Goal: Transaction & Acquisition: Purchase product/service

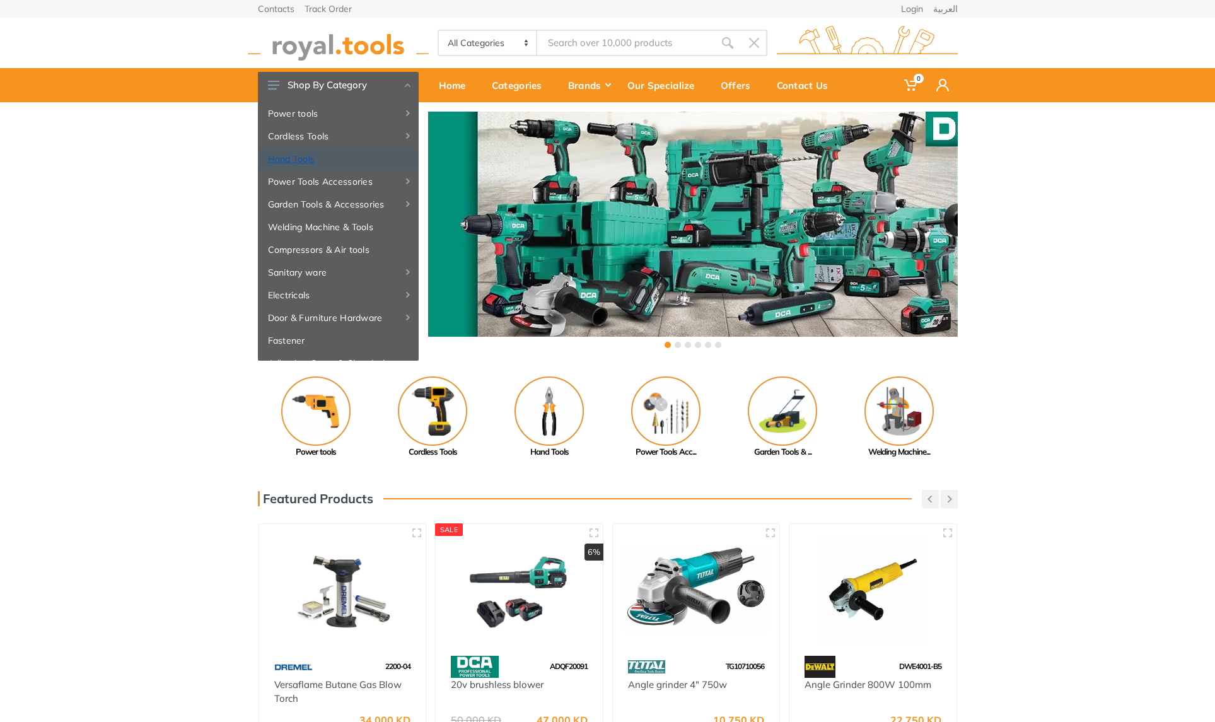
click at [284, 157] on link "Hand Tools" at bounding box center [338, 159] width 161 height 23
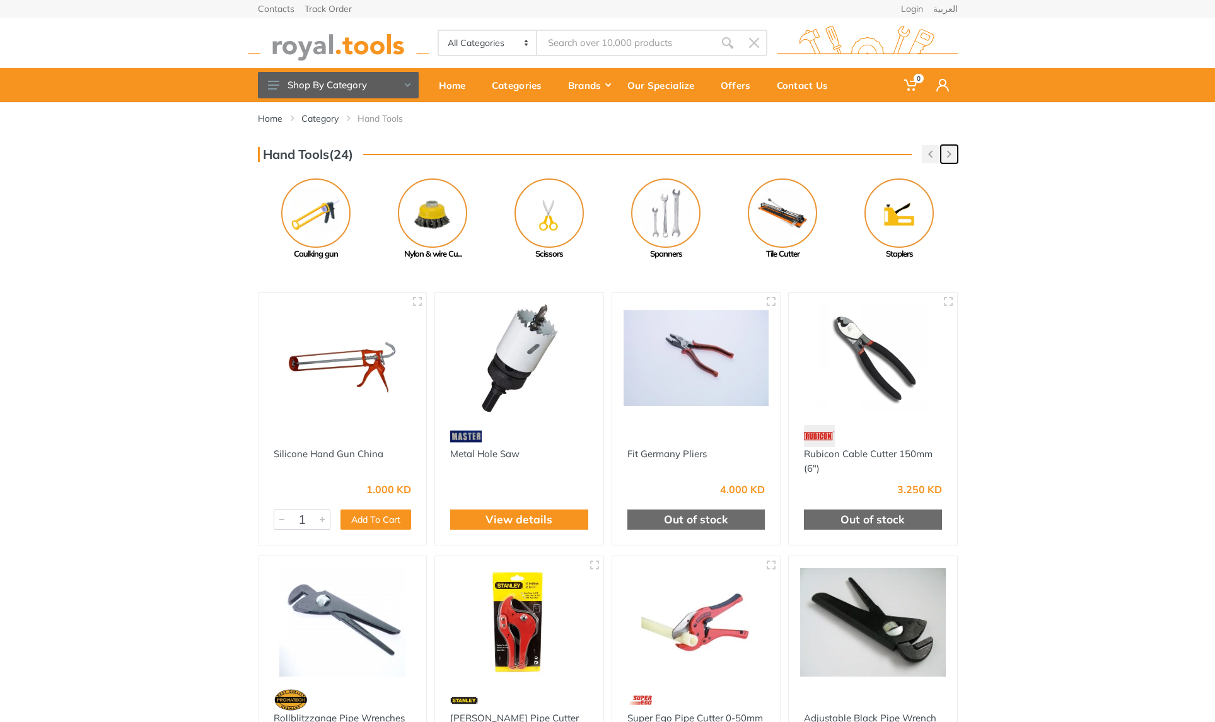
click at [947, 160] on button "button" at bounding box center [949, 154] width 17 height 18
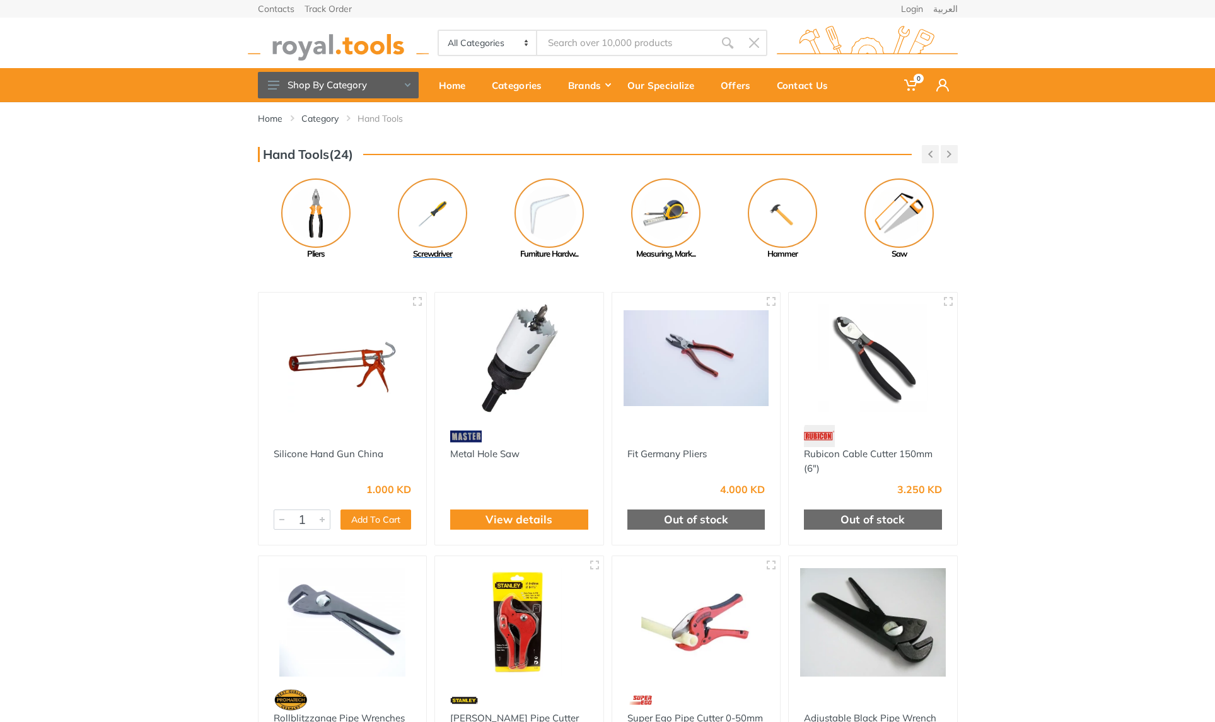
click at [430, 216] on img at bounding box center [432, 212] width 69 height 69
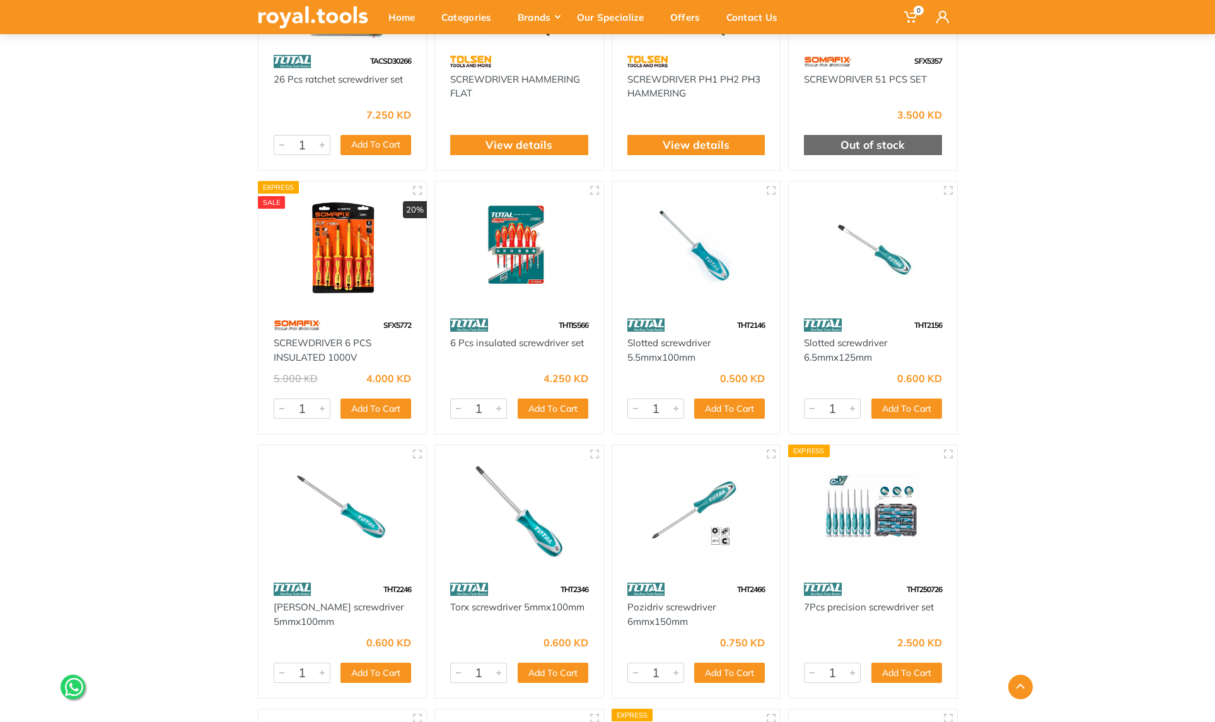
scroll to position [3183, 0]
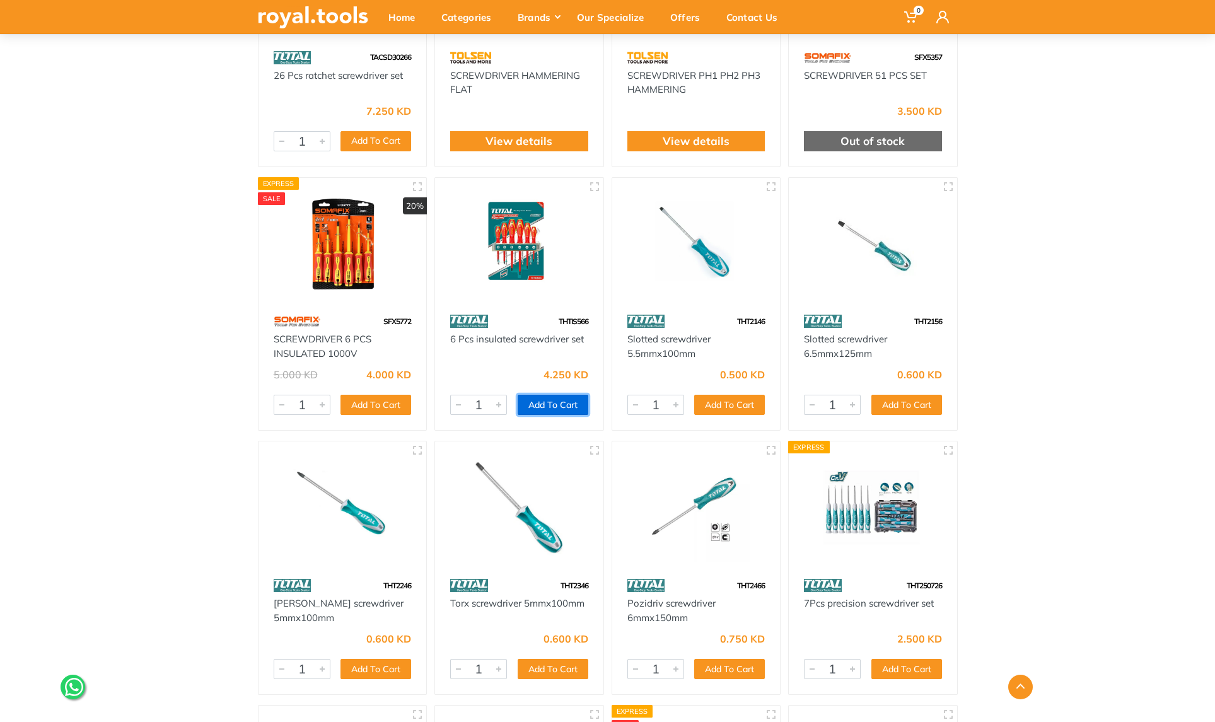
click at [552, 406] on button "Add To Cart" at bounding box center [553, 405] width 71 height 20
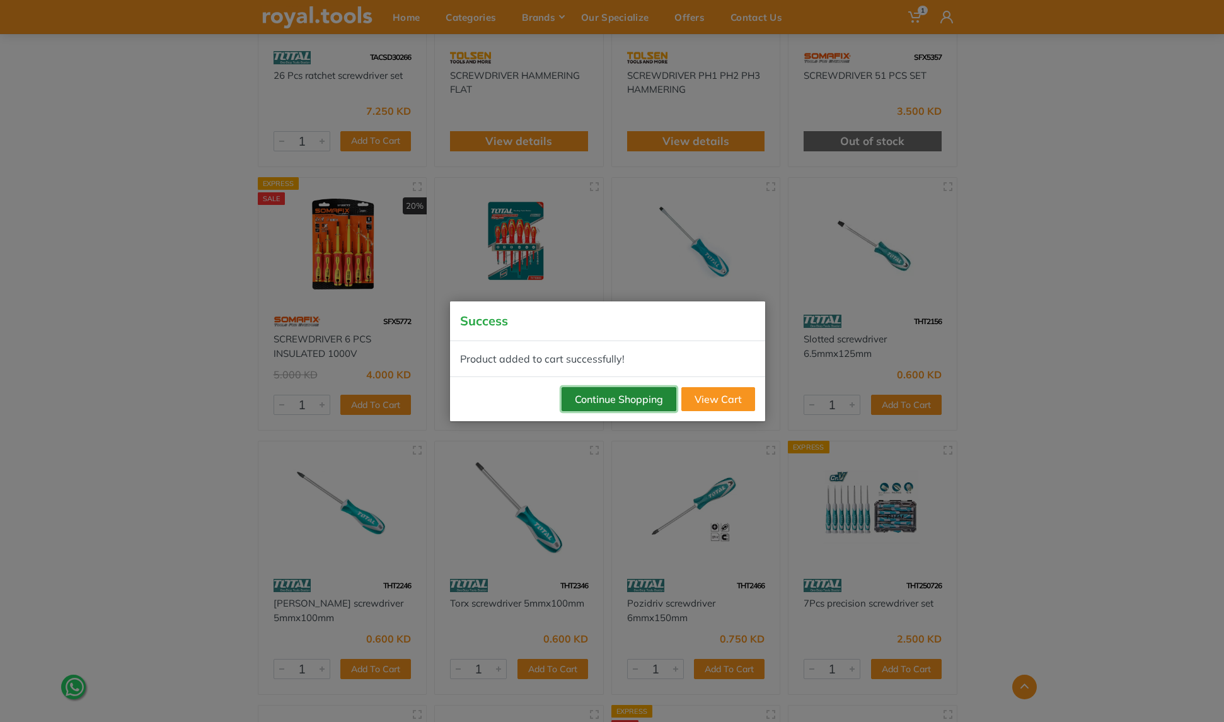
click at [630, 401] on button "Continue Shopping" at bounding box center [619, 399] width 115 height 24
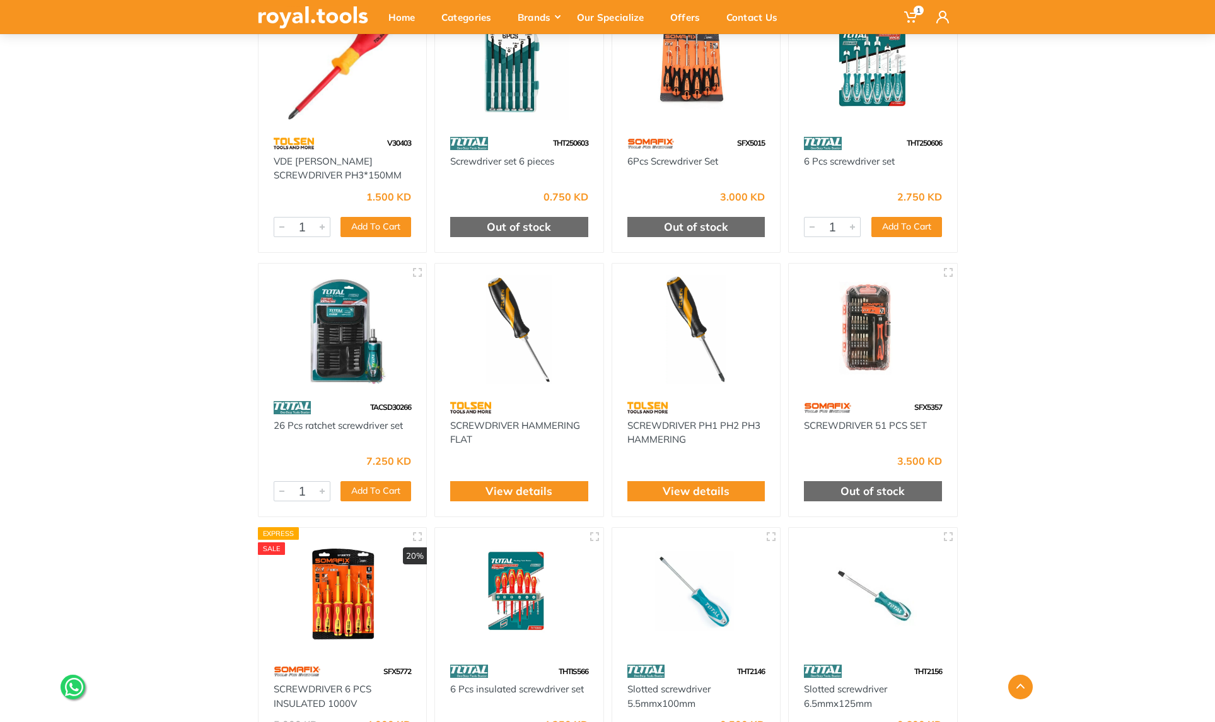
scroll to position [2742, 0]
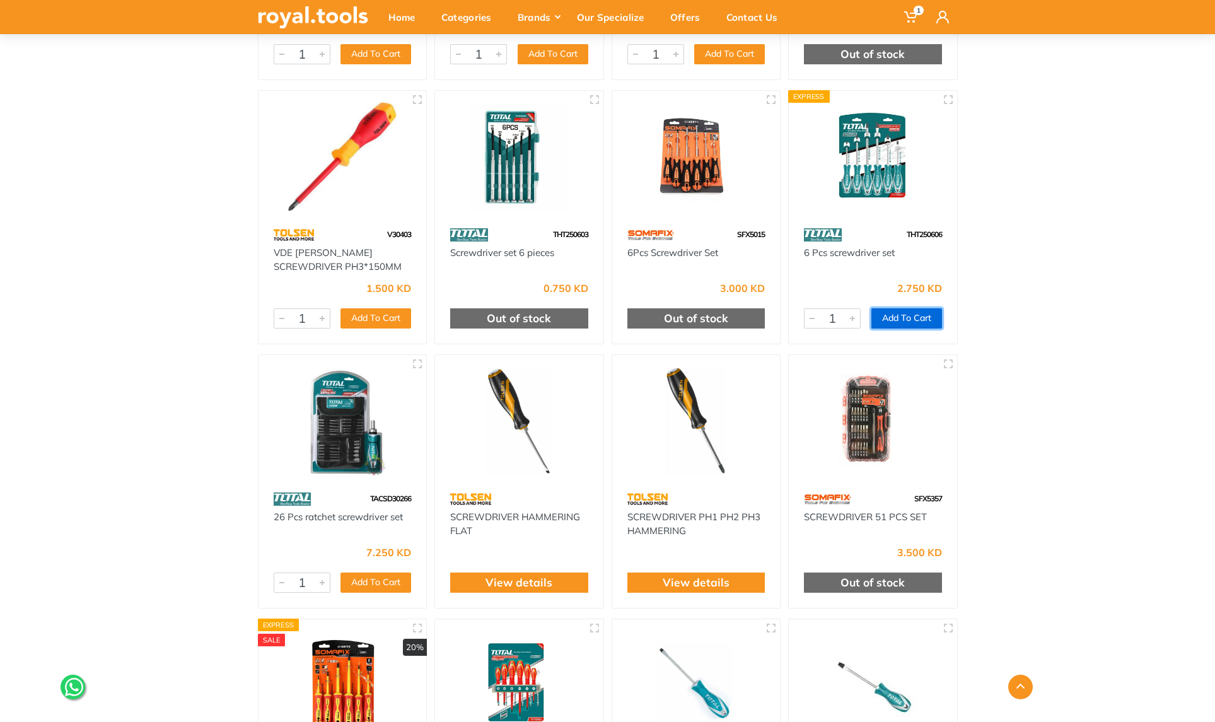
click at [900, 323] on button "Add To Cart" at bounding box center [906, 318] width 71 height 20
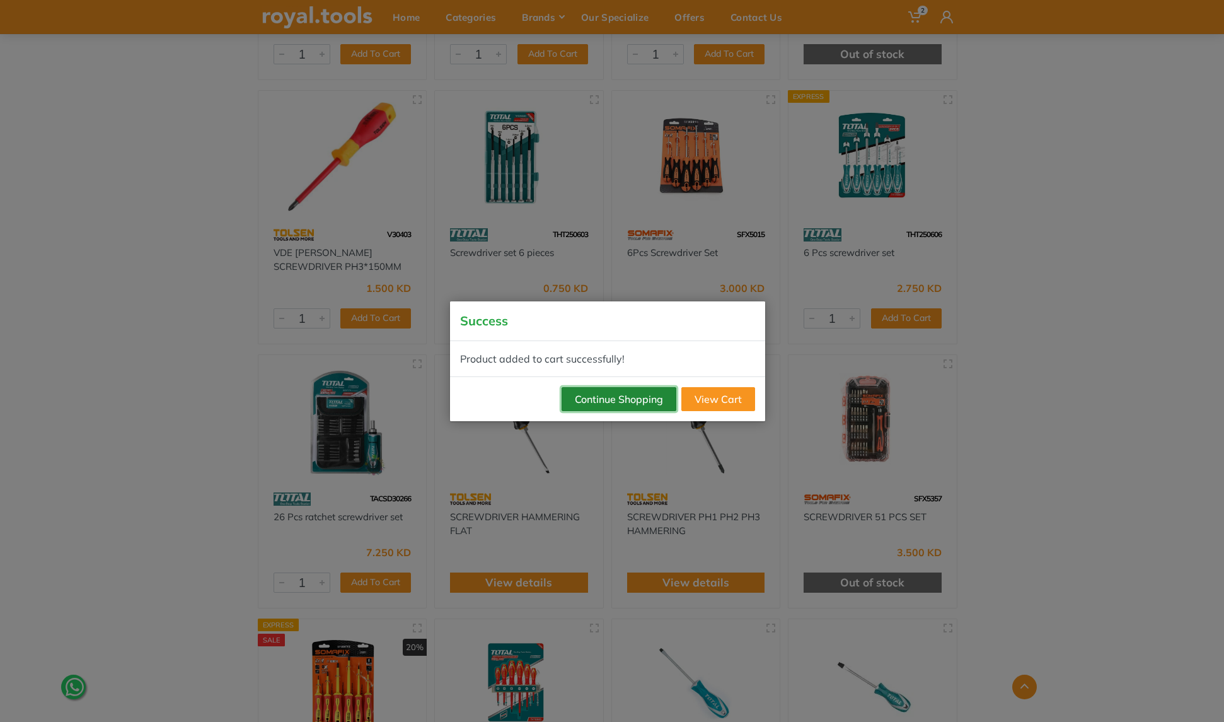
click at [658, 401] on button "Continue Shopping" at bounding box center [619, 399] width 115 height 24
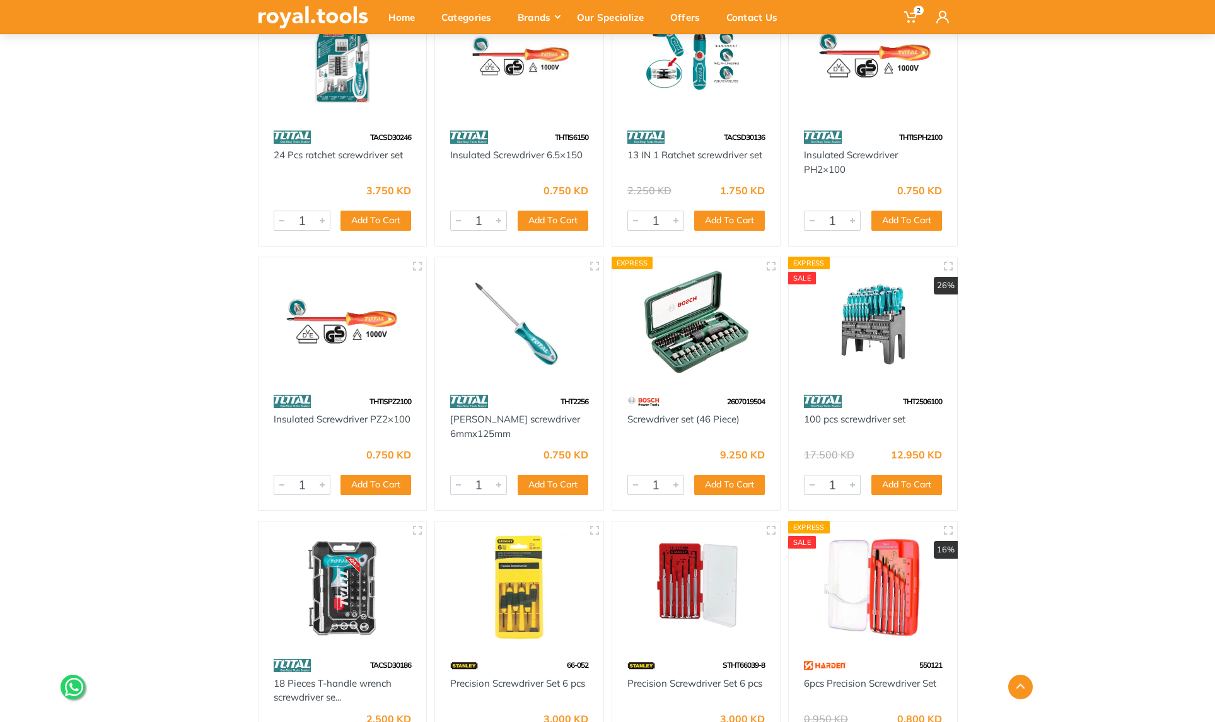
scroll to position [3900, 0]
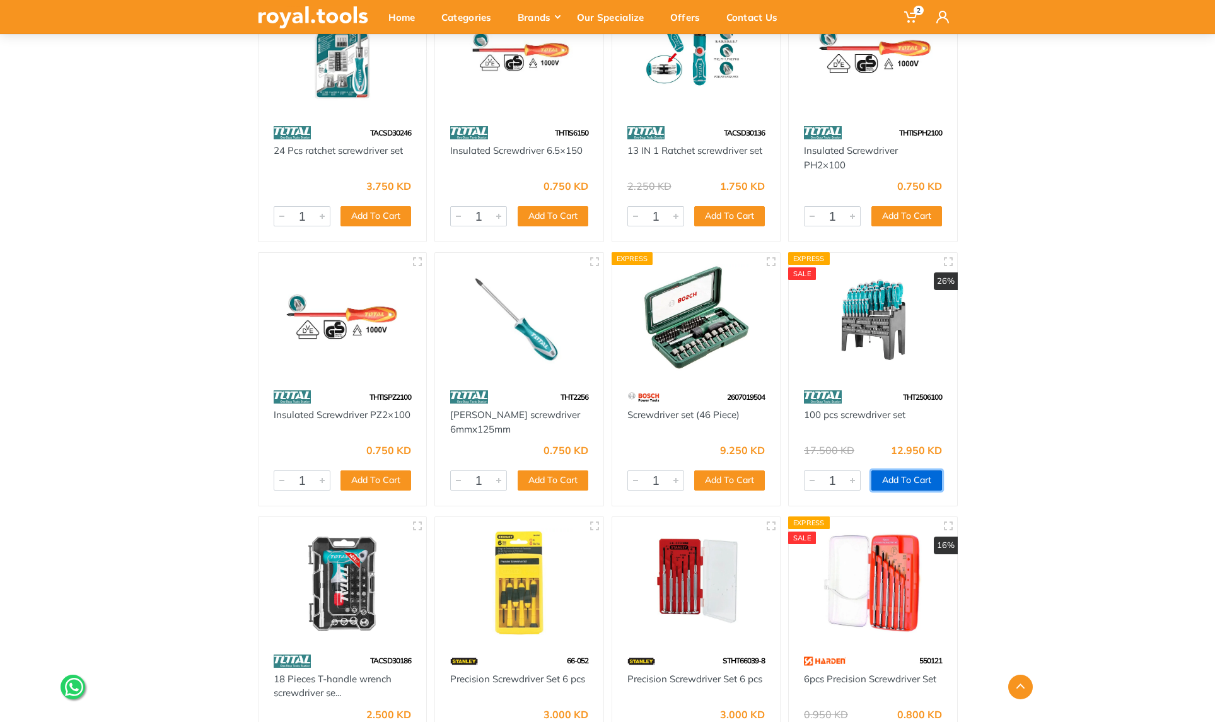
click at [907, 482] on button "Add To Cart" at bounding box center [906, 480] width 71 height 20
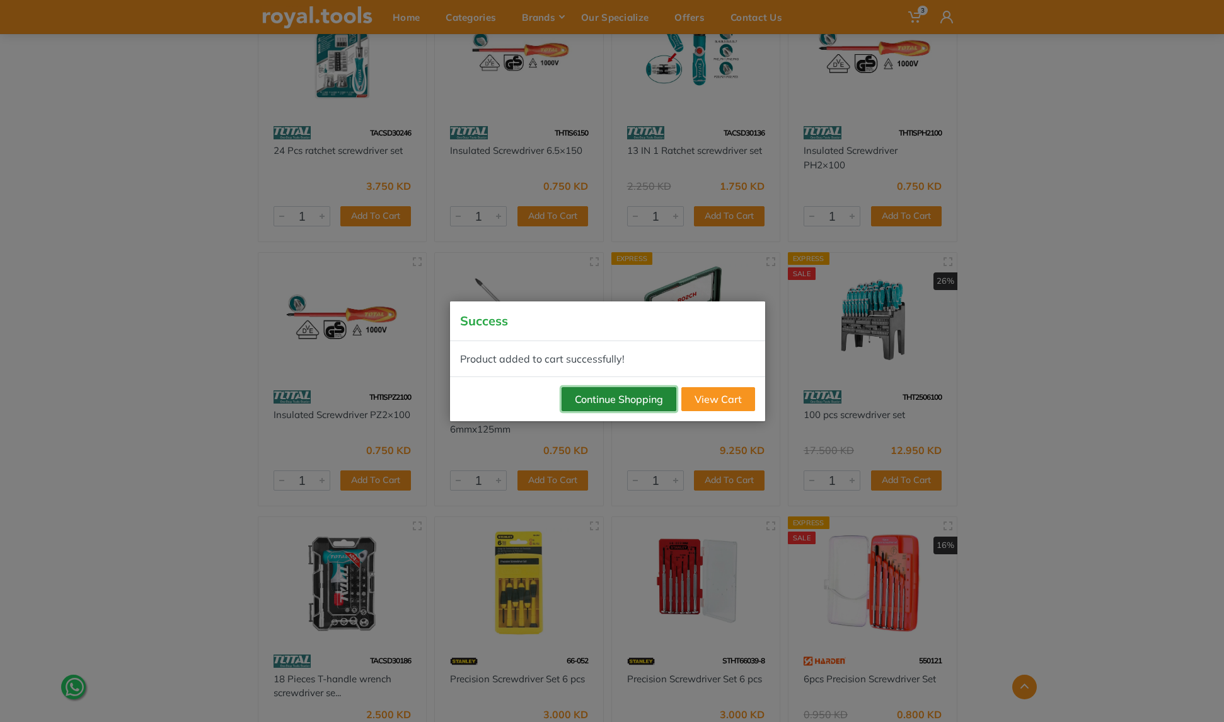
click at [615, 400] on button "Continue Shopping" at bounding box center [619, 399] width 115 height 24
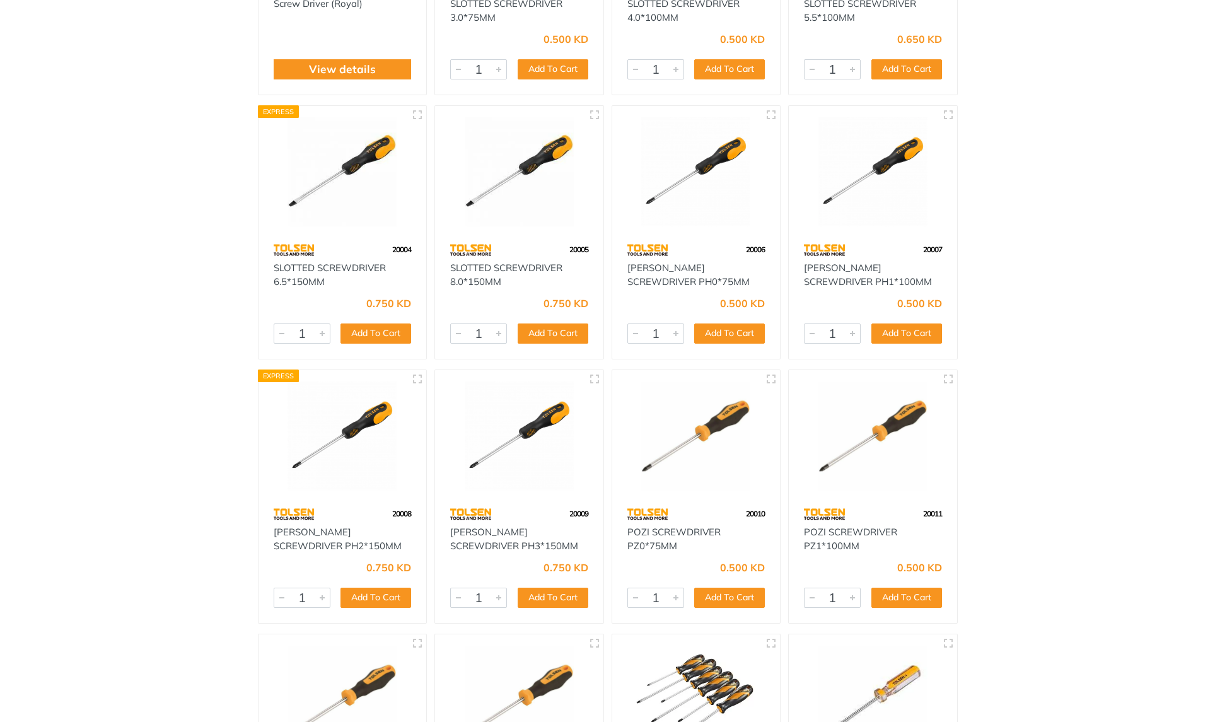
scroll to position [0, 0]
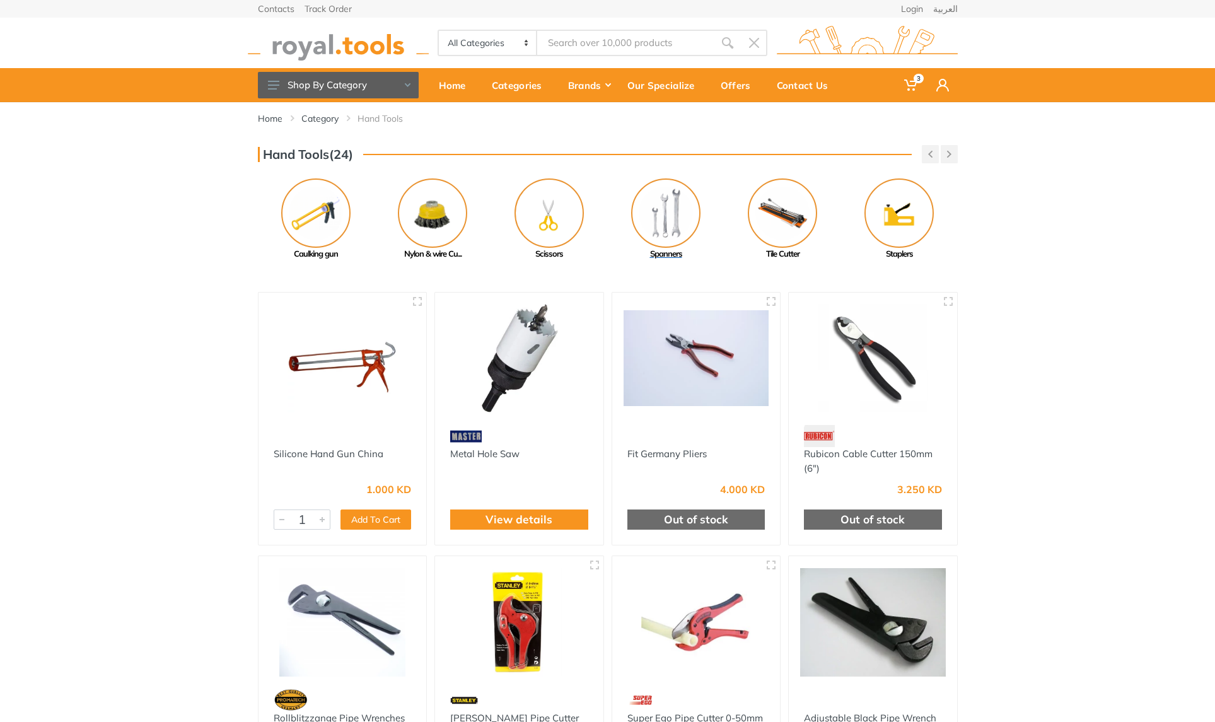
click at [667, 226] on img at bounding box center [665, 212] width 69 height 69
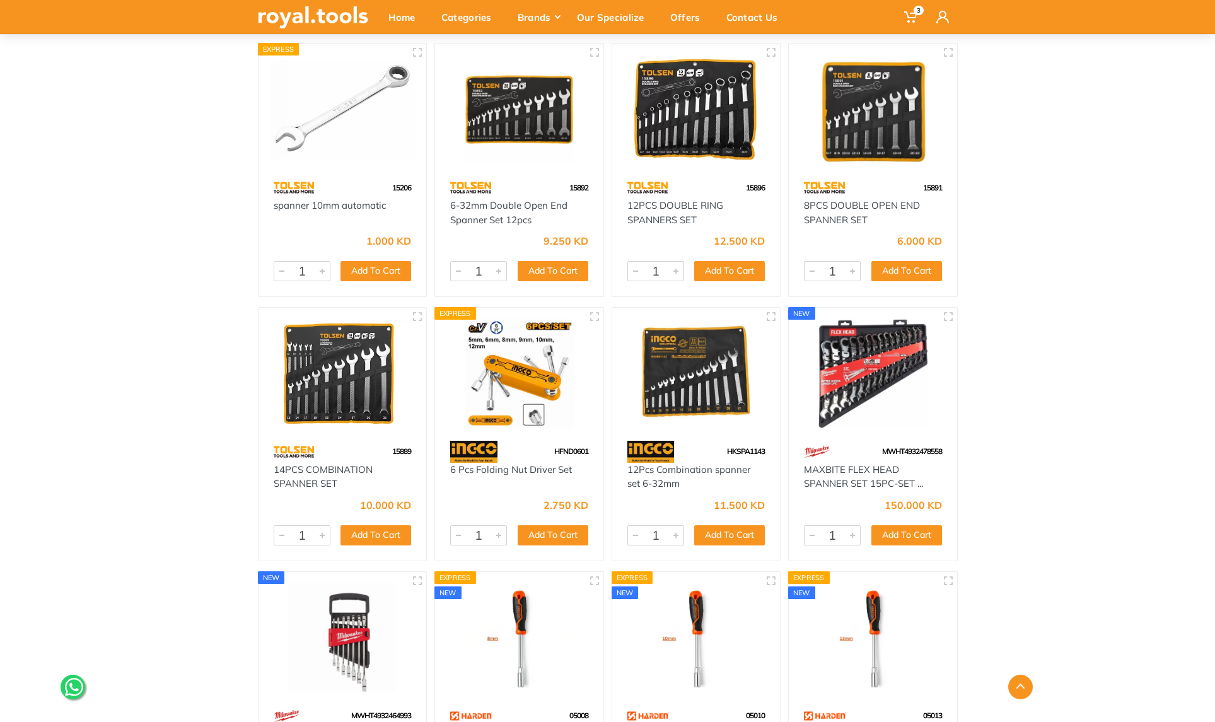
scroll to position [1992, 0]
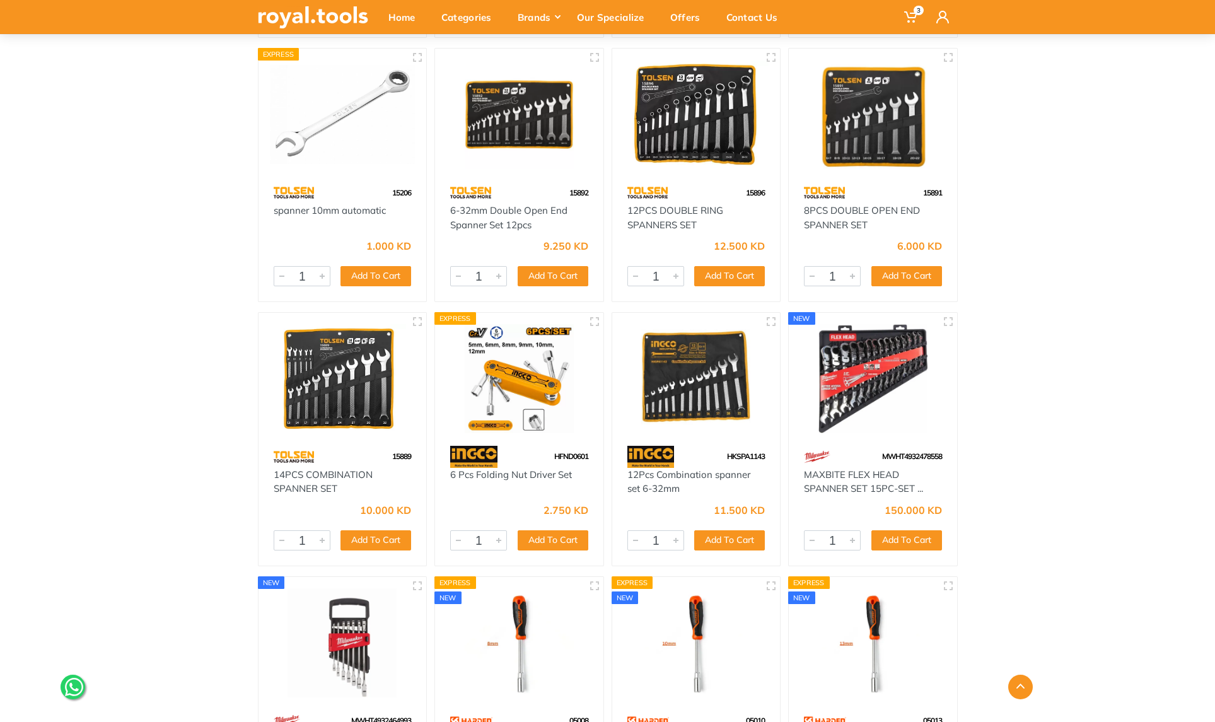
click at [323, 401] on img at bounding box center [343, 378] width 146 height 109
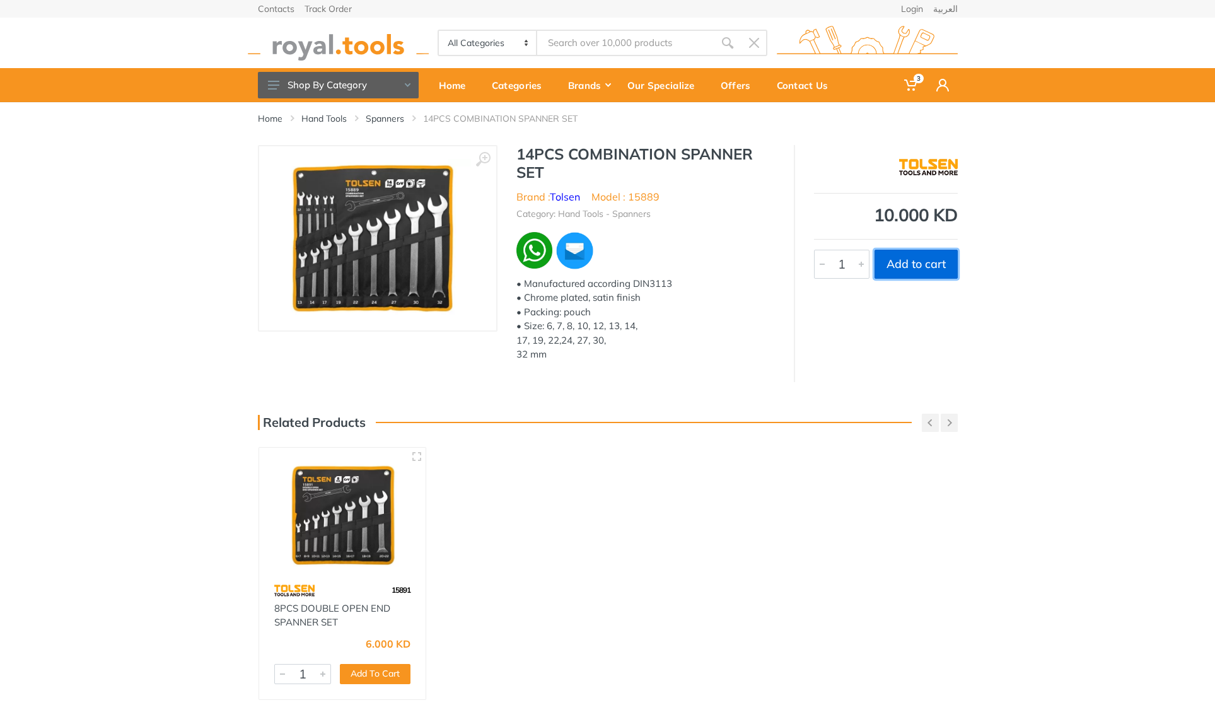
click at [925, 271] on button "Add to cart" at bounding box center [915, 264] width 83 height 29
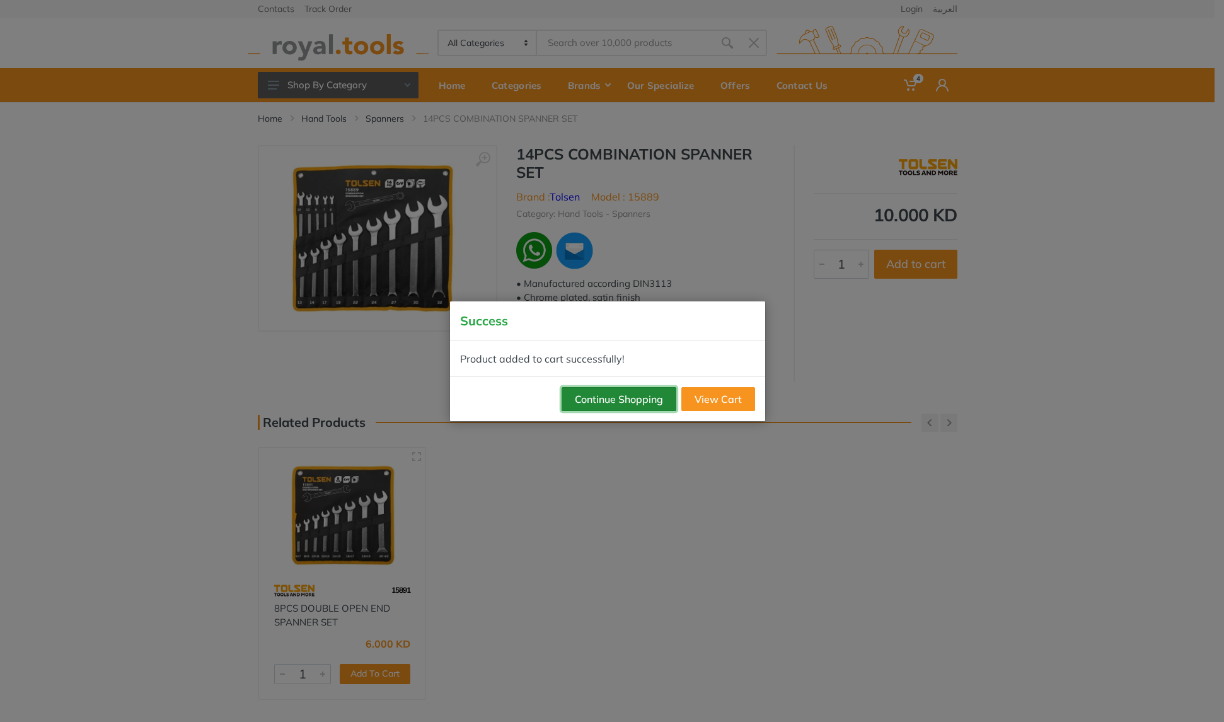
click at [578, 400] on button "Continue Shopping" at bounding box center [619, 399] width 115 height 24
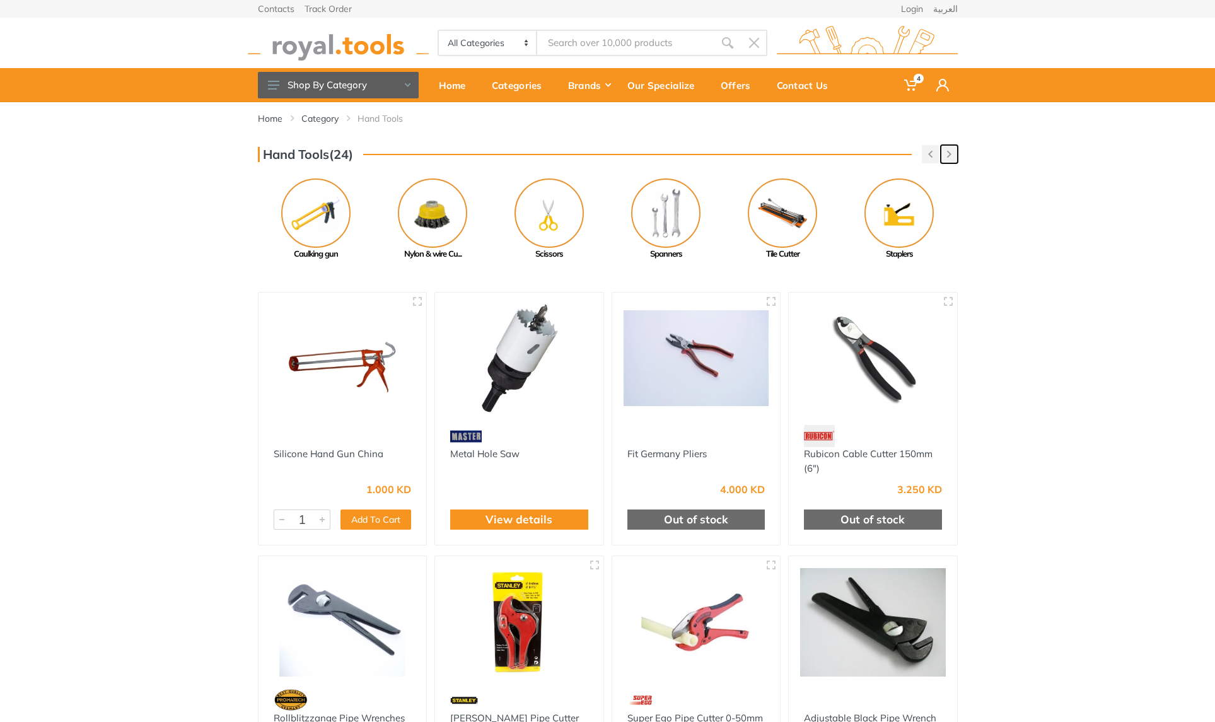
click at [948, 155] on icon "button" at bounding box center [949, 154] width 4 height 7
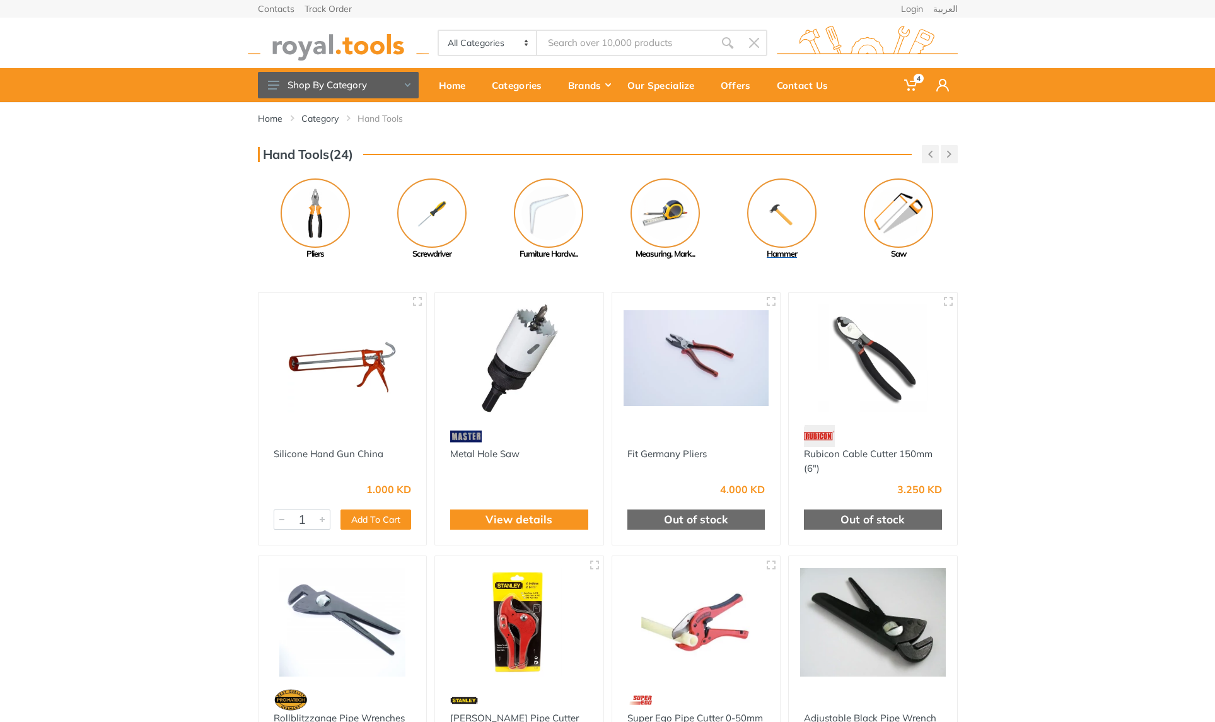
click at [778, 216] on img at bounding box center [781, 212] width 69 height 69
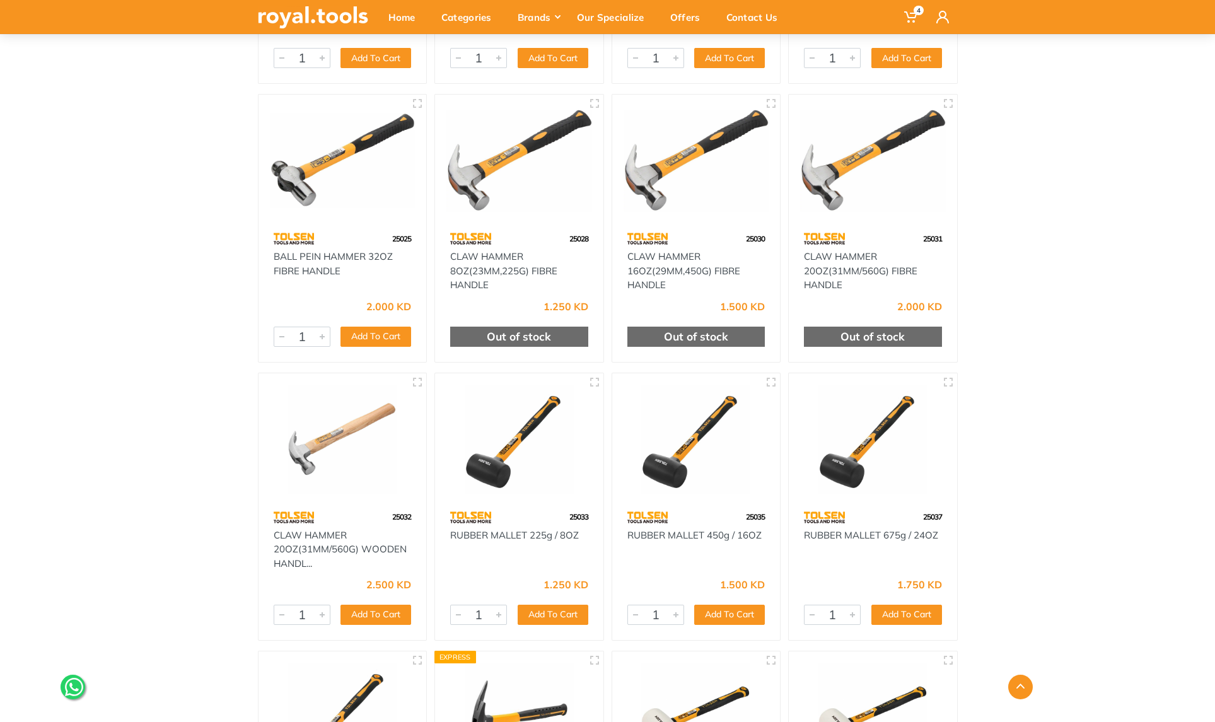
scroll to position [1146, 0]
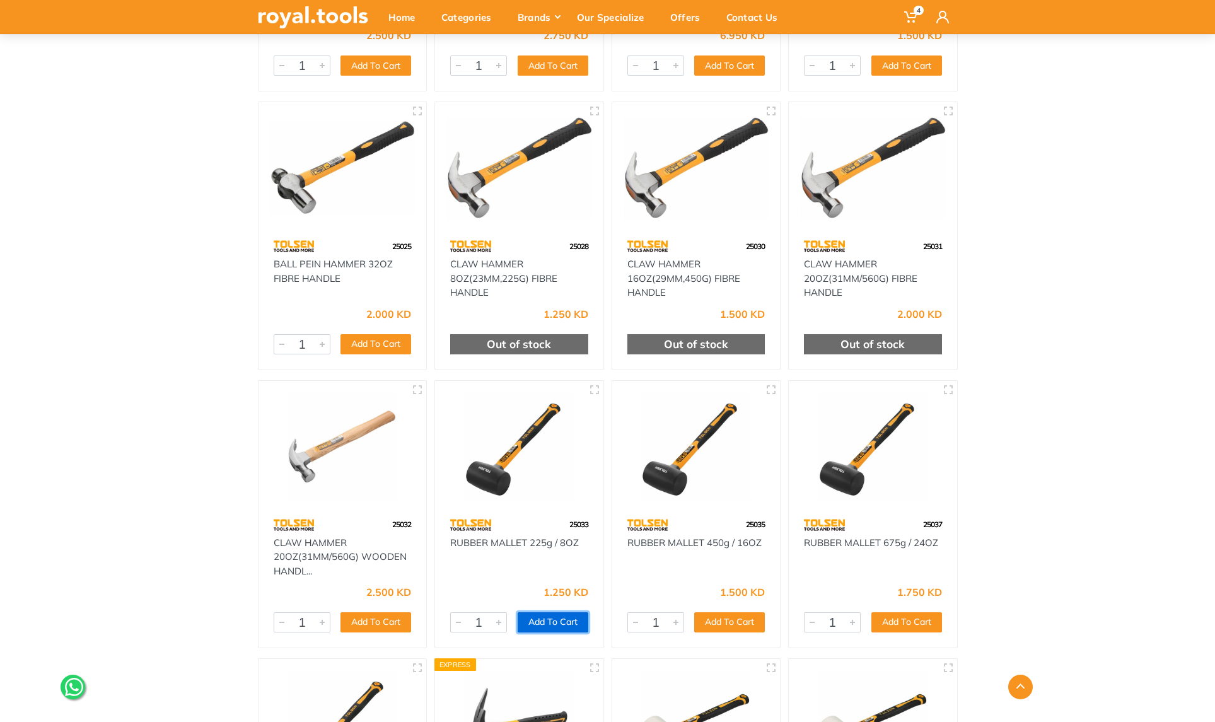
click at [535, 623] on button "Add To Cart" at bounding box center [553, 622] width 71 height 20
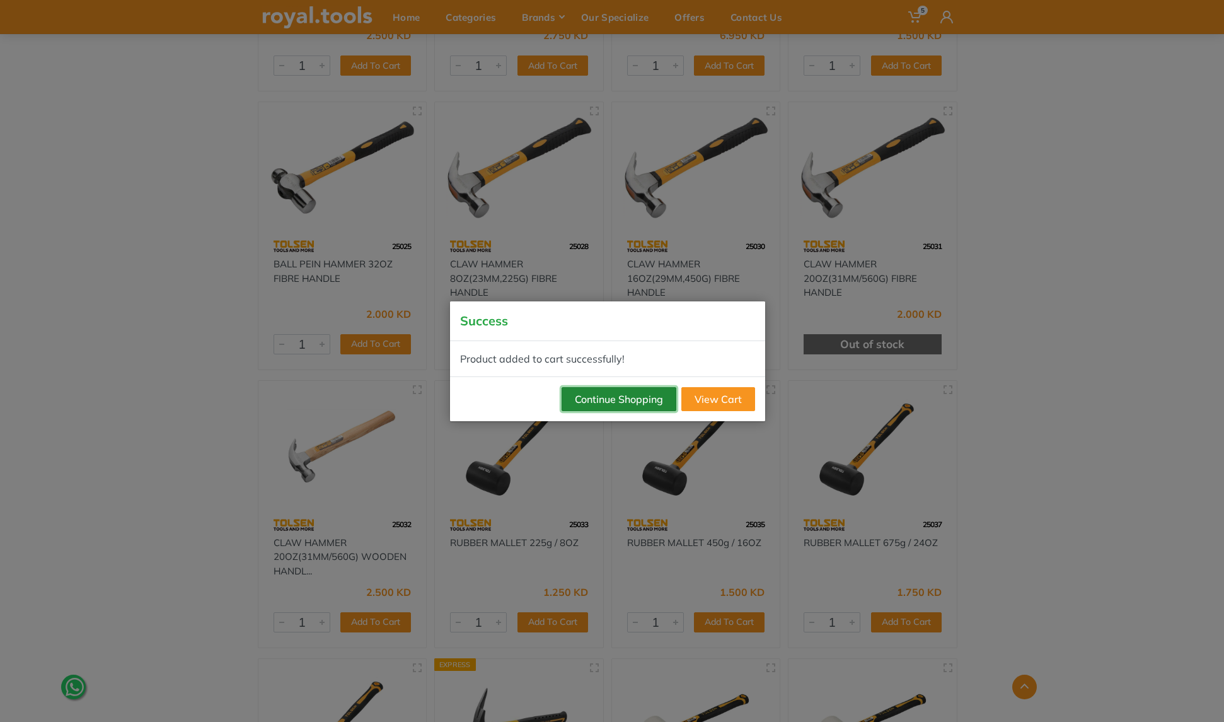
click at [630, 397] on button "Continue Shopping" at bounding box center [619, 399] width 115 height 24
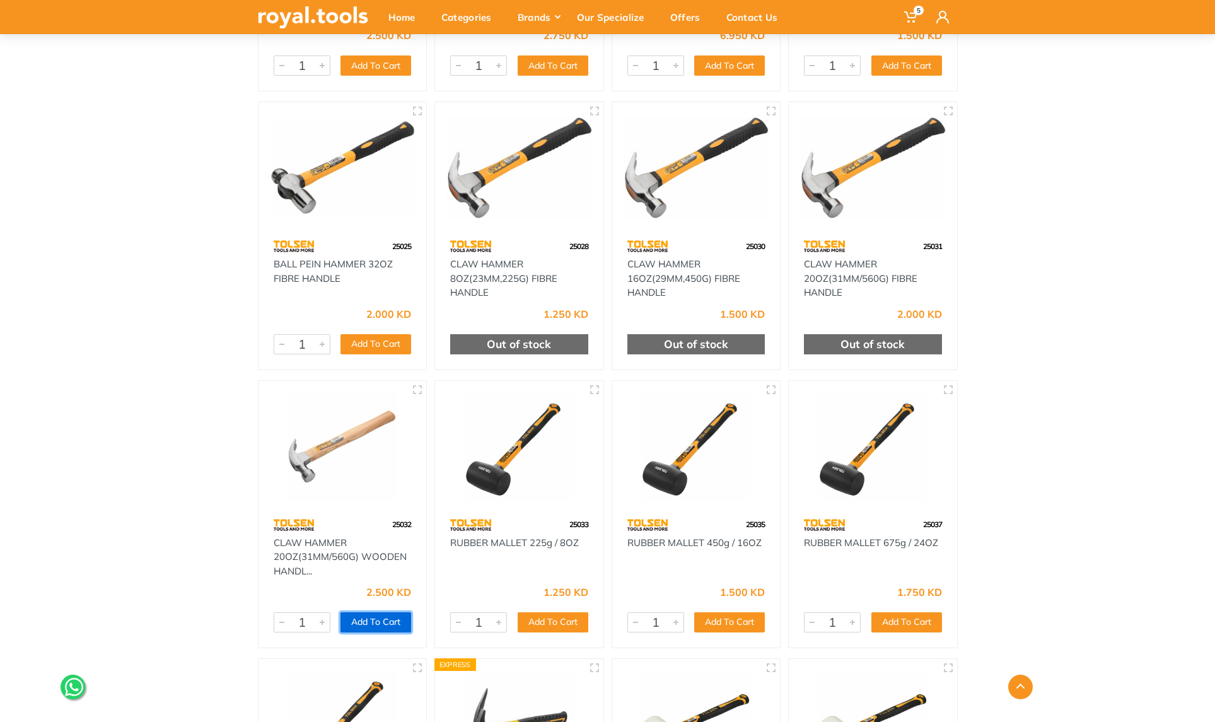
click at [366, 623] on button "Add To Cart" at bounding box center [375, 622] width 71 height 20
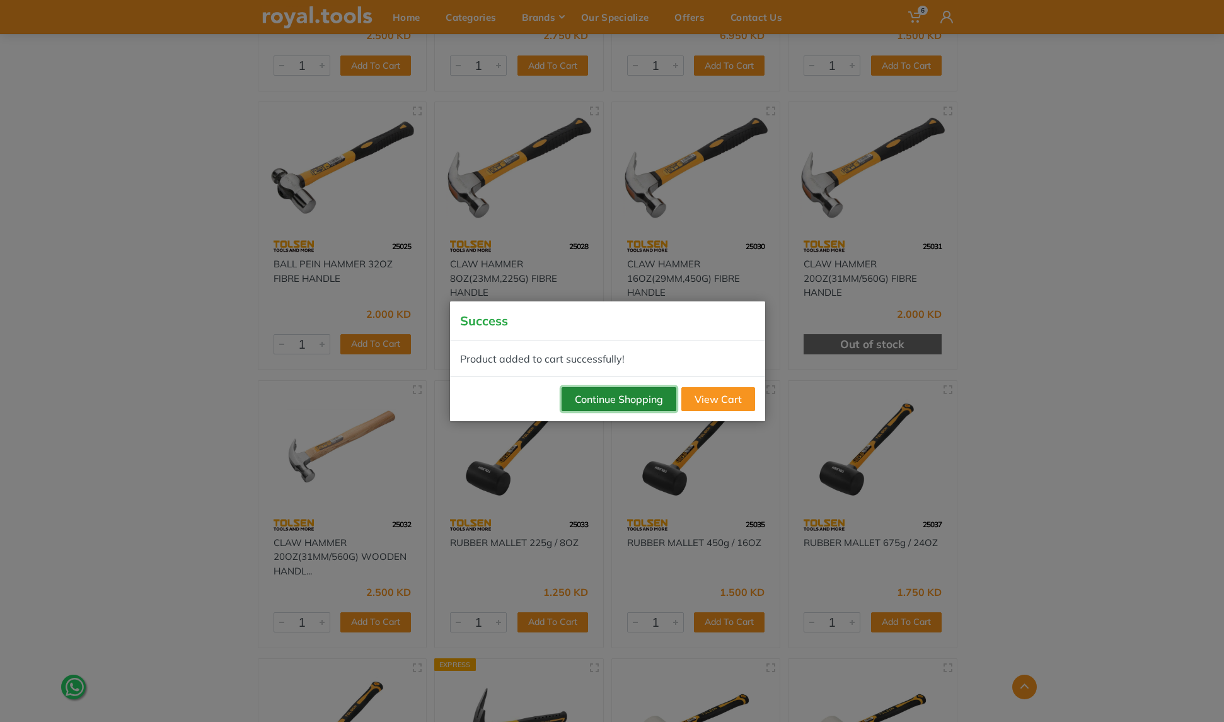
click at [599, 395] on button "Continue Shopping" at bounding box center [619, 399] width 115 height 24
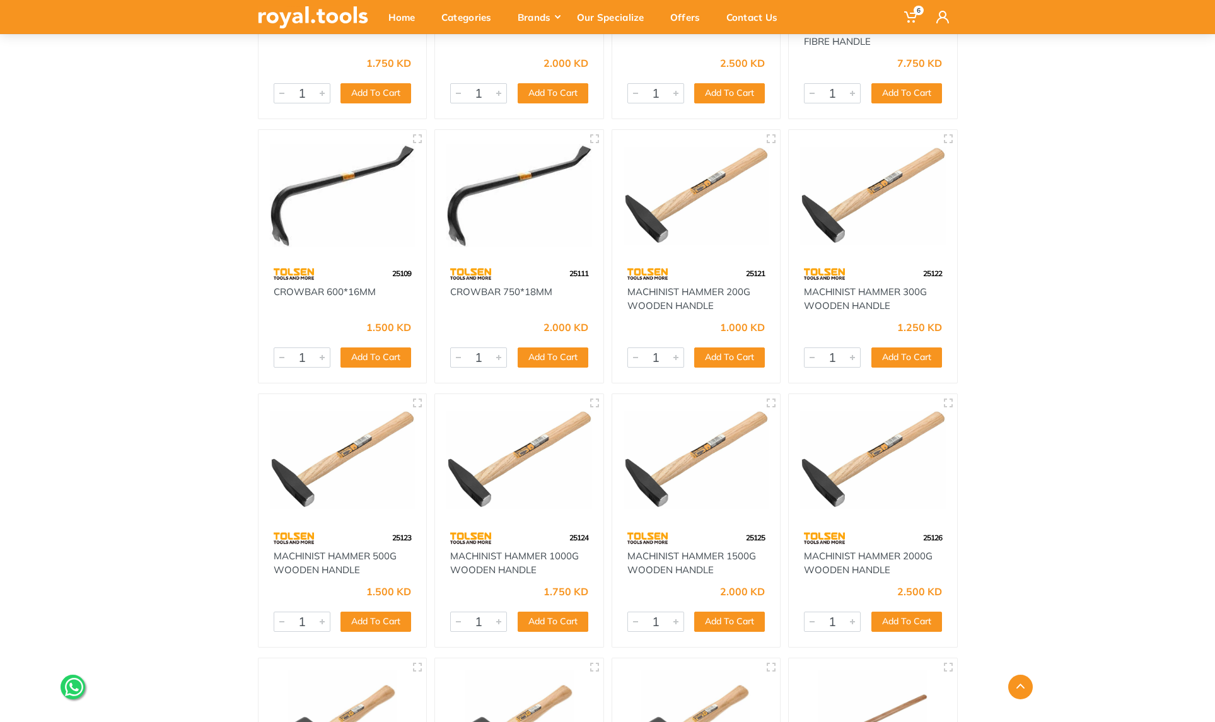
scroll to position [2229, 0]
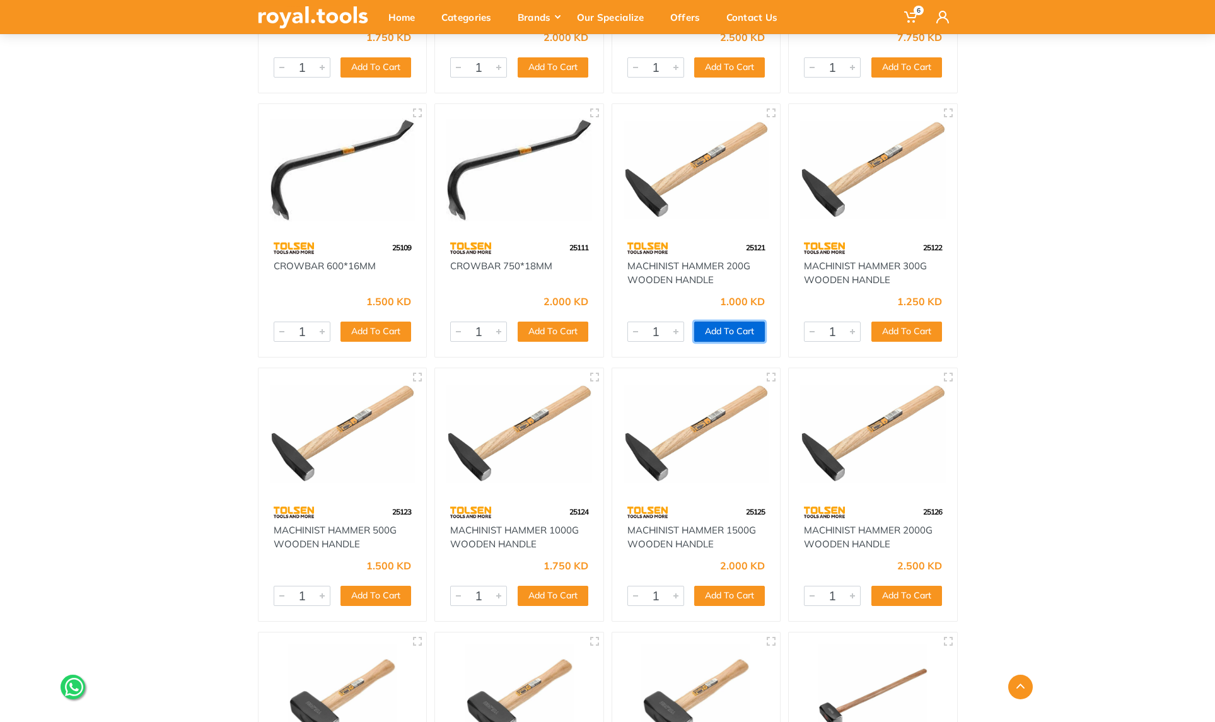
click at [714, 328] on button "Add To Cart" at bounding box center [729, 331] width 71 height 20
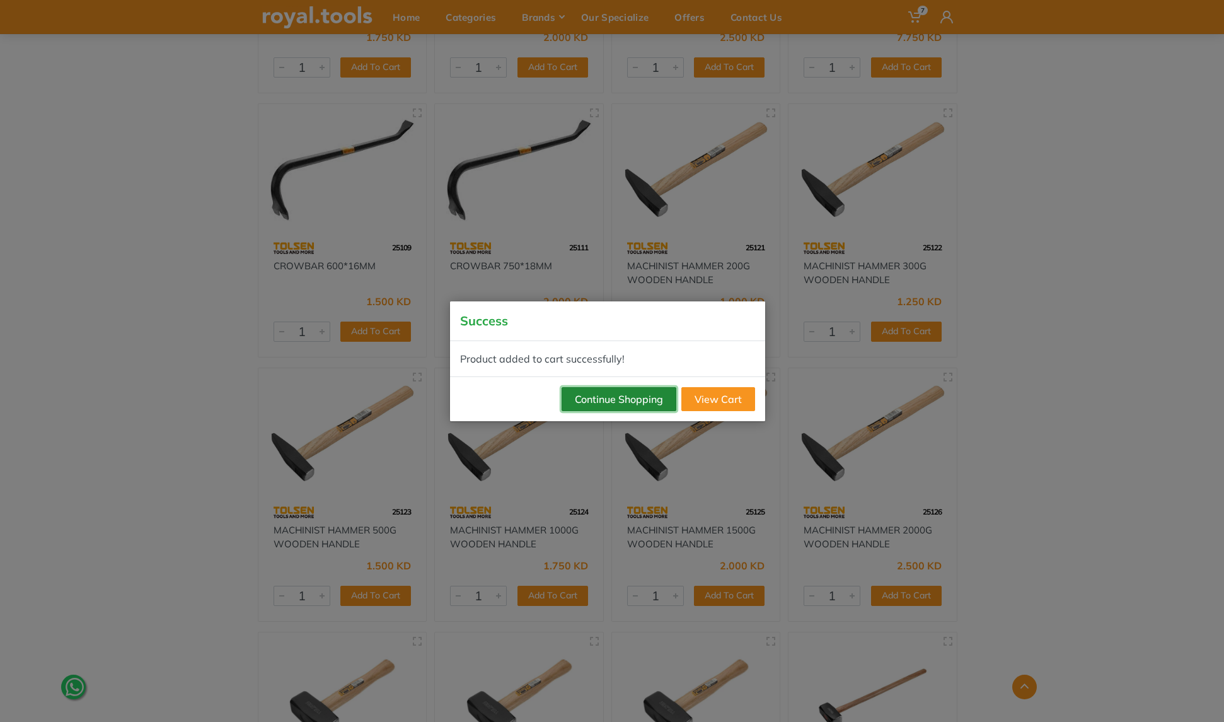
click at [642, 398] on button "Continue Shopping" at bounding box center [619, 399] width 115 height 24
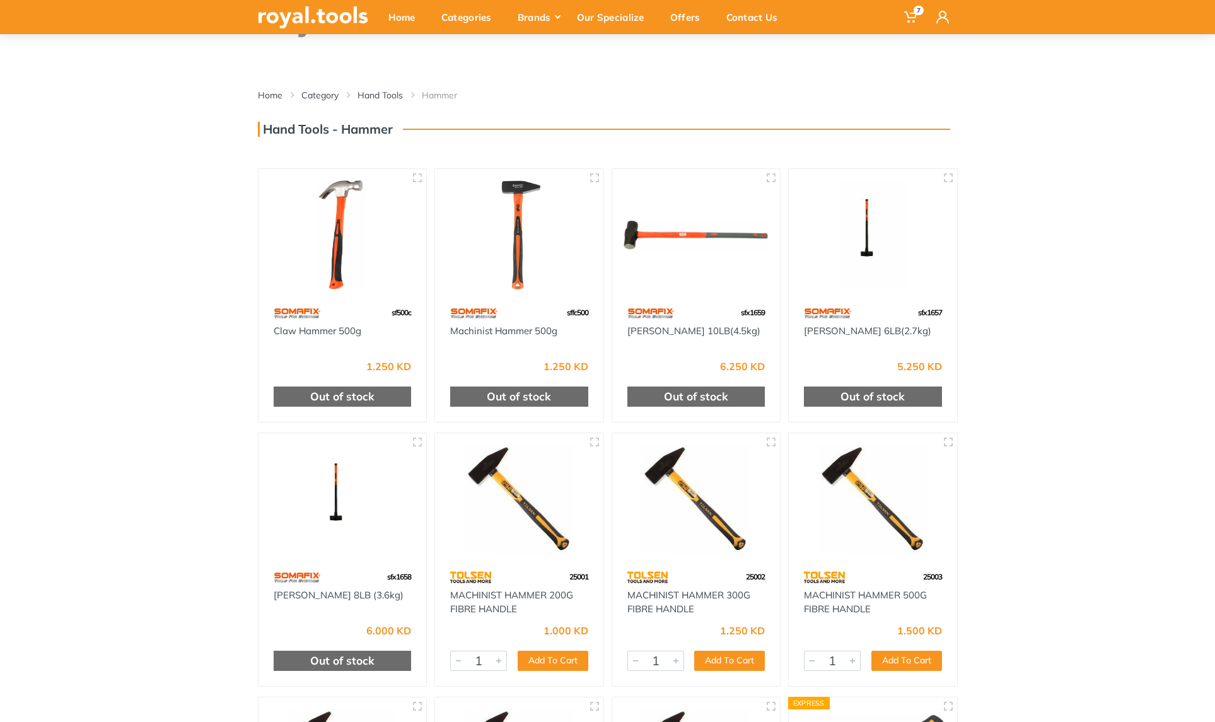
scroll to position [0, 0]
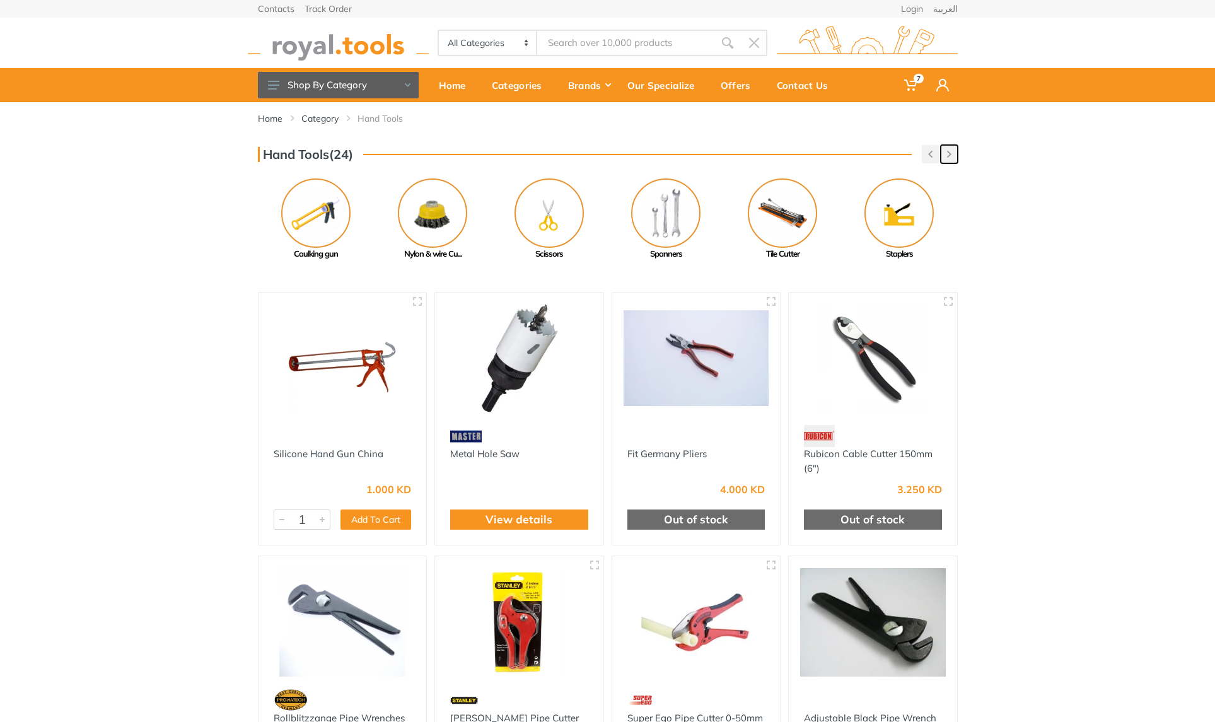
click at [949, 159] on button "button" at bounding box center [949, 154] width 17 height 18
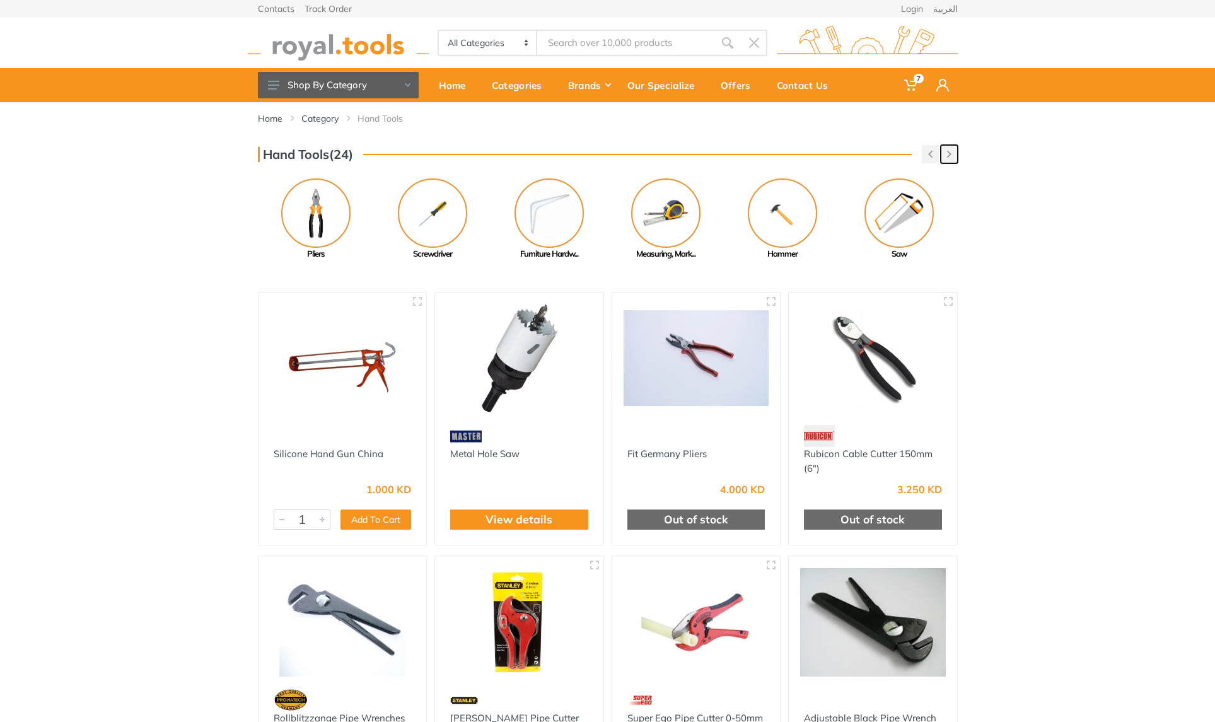
click at [950, 157] on icon "button" at bounding box center [949, 154] width 4 height 7
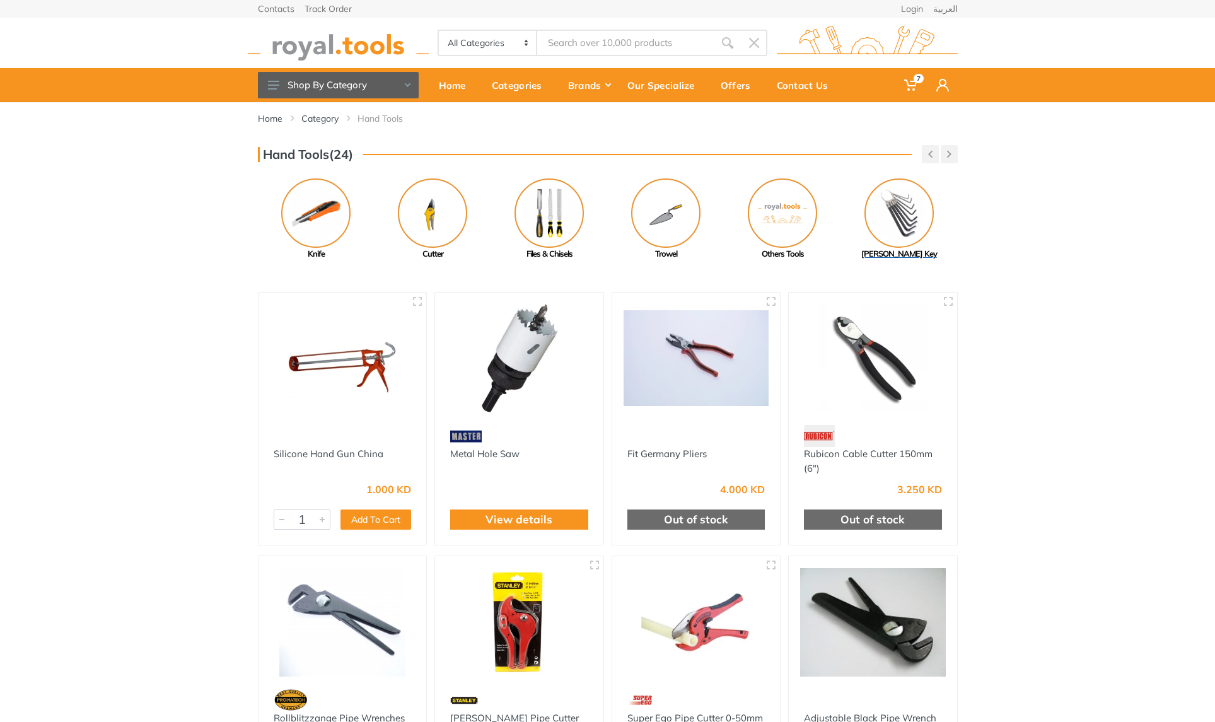
click at [896, 229] on img at bounding box center [898, 212] width 69 height 69
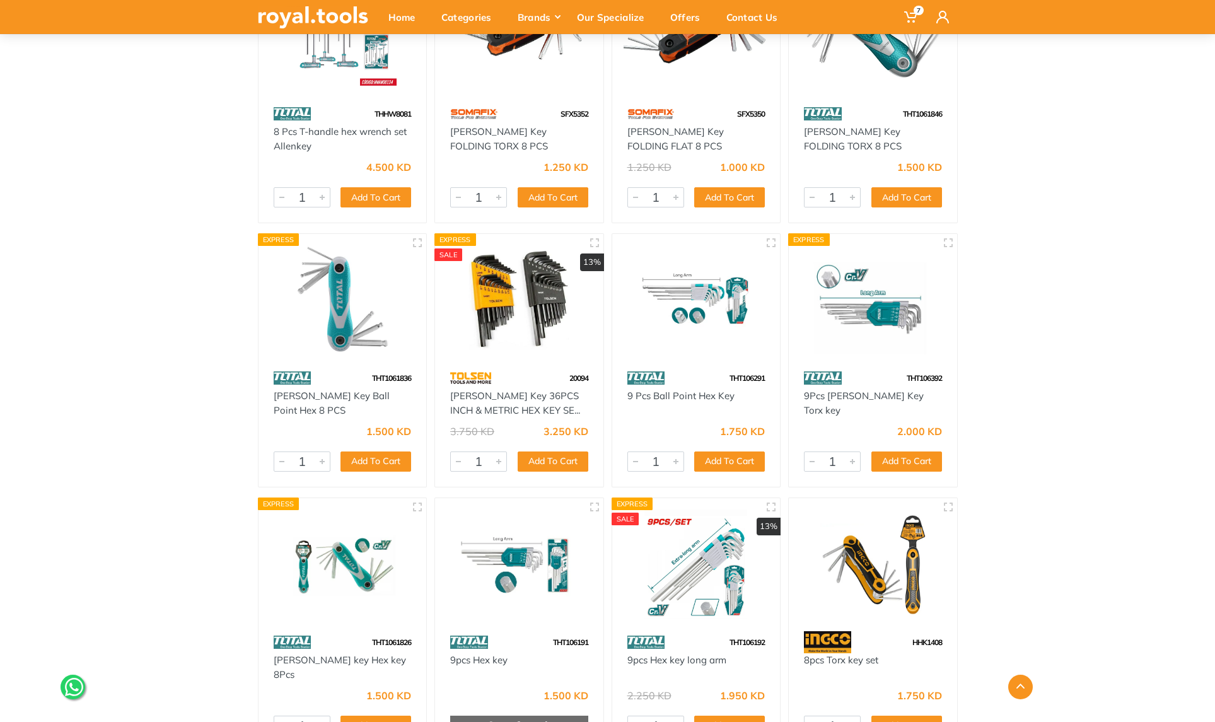
scroll to position [1266, 0]
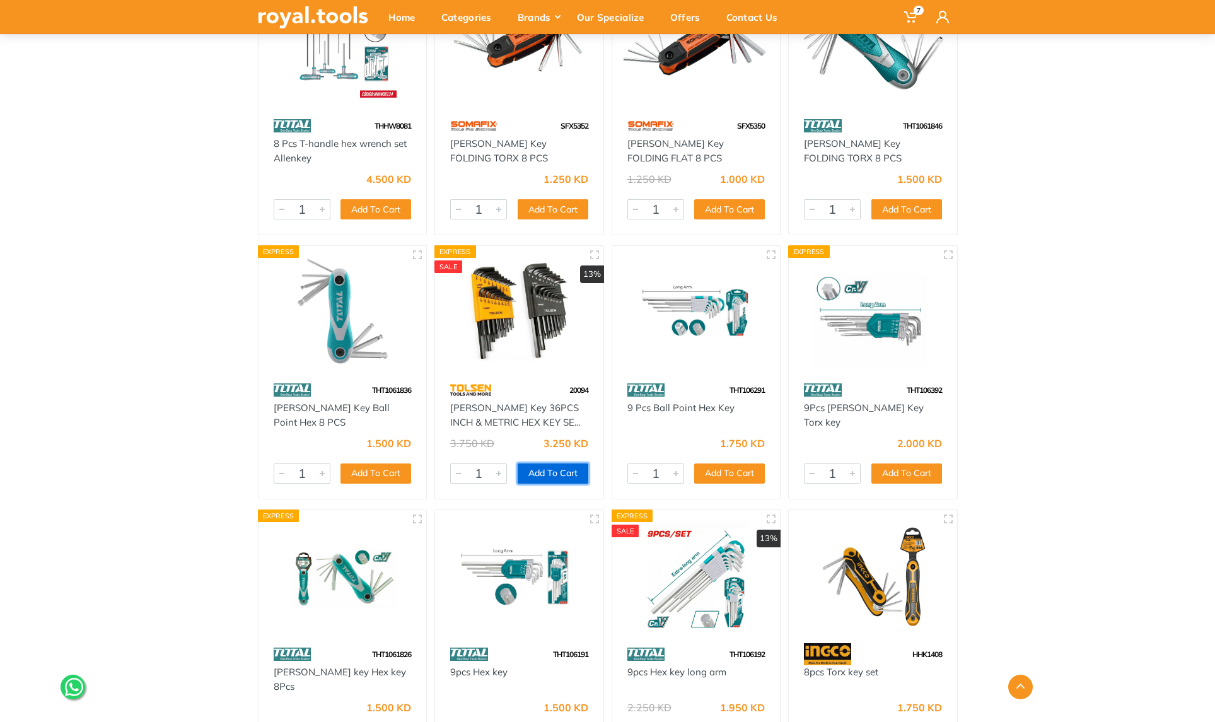
click at [541, 474] on button "Add To Cart" at bounding box center [553, 473] width 71 height 20
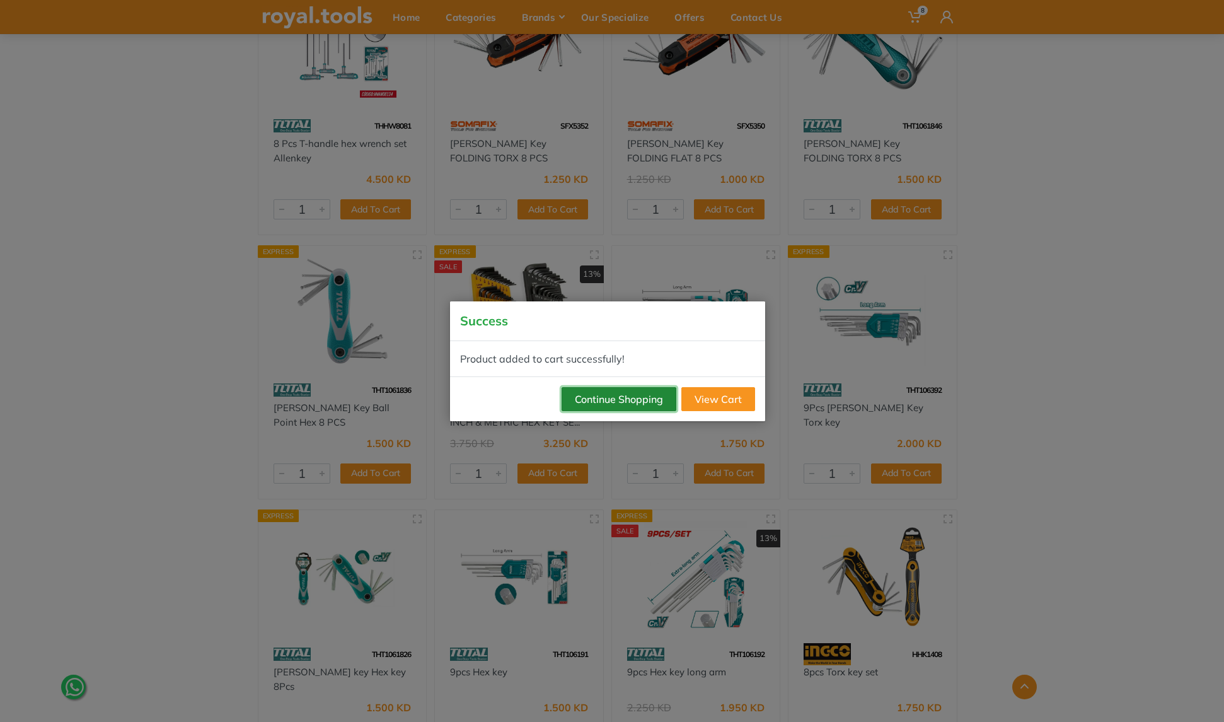
click at [579, 395] on button "Continue Shopping" at bounding box center [619, 399] width 115 height 24
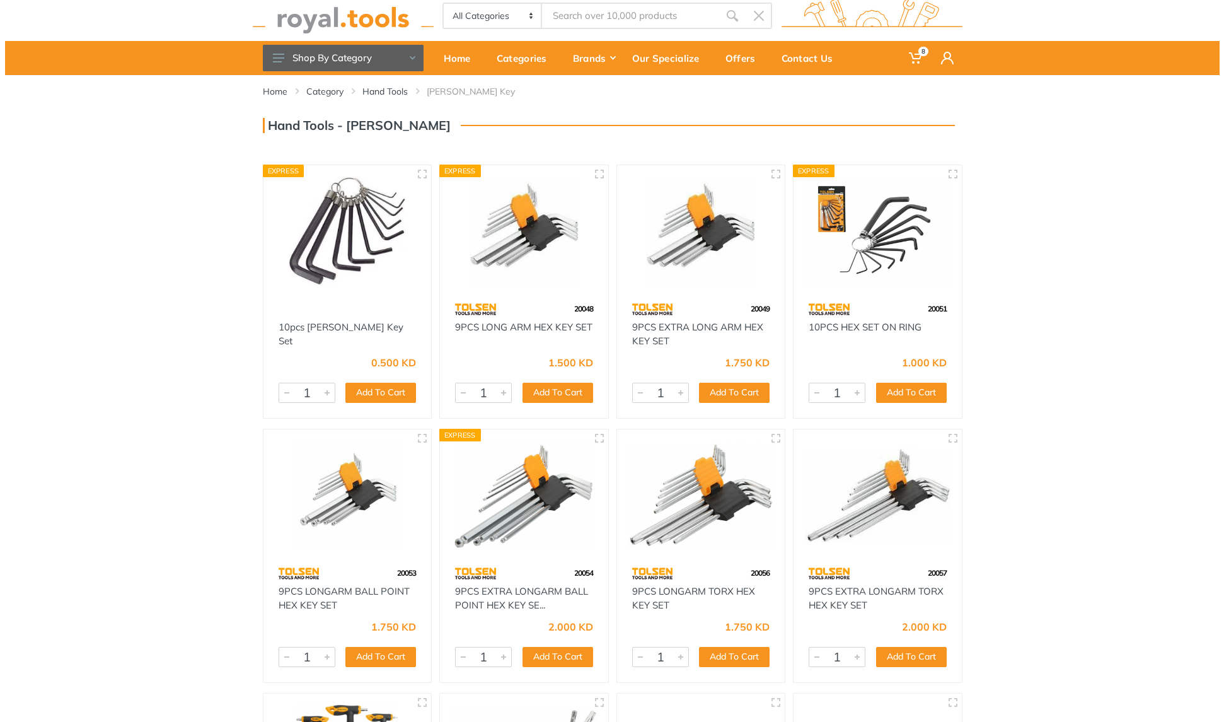
scroll to position [0, 0]
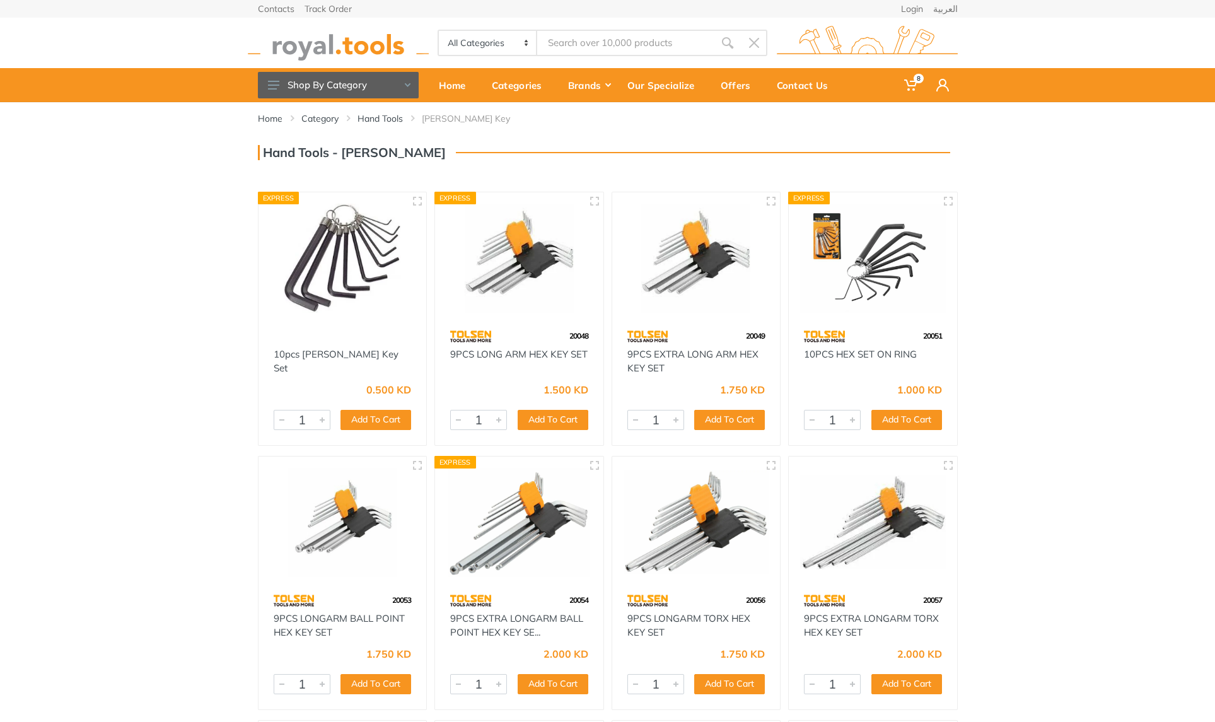
click at [653, 42] on input "Site search" at bounding box center [625, 43] width 177 height 26
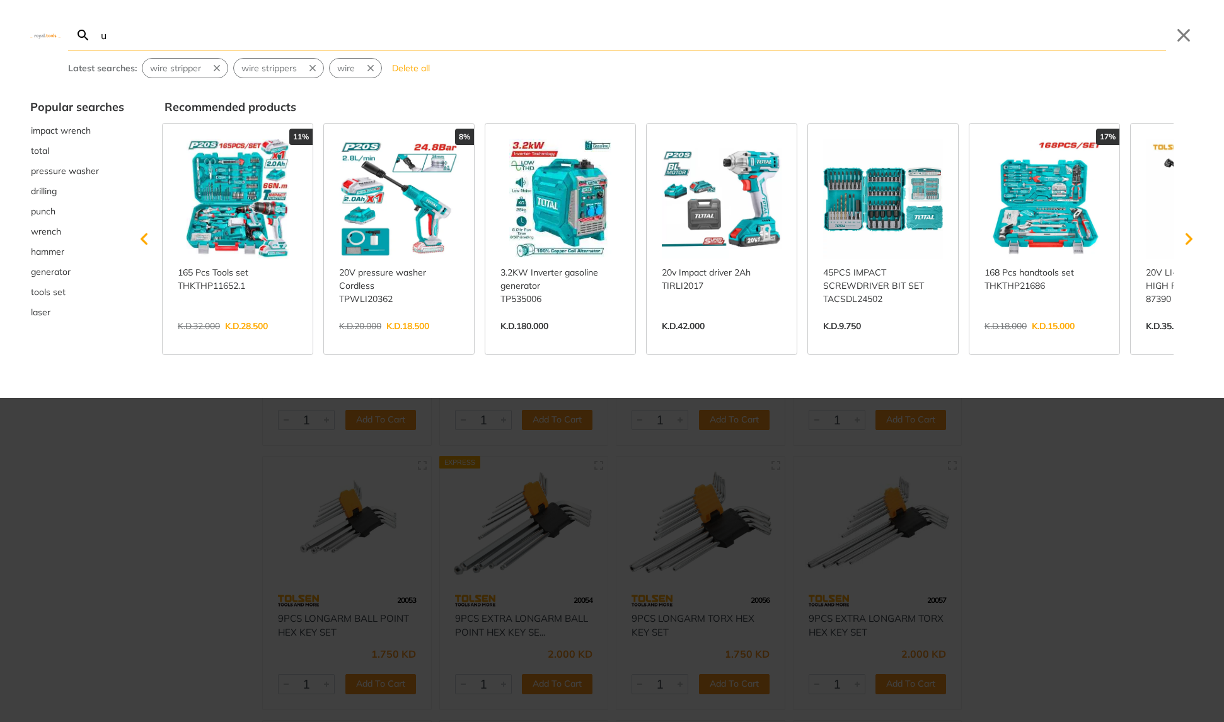
type input "u"
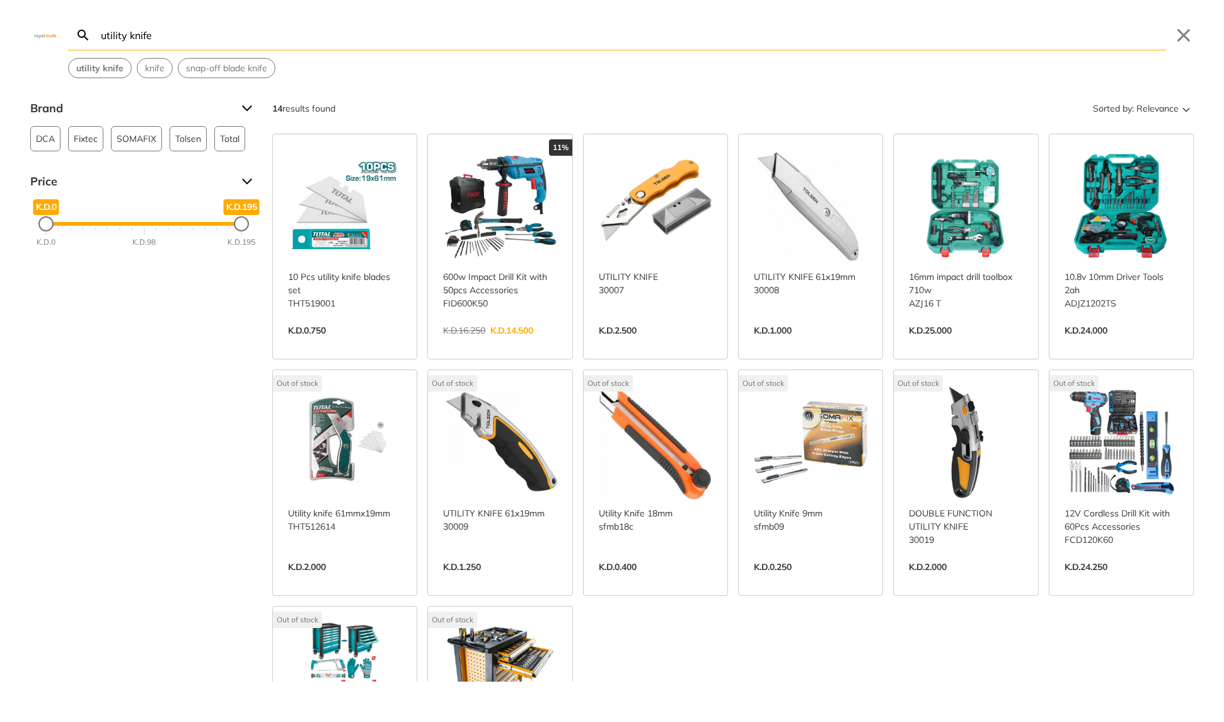
type input "utility knife"
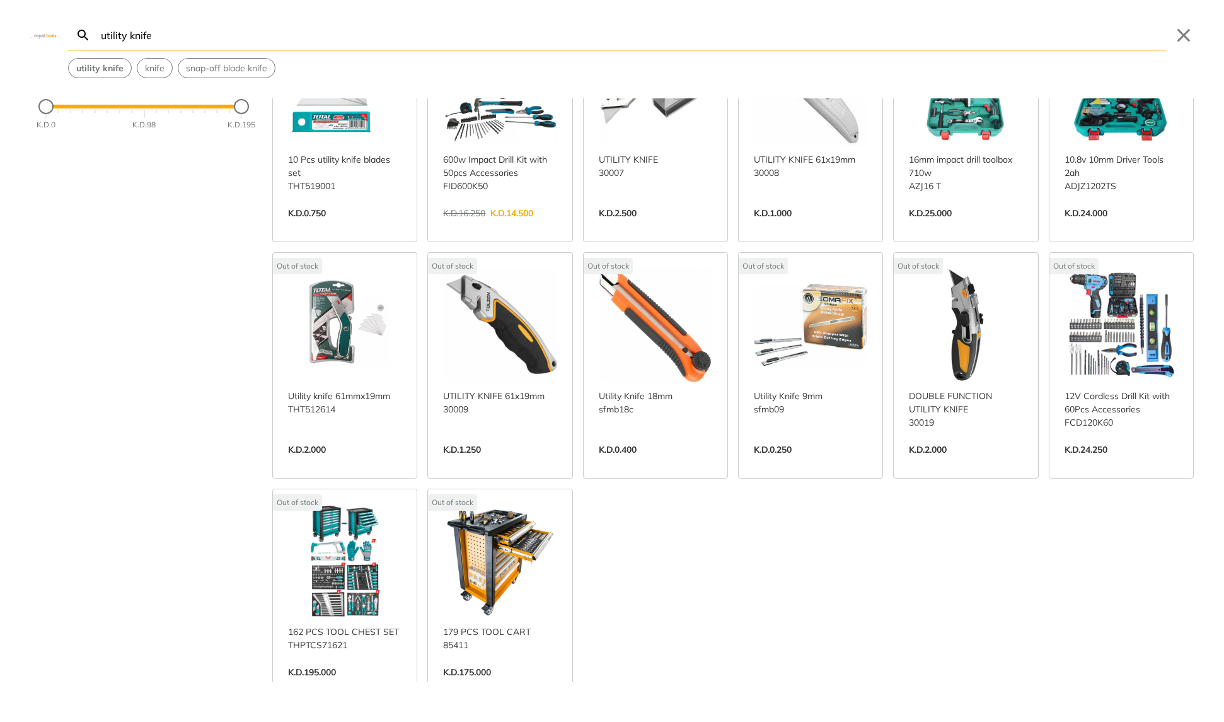
scroll to position [189, 0]
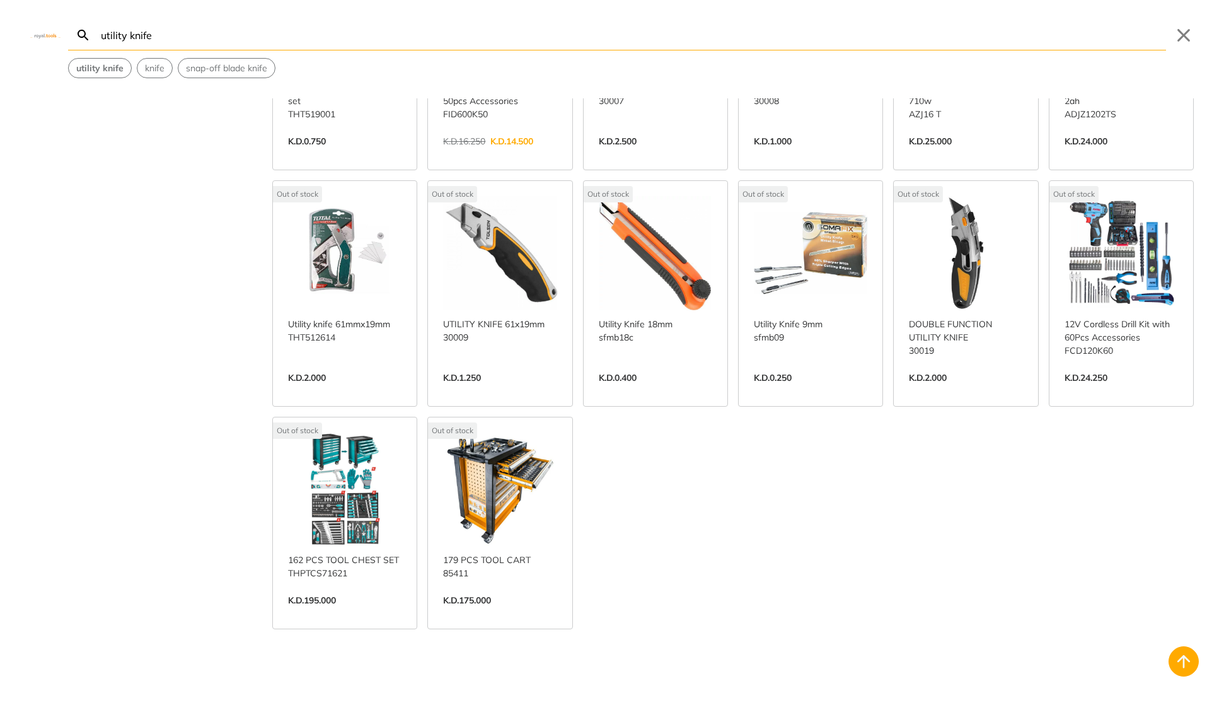
click at [488, 391] on link "View more →" at bounding box center [499, 391] width 113 height 0
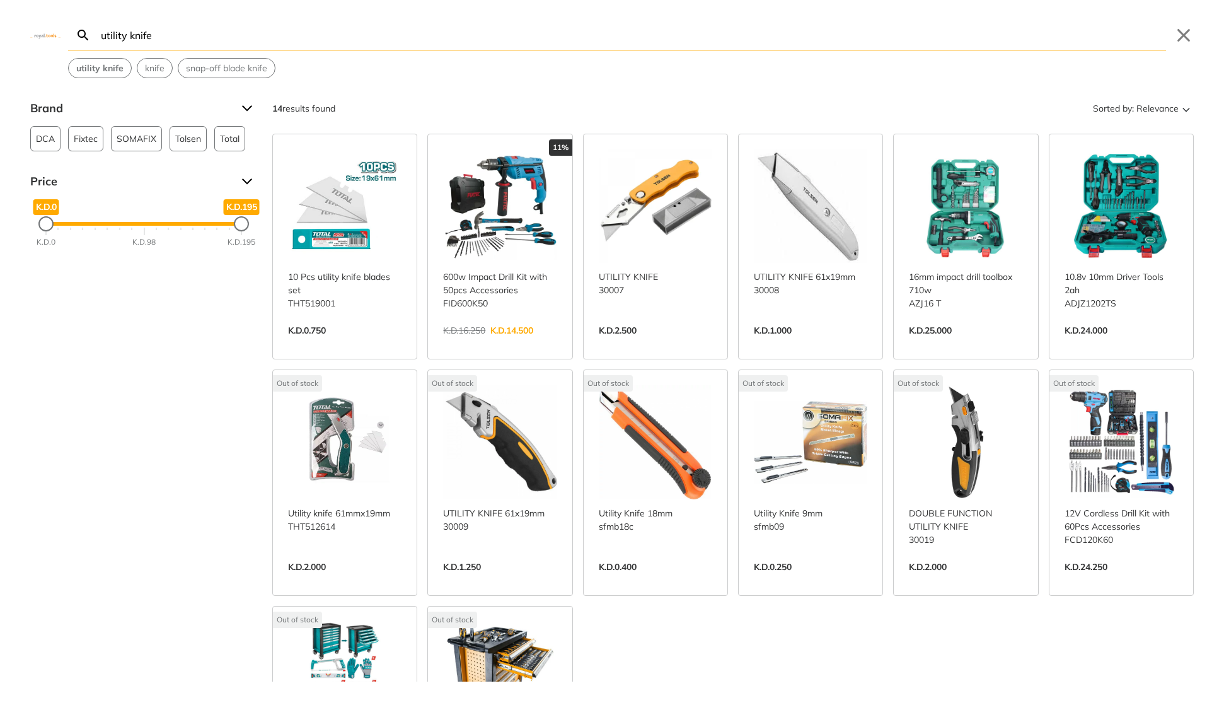
click at [648, 344] on link "View more →" at bounding box center [655, 344] width 113 height 0
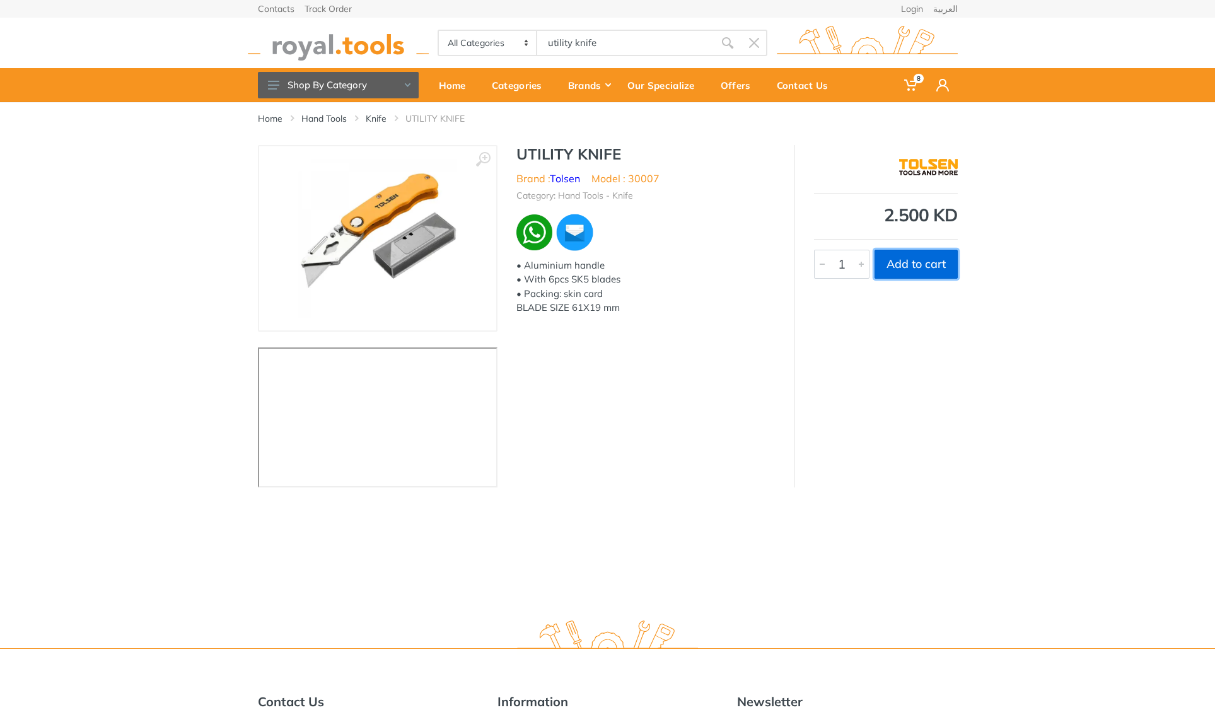
click at [918, 272] on button "Add to cart" at bounding box center [915, 264] width 83 height 29
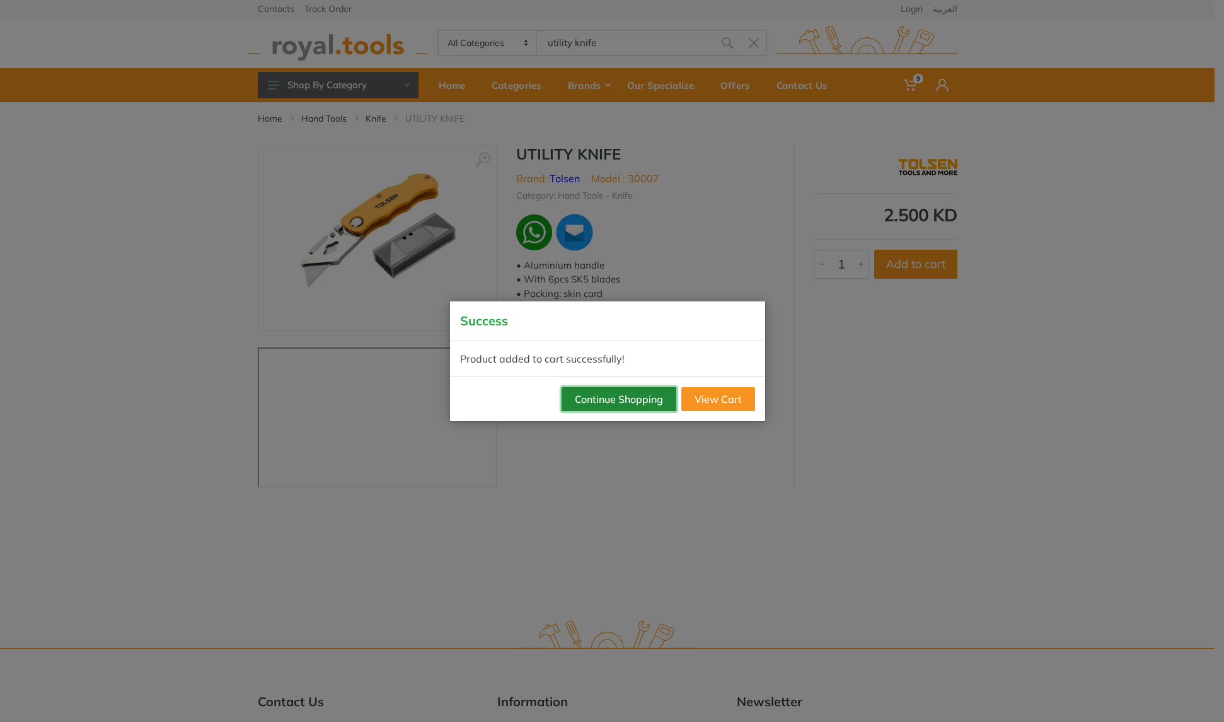
click at [613, 405] on button "Continue Shopping" at bounding box center [619, 399] width 115 height 24
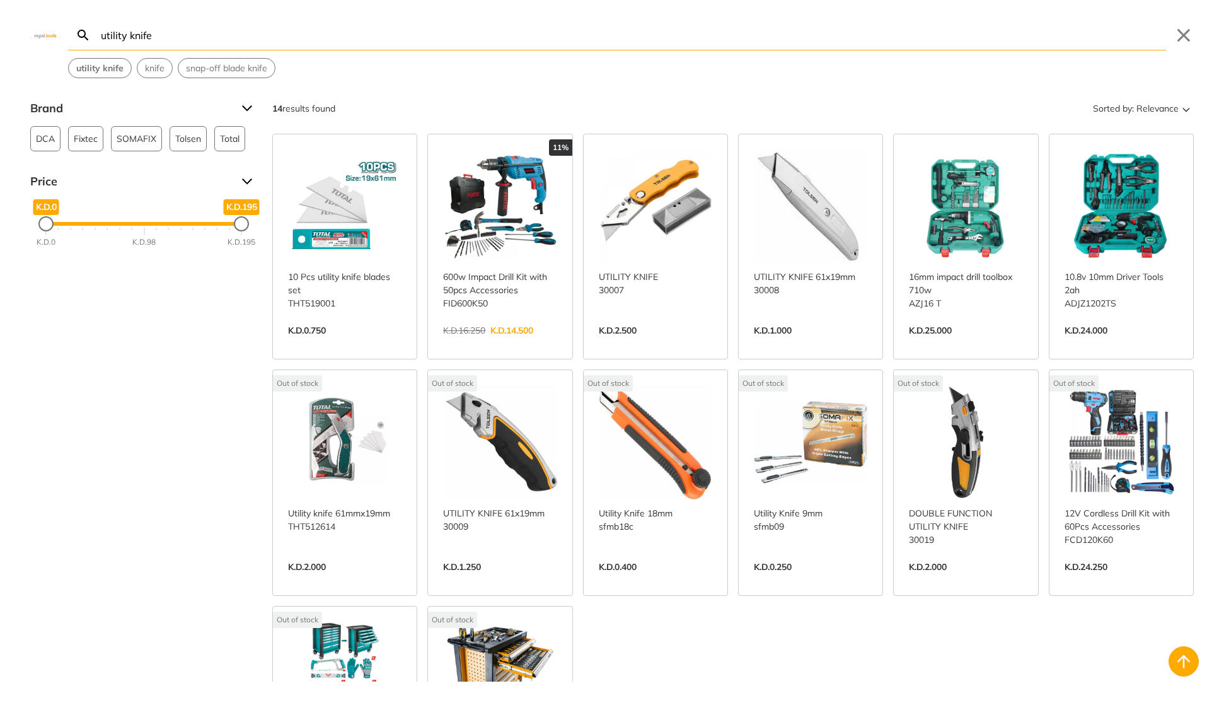
drag, startPoint x: 608, startPoint y: 40, endPoint x: 603, endPoint y: 46, distance: 8.0
click at [608, 41] on body "9 9" at bounding box center [612, 361] width 1224 height 722
click at [1214, 18] on div "utility knife Search utility knife Submit Close utility knife knife snap-off bl…" at bounding box center [612, 39] width 1224 height 78
click at [1214, 17] on div "utility knife Search utility knife Submit Close utility knife knife snap-off bl…" at bounding box center [612, 39] width 1224 height 78
drag, startPoint x: 1218, startPoint y: 17, endPoint x: 1181, endPoint y: 32, distance: 39.6
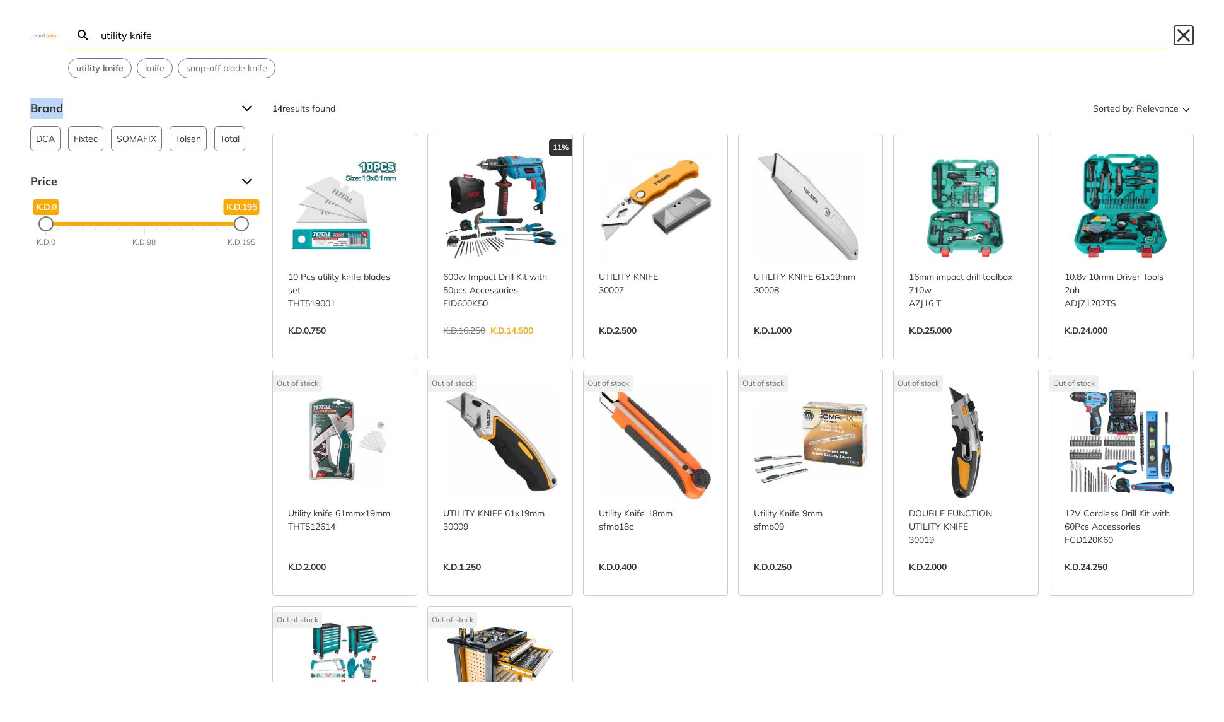
click at [1181, 32] on button "Close" at bounding box center [1184, 35] width 20 height 20
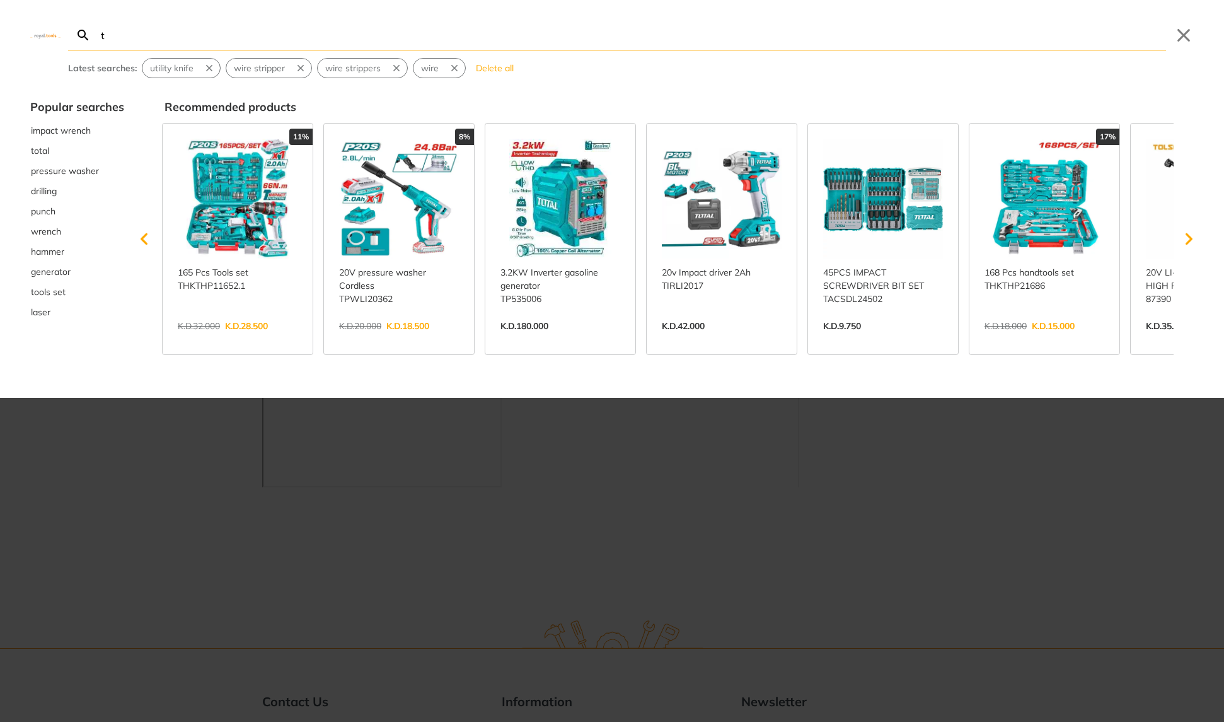
type input "t"
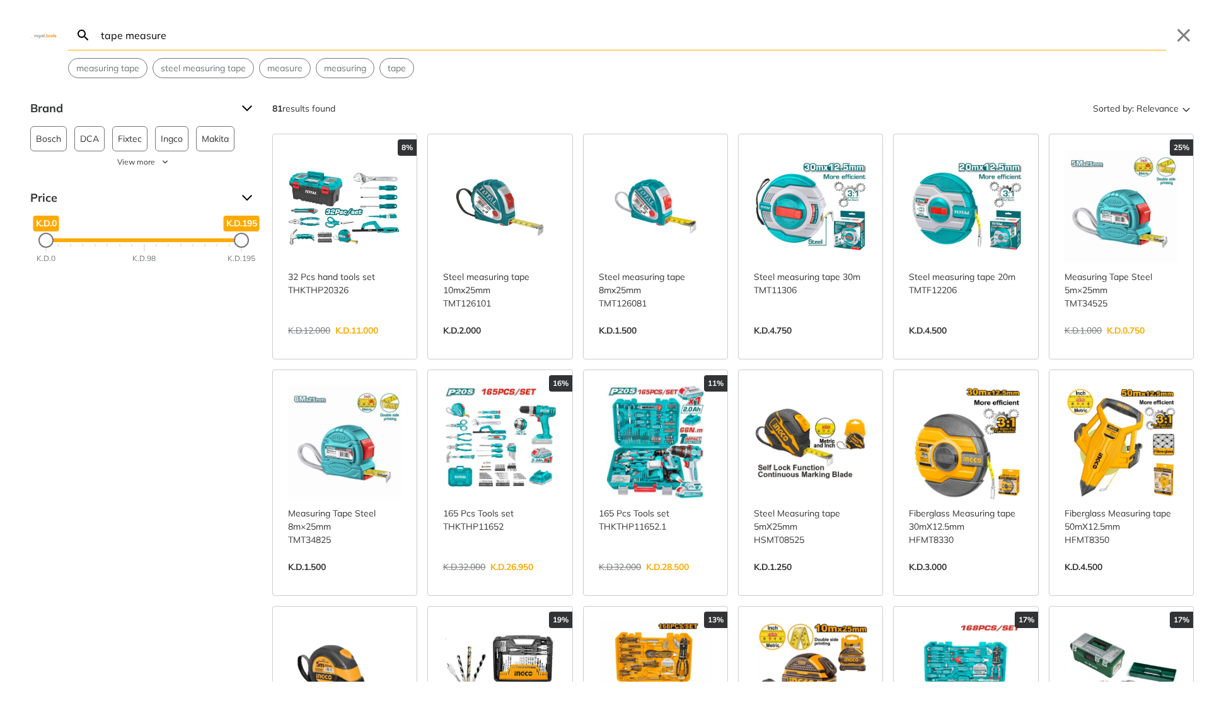
type input "tape measure"
click at [653, 344] on link "View more →" at bounding box center [655, 344] width 113 height 0
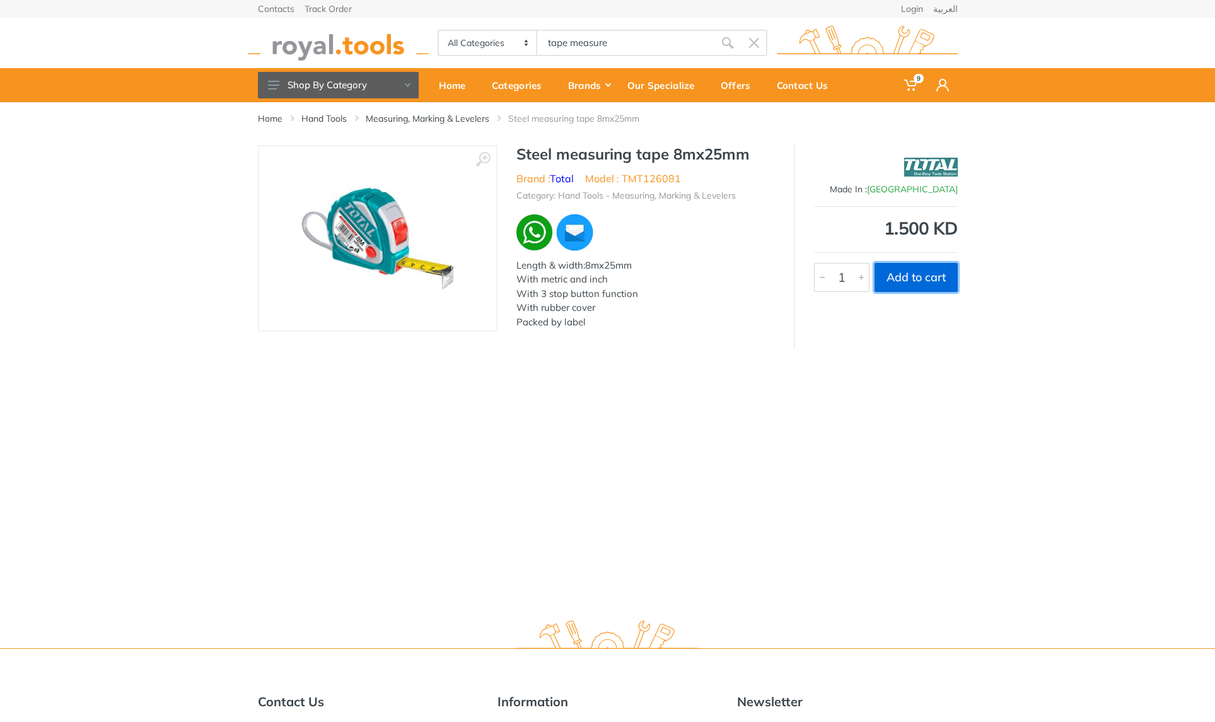
click at [912, 280] on button "Add to cart" at bounding box center [915, 277] width 83 height 29
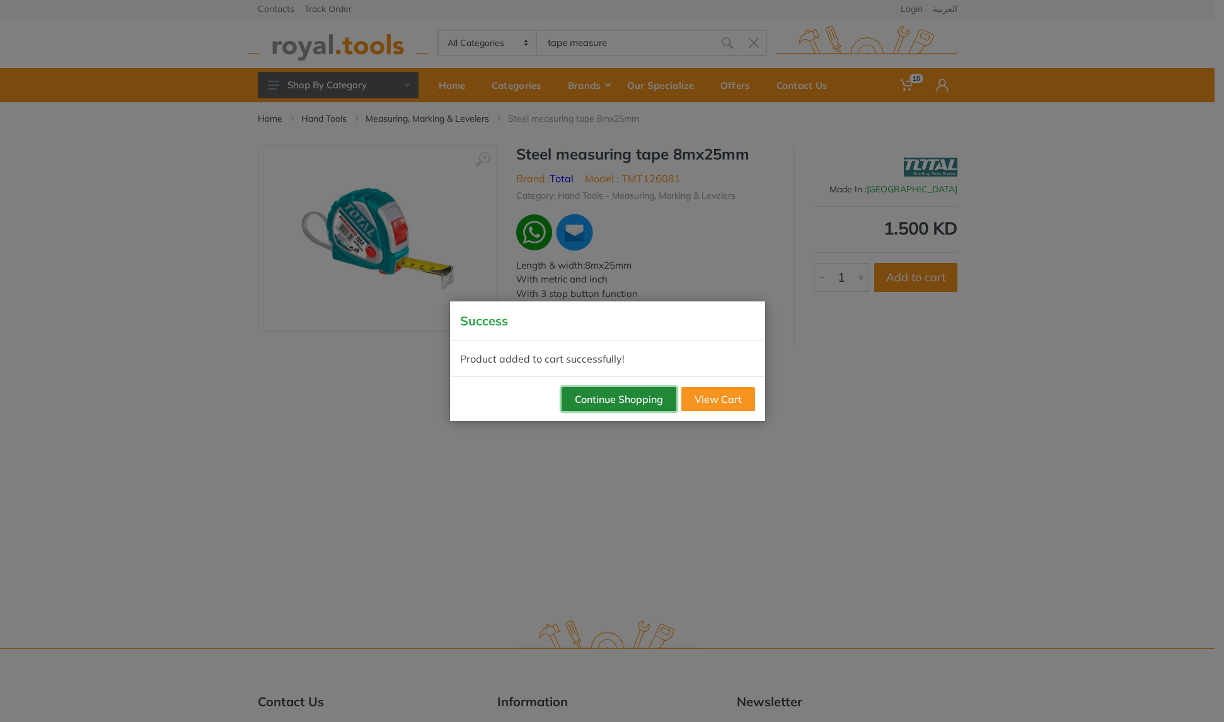
click at [661, 405] on button "Continue Shopping" at bounding box center [619, 399] width 115 height 24
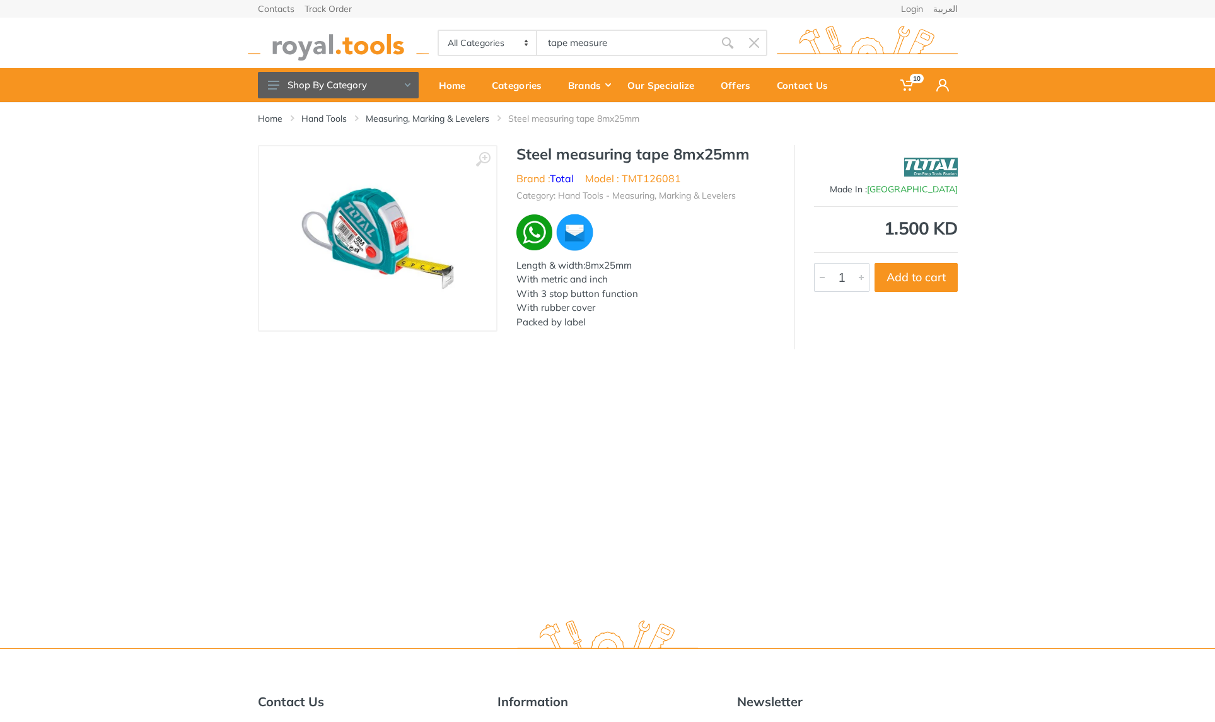
click at [621, 47] on body "10" at bounding box center [607, 361] width 1215 height 722
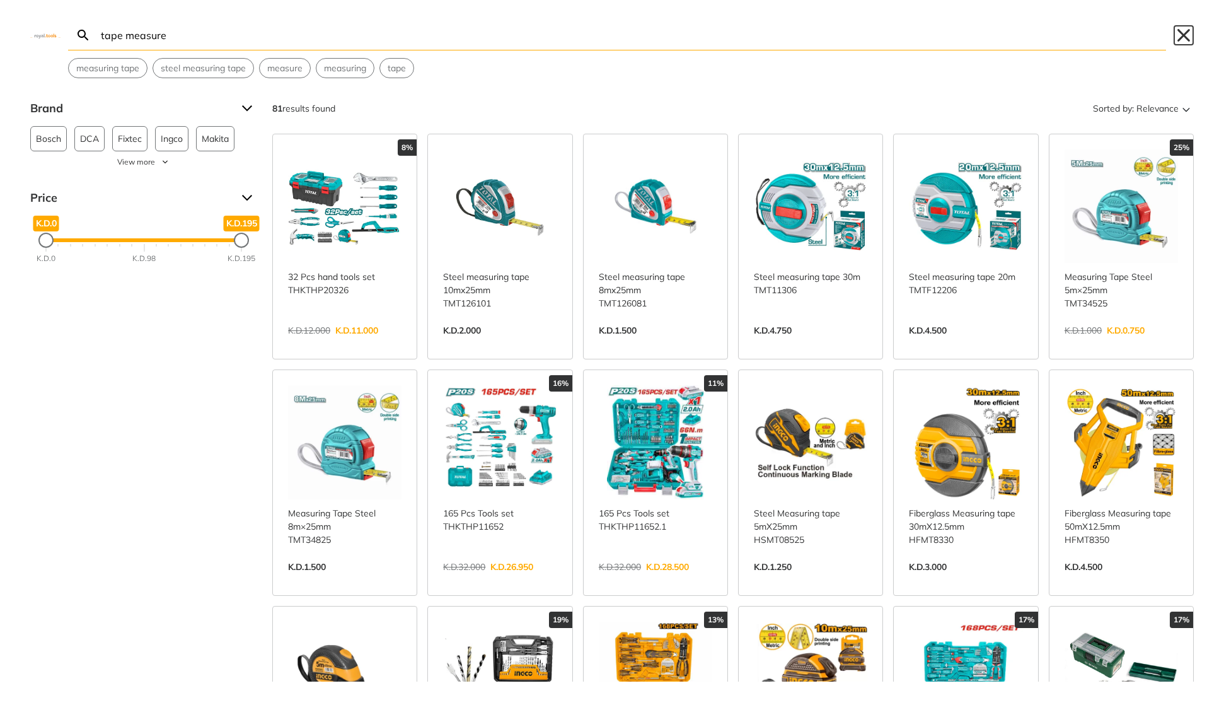
click at [1186, 36] on button "Close" at bounding box center [1184, 35] width 20 height 20
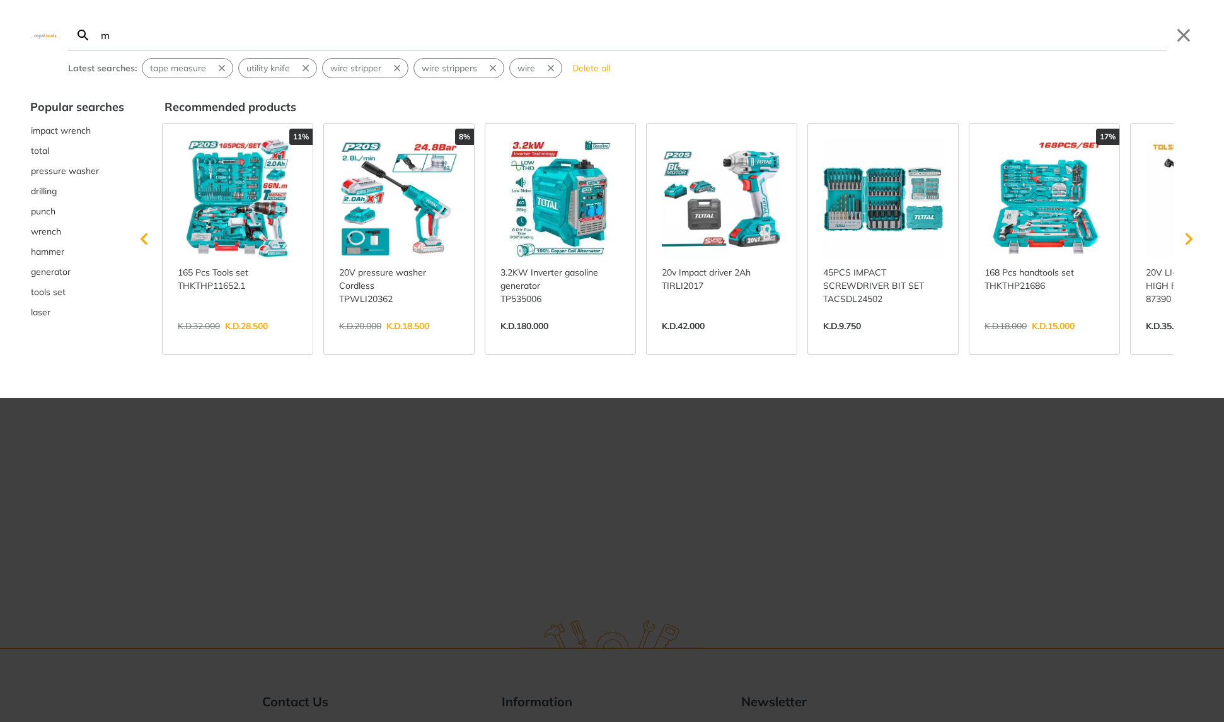
type input "mu"
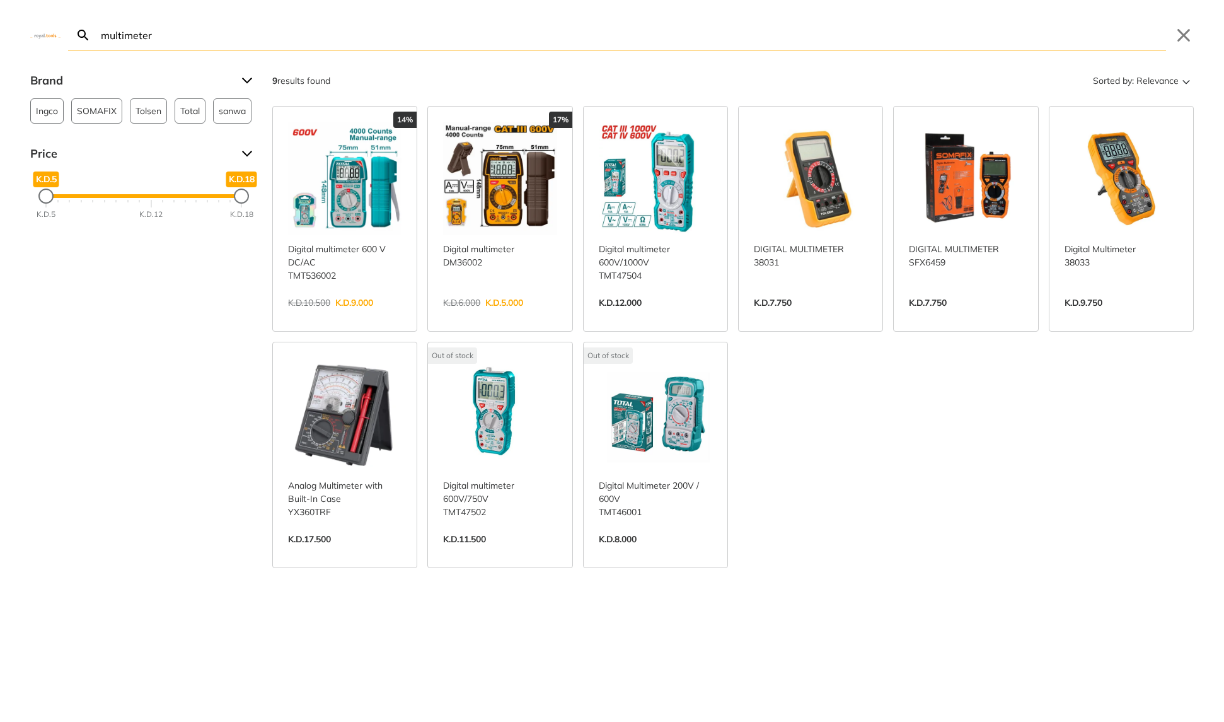
type input "multimeter"
click at [654, 316] on link "View more →" at bounding box center [655, 316] width 113 height 0
click at [357, 316] on link "View more →" at bounding box center [344, 316] width 113 height 0
click at [957, 316] on link "View more →" at bounding box center [965, 316] width 113 height 0
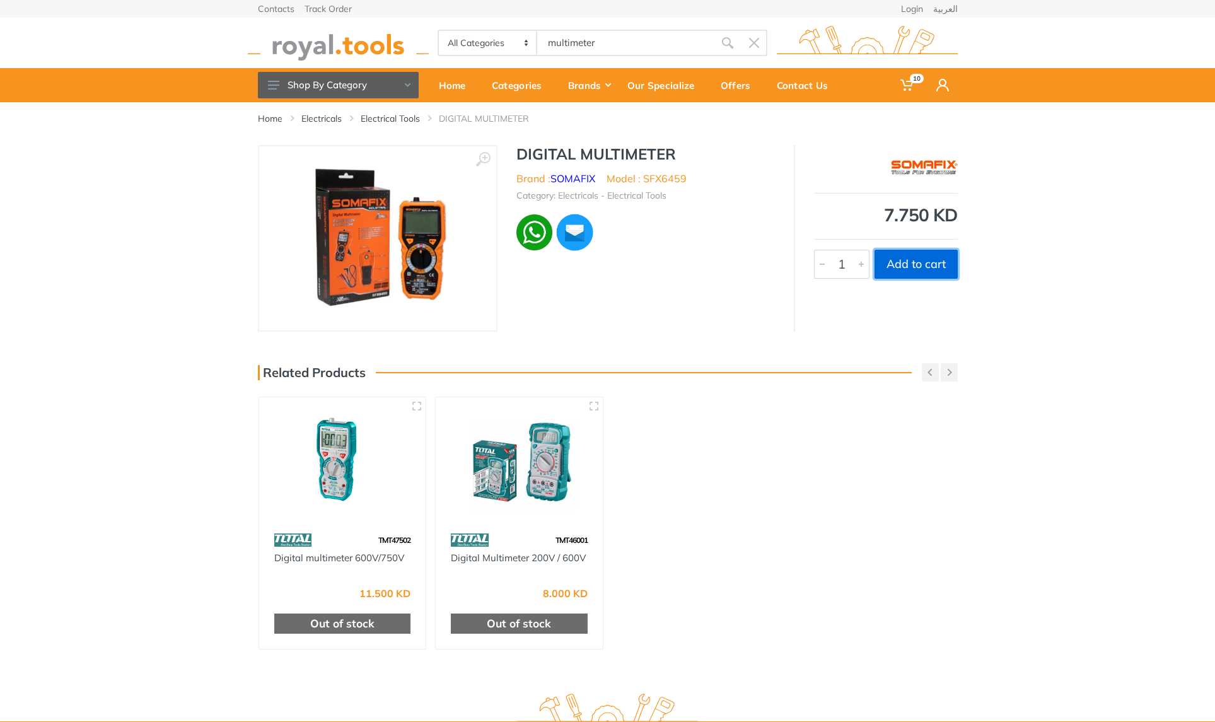
click at [920, 269] on button "Add to cart" at bounding box center [915, 264] width 83 height 29
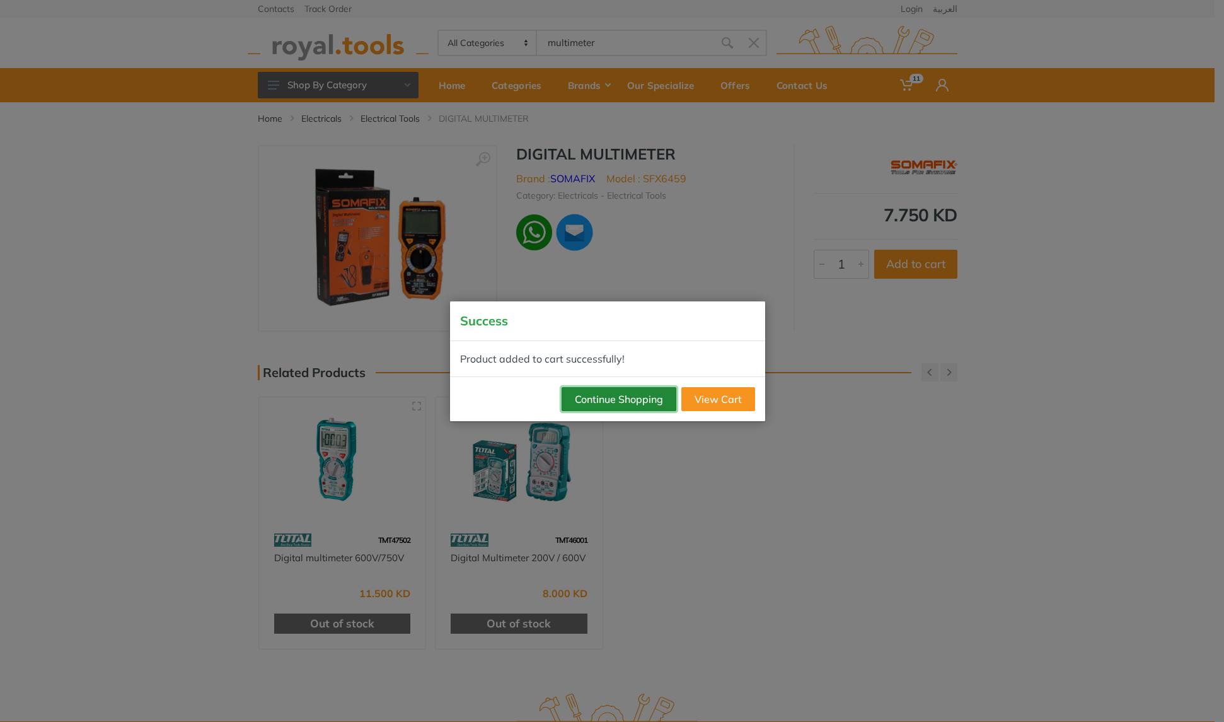
click at [601, 402] on button "Continue Shopping" at bounding box center [619, 399] width 115 height 24
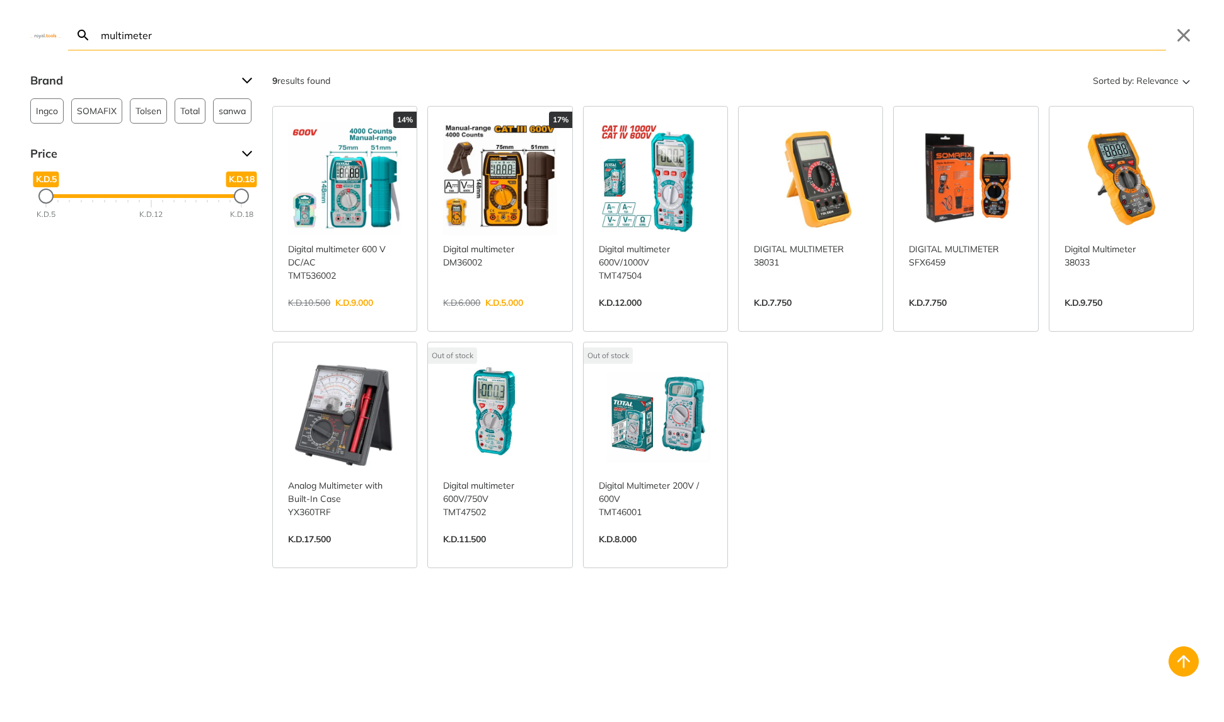
click at [653, 47] on body "11" at bounding box center [612, 361] width 1224 height 722
click at [1180, 35] on button "Close" at bounding box center [1184, 35] width 20 height 20
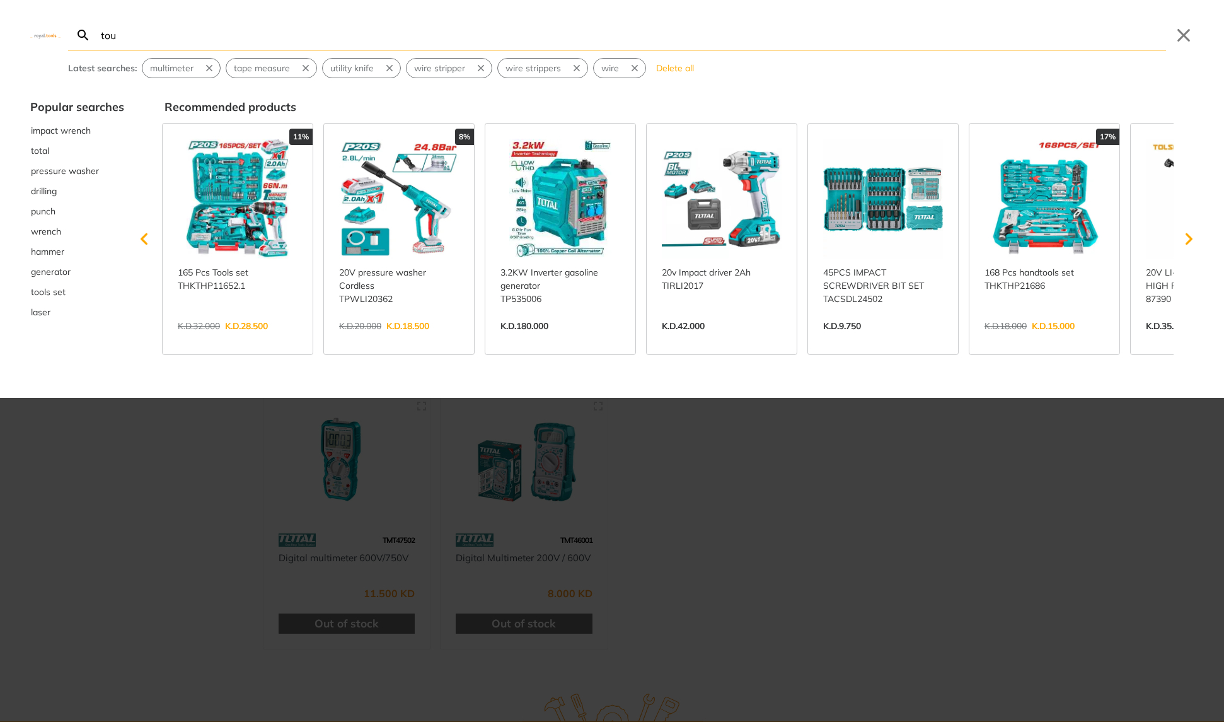
type input "tour"
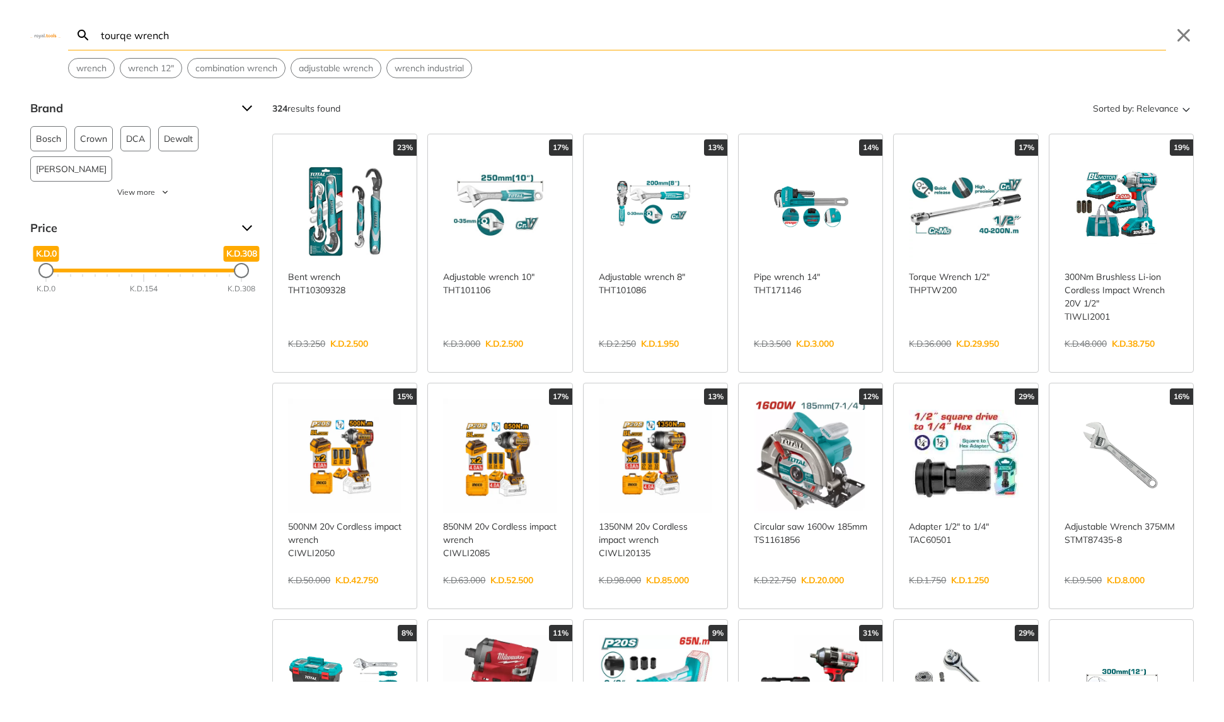
type input "tourqe wrench"
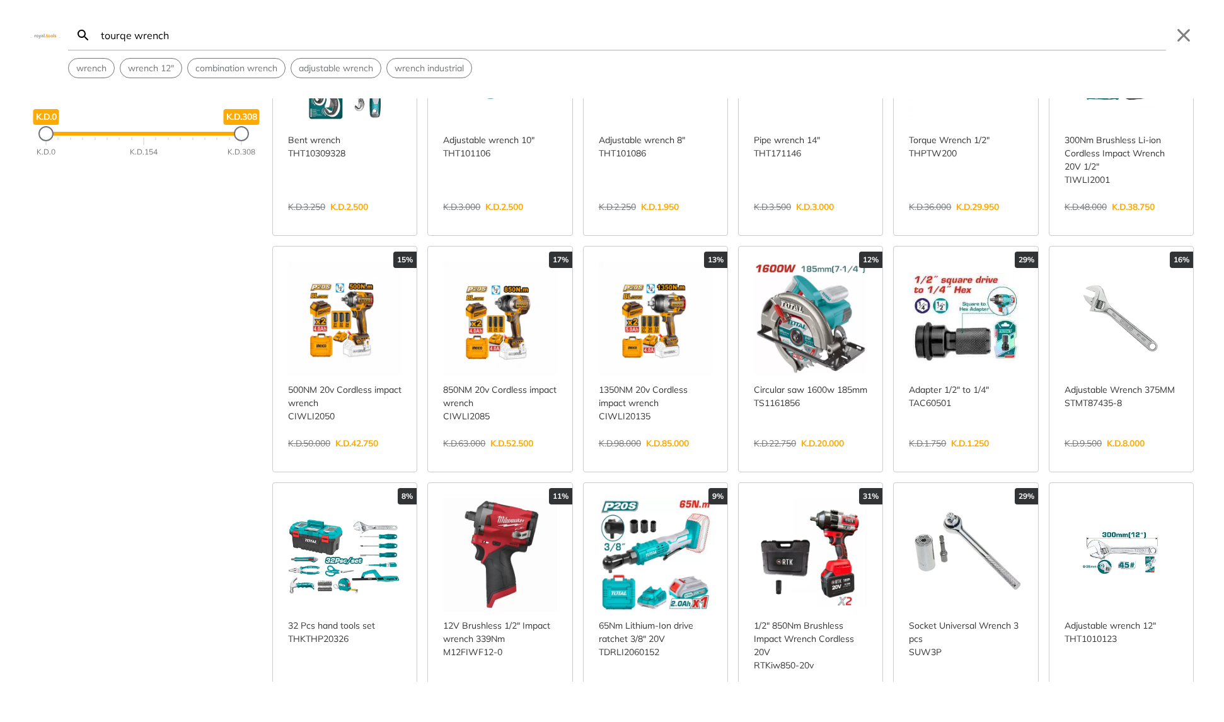
scroll to position [173, 0]
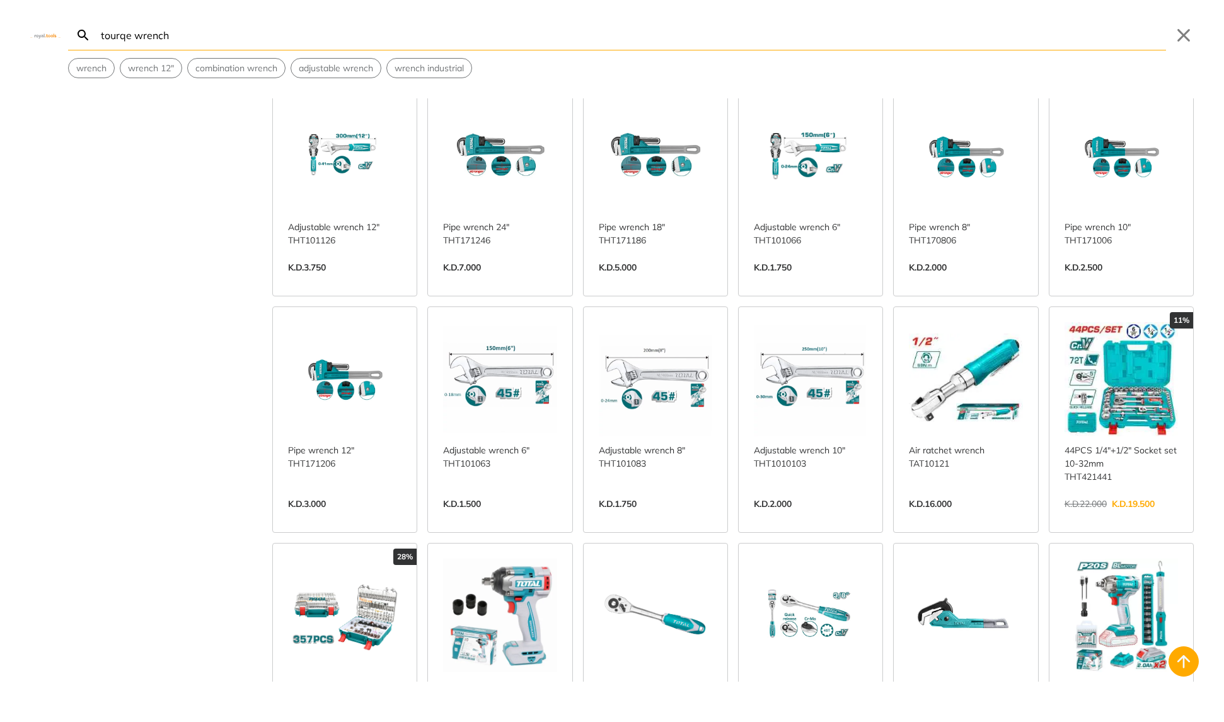
scroll to position [786, 0]
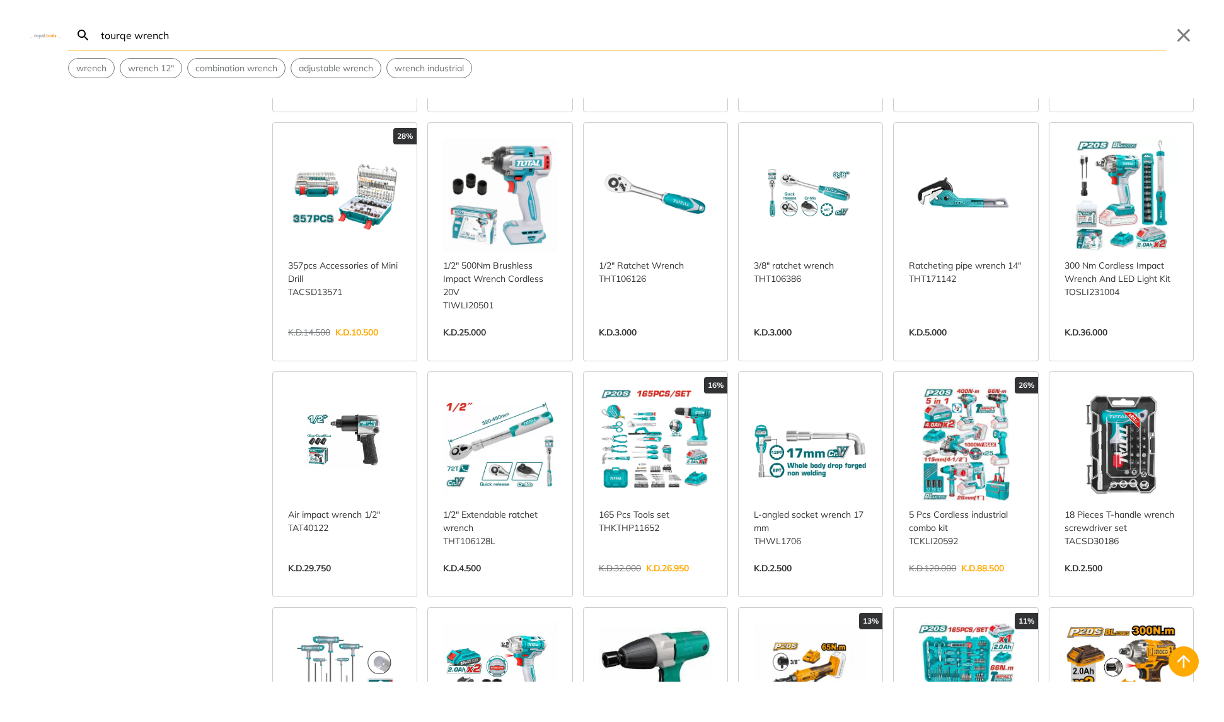
scroll to position [1260, 0]
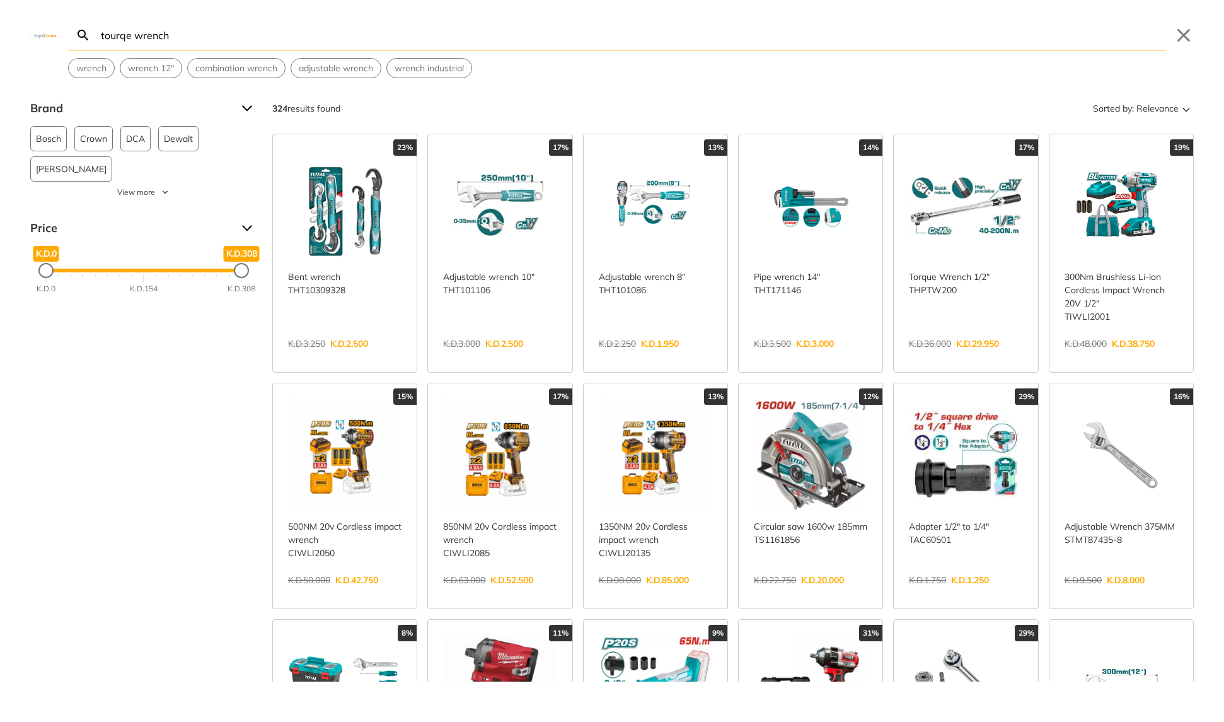
click at [956, 357] on link "View more →" at bounding box center [965, 357] width 113 height 0
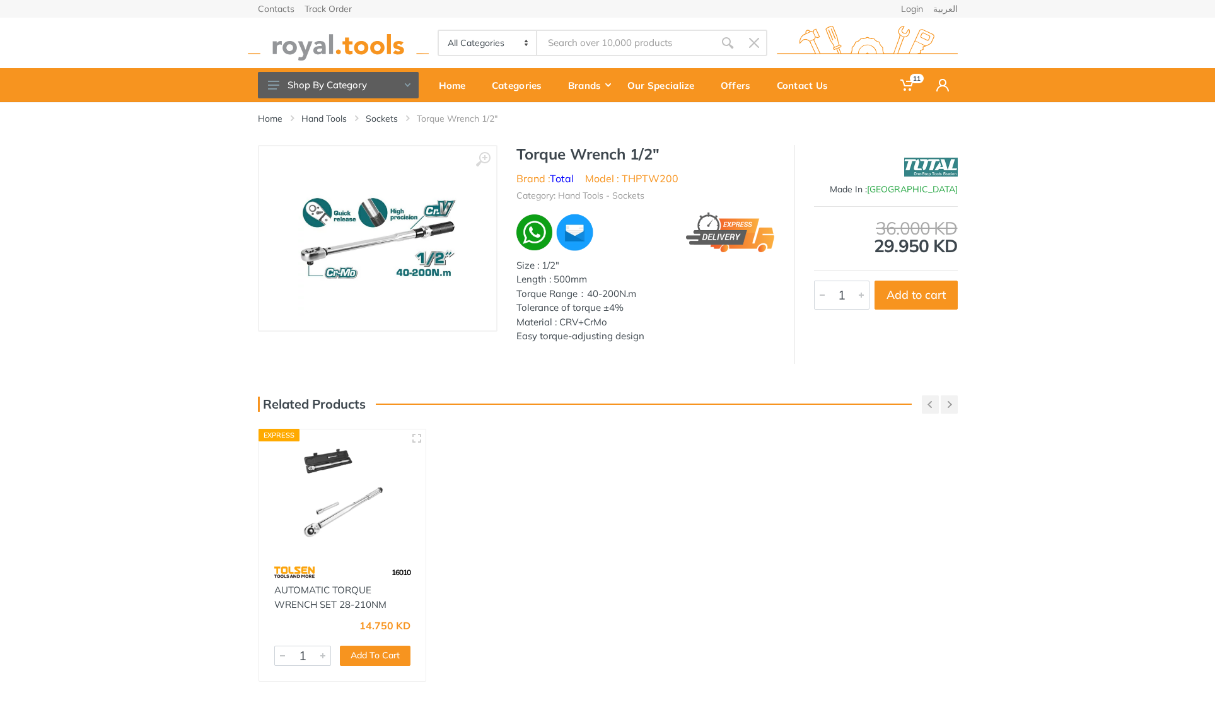
type input "tourqe wrench"
click at [378, 659] on button "Add To Cart" at bounding box center [375, 656] width 71 height 20
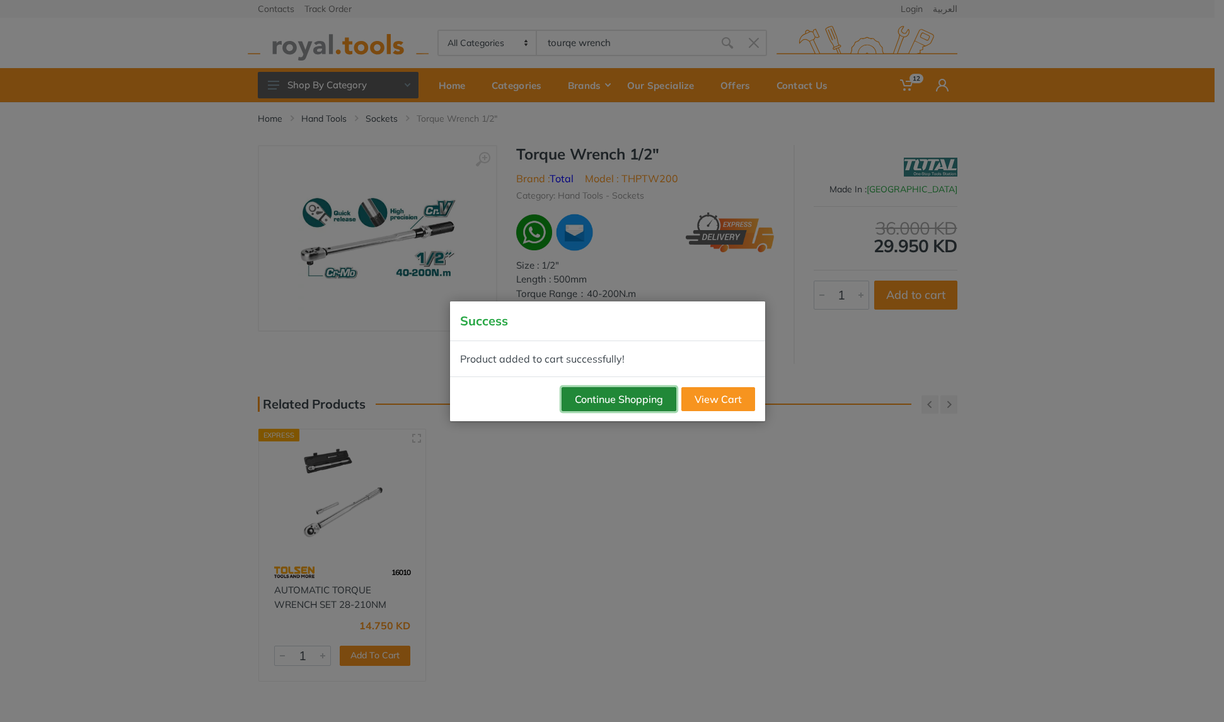
click at [576, 400] on button "Continue Shopping" at bounding box center [619, 399] width 115 height 24
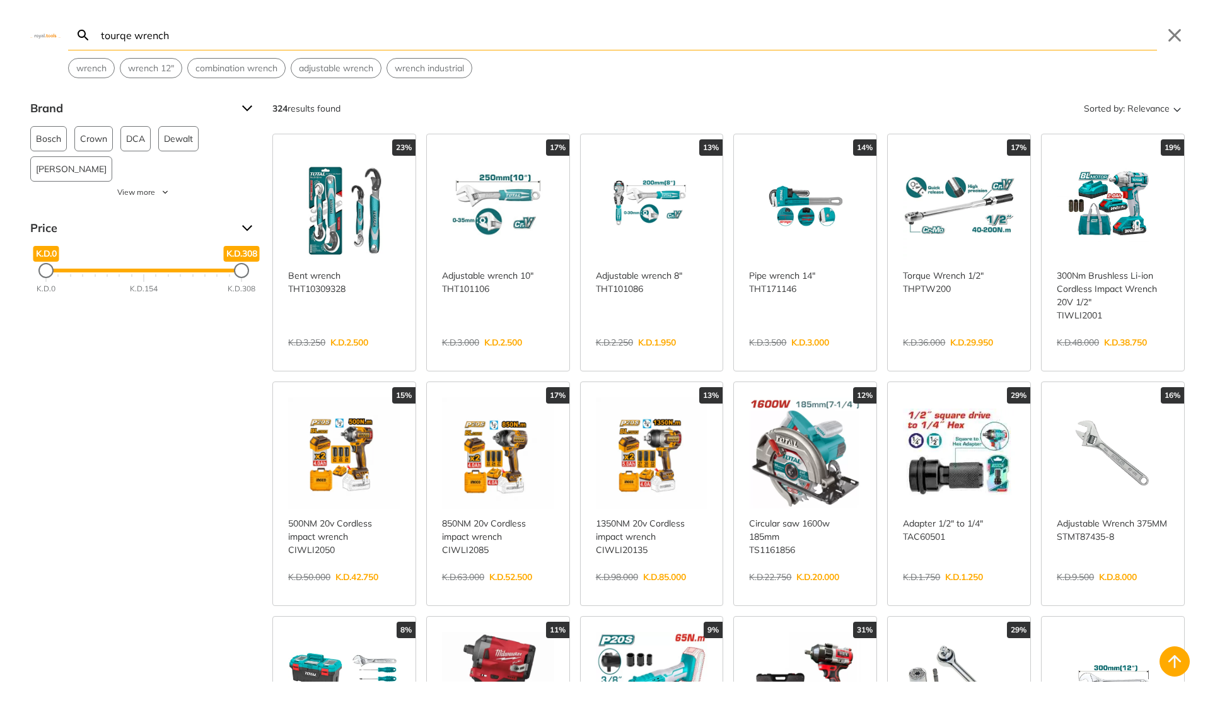
click at [651, 42] on body "12" at bounding box center [607, 361] width 1215 height 722
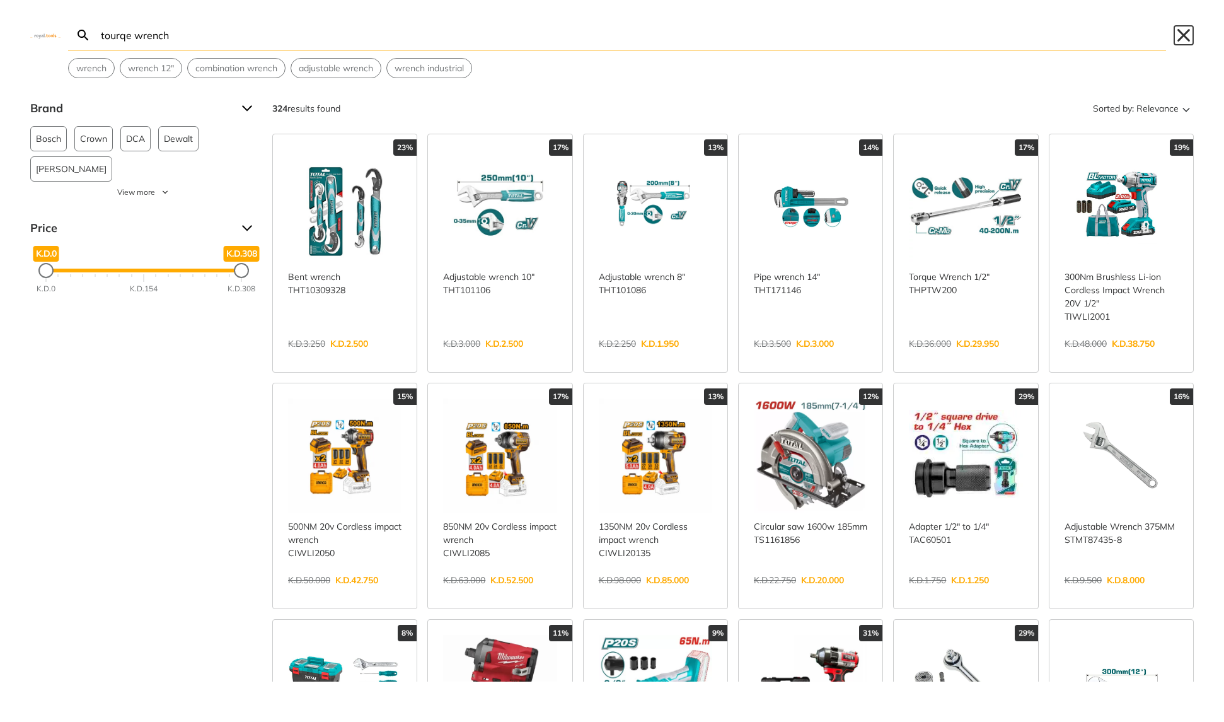
click at [1181, 33] on button "Close" at bounding box center [1184, 35] width 20 height 20
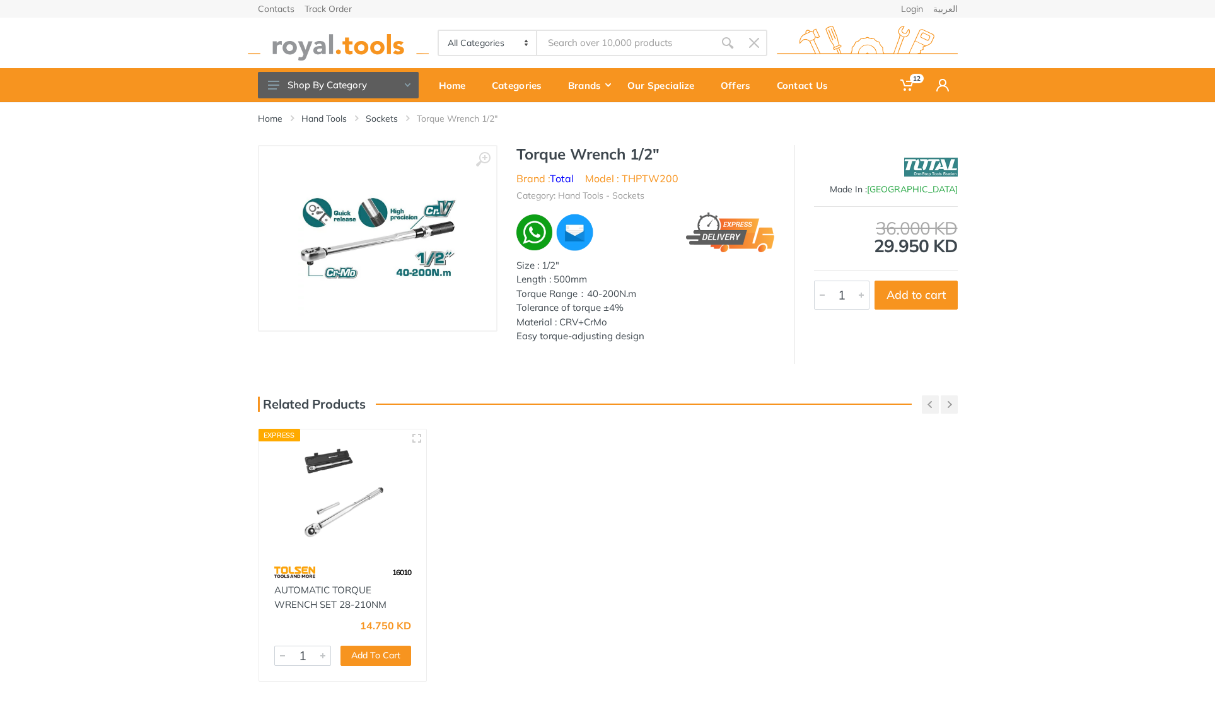
click at [686, 41] on input "Site search" at bounding box center [625, 43] width 177 height 26
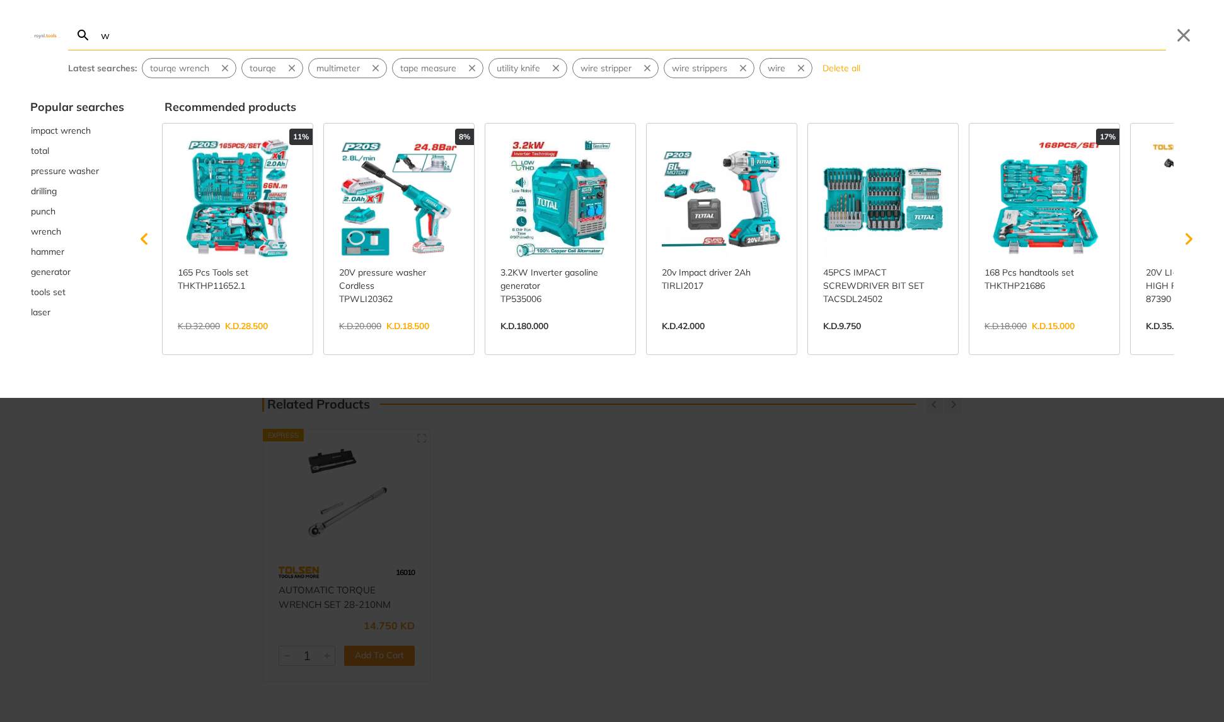
type input "wi"
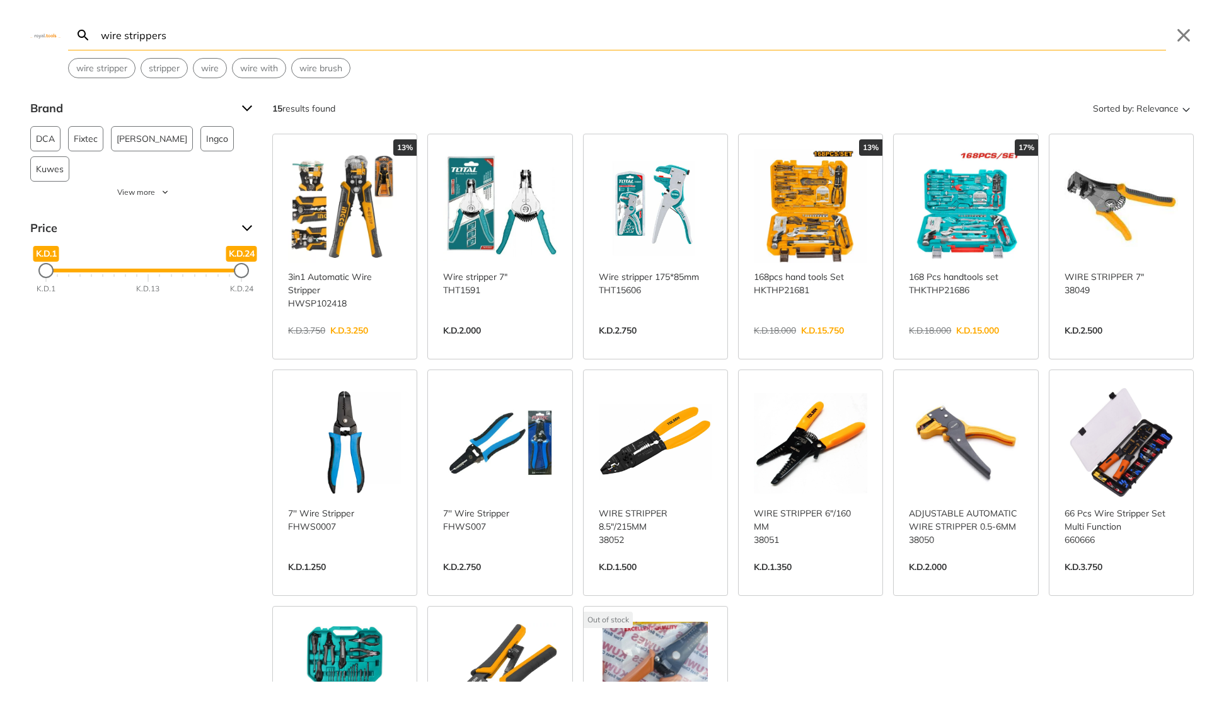
type input "wire strippers"
click at [352, 344] on link "View more →" at bounding box center [344, 344] width 113 height 0
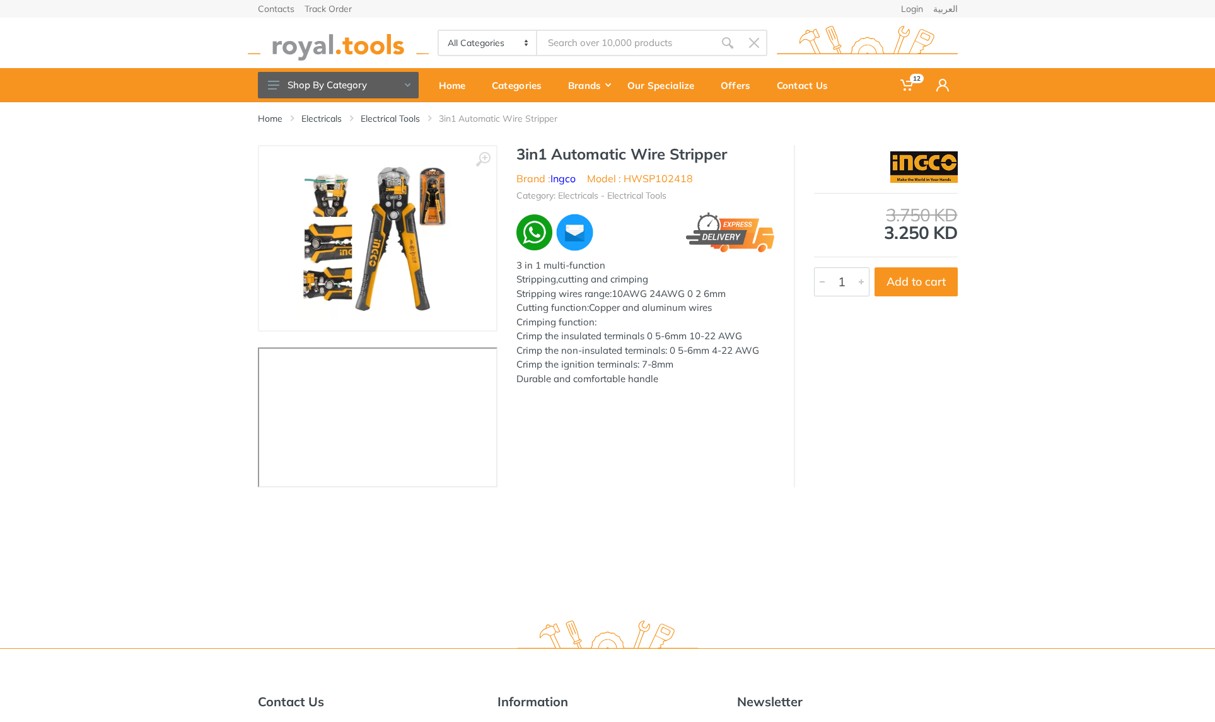
type input "wire strippers"
click at [912, 282] on button "Add to cart" at bounding box center [915, 281] width 83 height 29
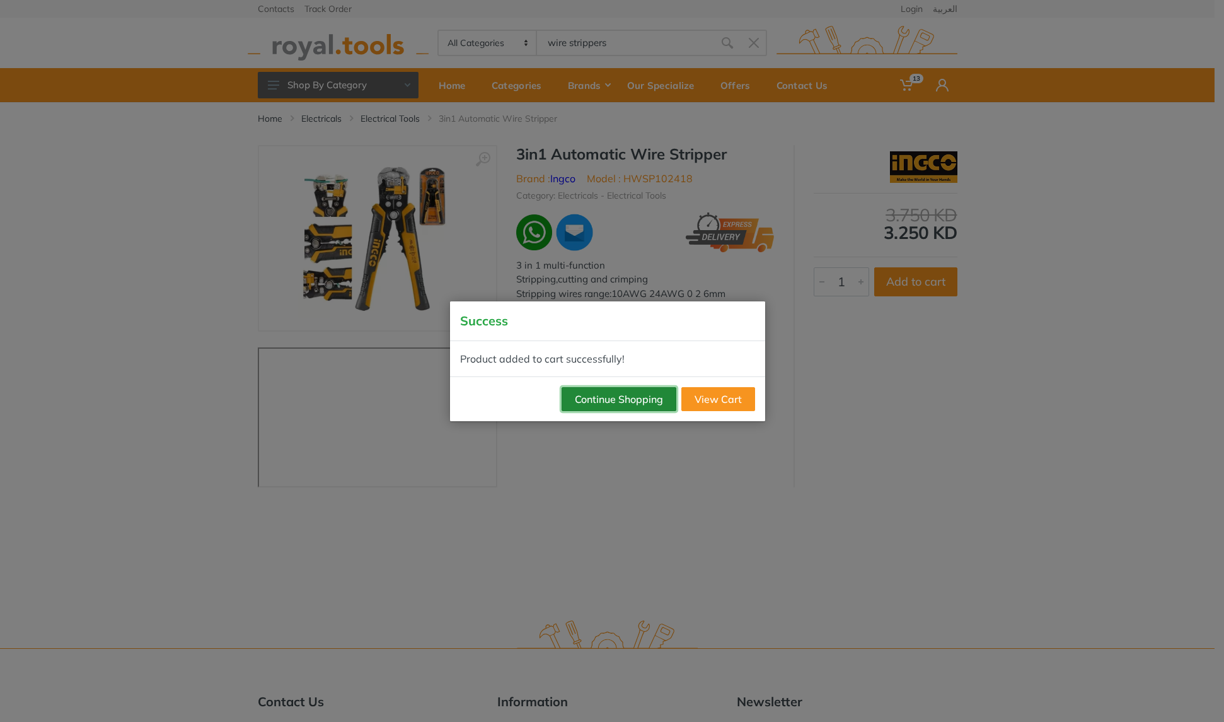
click at [578, 400] on button "Continue Shopping" at bounding box center [619, 399] width 115 height 24
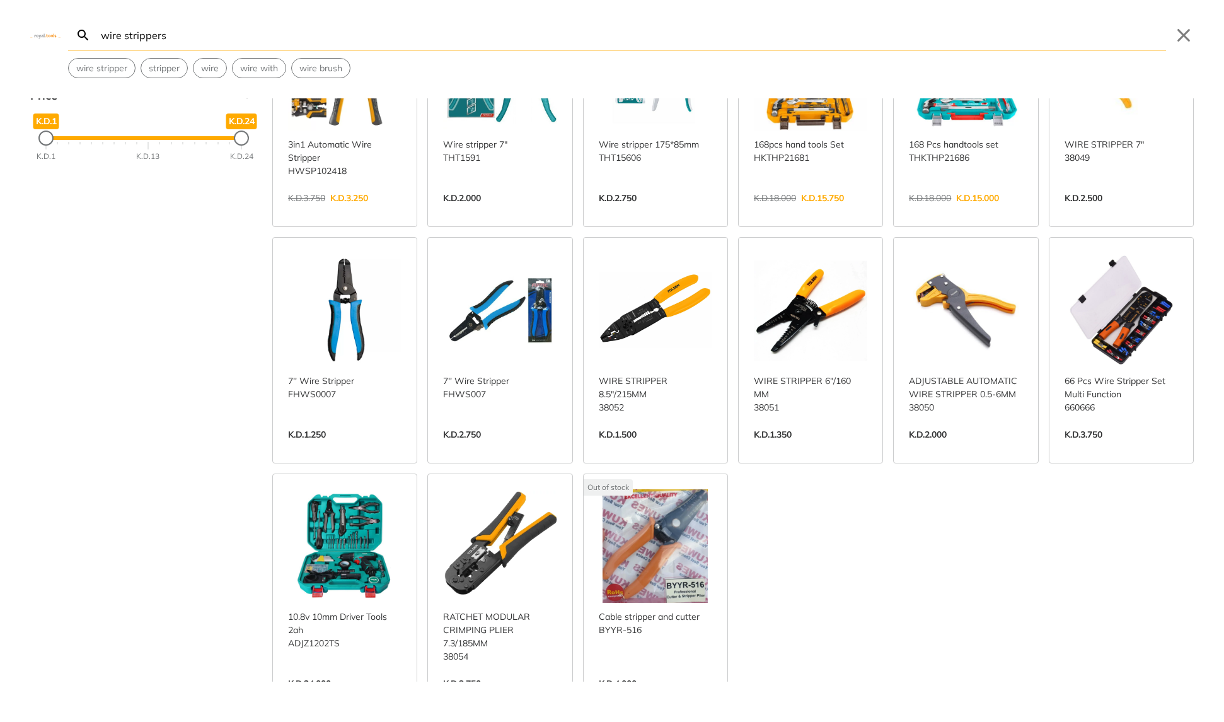
scroll to position [189, 0]
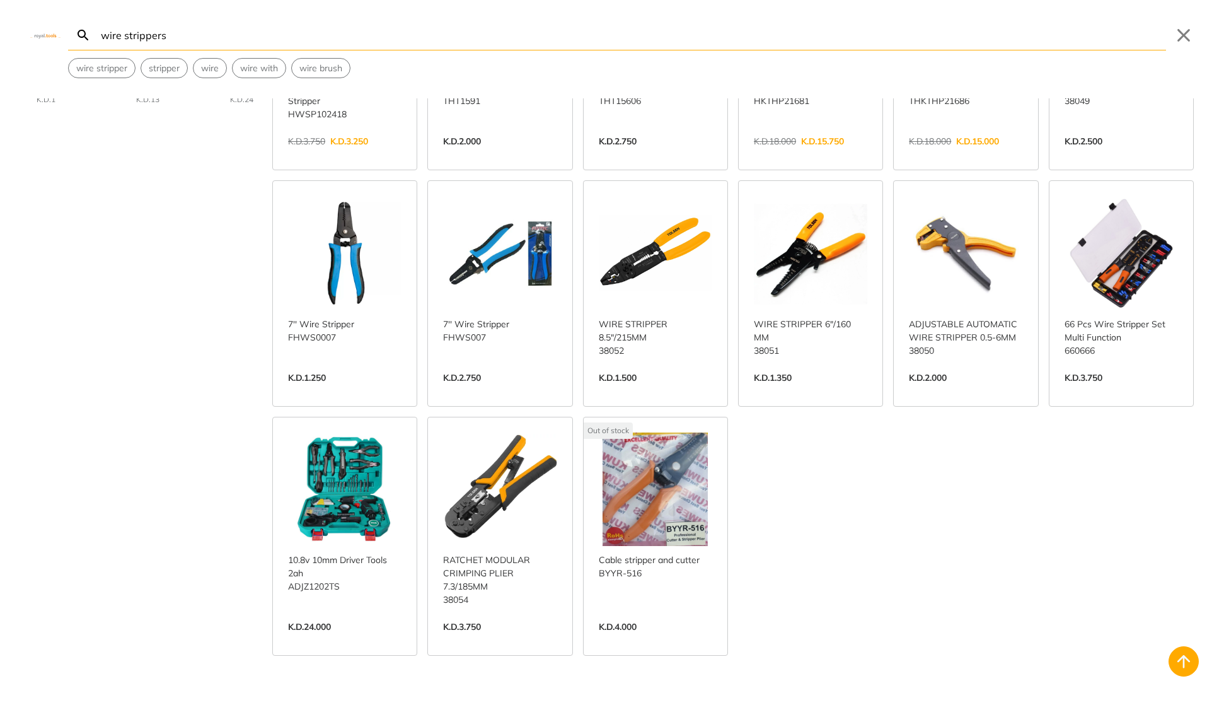
click at [788, 391] on link "View more →" at bounding box center [810, 391] width 113 height 0
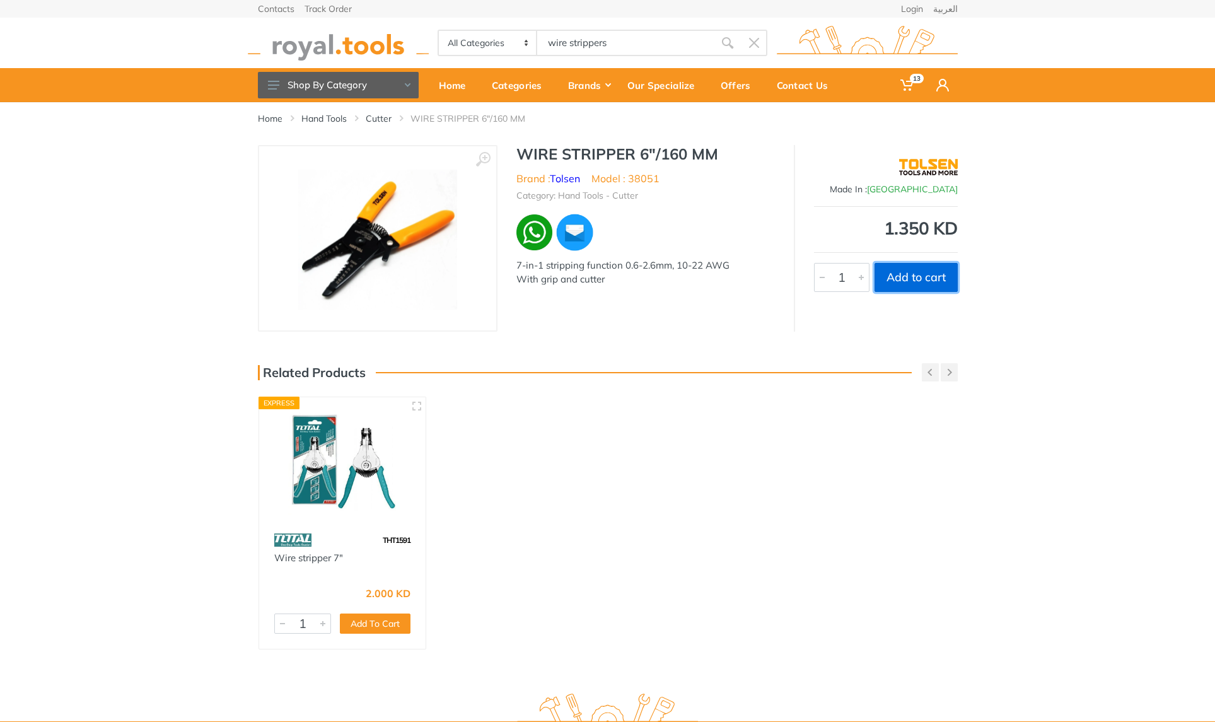
click at [917, 284] on button "Add to cart" at bounding box center [915, 277] width 83 height 29
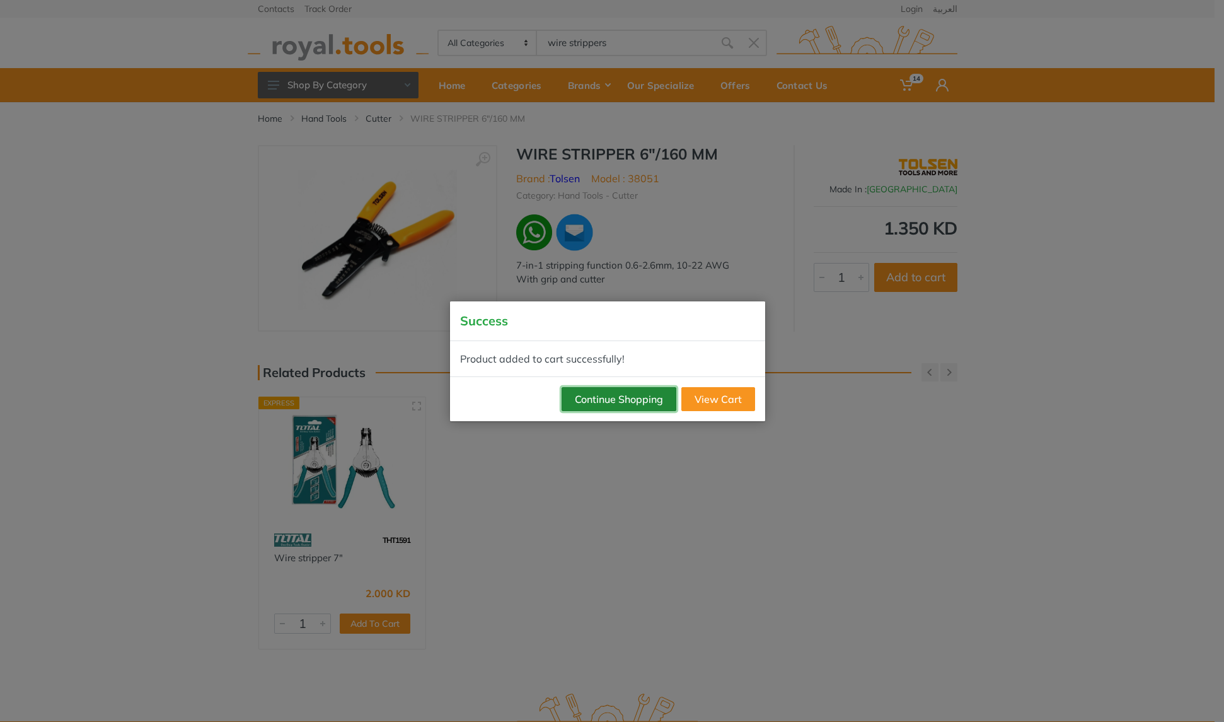
click at [654, 402] on button "Continue Shopping" at bounding box center [619, 399] width 115 height 24
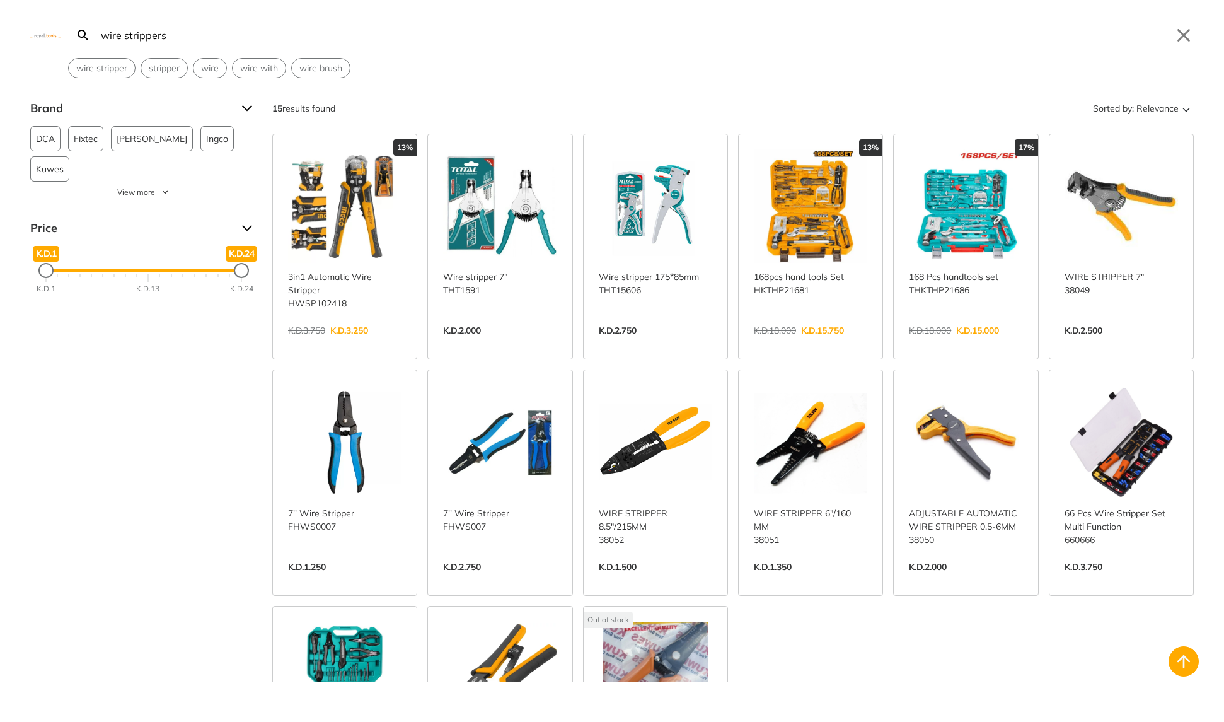
click at [631, 46] on body "14" at bounding box center [612, 361] width 1224 height 722
click at [1184, 37] on button "Close" at bounding box center [1184, 35] width 20 height 20
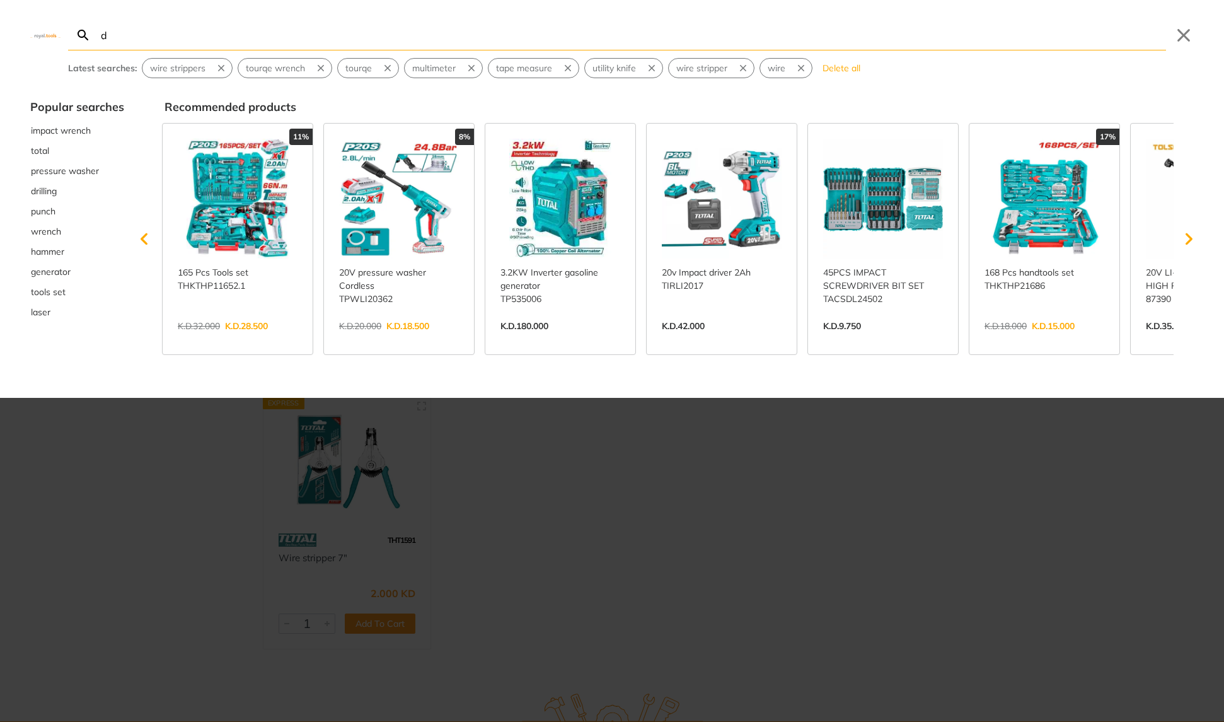
type input "d"
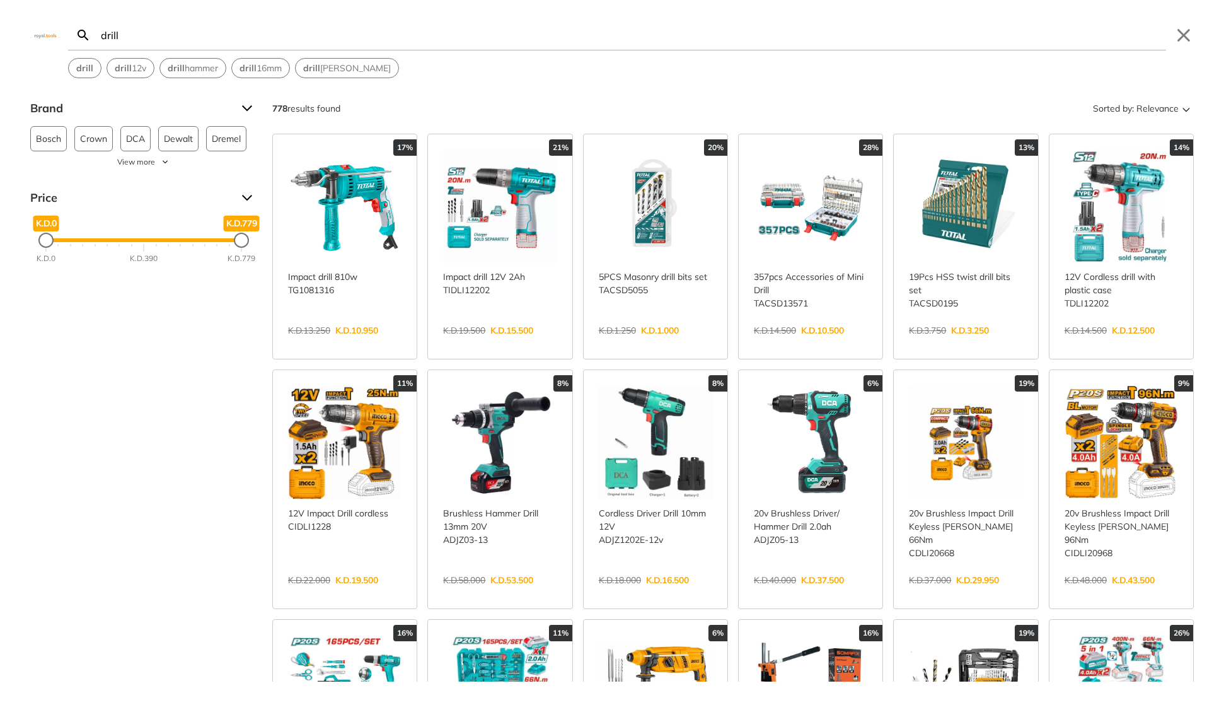
type input "drill"
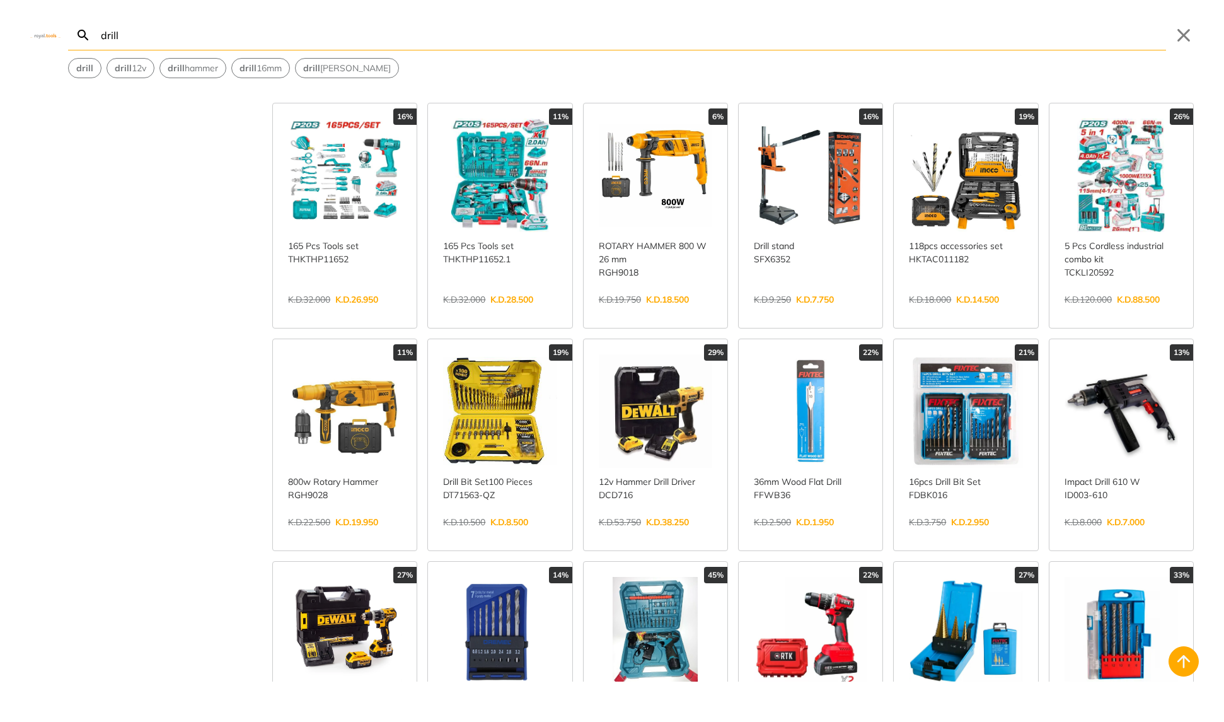
scroll to position [564, 0]
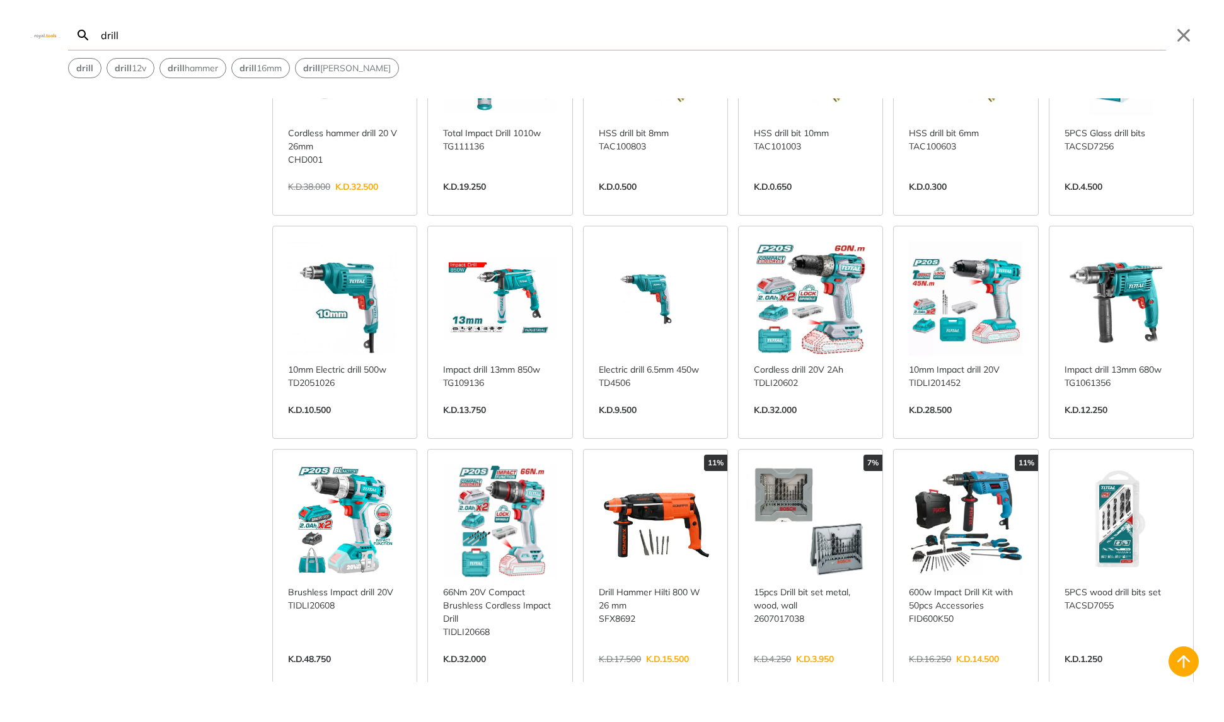
scroll to position [1551, 0]
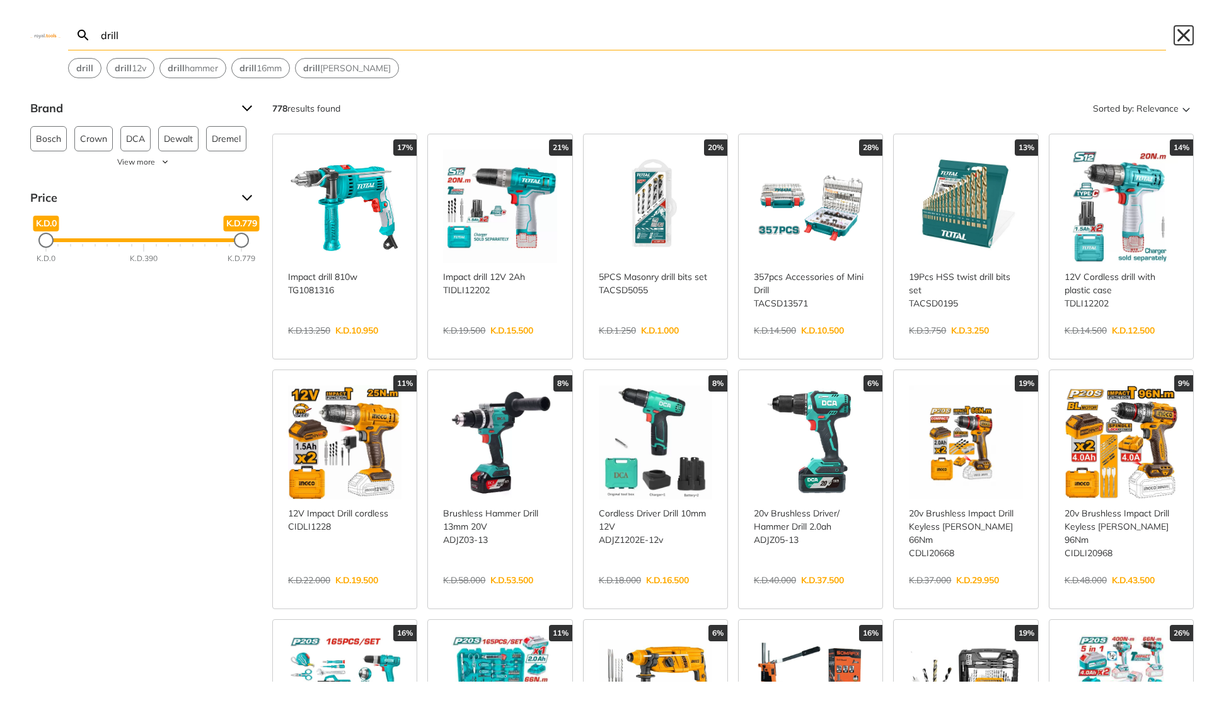
click at [1178, 31] on button "Close" at bounding box center [1184, 35] width 20 height 20
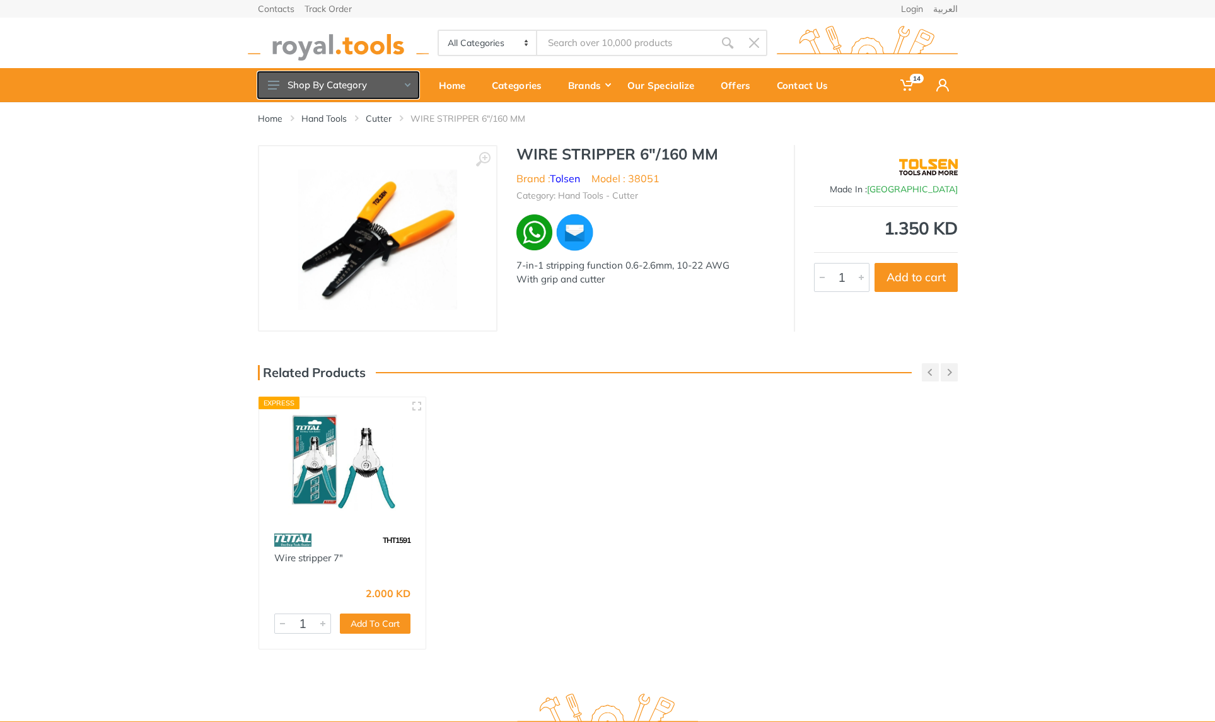
click at [405, 84] on icon at bounding box center [408, 85] width 6 height 4
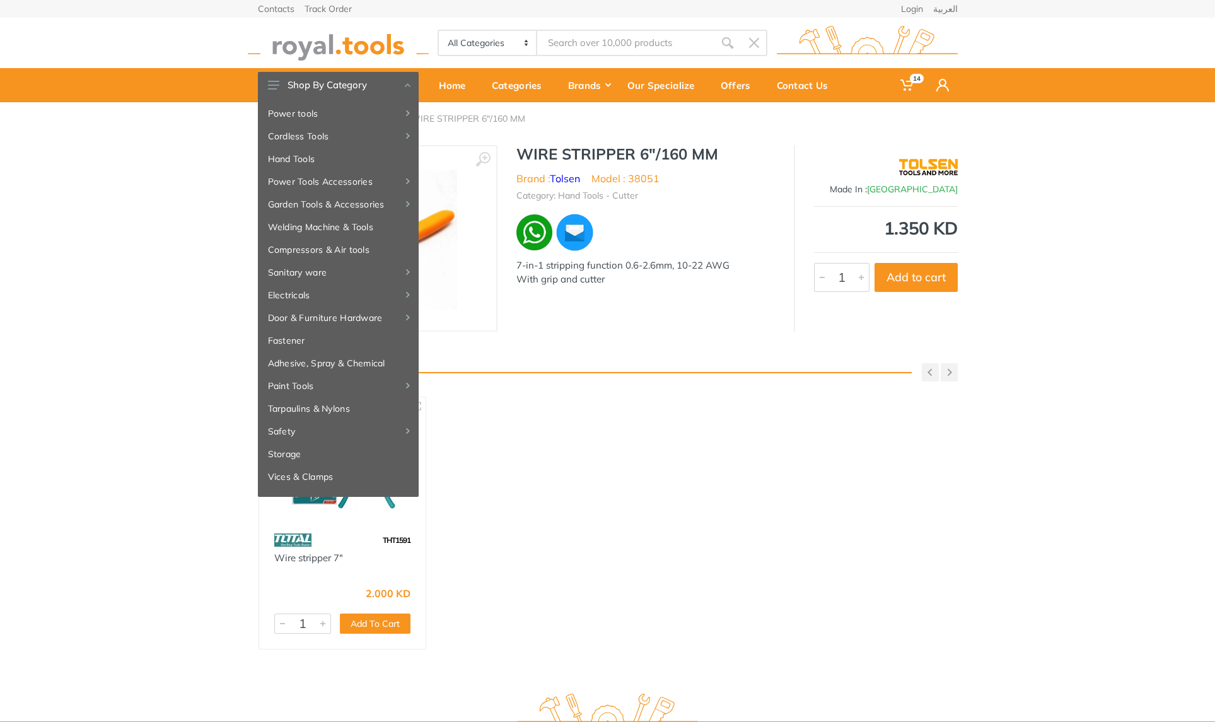
click at [168, 168] on div "‹ › WIRE STRIPPER 6"/160 MM Brand : Tolsen China 1" at bounding box center [607, 238] width 1215 height 187
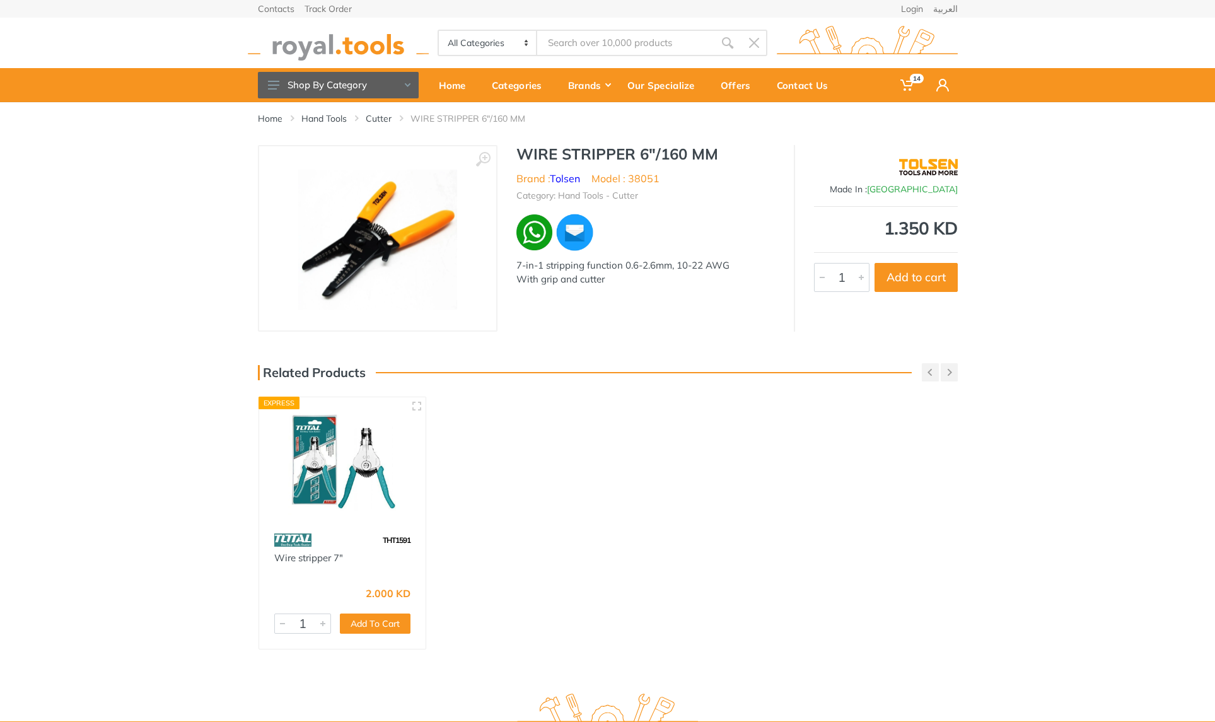
click at [531, 42] on select "All Categories Power tools Cordless Tools Hand Tools Power Tools Accessories Ga…" at bounding box center [488, 43] width 99 height 24
click at [402, 86] on button "Shop By Category" at bounding box center [338, 85] width 161 height 26
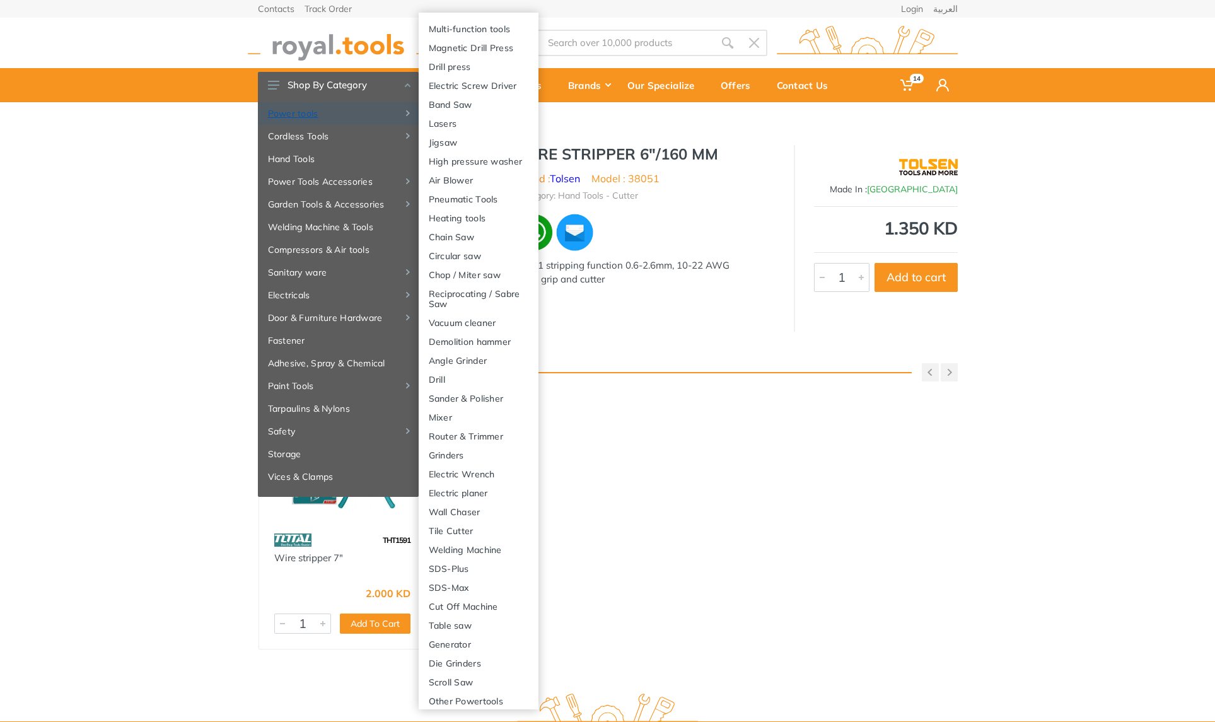
click at [304, 113] on link "Power tools" at bounding box center [338, 113] width 161 height 23
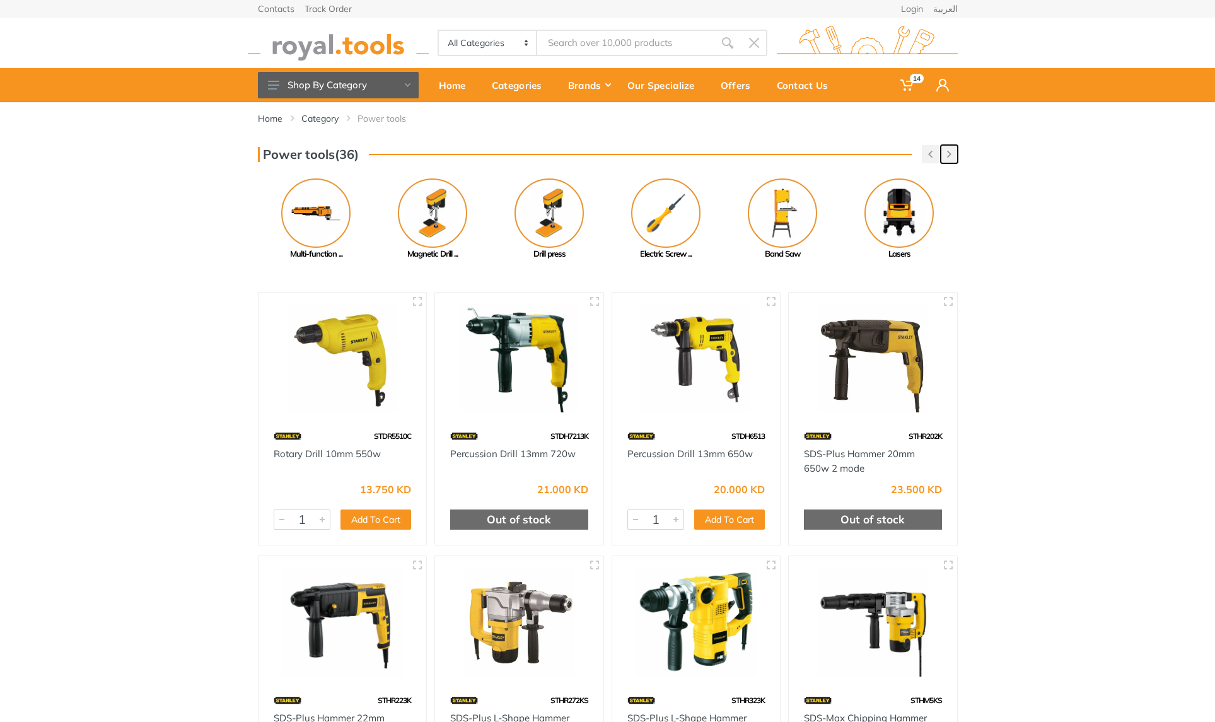
click at [950, 158] on button "button" at bounding box center [949, 154] width 17 height 18
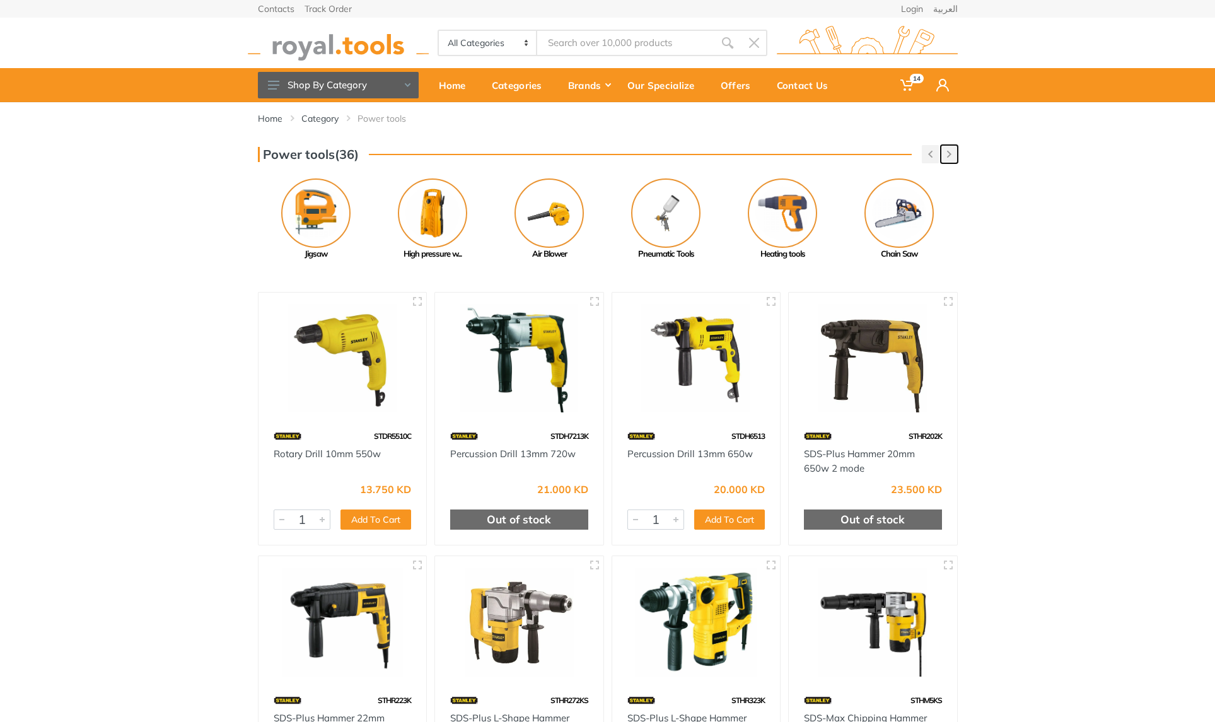
click at [949, 158] on button "button" at bounding box center [949, 154] width 17 height 18
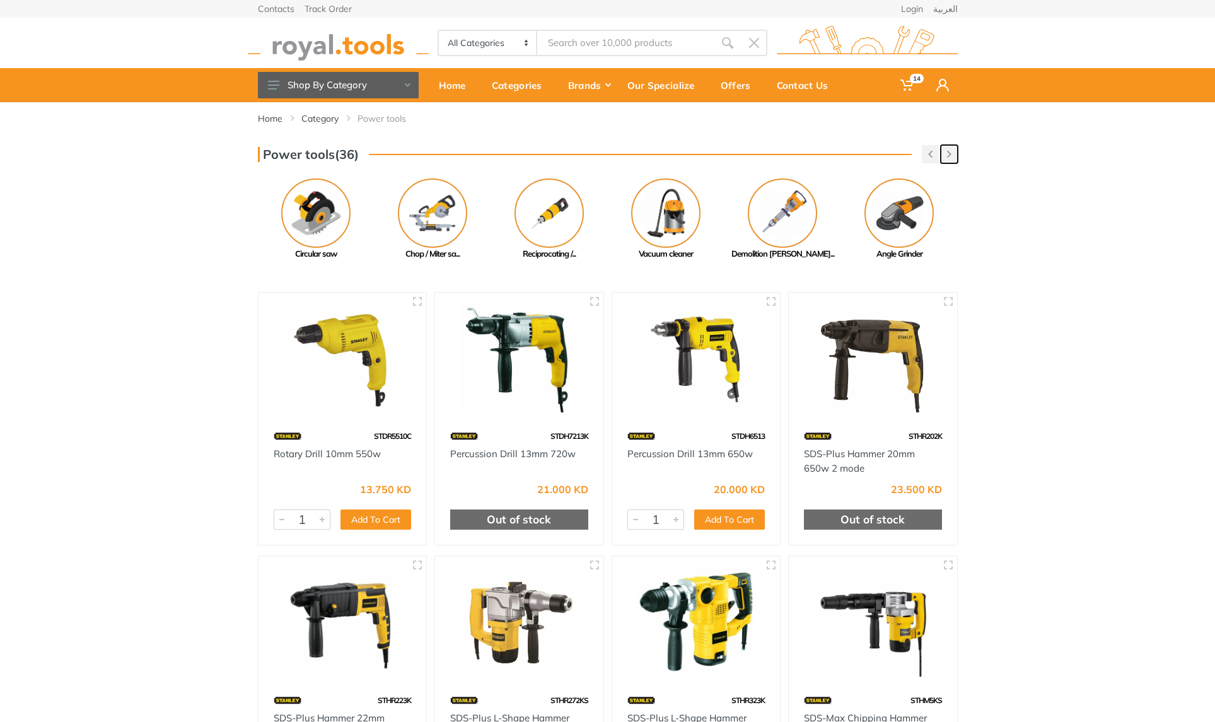
click at [949, 158] on button "button" at bounding box center [949, 154] width 17 height 18
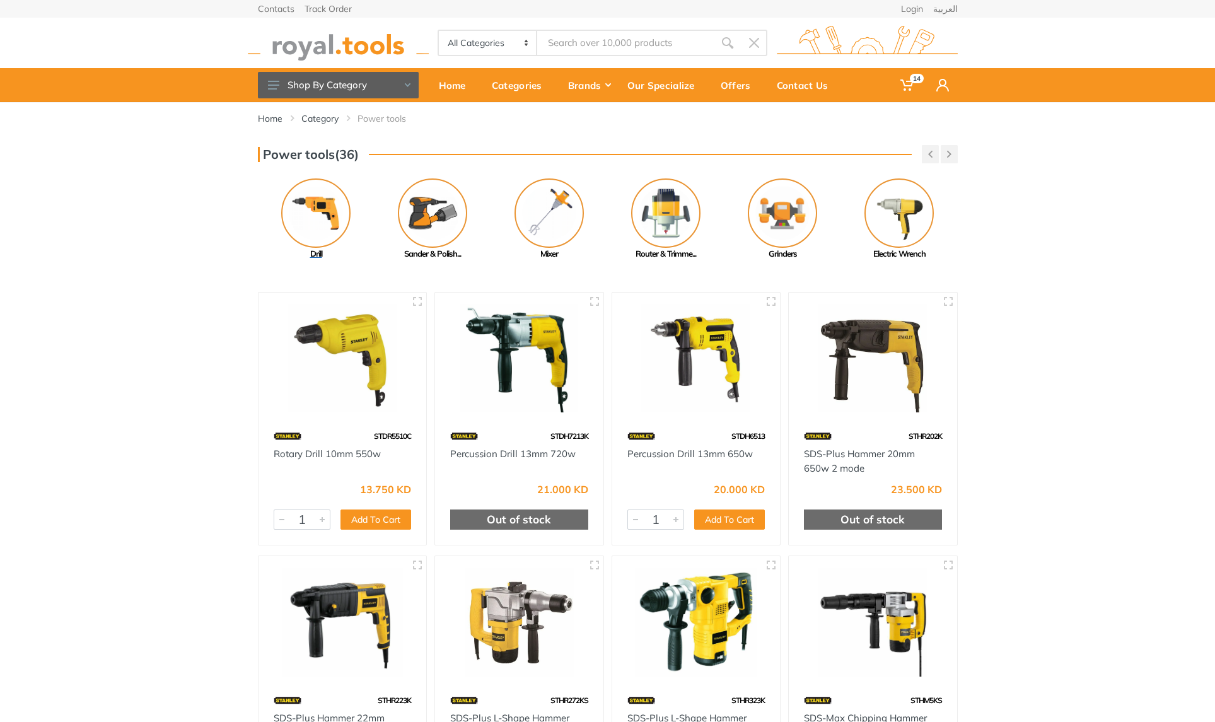
click at [329, 222] on img at bounding box center [315, 212] width 69 height 69
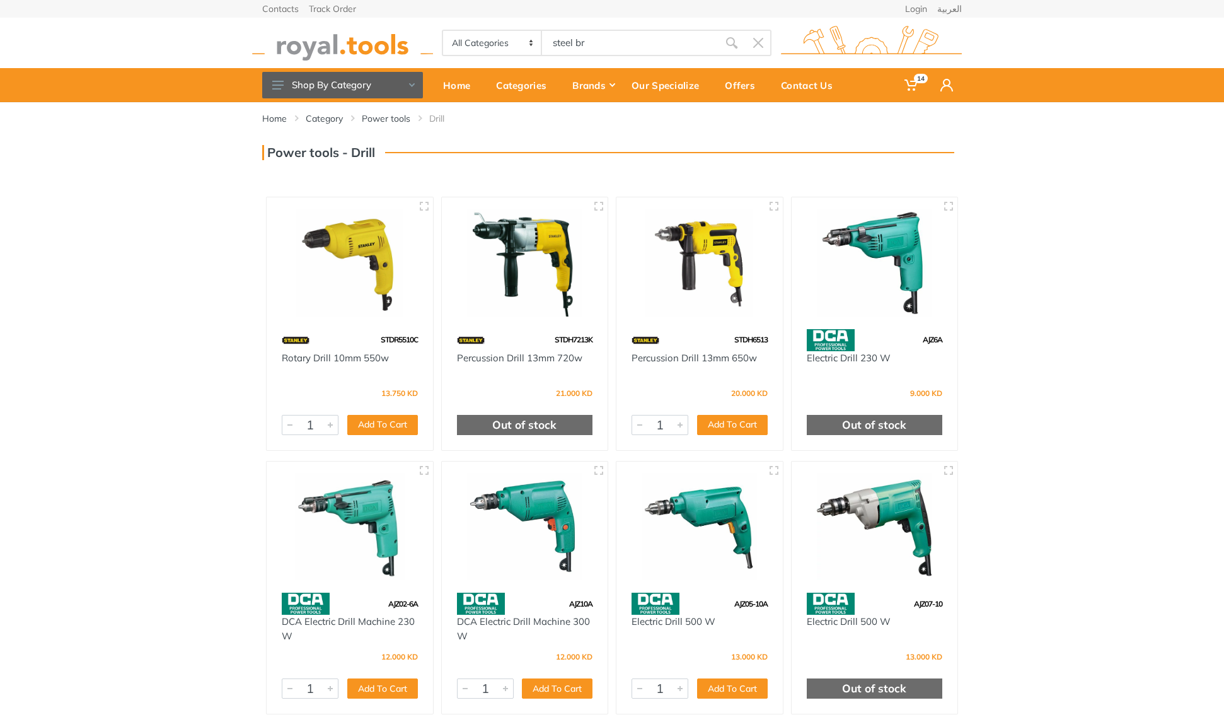
type input "steel br"
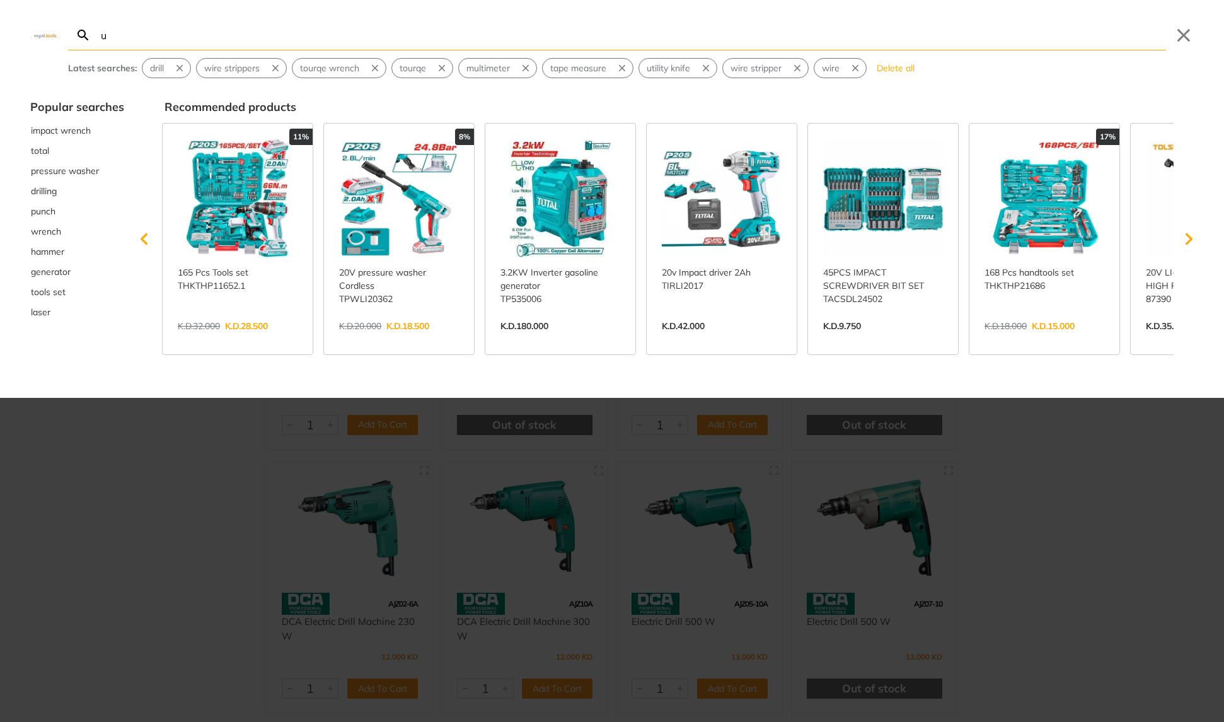
type input "u"
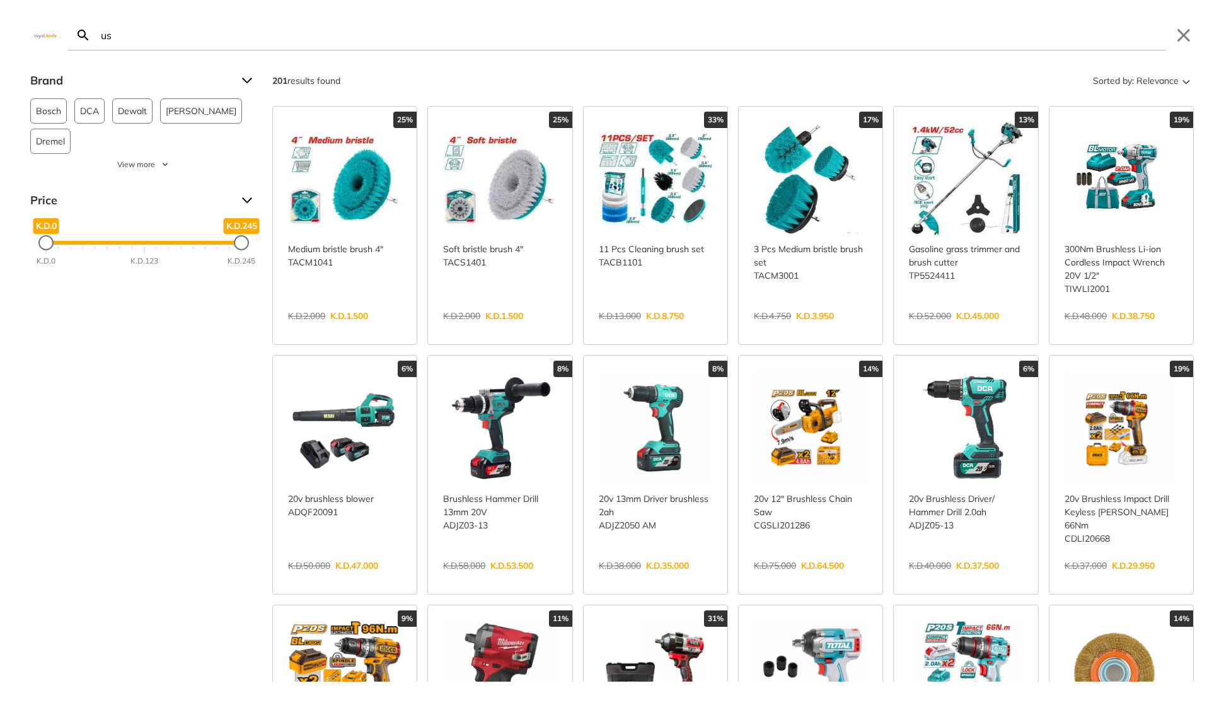
type input "u"
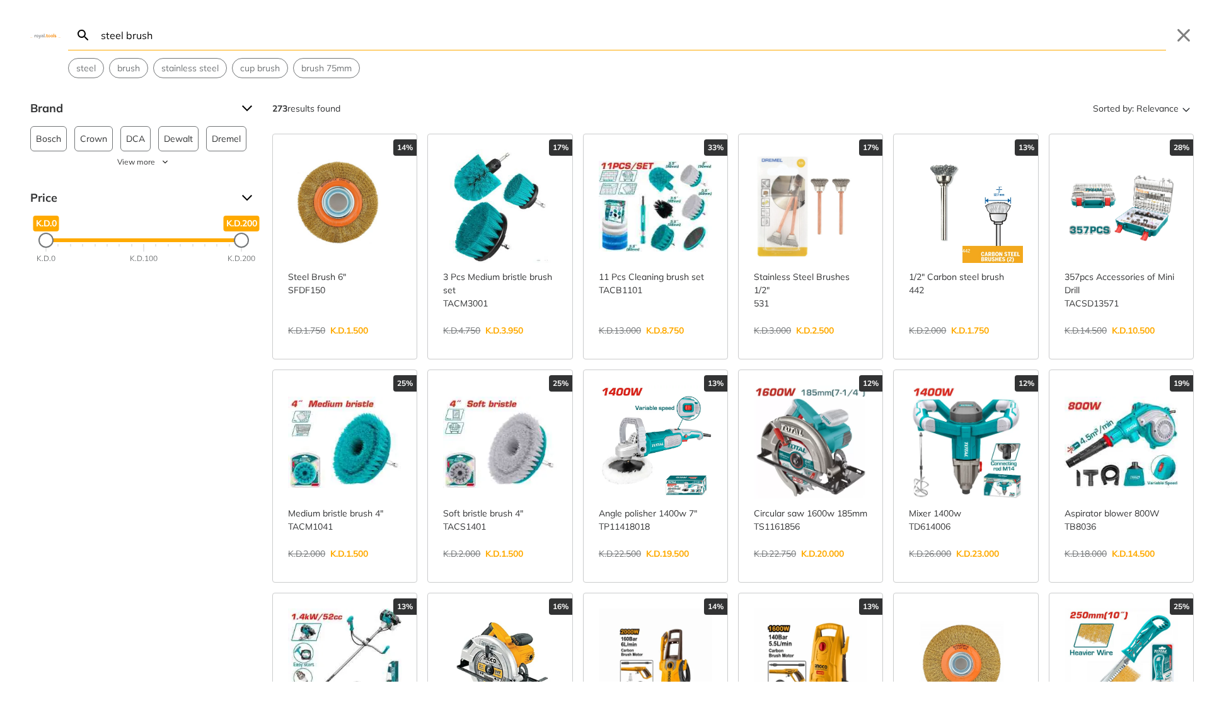
type input "steel brush"
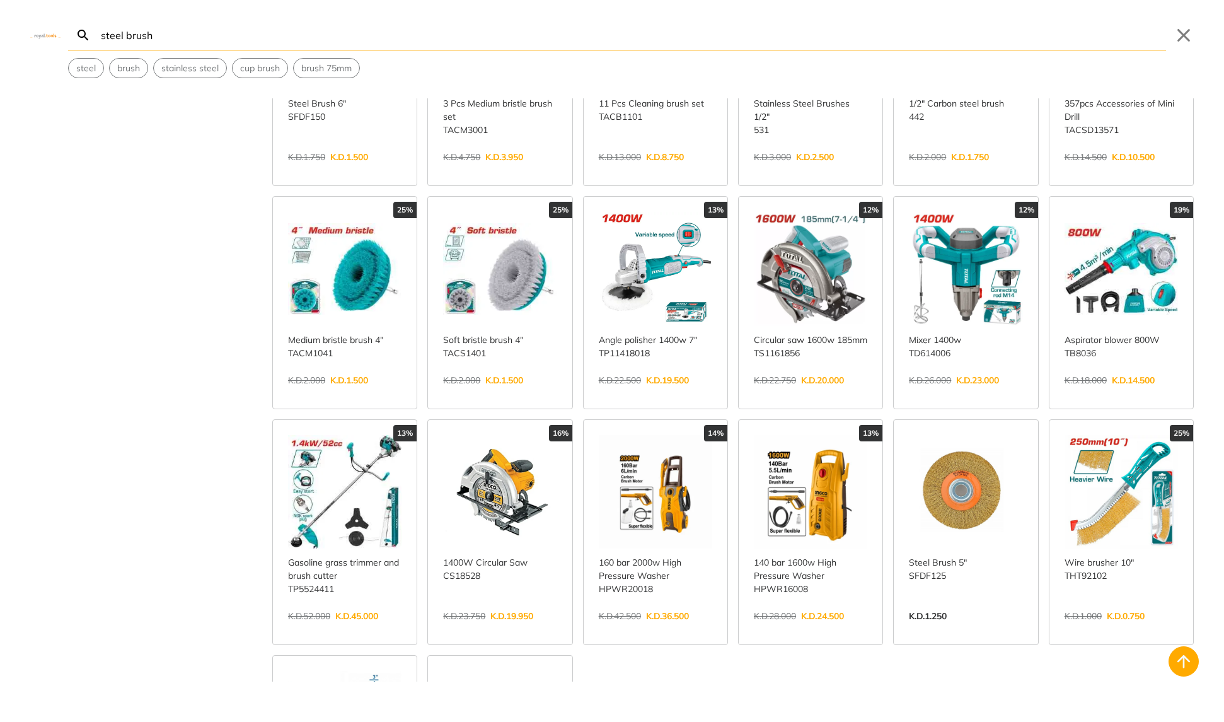
scroll to position [299, 0]
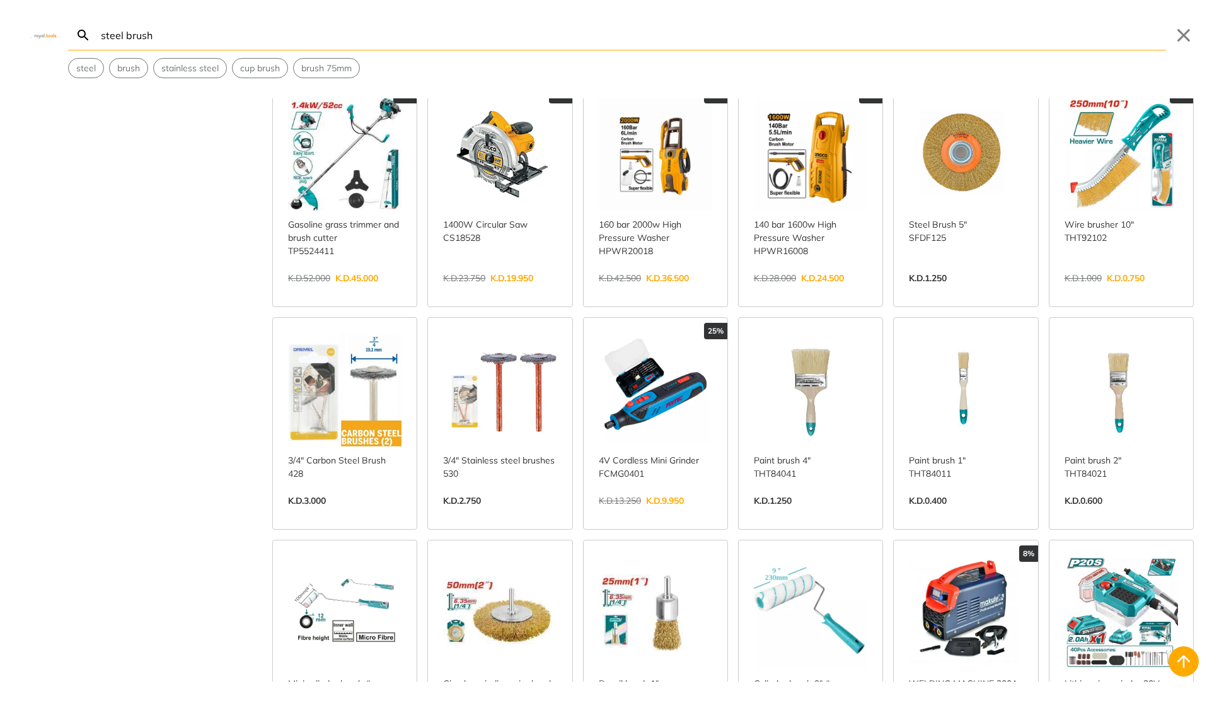
scroll to position [513, 0]
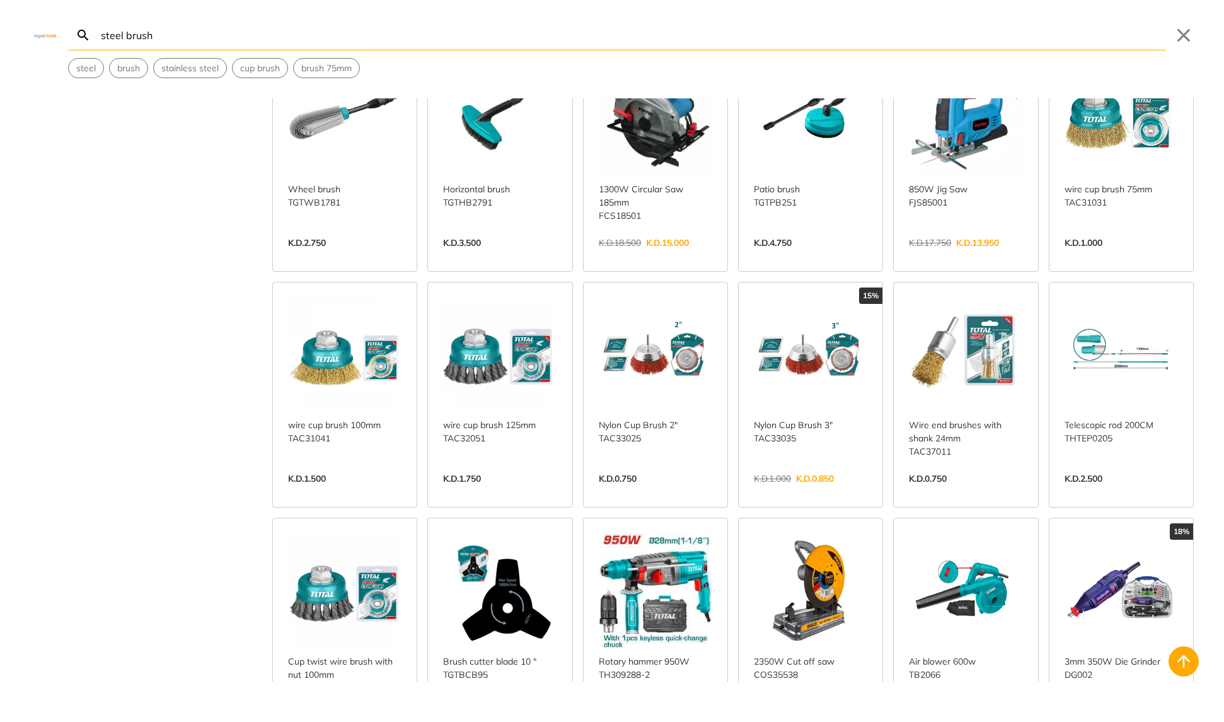
scroll to position [1343, 0]
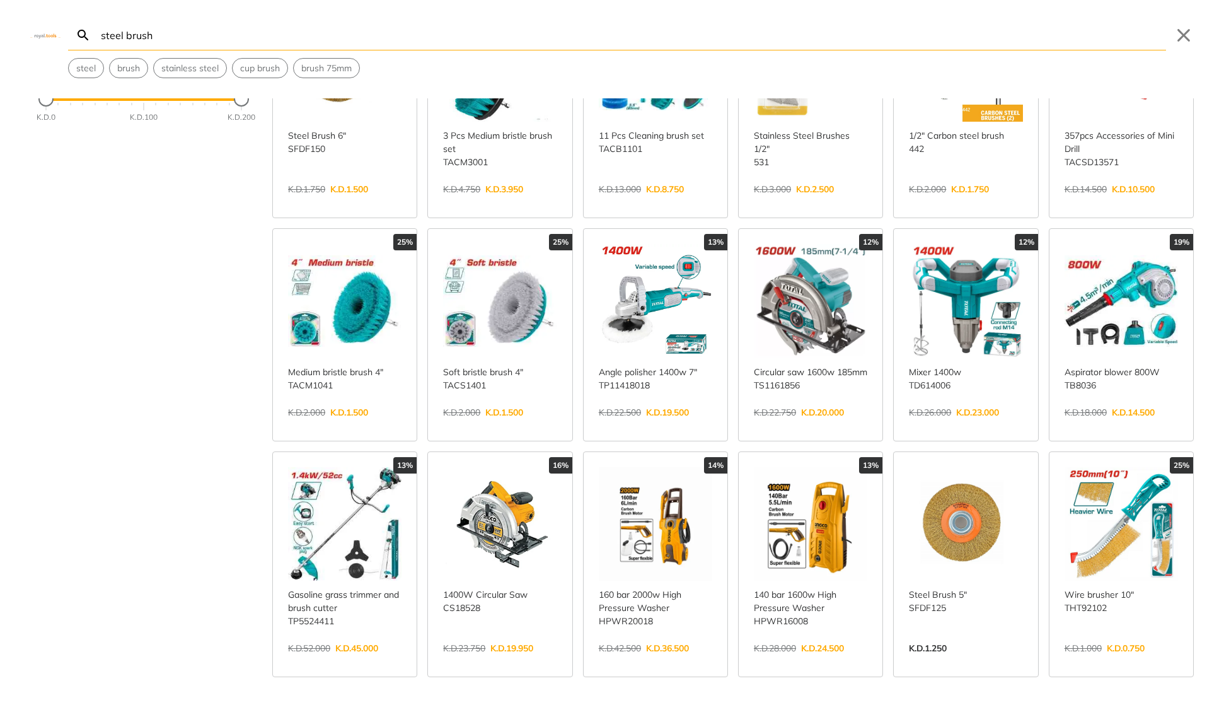
scroll to position [214, 0]
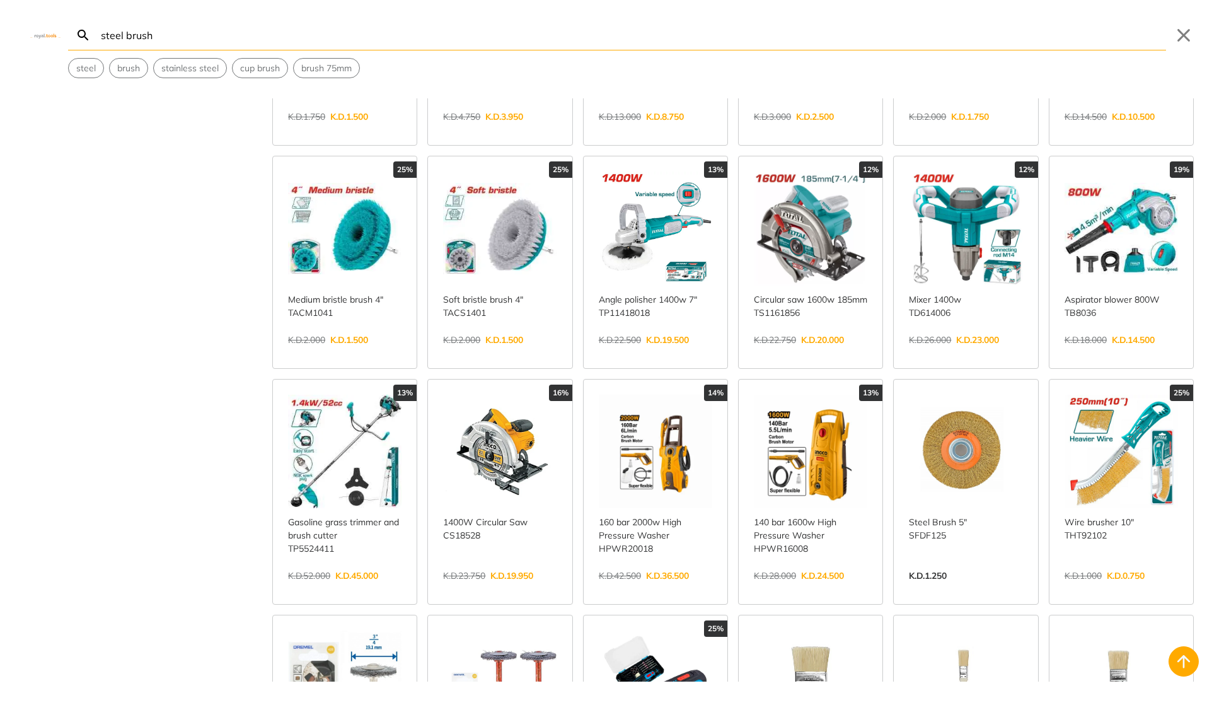
click at [1109, 589] on link "View more →" at bounding box center [1121, 589] width 113 height 0
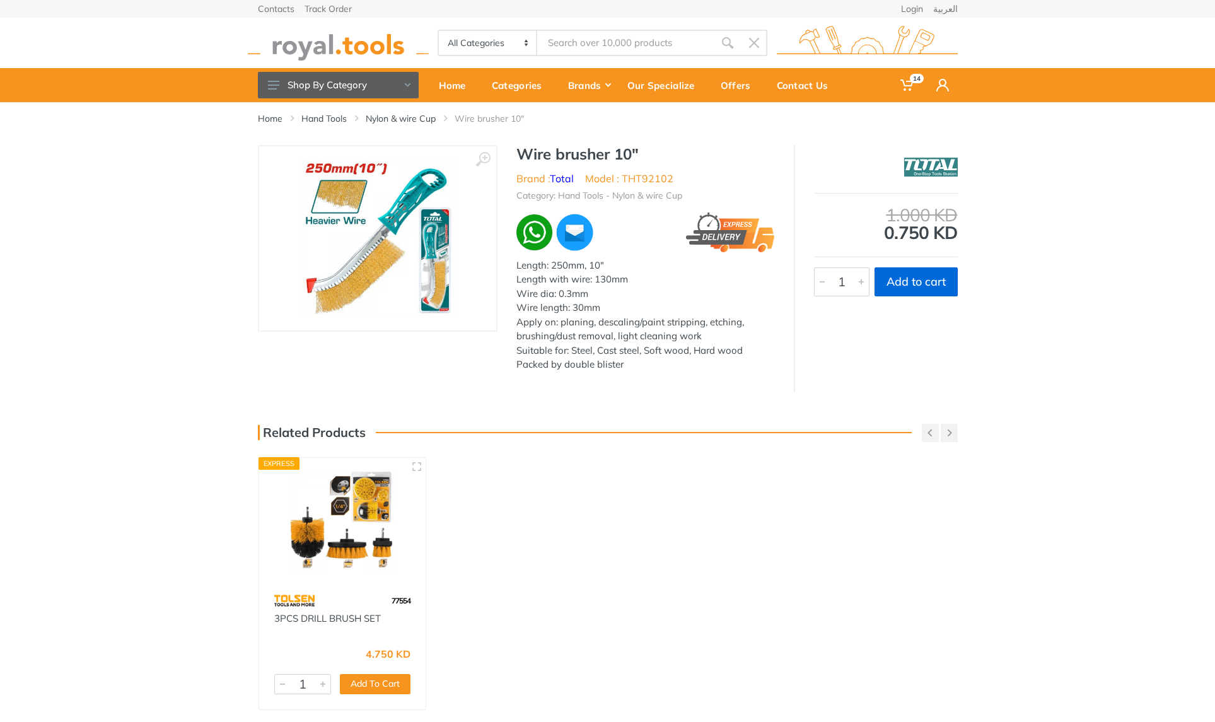
type input "steel brush"
click at [860, 285] on div at bounding box center [861, 282] width 15 height 28
click at [907, 287] on button "Add to cart" at bounding box center [915, 281] width 83 height 29
type input "1"
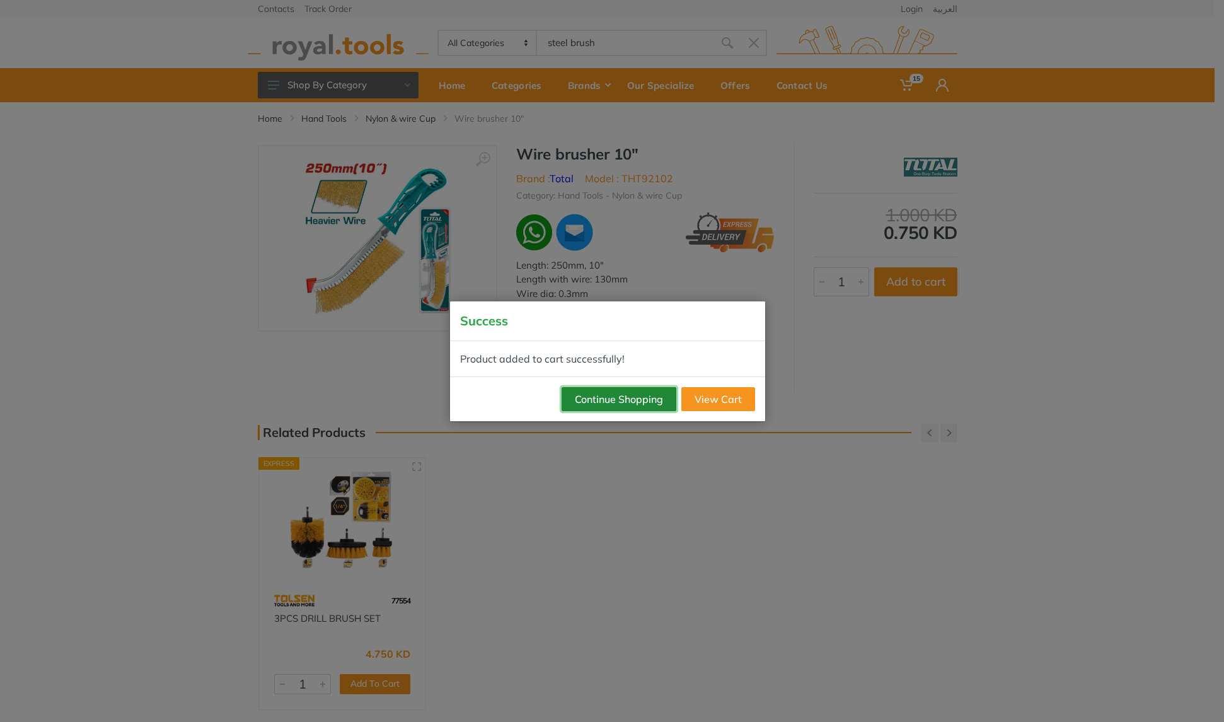
click at [617, 405] on button "Continue Shopping" at bounding box center [619, 399] width 115 height 24
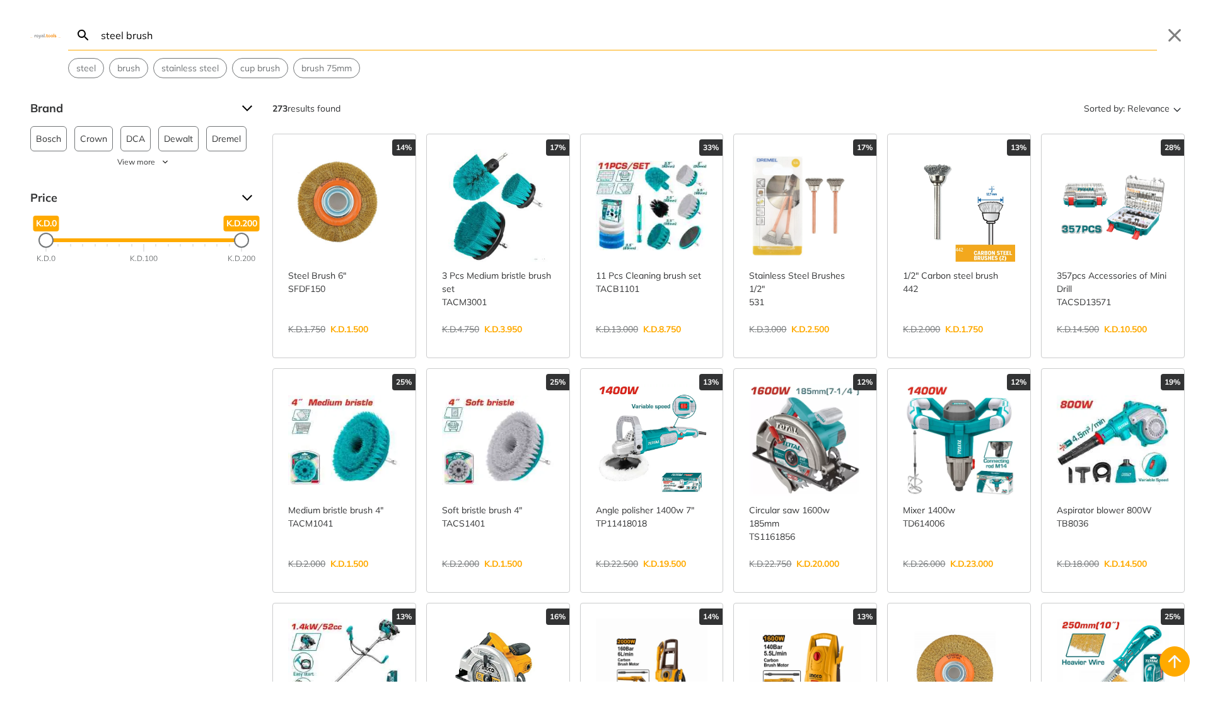
click at [598, 41] on body "15" at bounding box center [607, 361] width 1215 height 722
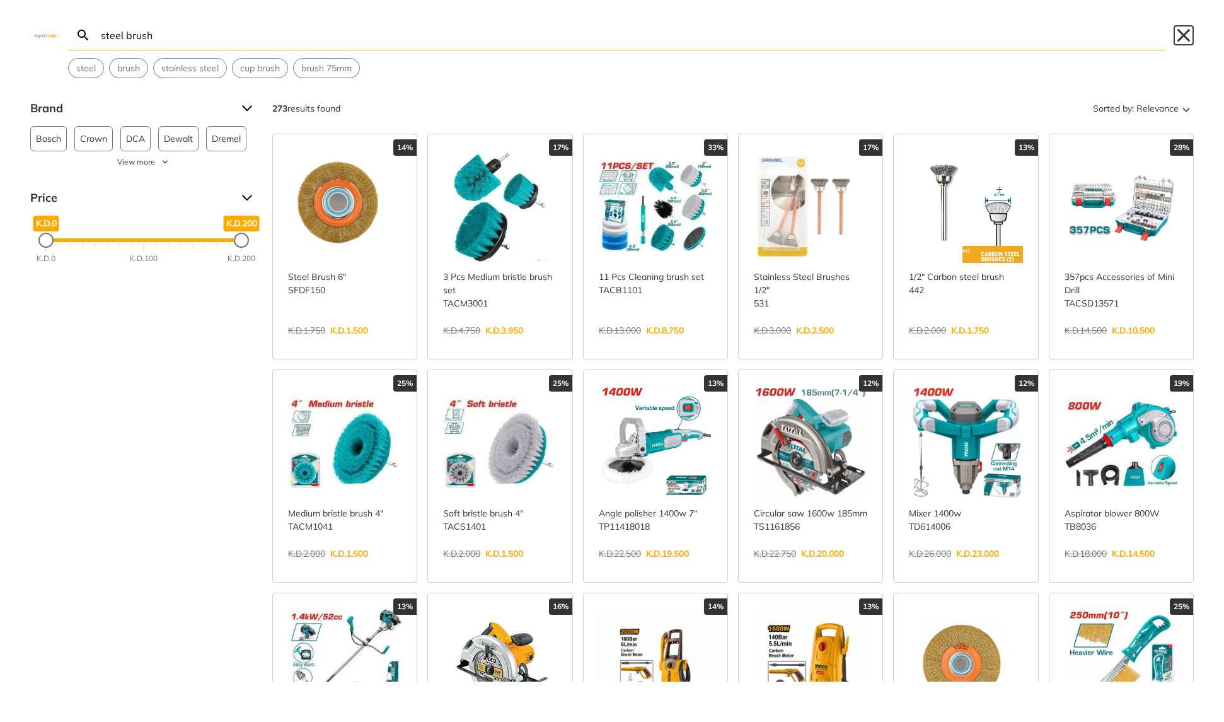
click at [1181, 34] on button "Close" at bounding box center [1184, 35] width 20 height 20
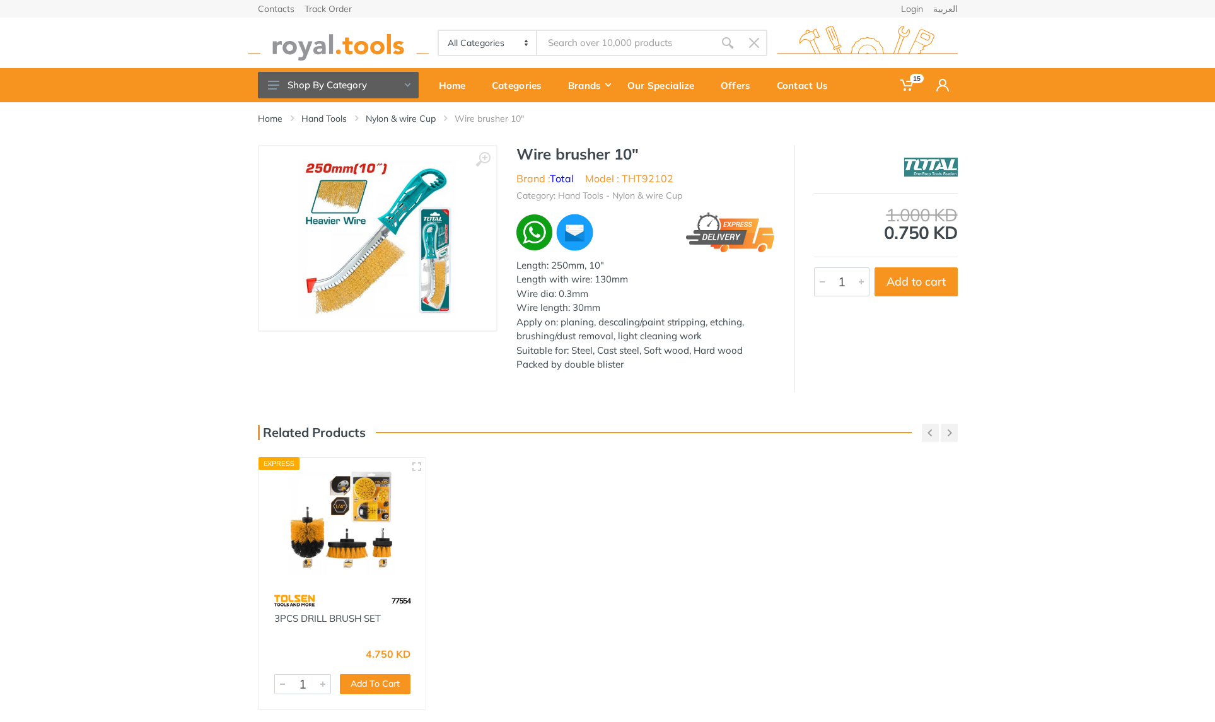
click at [673, 42] on input "Site search" at bounding box center [625, 43] width 177 height 26
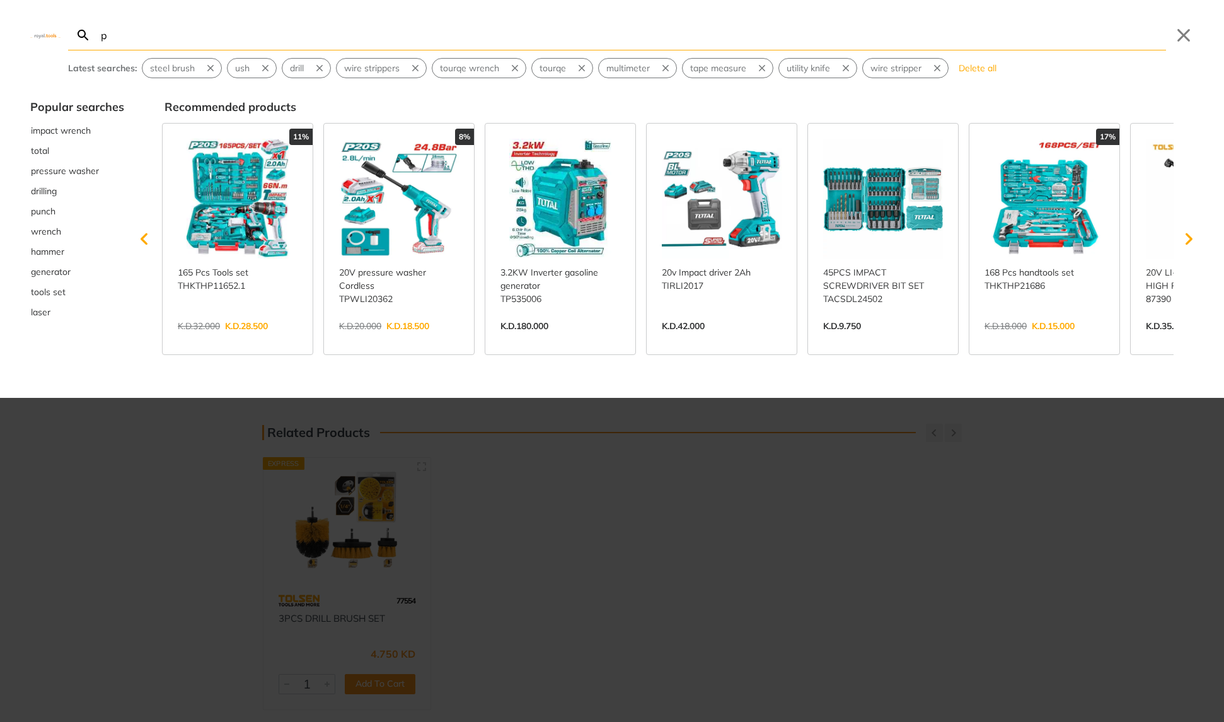
type input "pl"
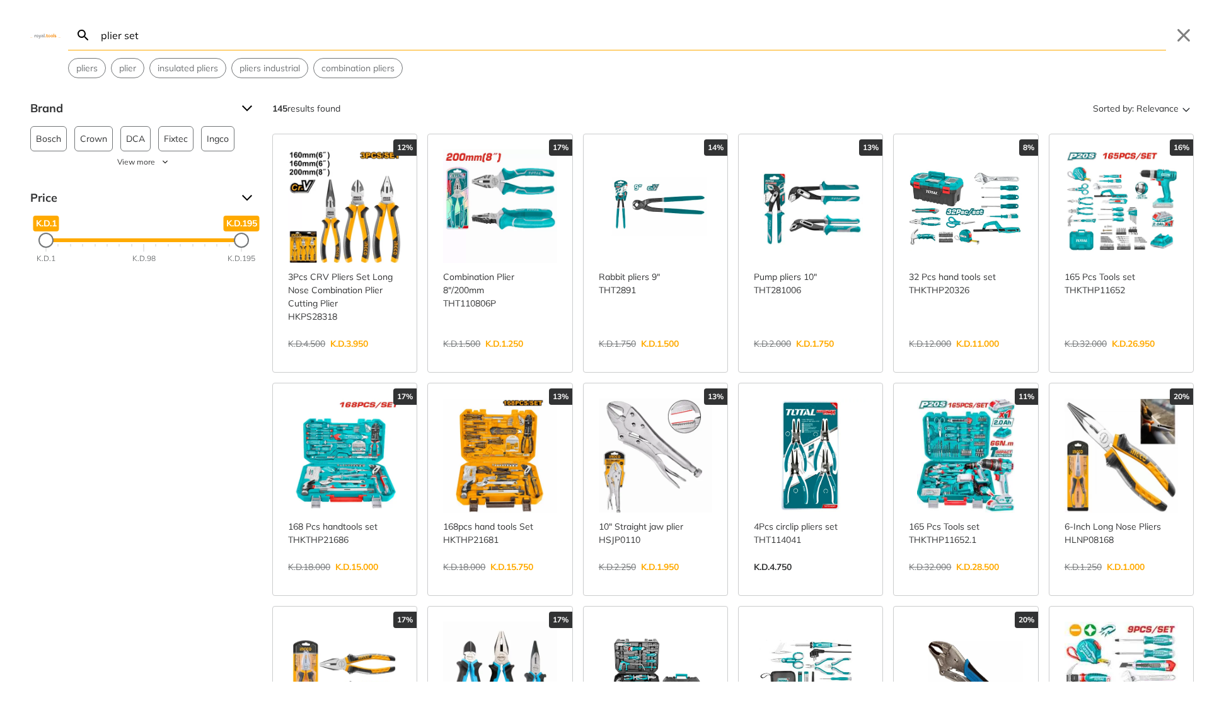
type input "plier set"
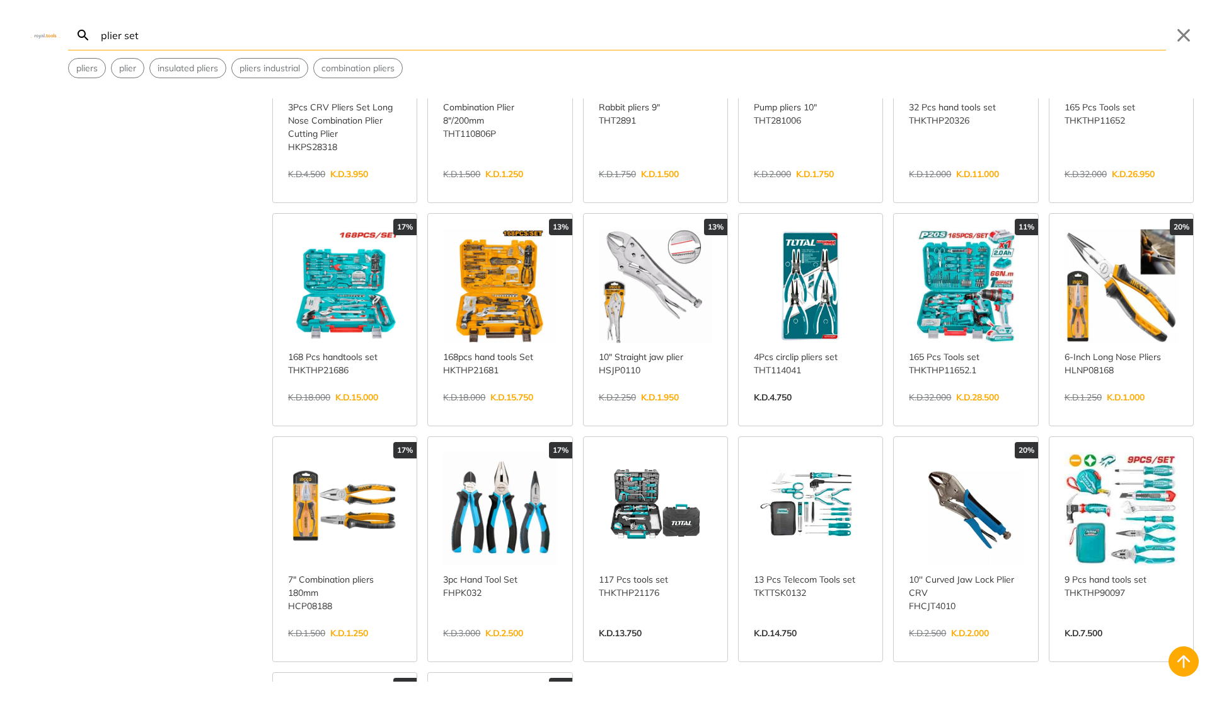
scroll to position [171, 0]
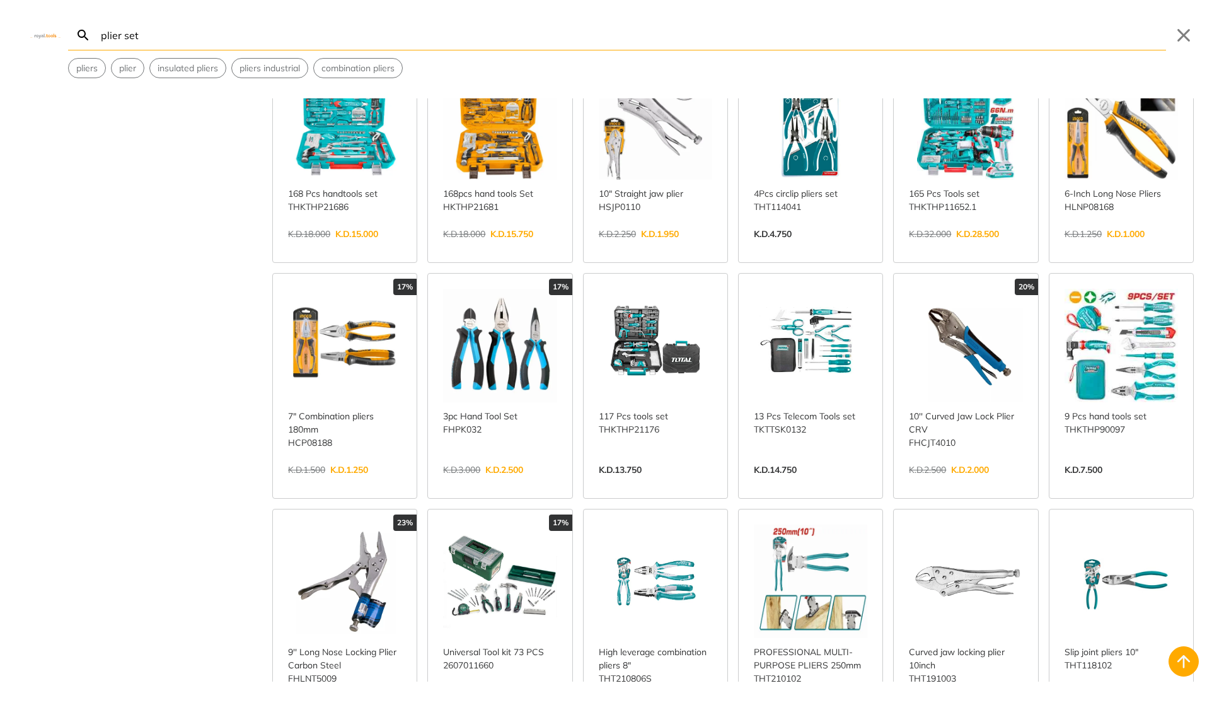
scroll to position [335, 0]
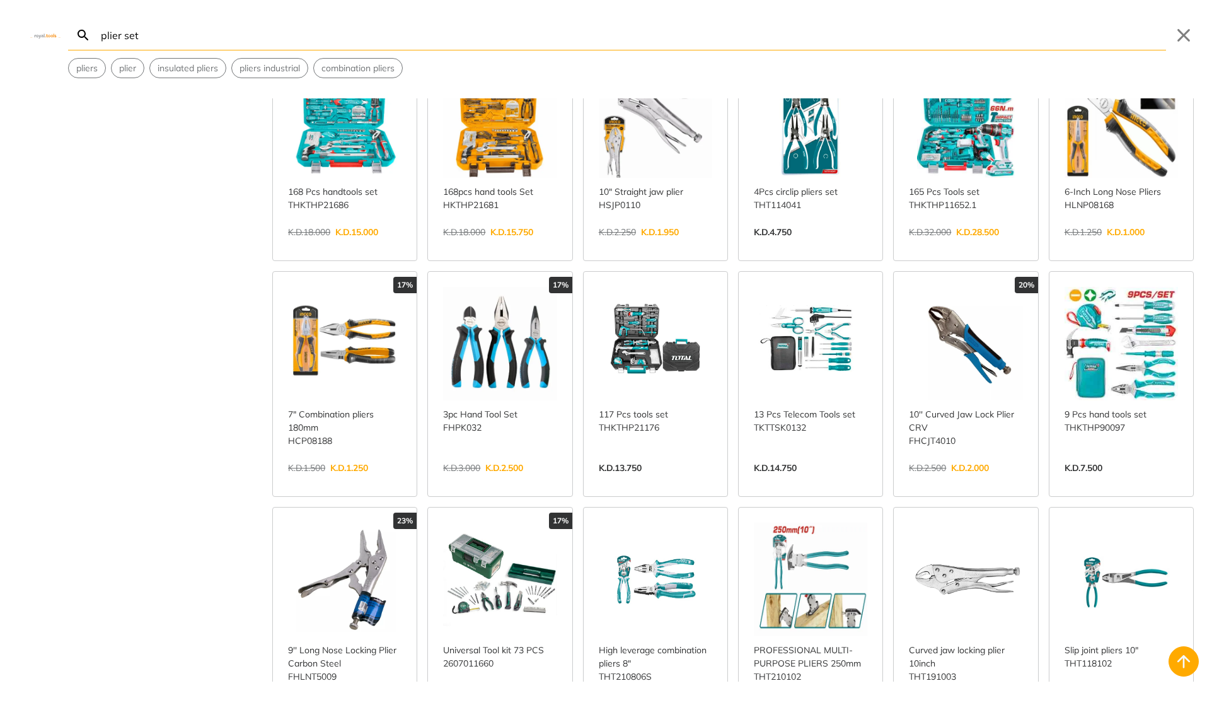
click at [495, 481] on link "View more →" at bounding box center [499, 481] width 113 height 0
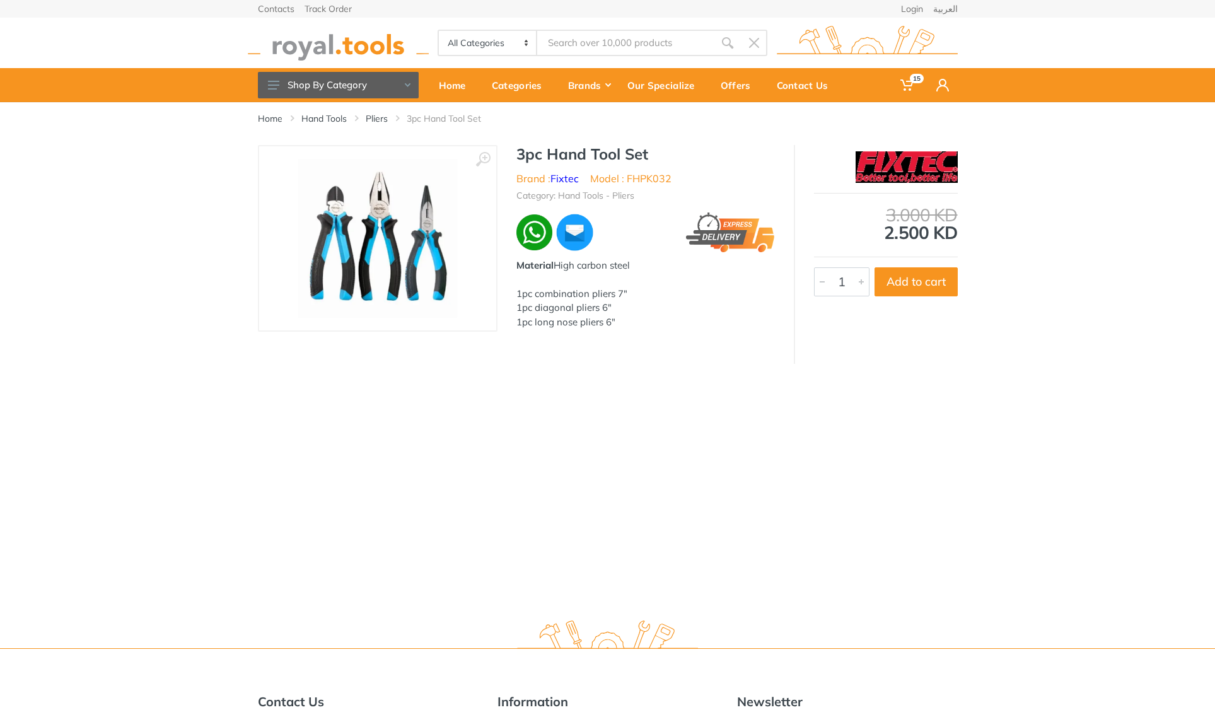
type input "plier set"
click at [906, 285] on button "Add to cart" at bounding box center [915, 281] width 83 height 29
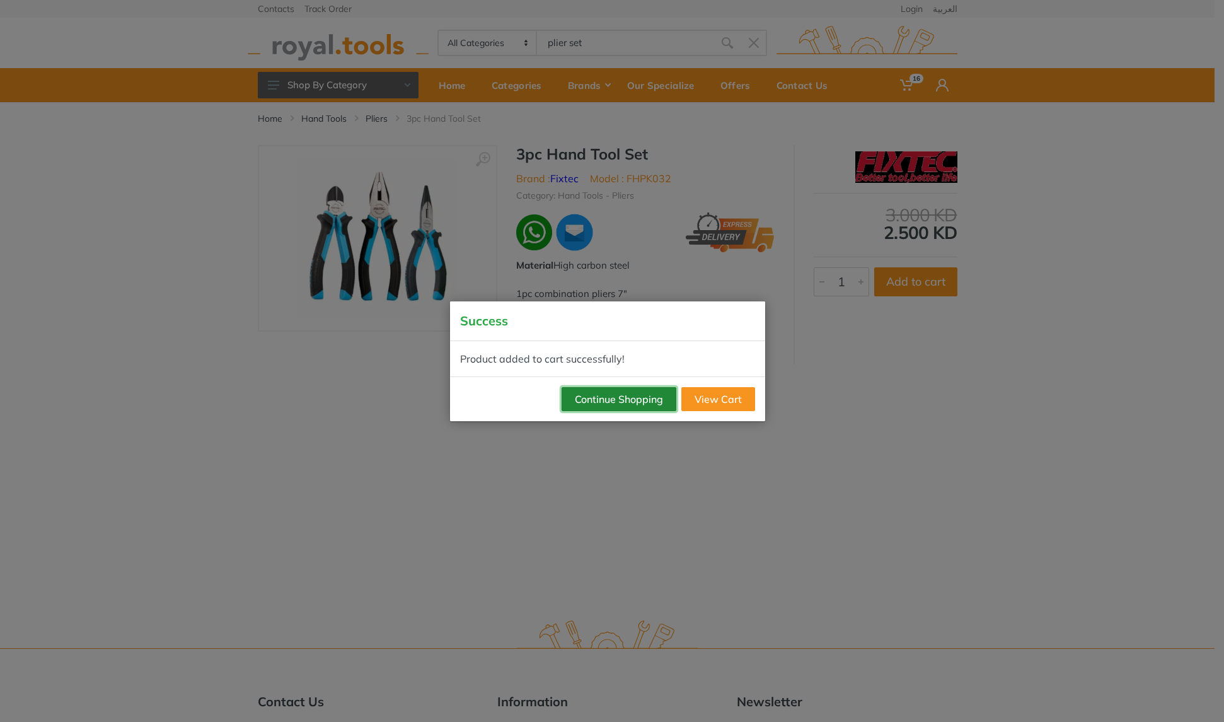
click at [587, 402] on button "Continue Shopping" at bounding box center [619, 399] width 115 height 24
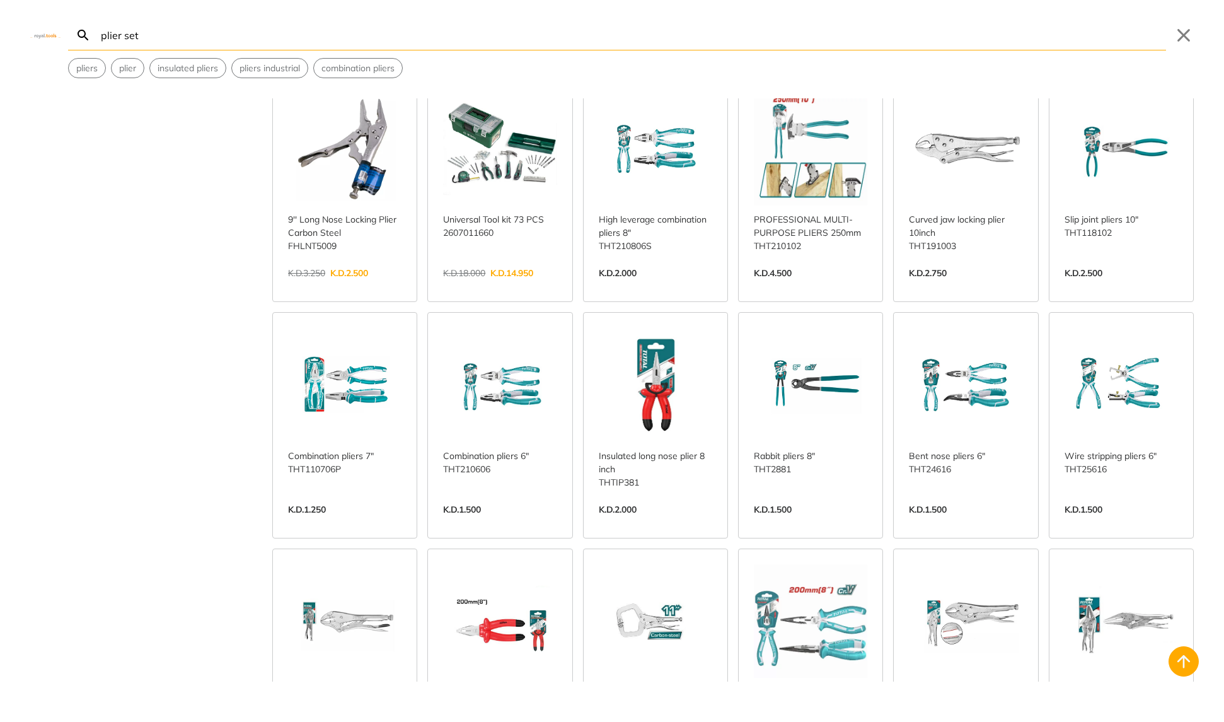
scroll to position [915, 0]
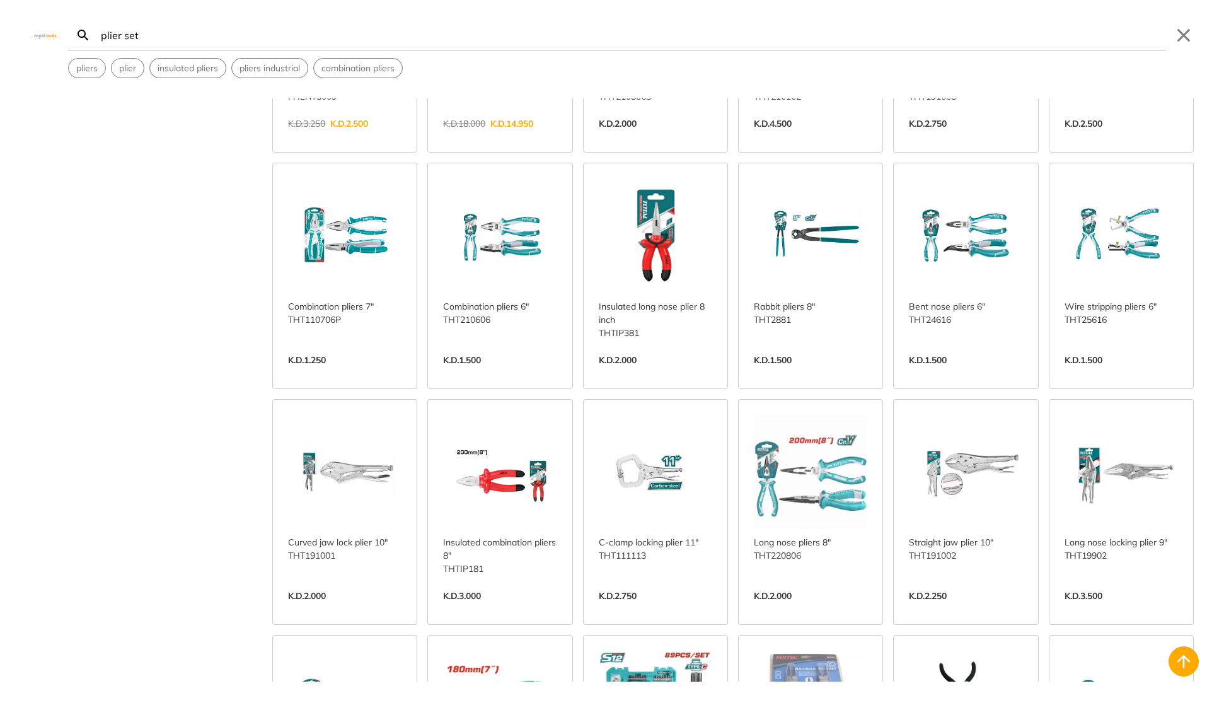
click at [808, 609] on link "View more →" at bounding box center [810, 609] width 113 height 0
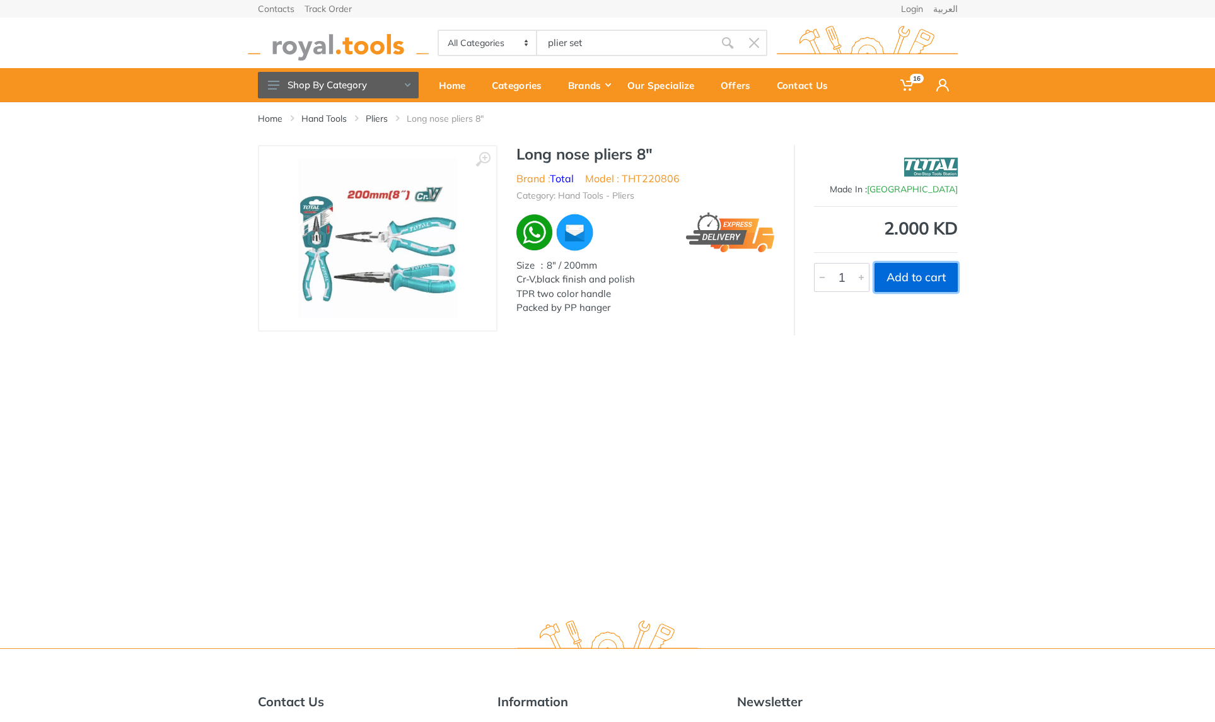
click at [931, 278] on button "Add to cart" at bounding box center [915, 277] width 83 height 29
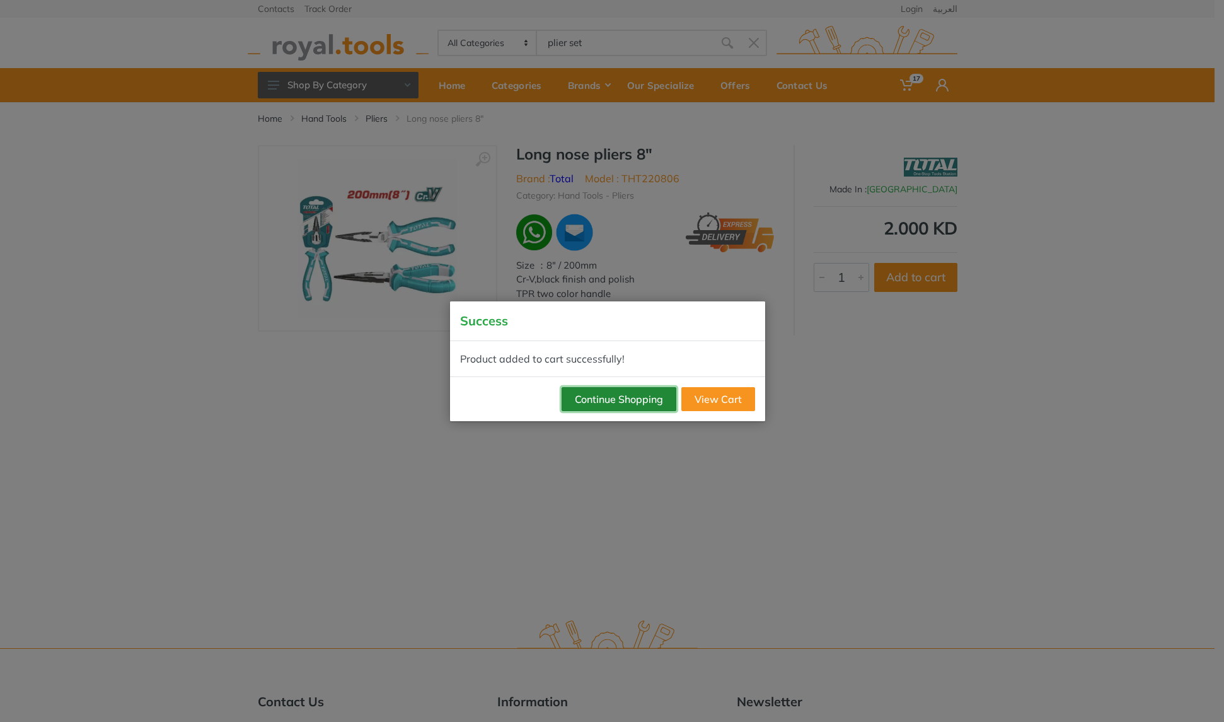
click at [626, 400] on button "Continue Shopping" at bounding box center [619, 399] width 115 height 24
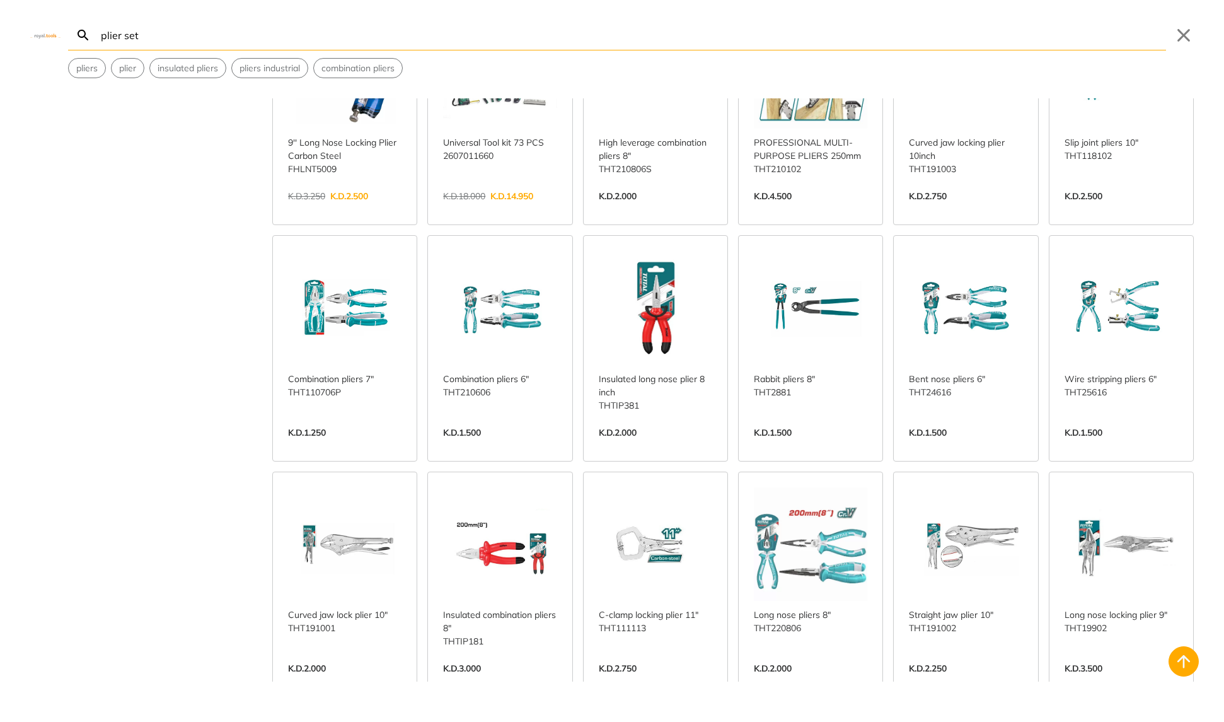
scroll to position [851, 0]
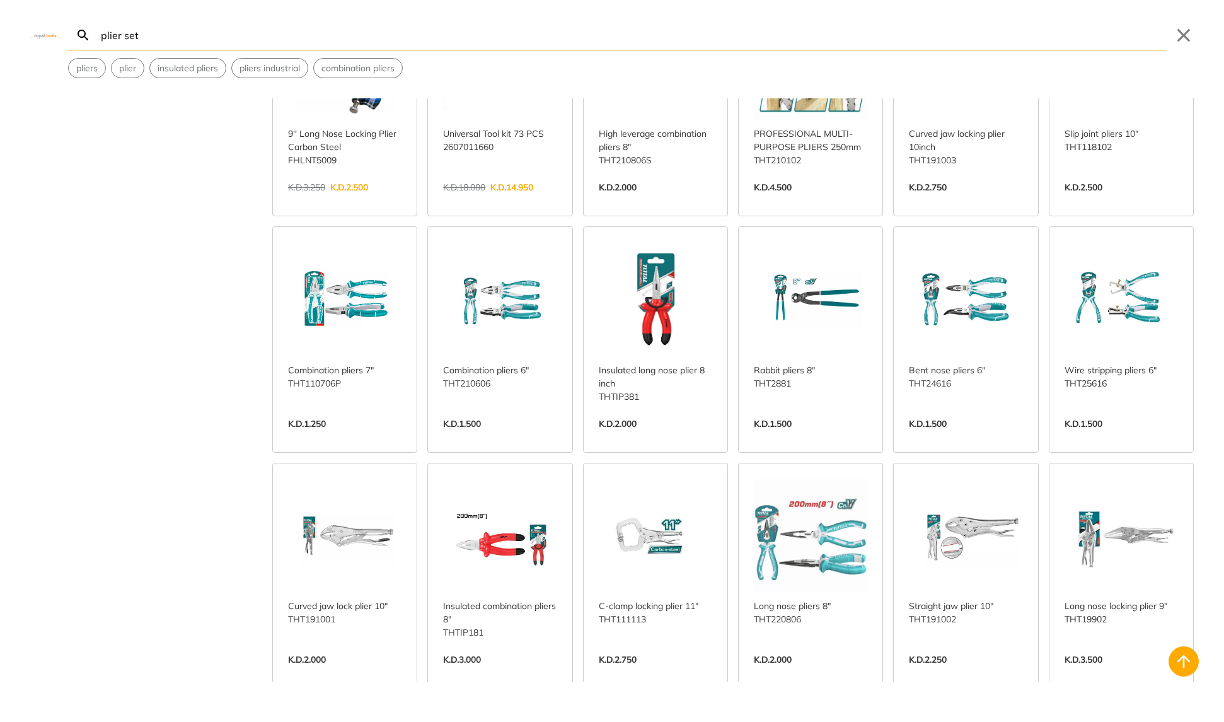
click at [1126, 673] on link "View more →" at bounding box center [1121, 673] width 113 height 0
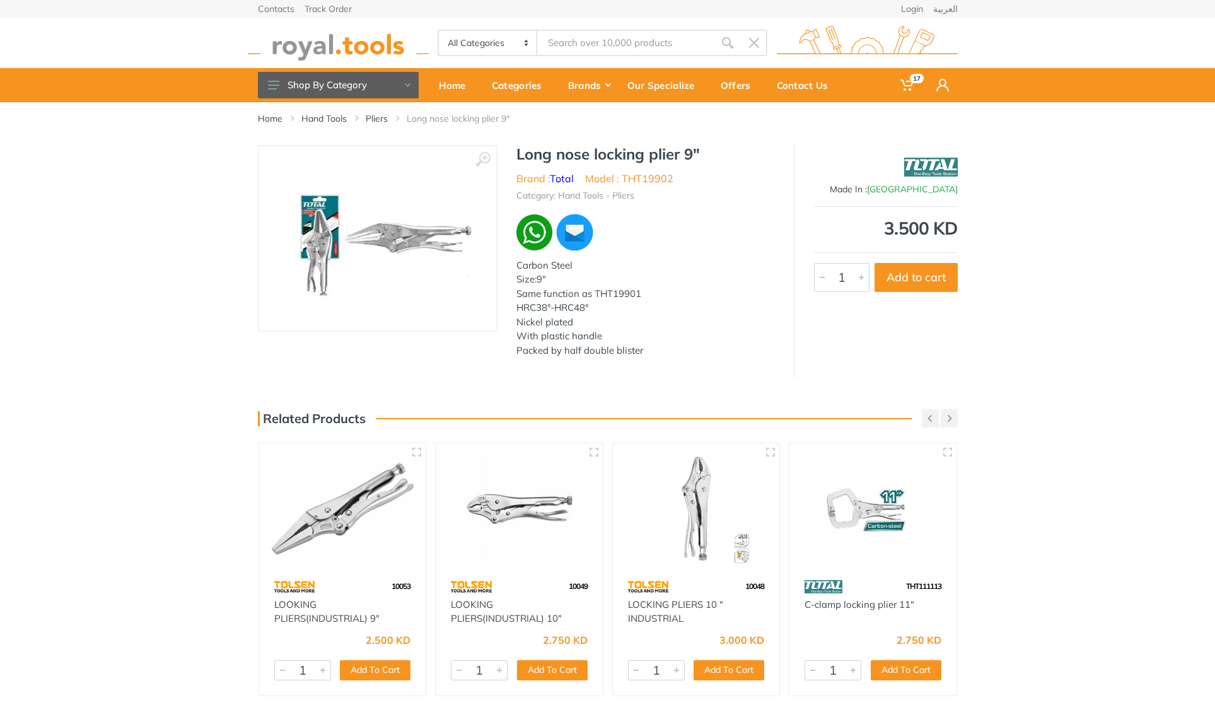
type input "plier set"
click at [908, 281] on button "Add to cart" at bounding box center [915, 277] width 83 height 29
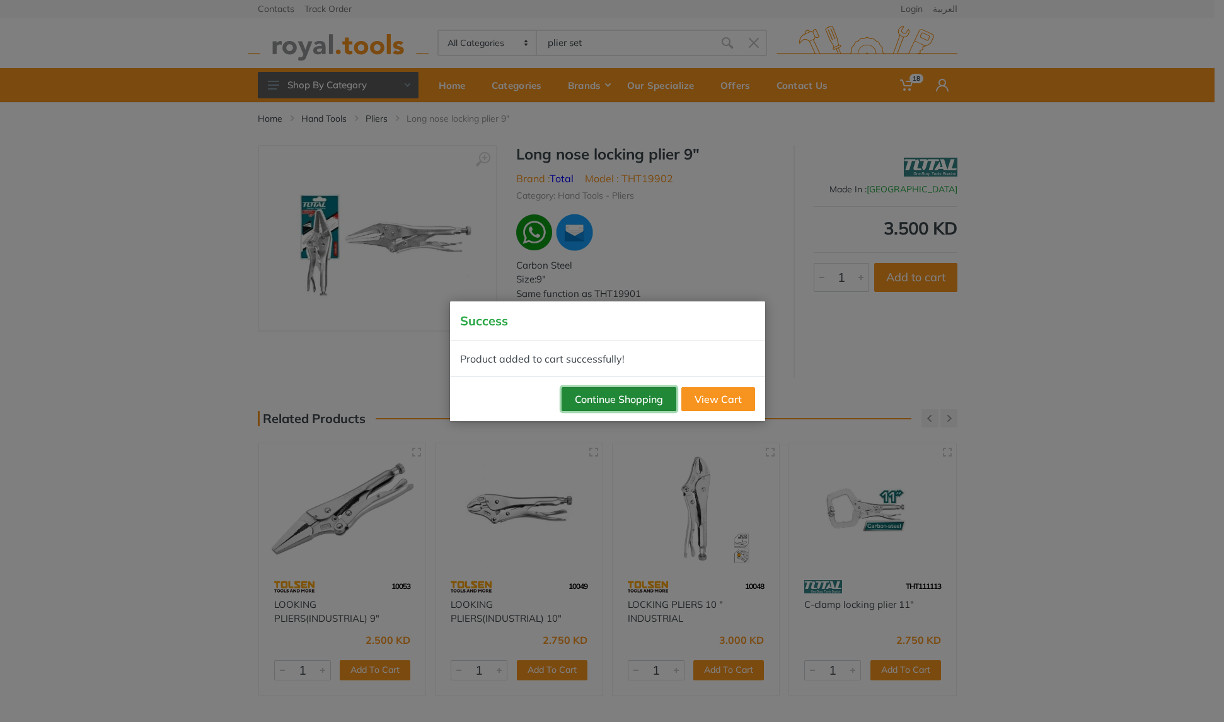
click at [597, 395] on button "Continue Shopping" at bounding box center [619, 399] width 115 height 24
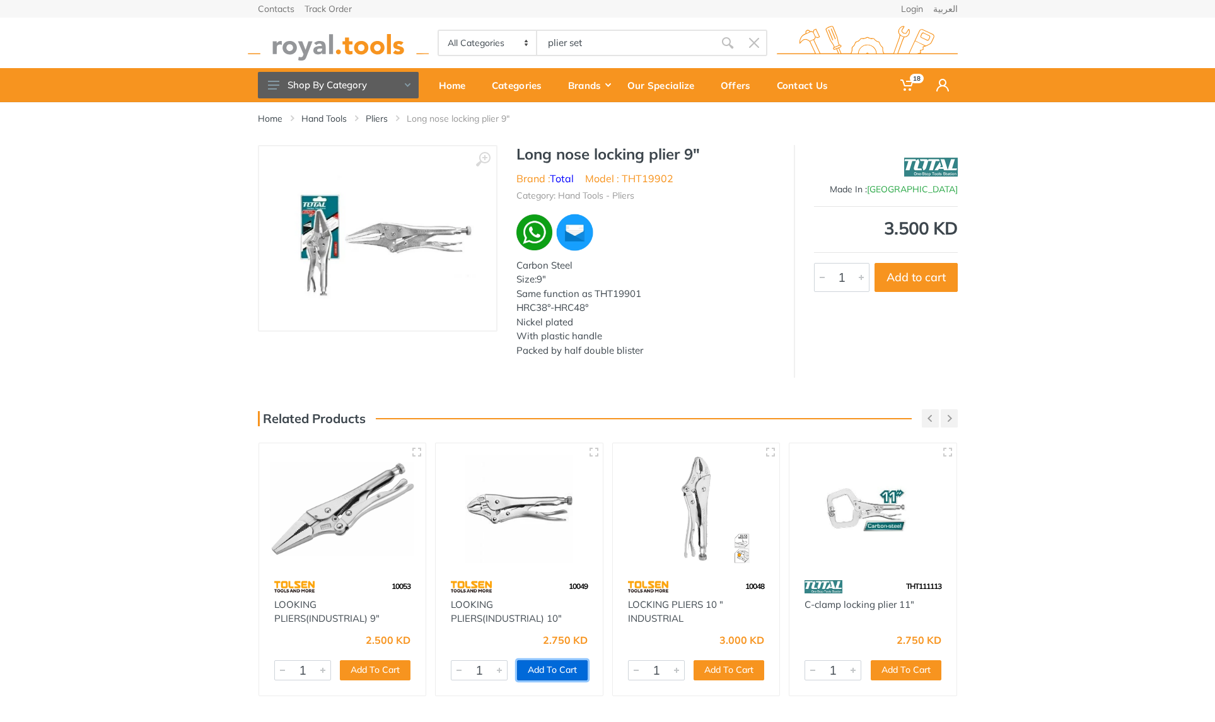
click at [562, 669] on button "Add To Cart" at bounding box center [552, 670] width 71 height 20
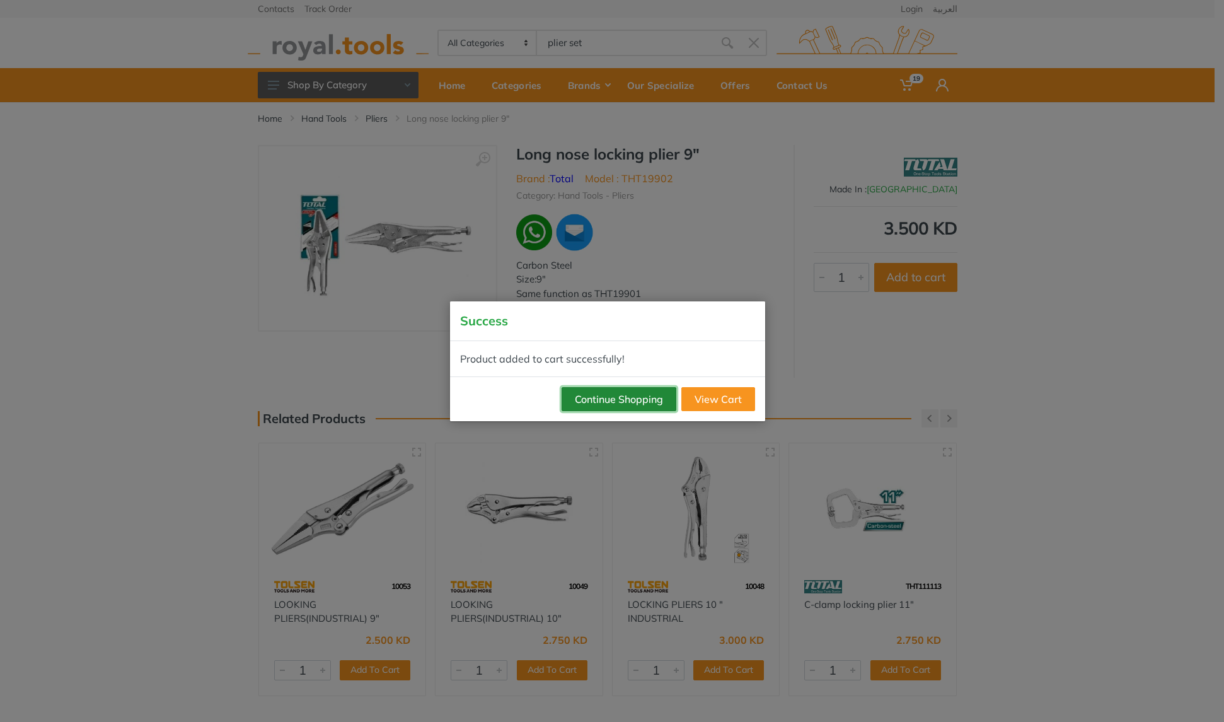
click at [612, 403] on button "Continue Shopping" at bounding box center [619, 399] width 115 height 24
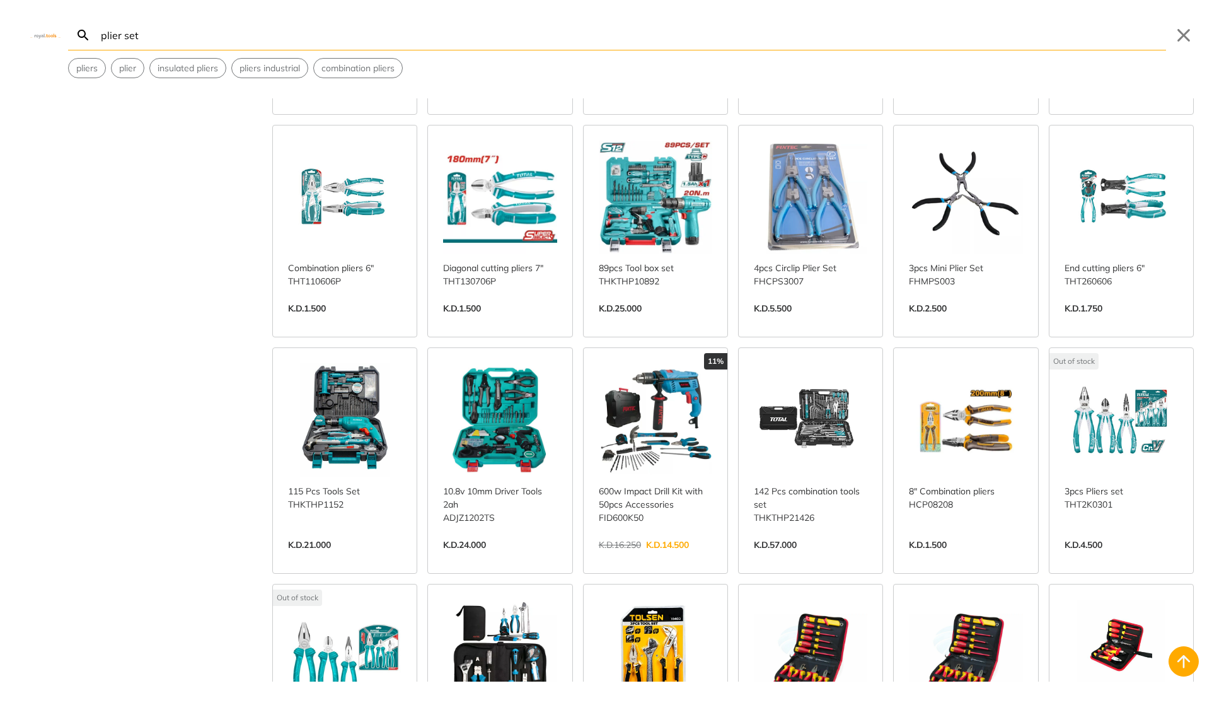
scroll to position [1435, 0]
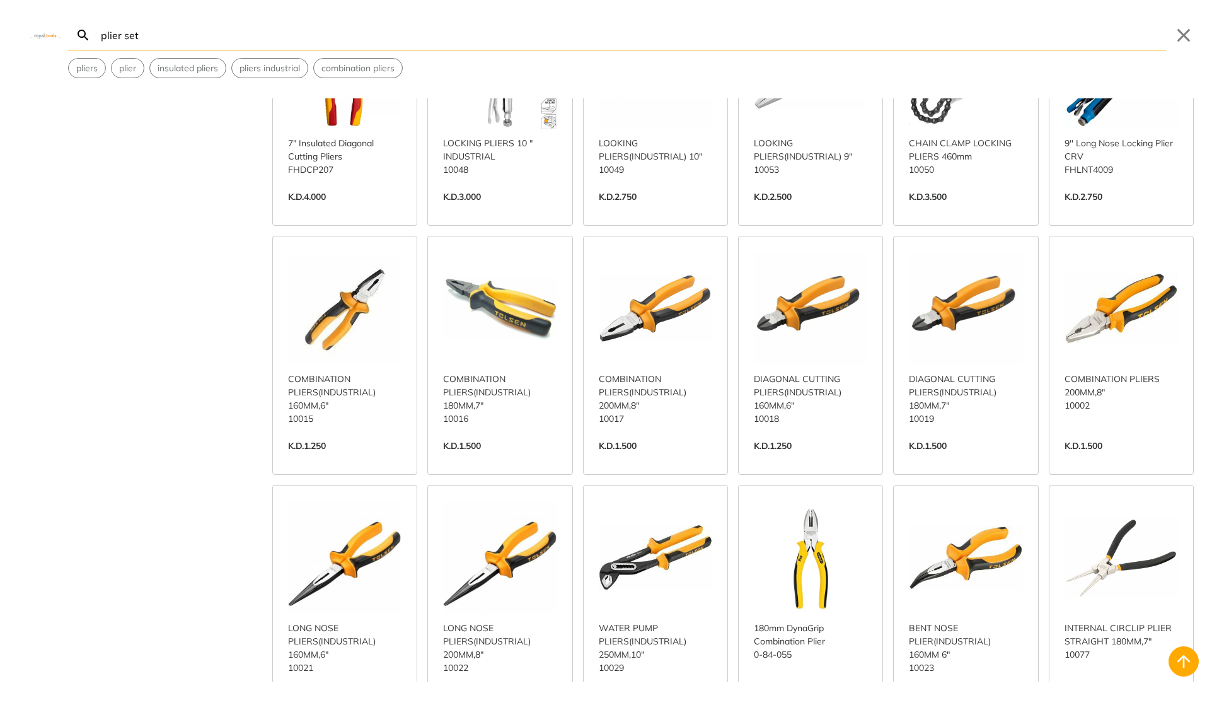
scroll to position [2533, 0]
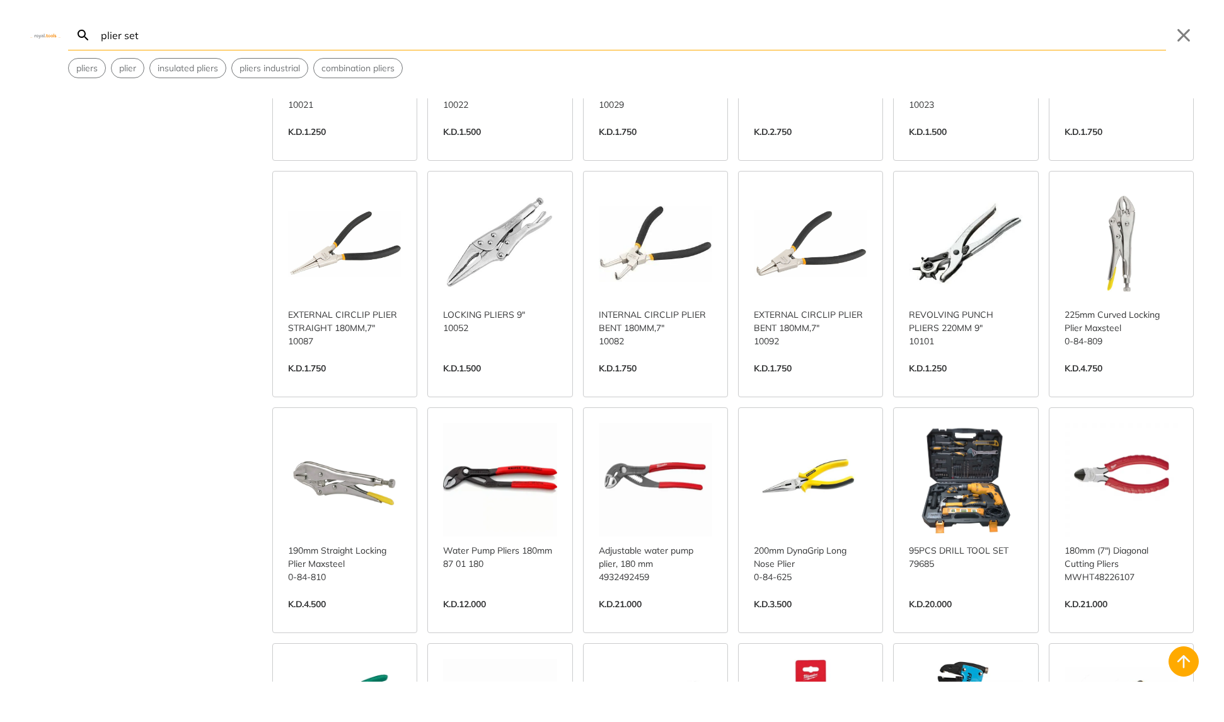
scroll to position [3053, 0]
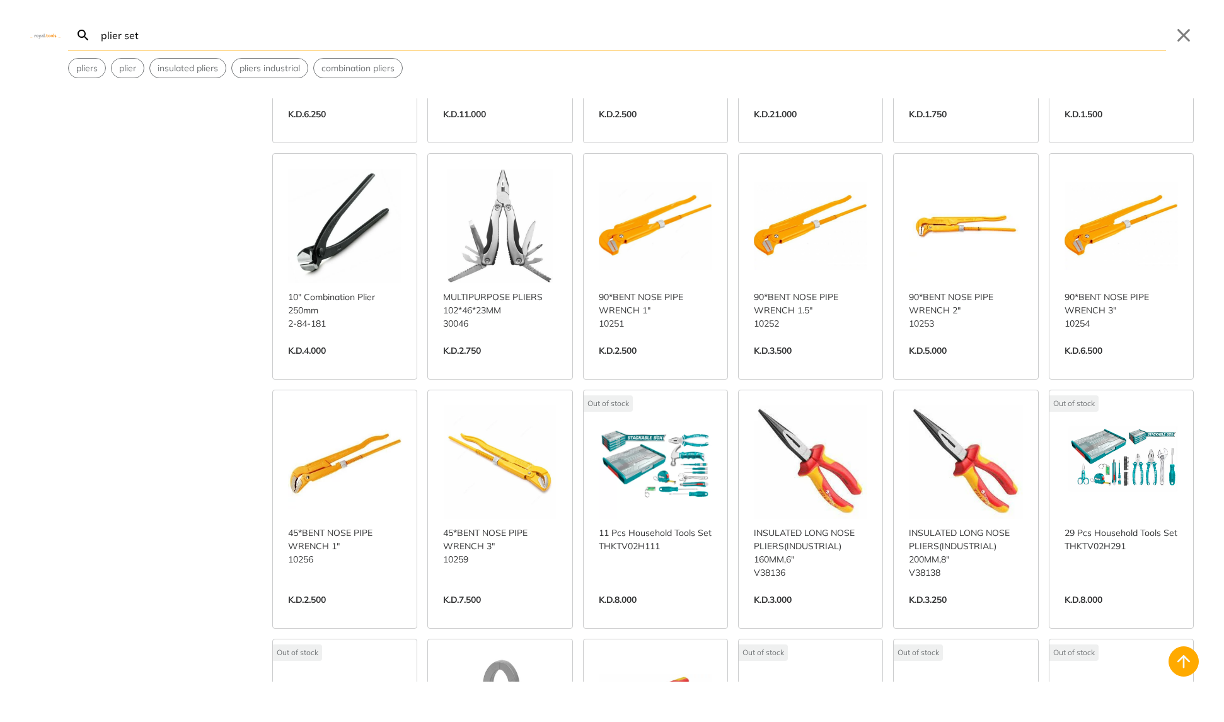
scroll to position [3795, 0]
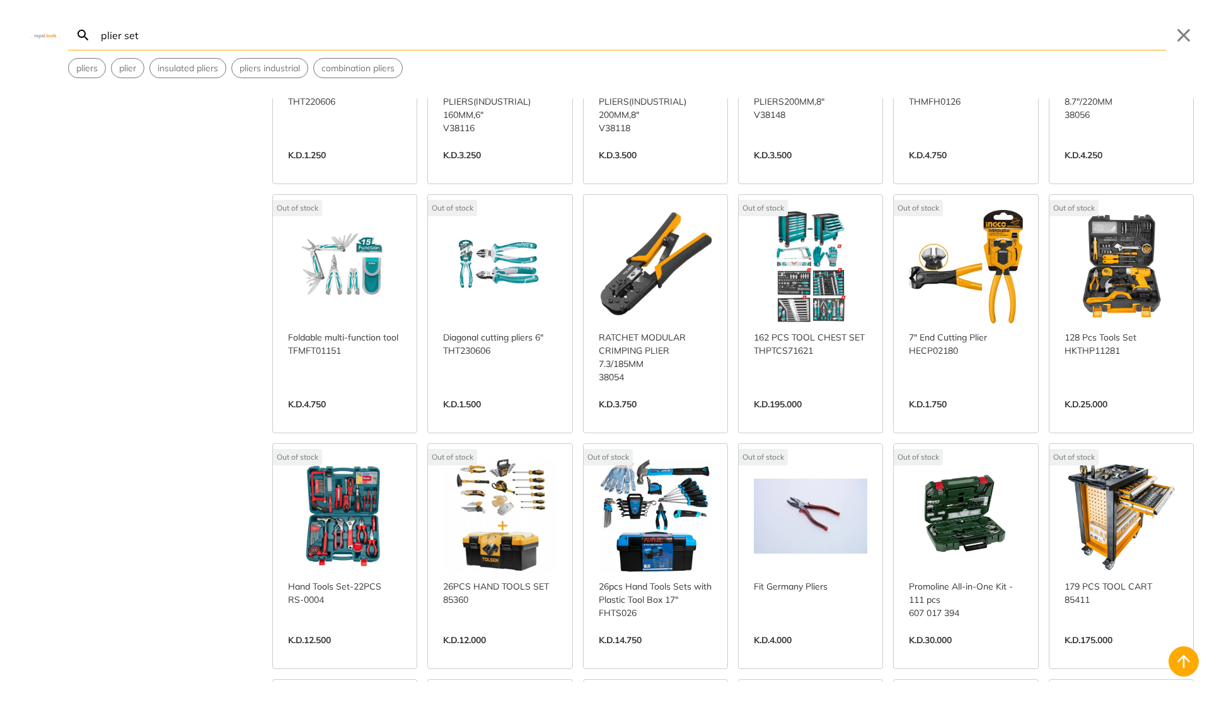
scroll to position [4719, 0]
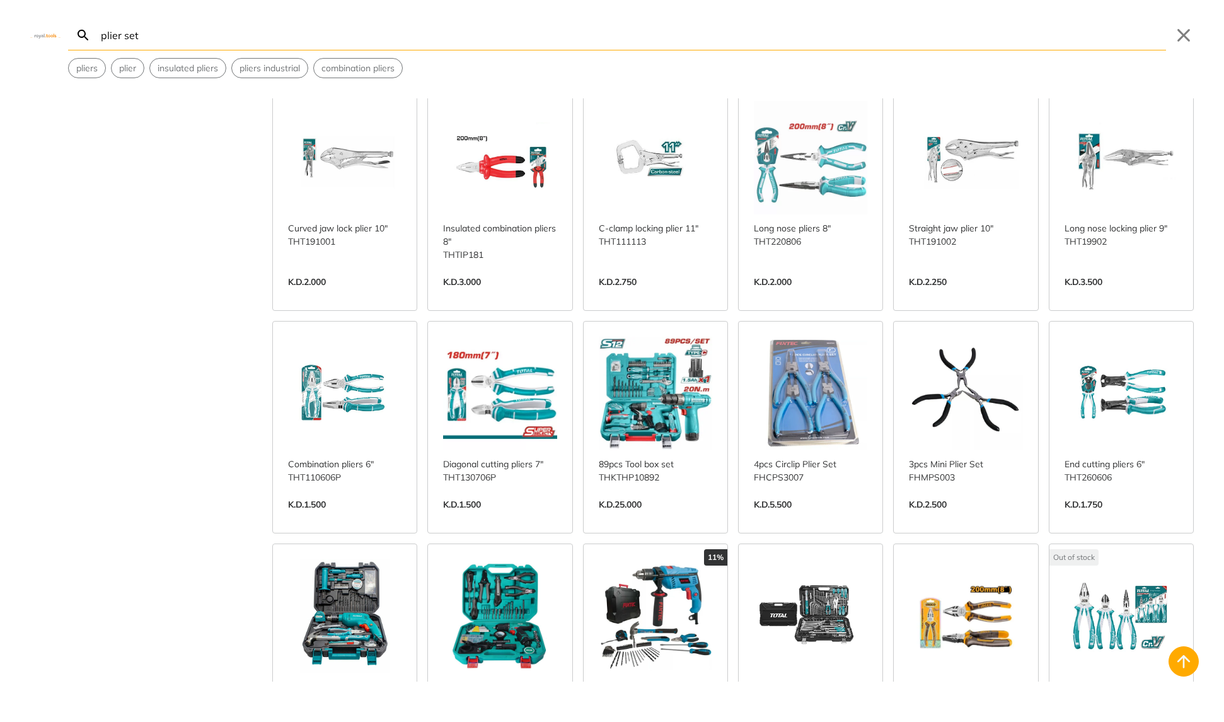
scroll to position [1216, 0]
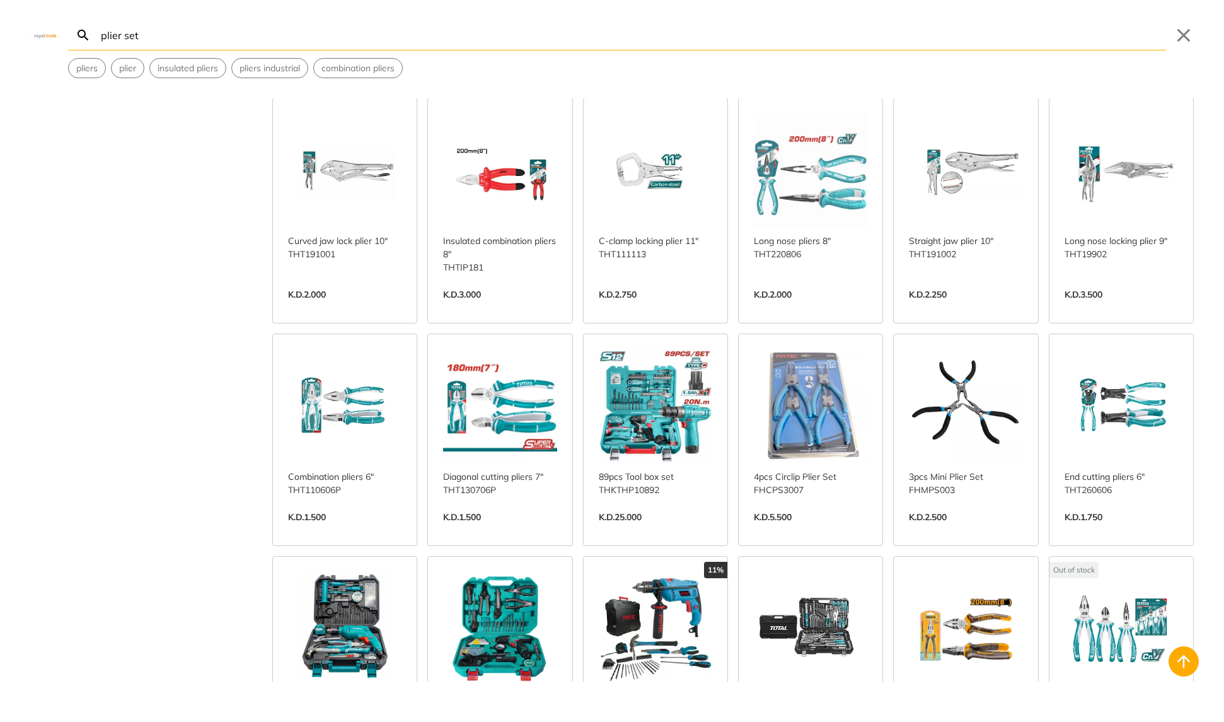
click at [512, 530] on link "View more →" at bounding box center [499, 530] width 113 height 0
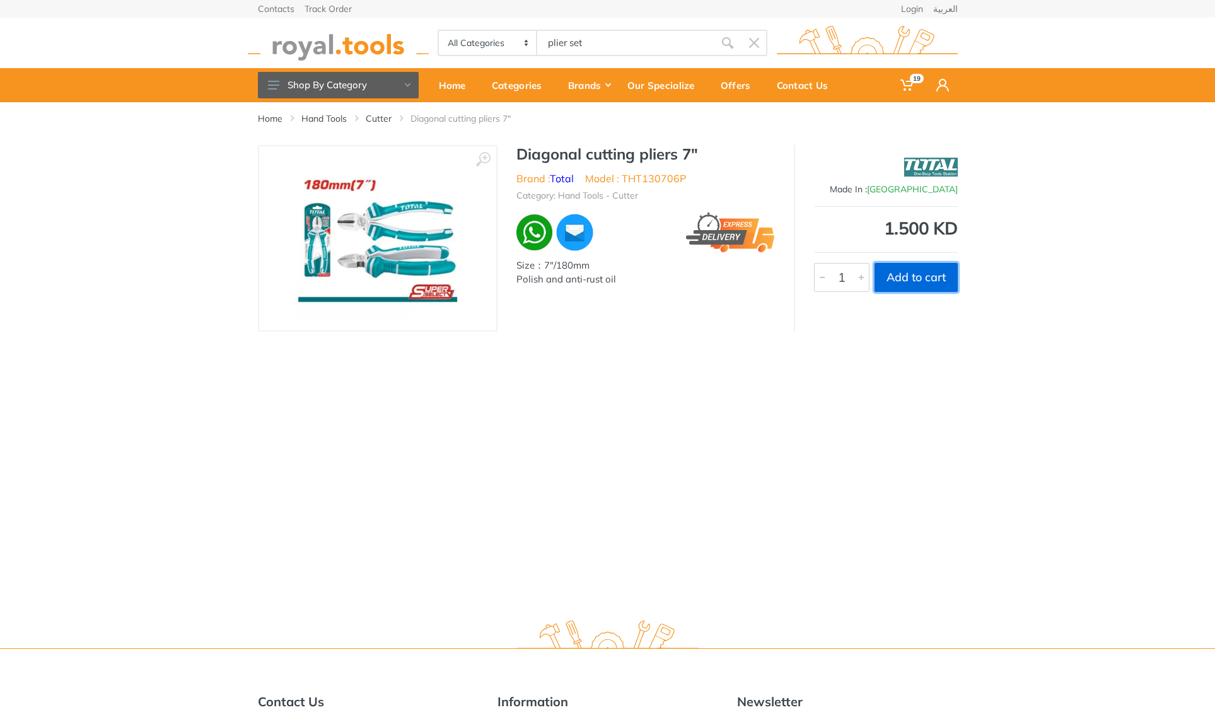
click at [893, 279] on button "Add to cart" at bounding box center [915, 277] width 83 height 29
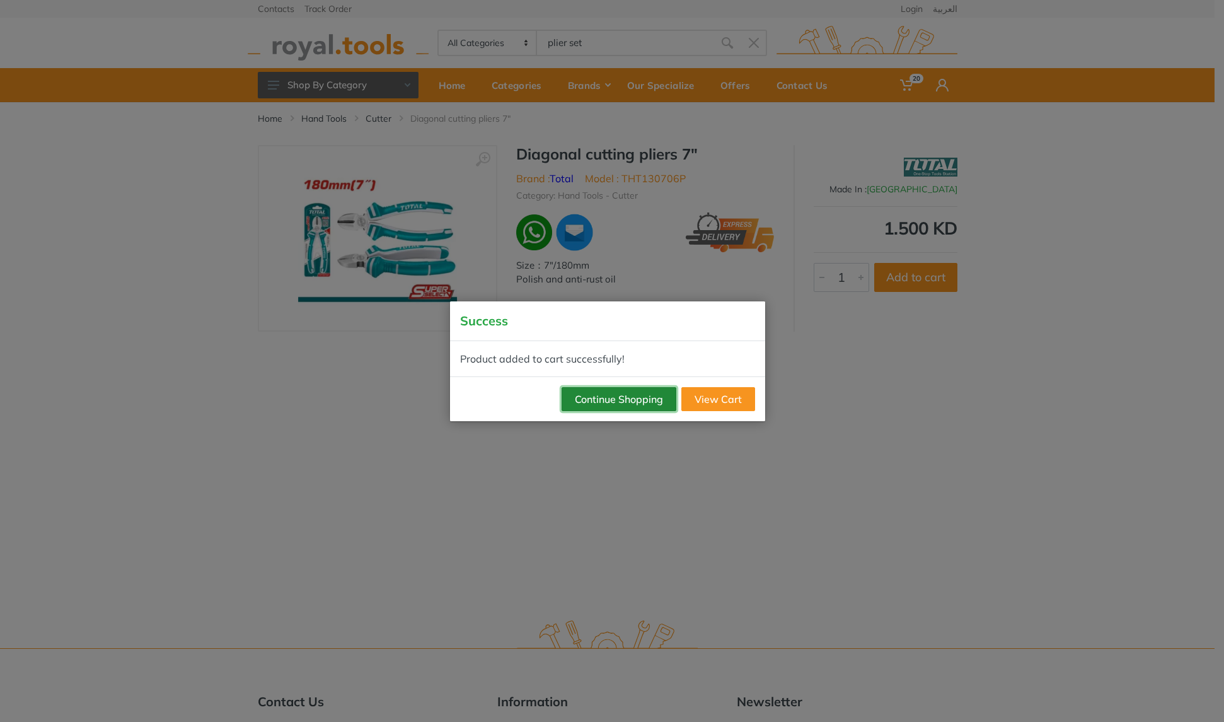
click at [651, 393] on button "Continue Shopping" at bounding box center [619, 399] width 115 height 24
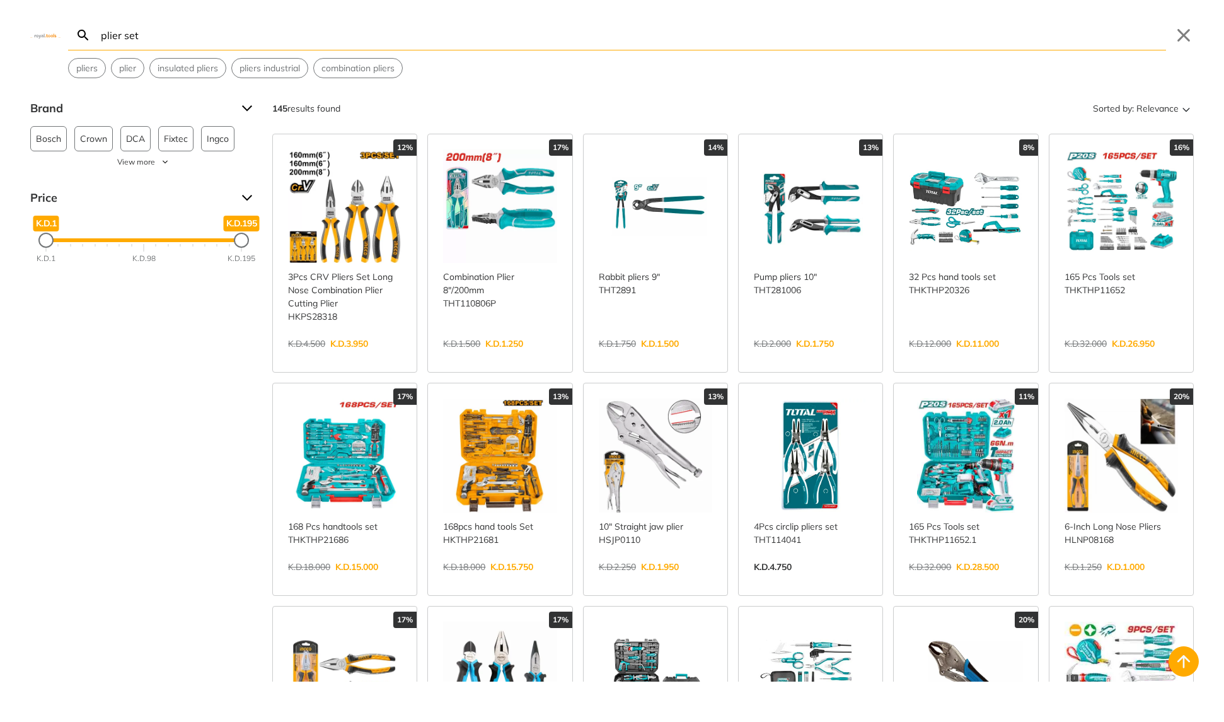
click at [610, 43] on body "20" at bounding box center [612, 361] width 1224 height 722
type input "plier se"
click at [1184, 36] on button "Close" at bounding box center [1184, 35] width 20 height 20
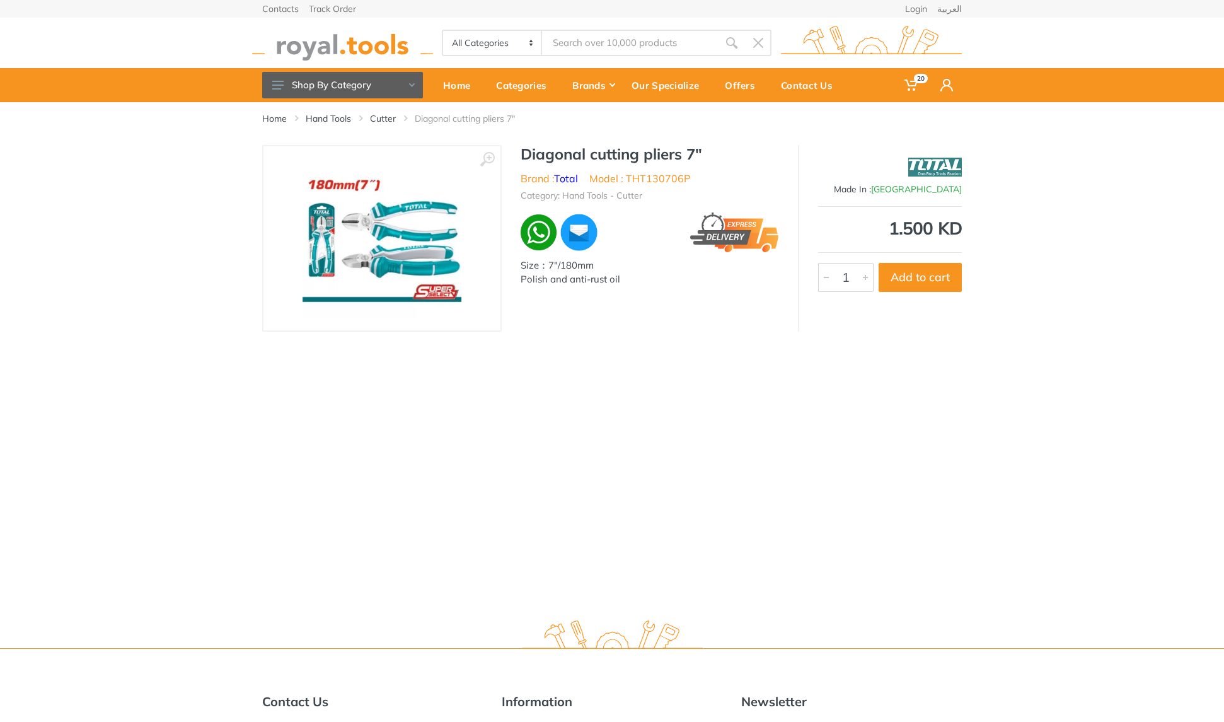
click at [574, 45] on input "Site search" at bounding box center [630, 43] width 177 height 26
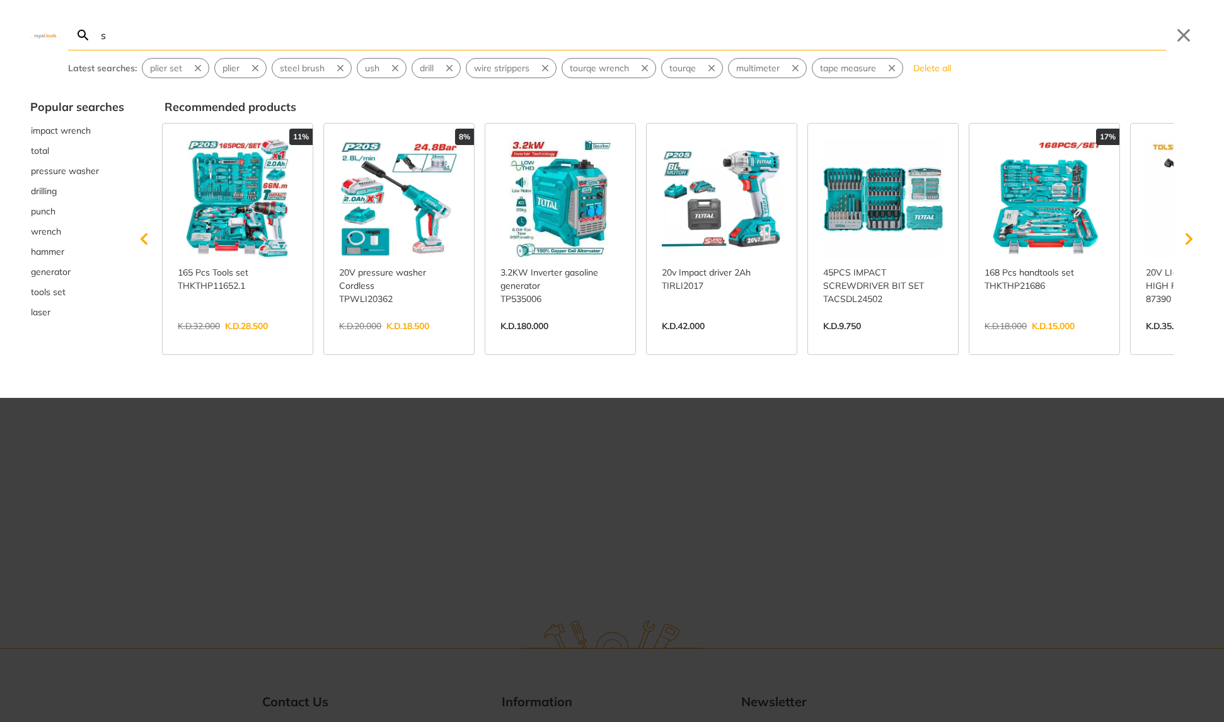
type input "sa"
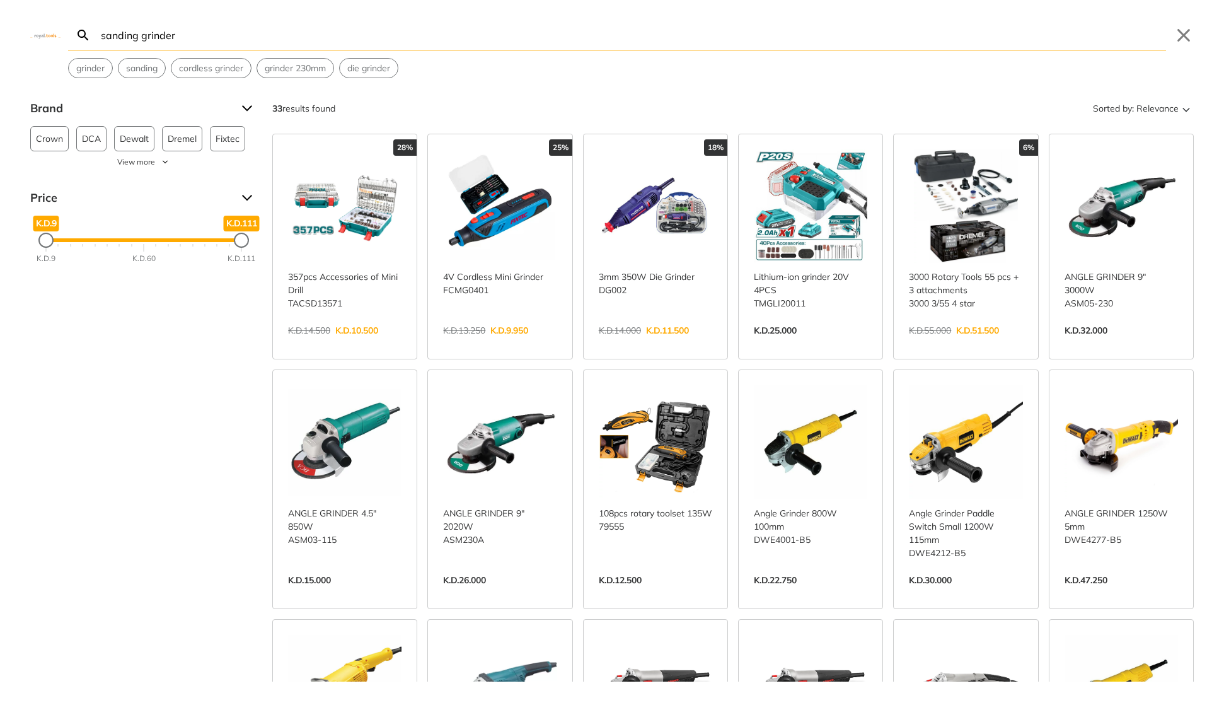
type input "sanding grinder"
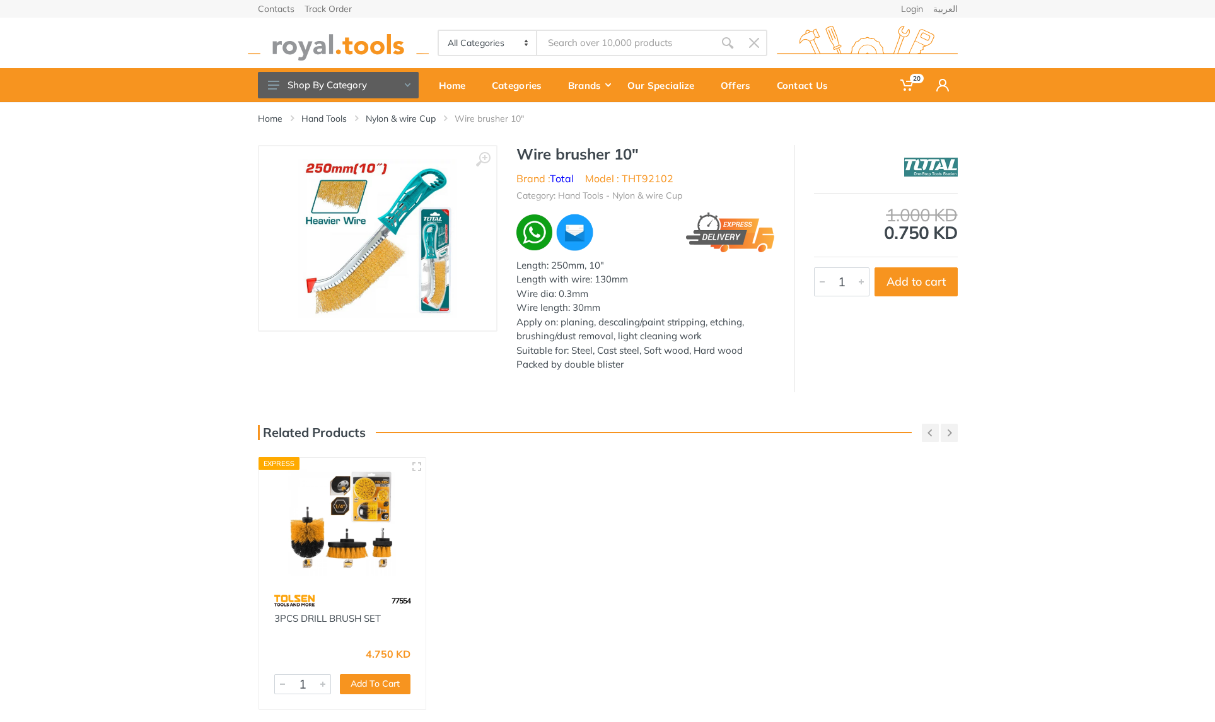
type input "plier set"
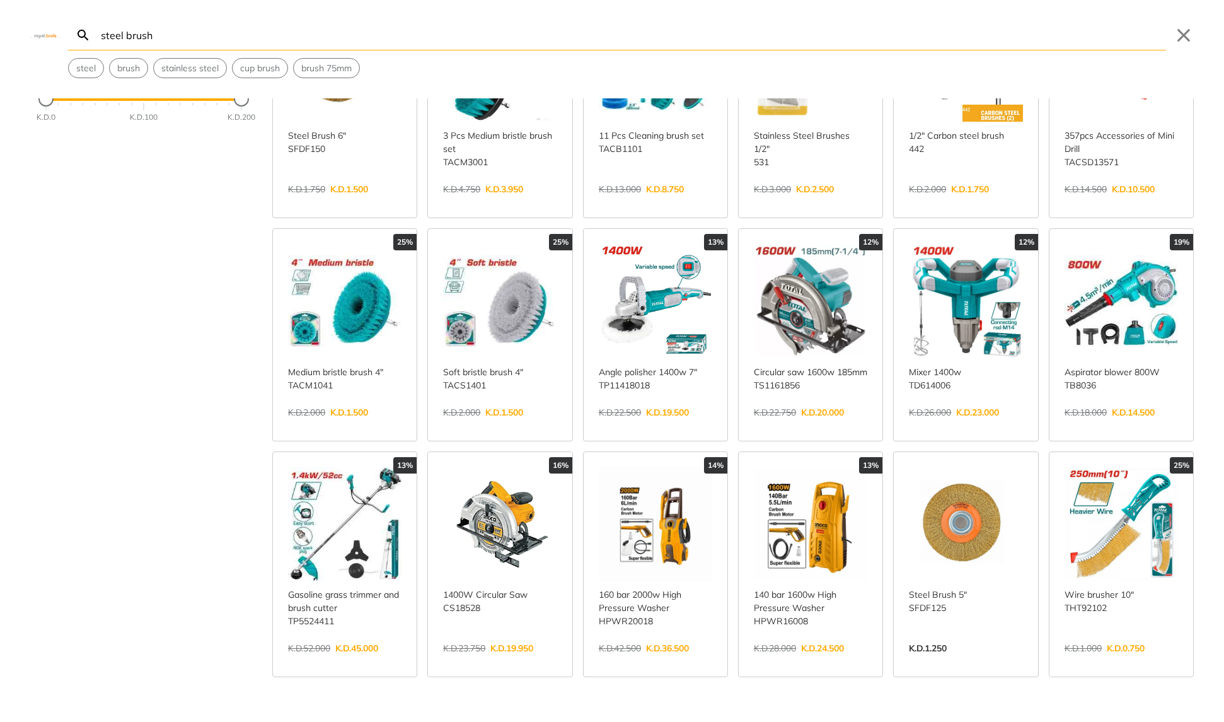
scroll to position [148, 0]
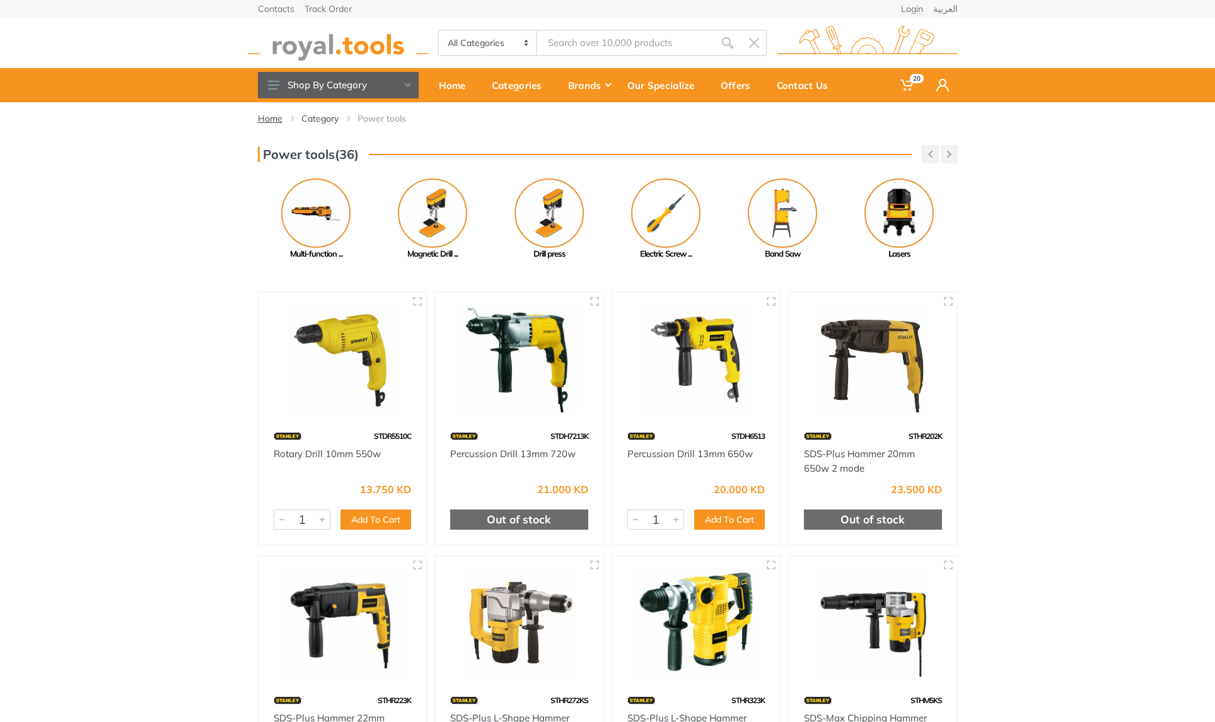
click at [265, 118] on link "Home" at bounding box center [270, 118] width 25 height 13
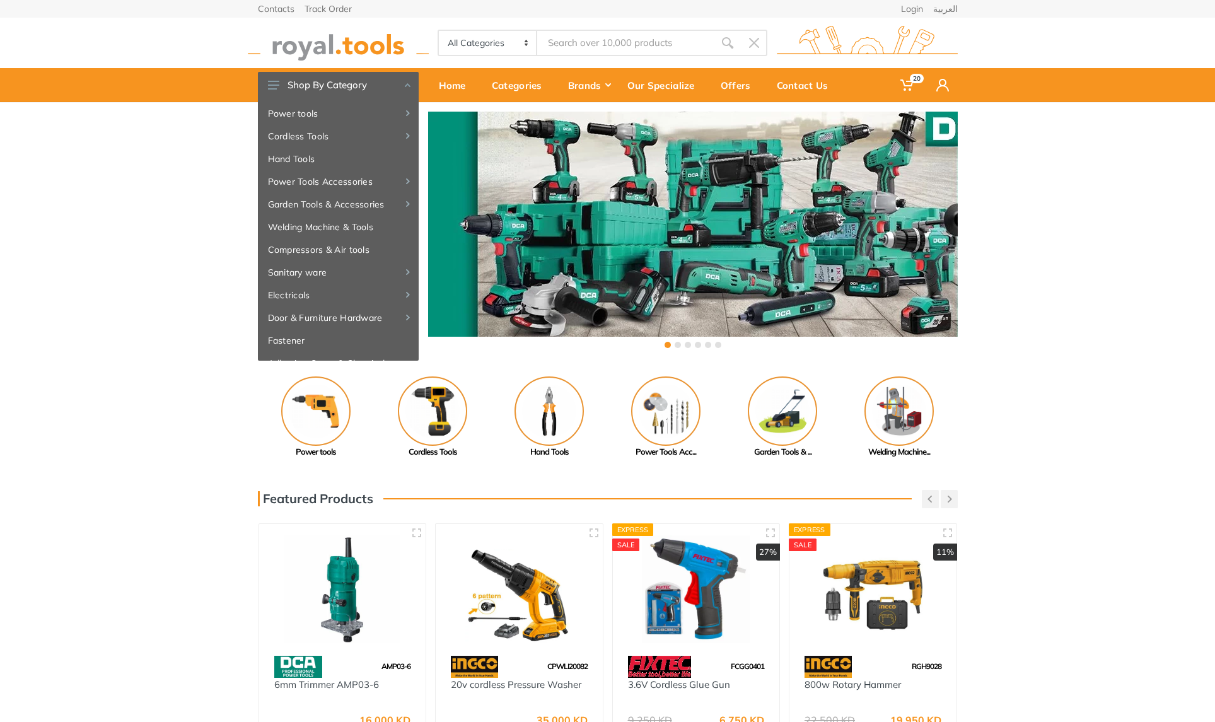
click at [206, 213] on div "‹ ›" at bounding box center [607, 231] width 1215 height 258
click at [130, 208] on div "‹ ›" at bounding box center [607, 231] width 1215 height 258
click at [1109, 431] on div "Previous Adhesive, Spray... Paint Tools" at bounding box center [607, 417] width 1215 height 82
click at [446, 84] on div "Home" at bounding box center [456, 85] width 53 height 26
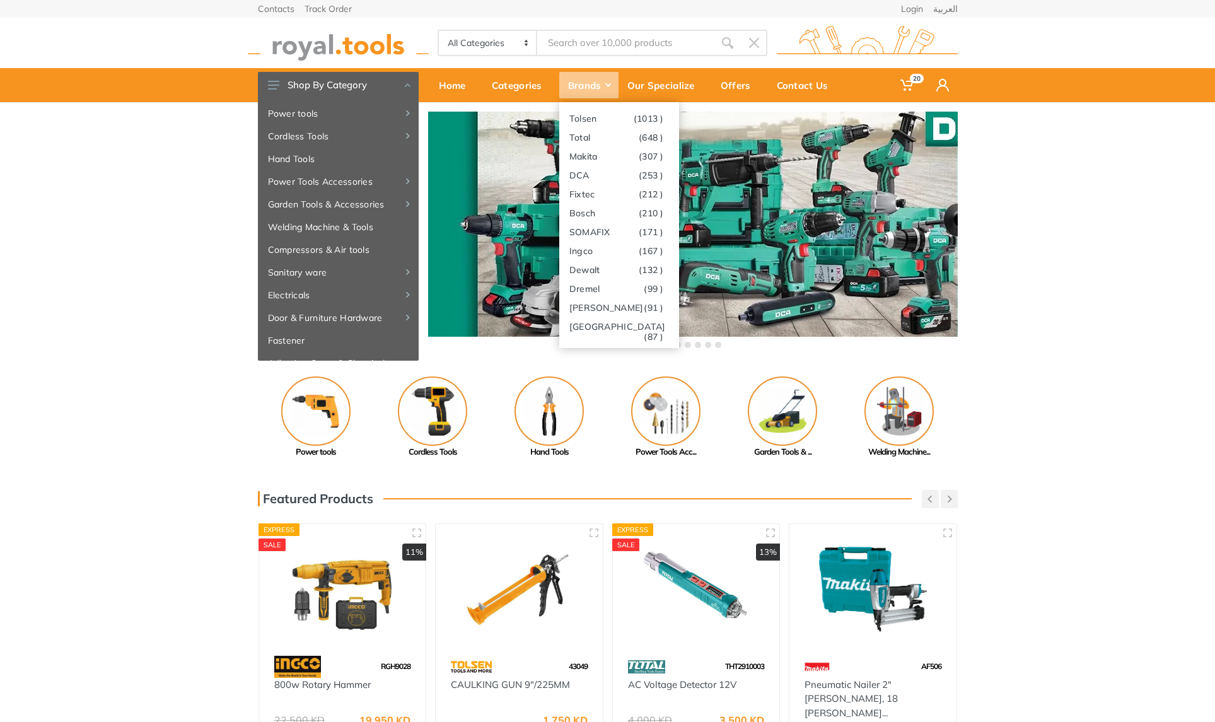
click at [605, 88] on div "Brands" at bounding box center [588, 85] width 59 height 26
click at [610, 137] on link "Total (648 )" at bounding box center [619, 136] width 120 height 19
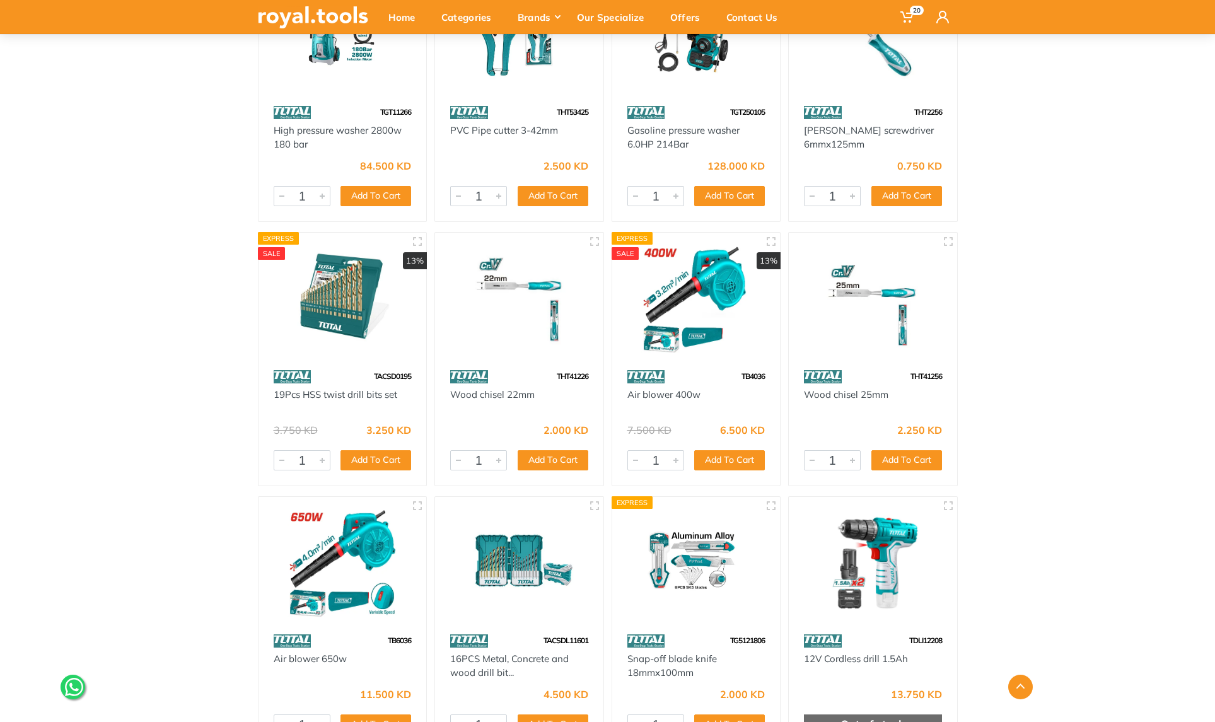
scroll to position [1660, 0]
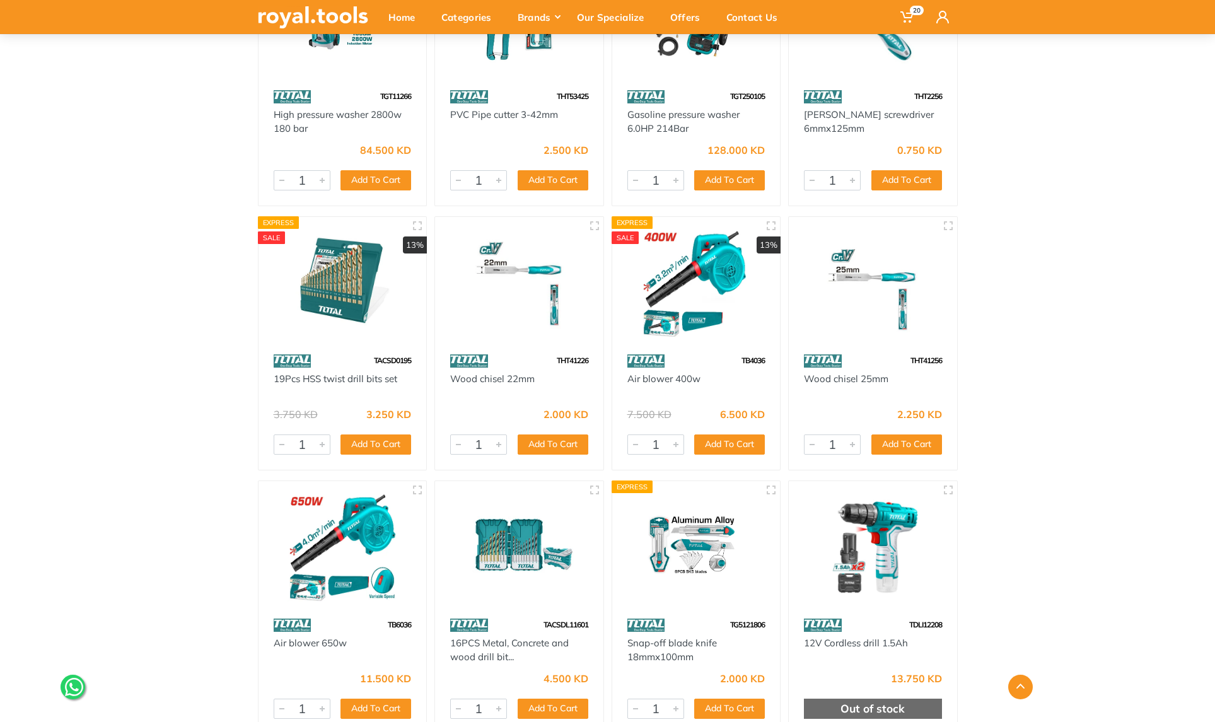
click at [339, 310] on img at bounding box center [343, 282] width 146 height 109
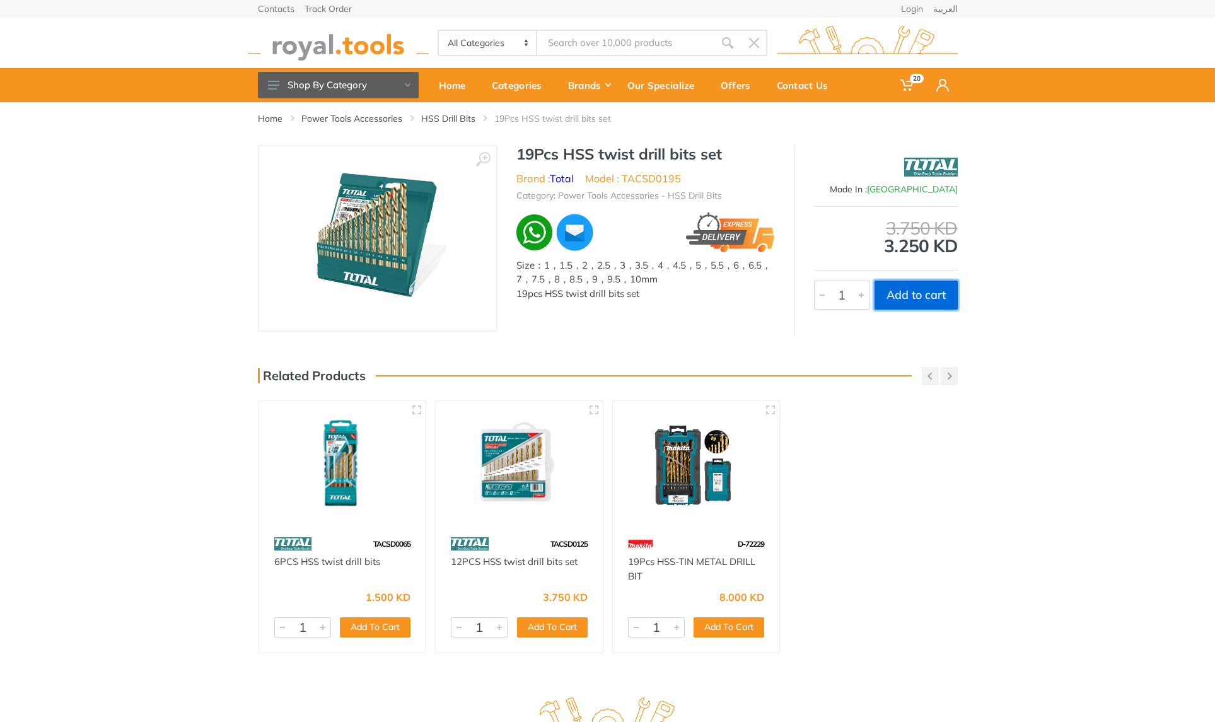
click at [903, 295] on button "Add to cart" at bounding box center [915, 295] width 83 height 29
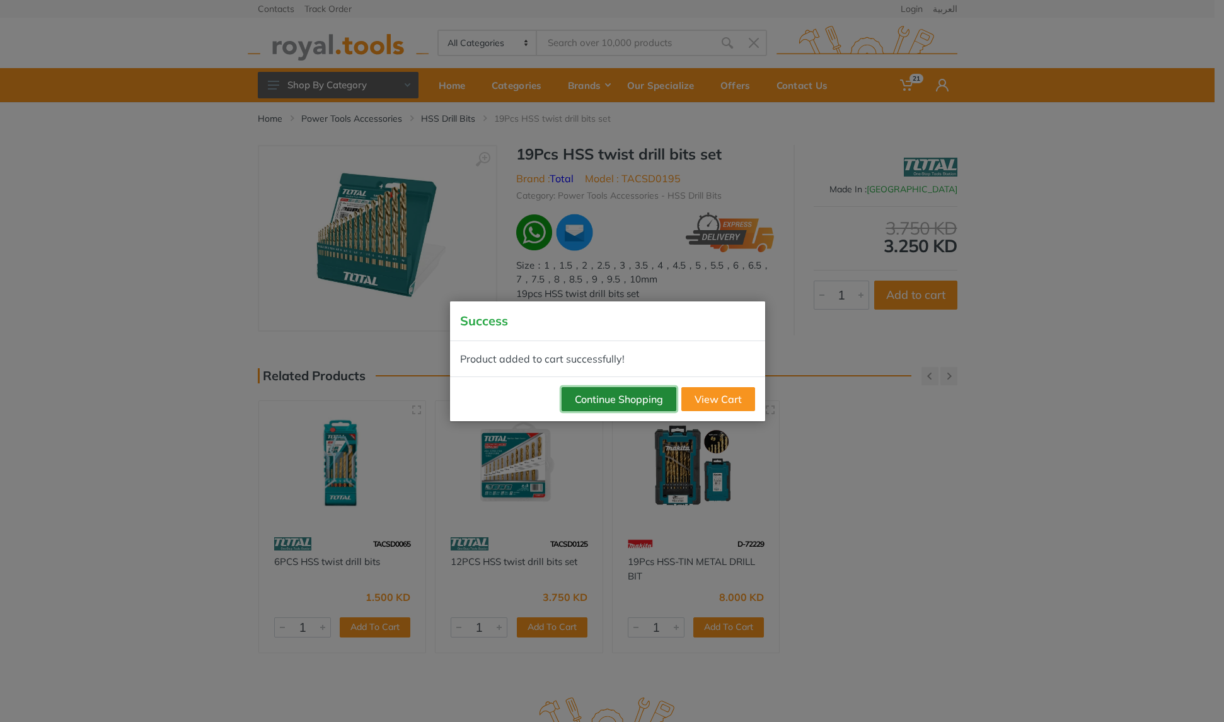
click at [605, 402] on button "Continue Shopping" at bounding box center [619, 399] width 115 height 24
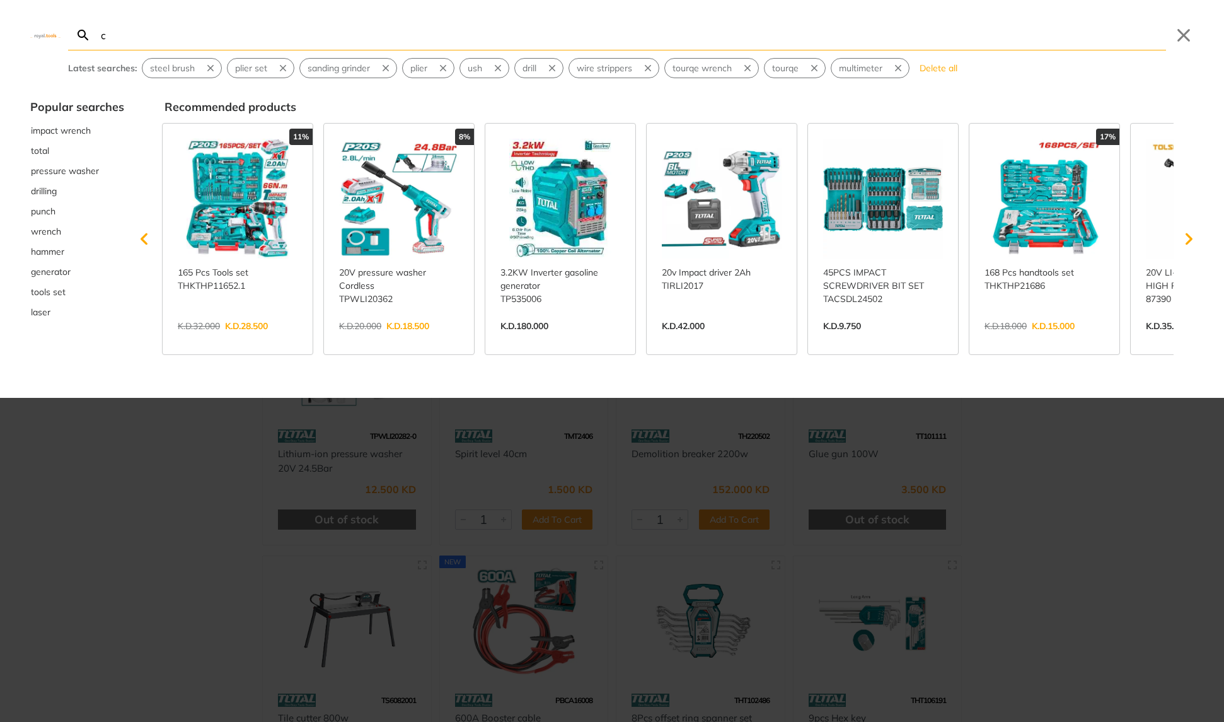
type input "co"
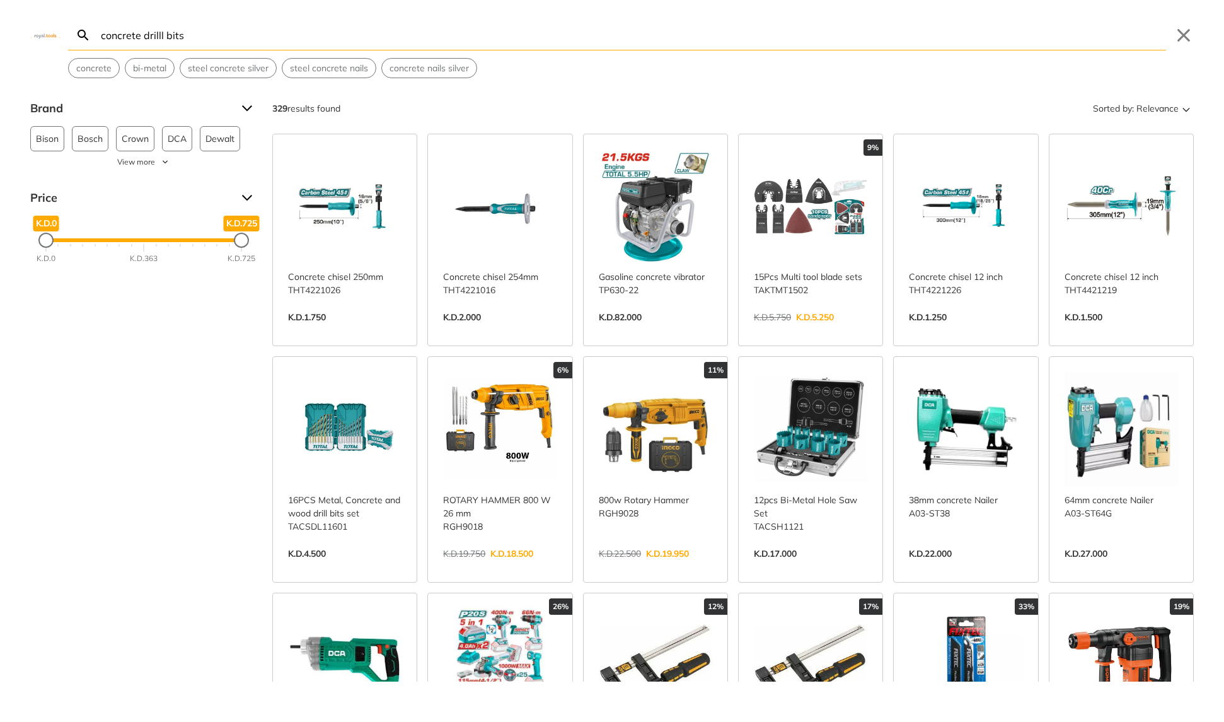
type input "concrete drilll bits"
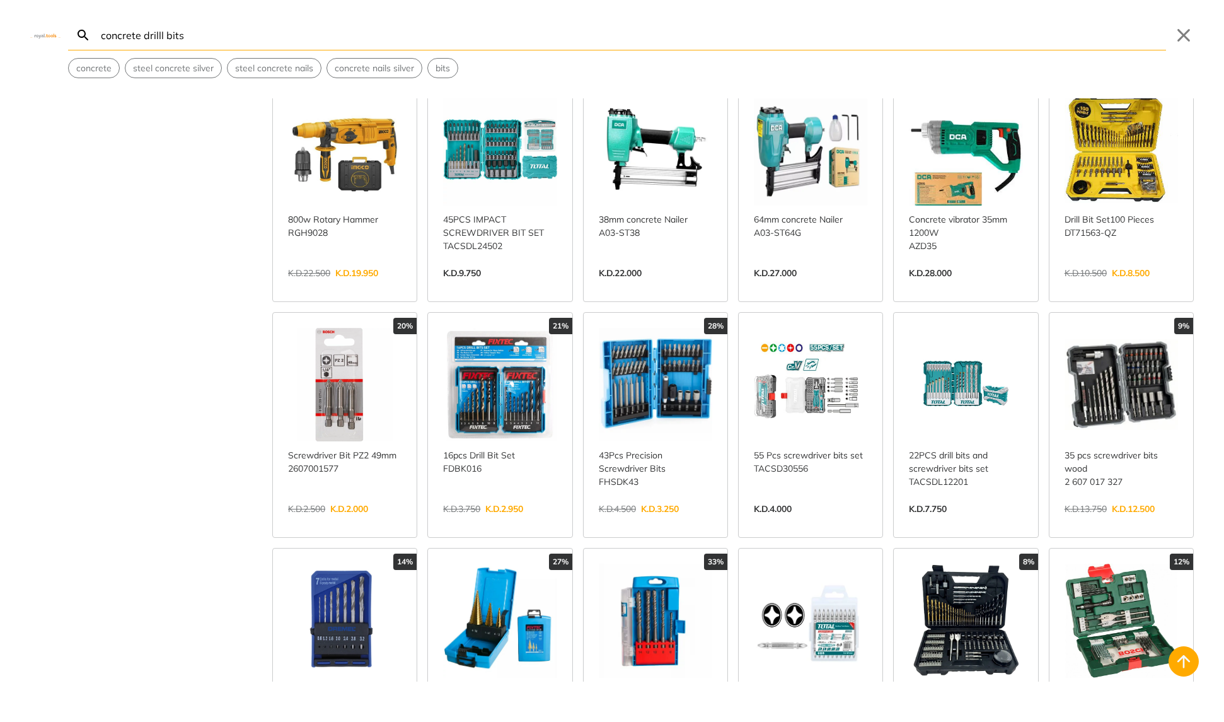
scroll to position [598, 0]
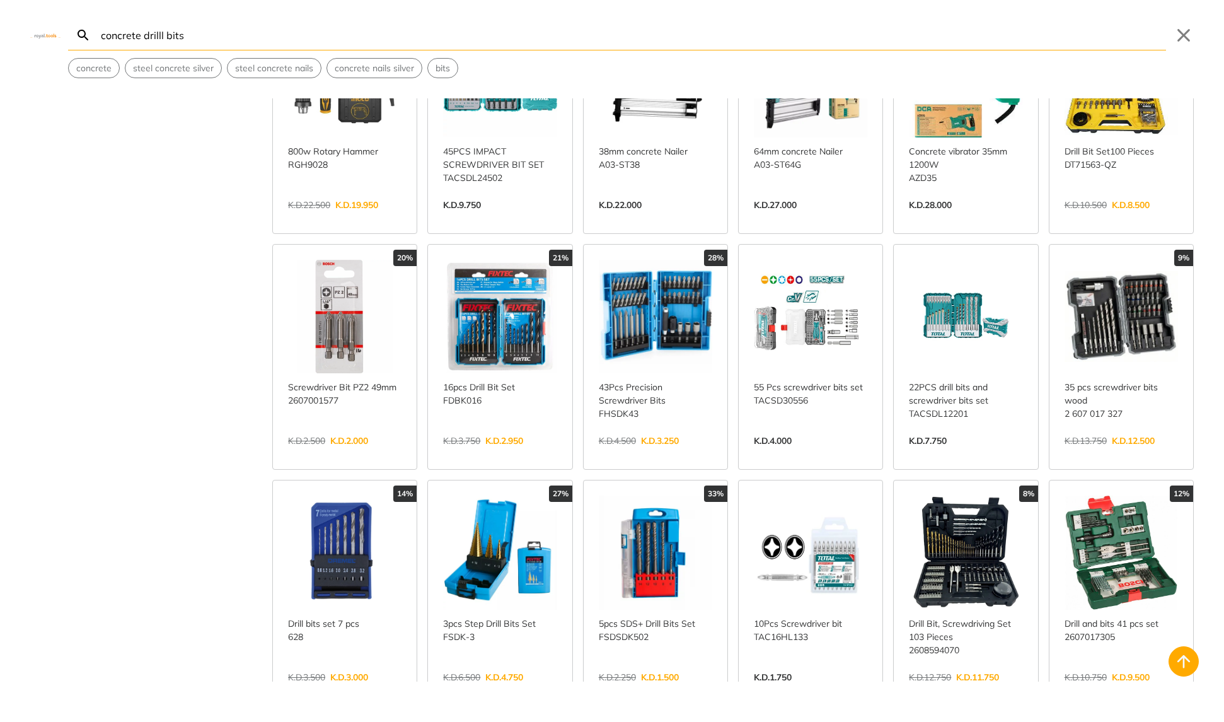
click at [1133, 454] on link "View more →" at bounding box center [1121, 454] width 113 height 0
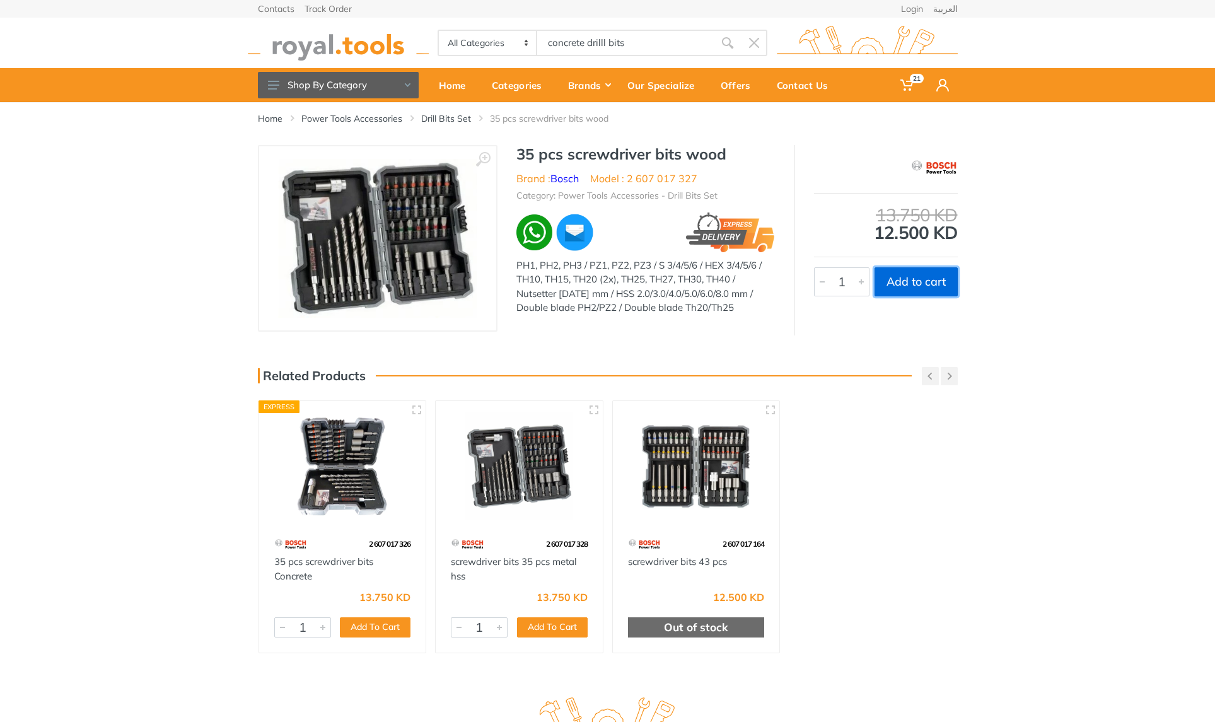
click at [901, 285] on button "Add to cart" at bounding box center [915, 281] width 83 height 29
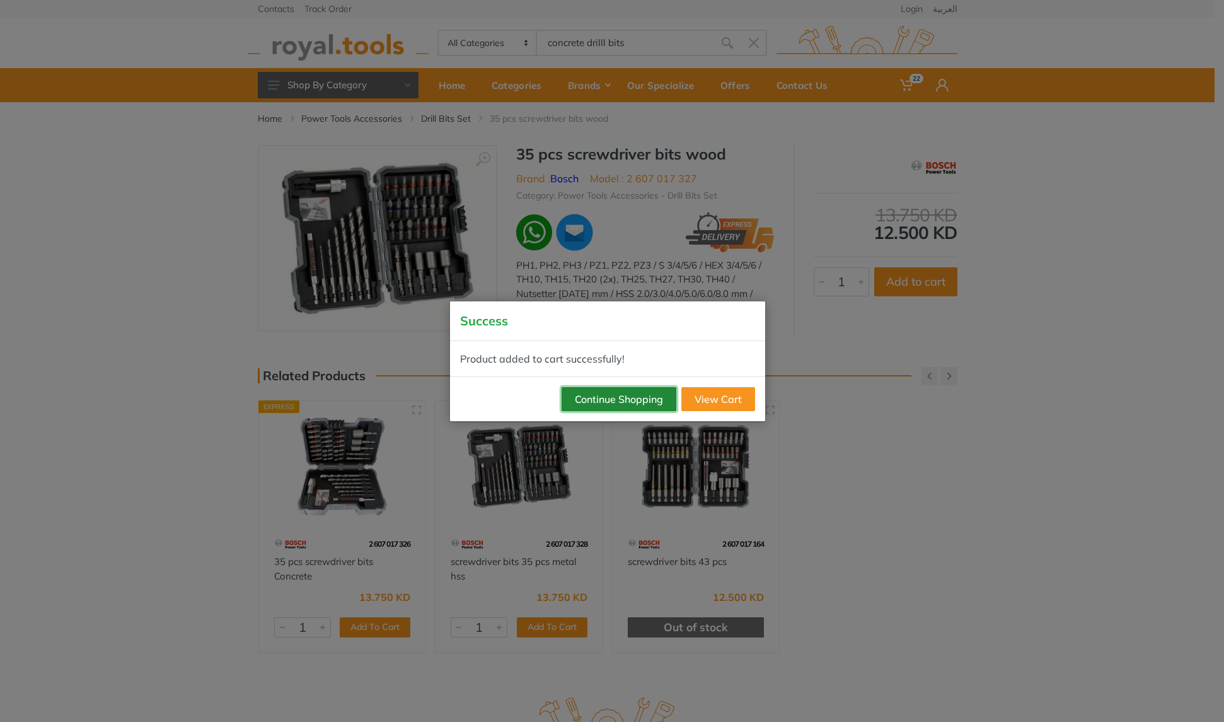
click at [609, 400] on button "Continue Shopping" at bounding box center [619, 399] width 115 height 24
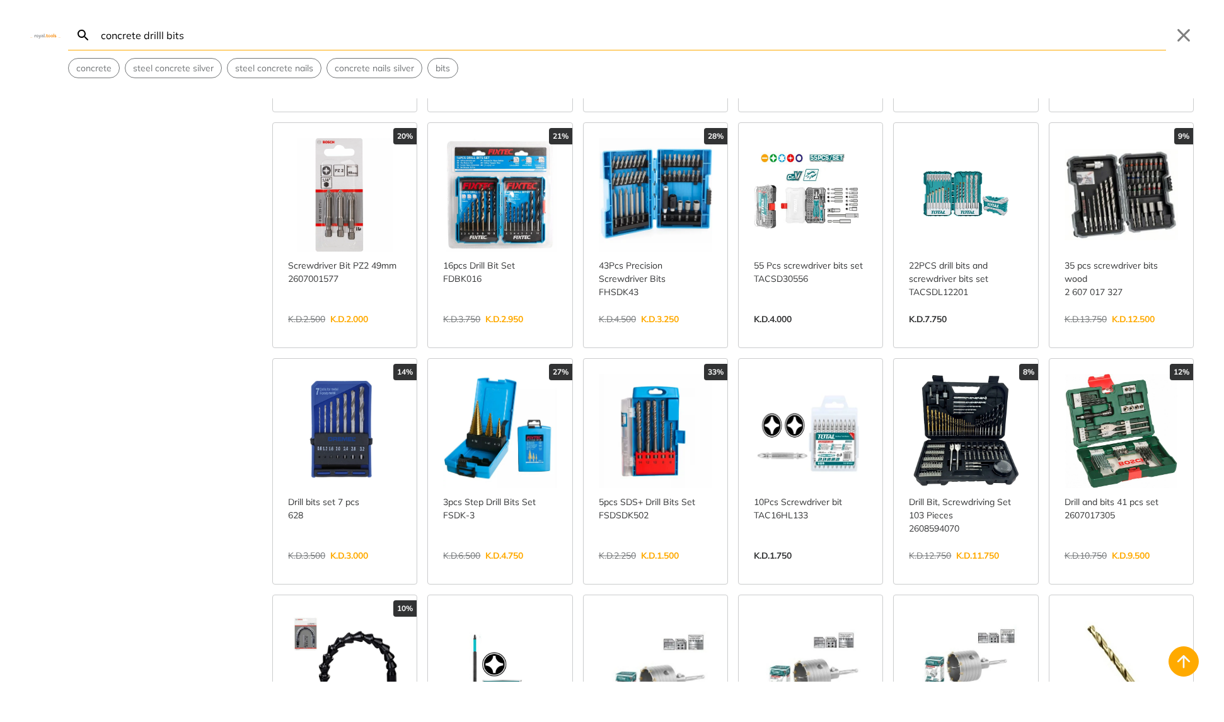
scroll to position [709, 0]
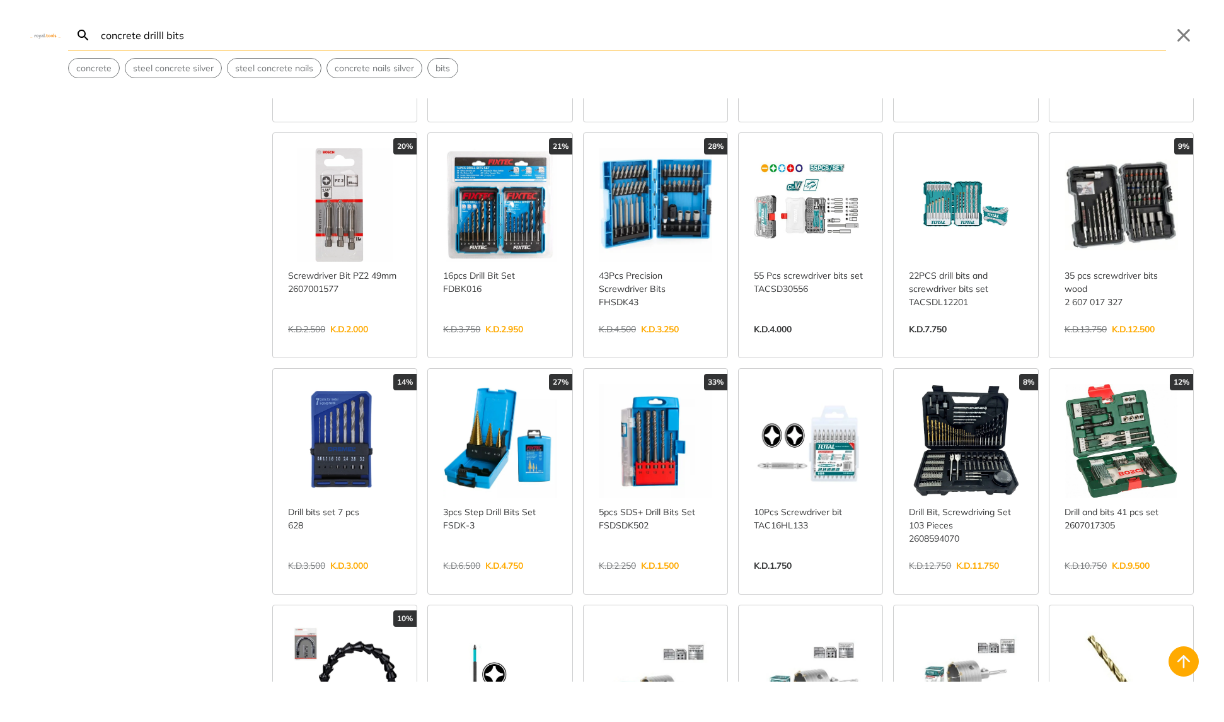
click at [496, 579] on link "View more →" at bounding box center [499, 579] width 113 height 0
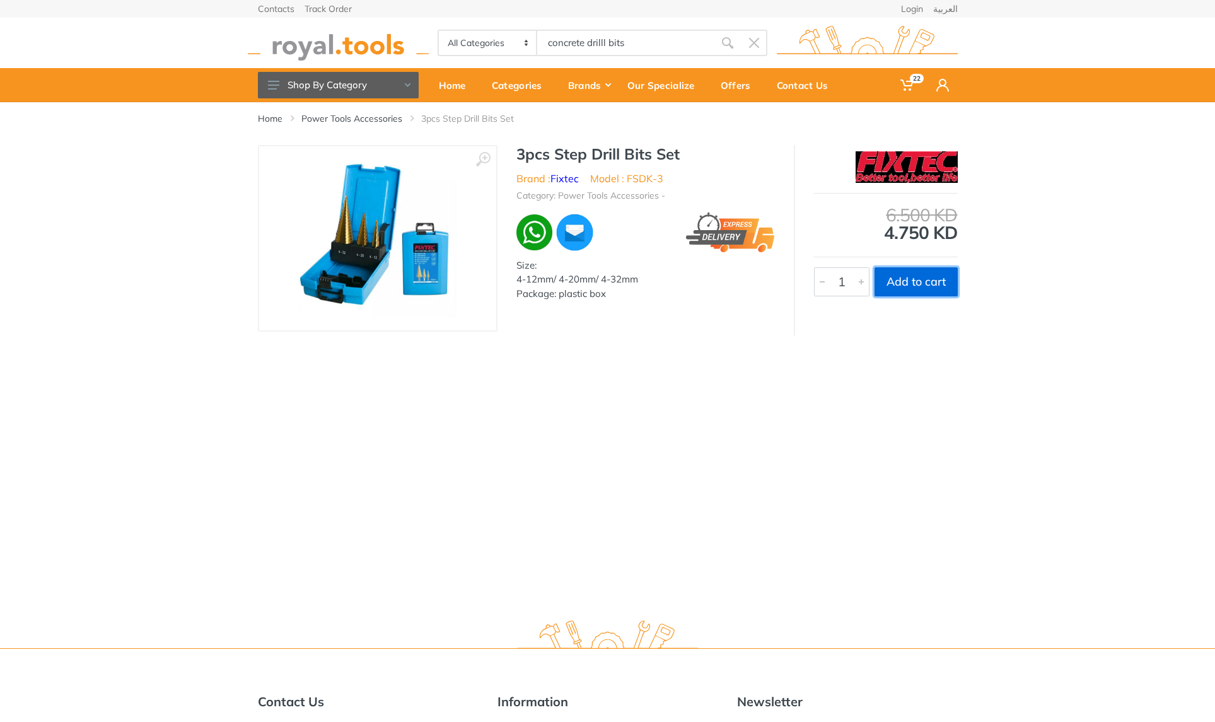
click at [906, 284] on button "Add to cart" at bounding box center [915, 281] width 83 height 29
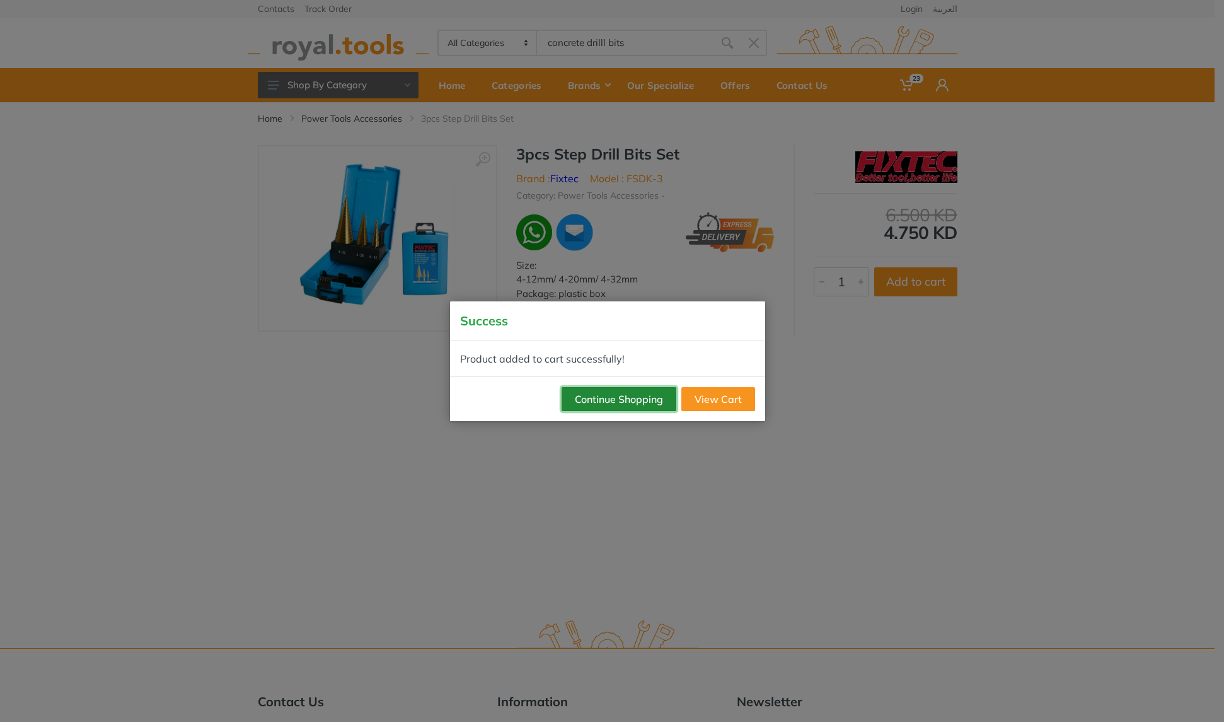
click at [606, 400] on button "Continue Shopping" at bounding box center [619, 399] width 115 height 24
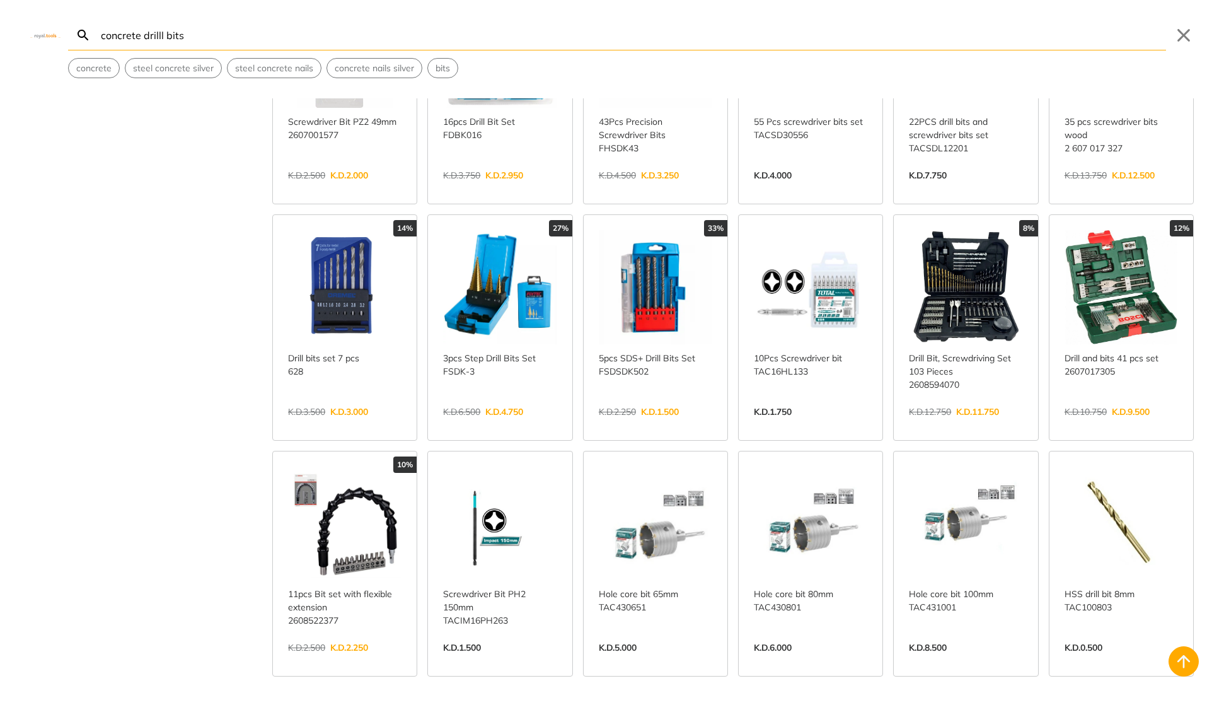
scroll to position [976, 0]
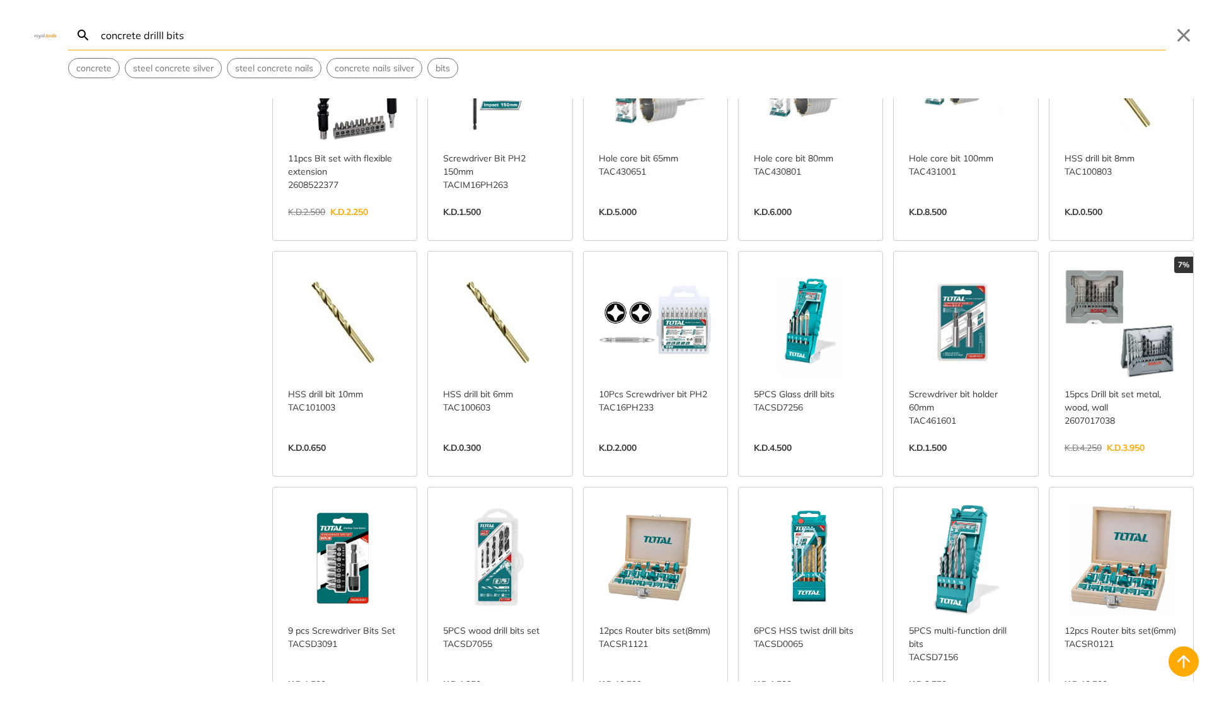
scroll to position [1299, 0]
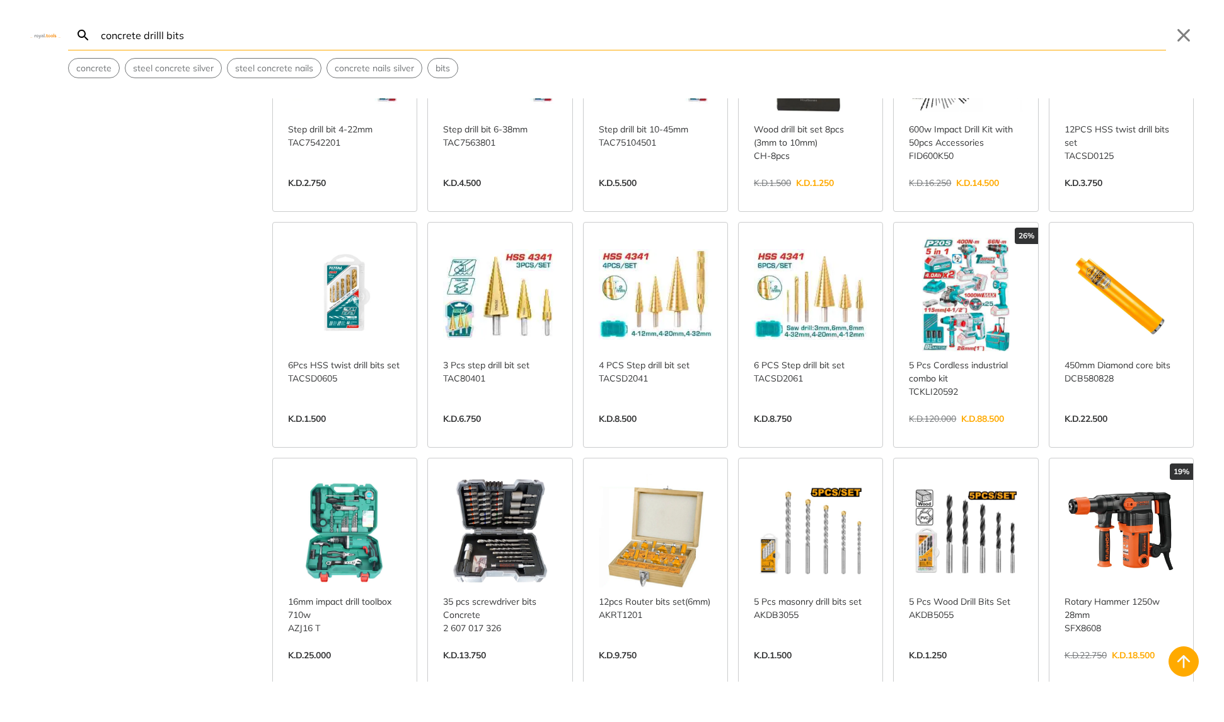
scroll to position [1994, 0]
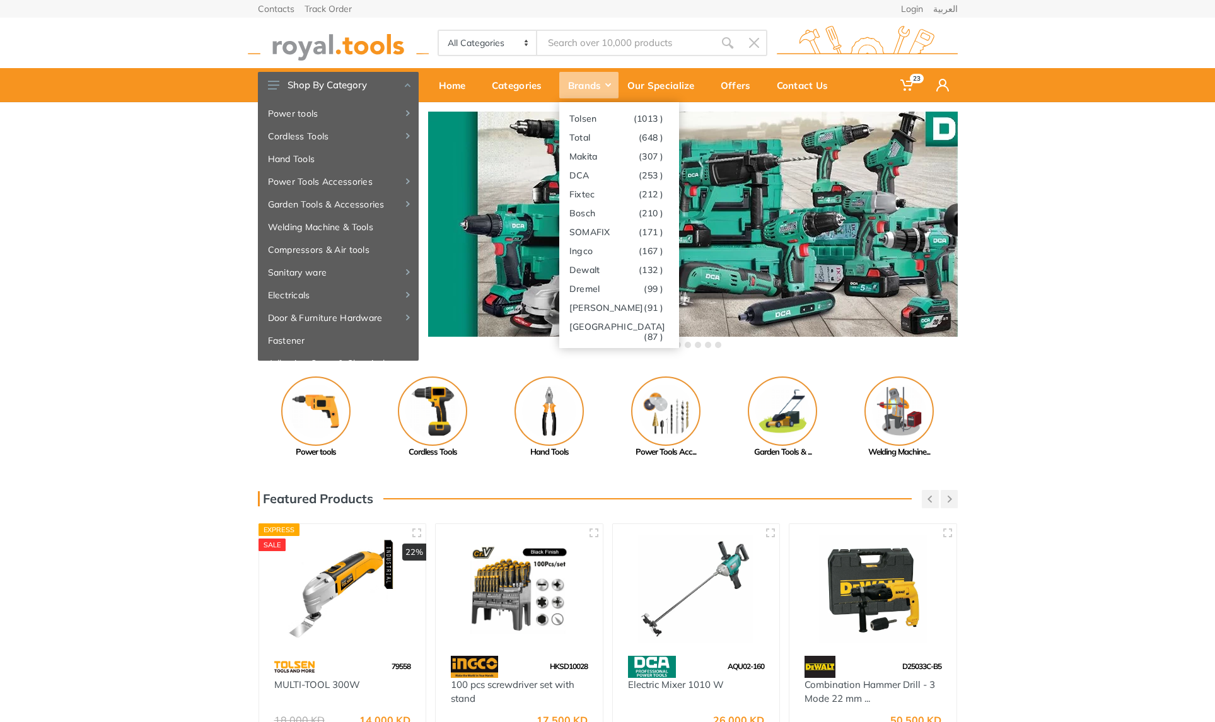
click at [608, 86] on use at bounding box center [608, 85] width 6 height 4
click at [597, 139] on link "Total (648 )" at bounding box center [619, 136] width 120 height 19
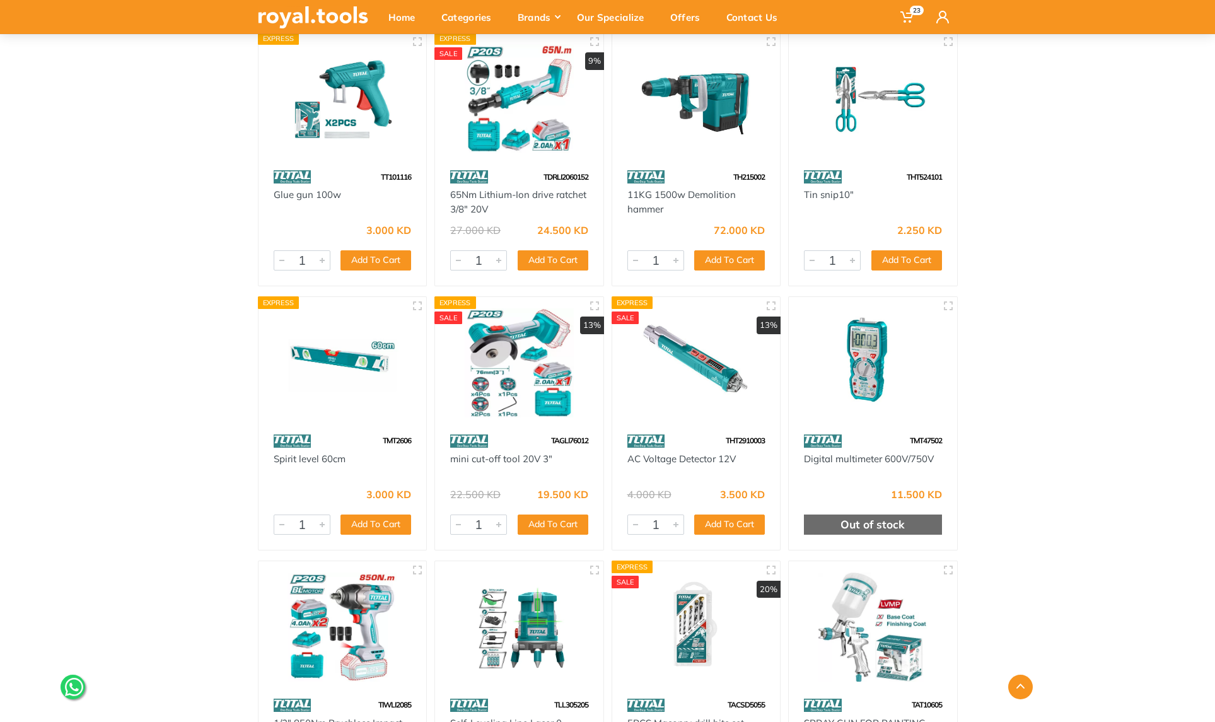
scroll to position [3160, 0]
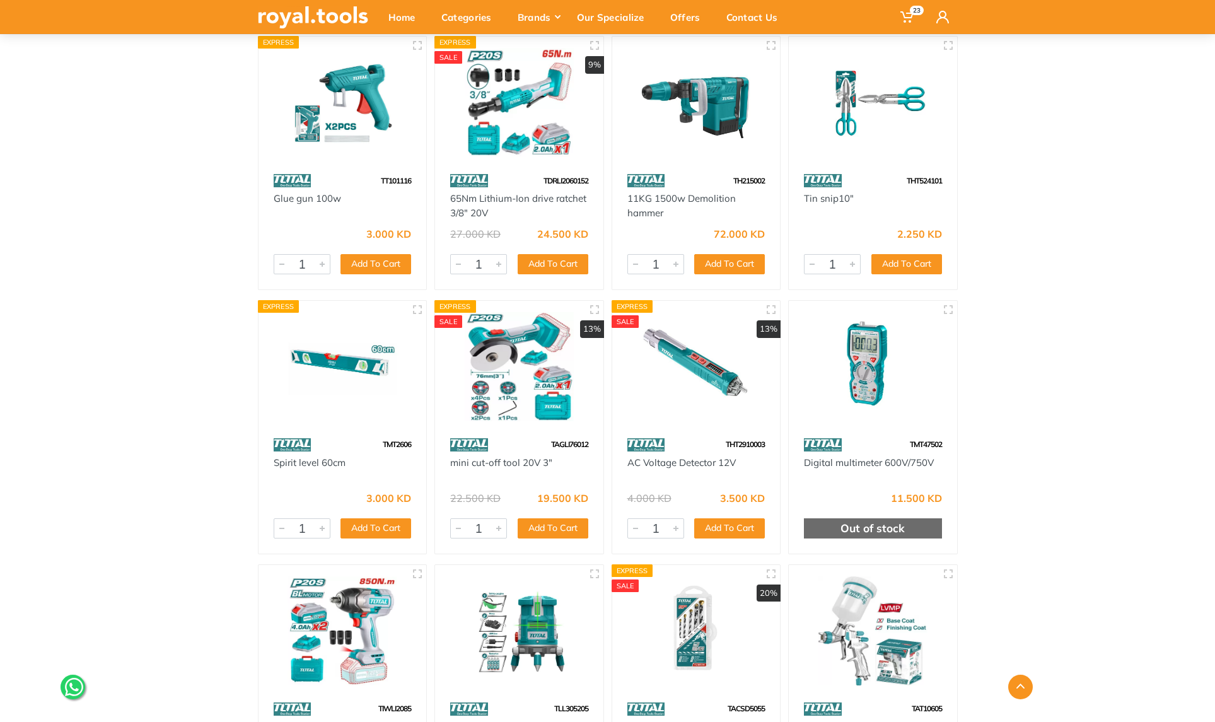
click at [511, 375] on img at bounding box center [519, 366] width 146 height 109
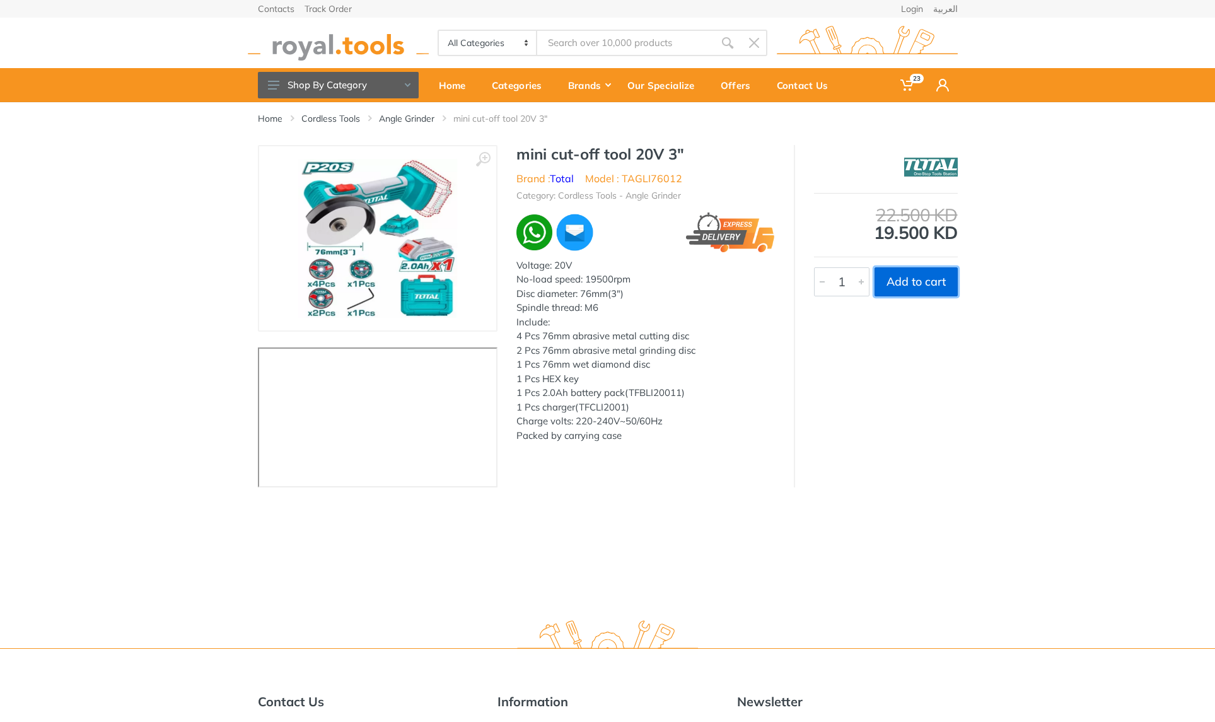
click at [920, 285] on button "Add to cart" at bounding box center [915, 281] width 83 height 29
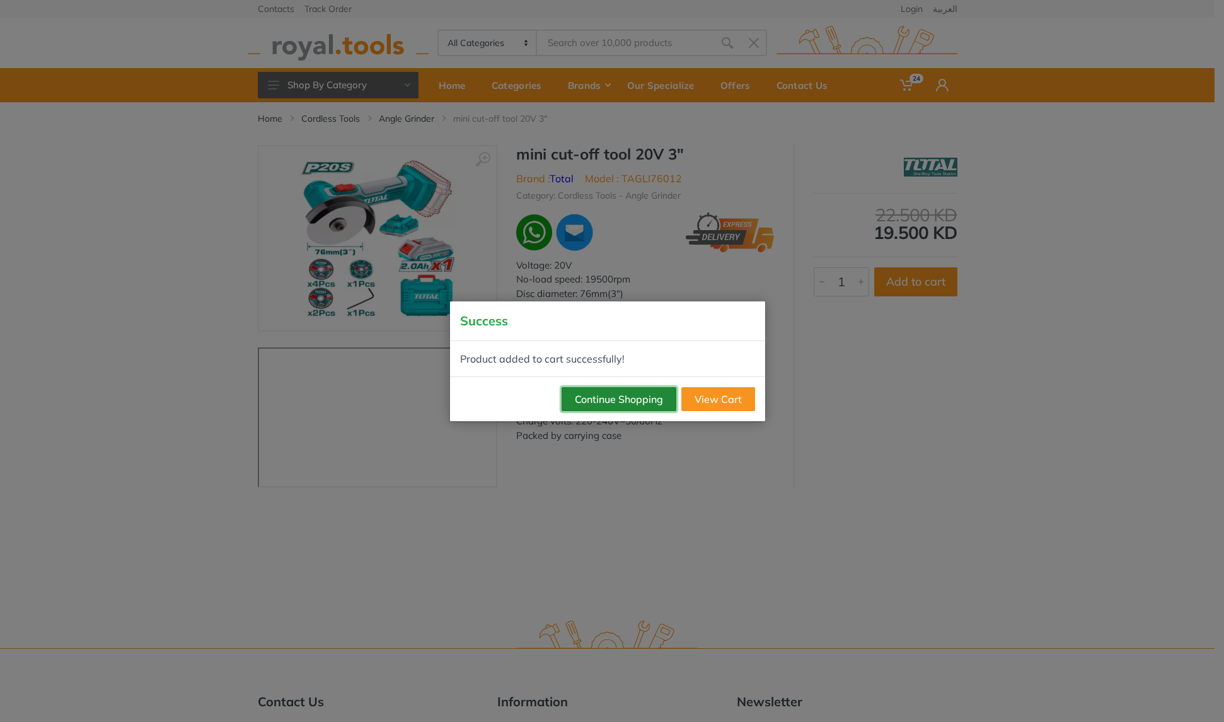
click at [622, 398] on button "Continue Shopping" at bounding box center [619, 399] width 115 height 24
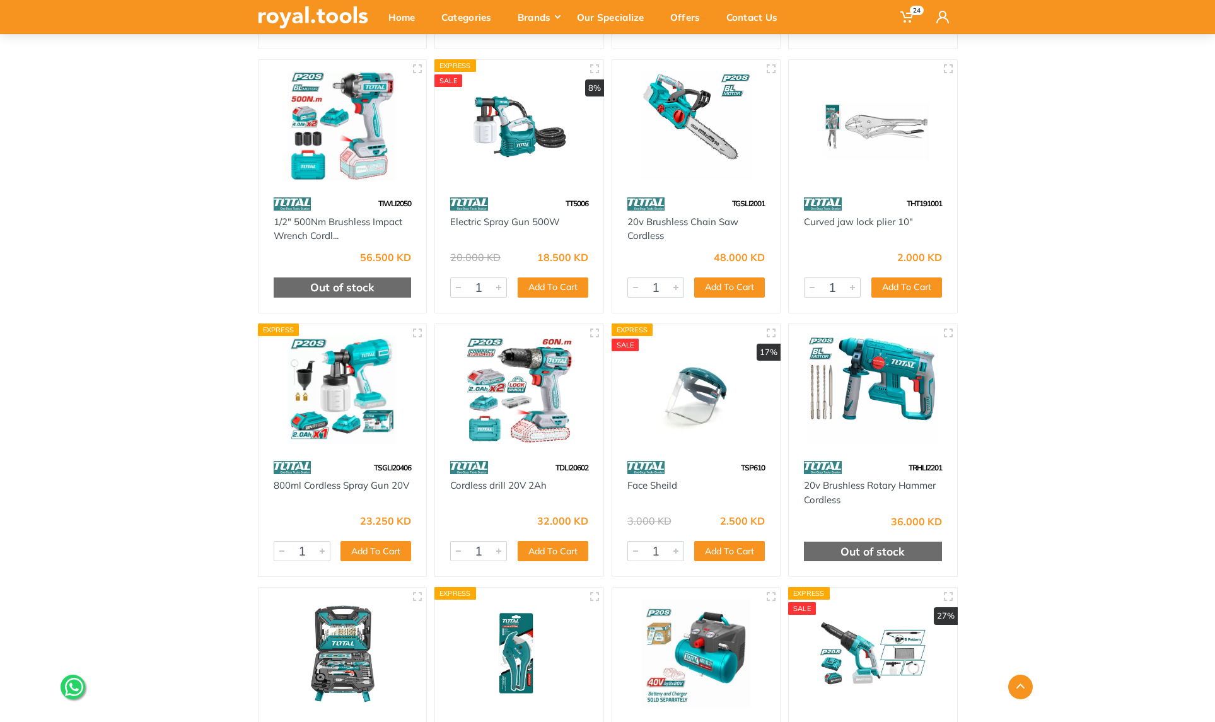
scroll to position [6048, 0]
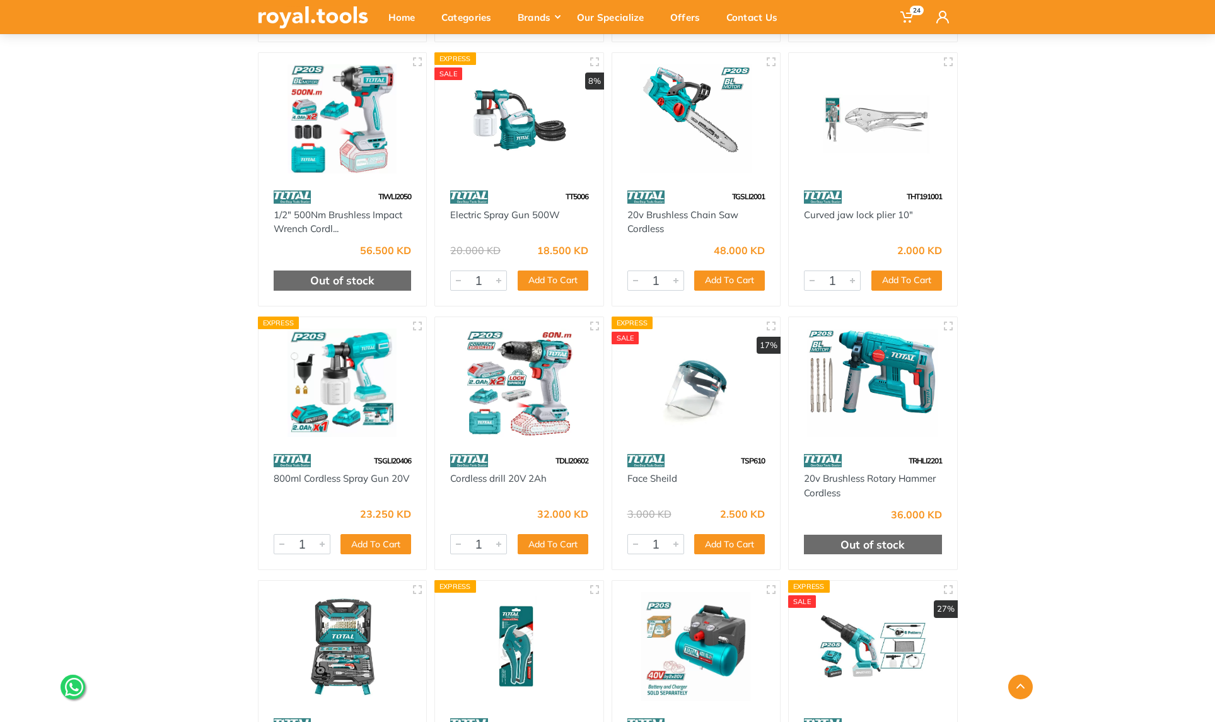
click at [866, 357] on img at bounding box center [873, 382] width 146 height 109
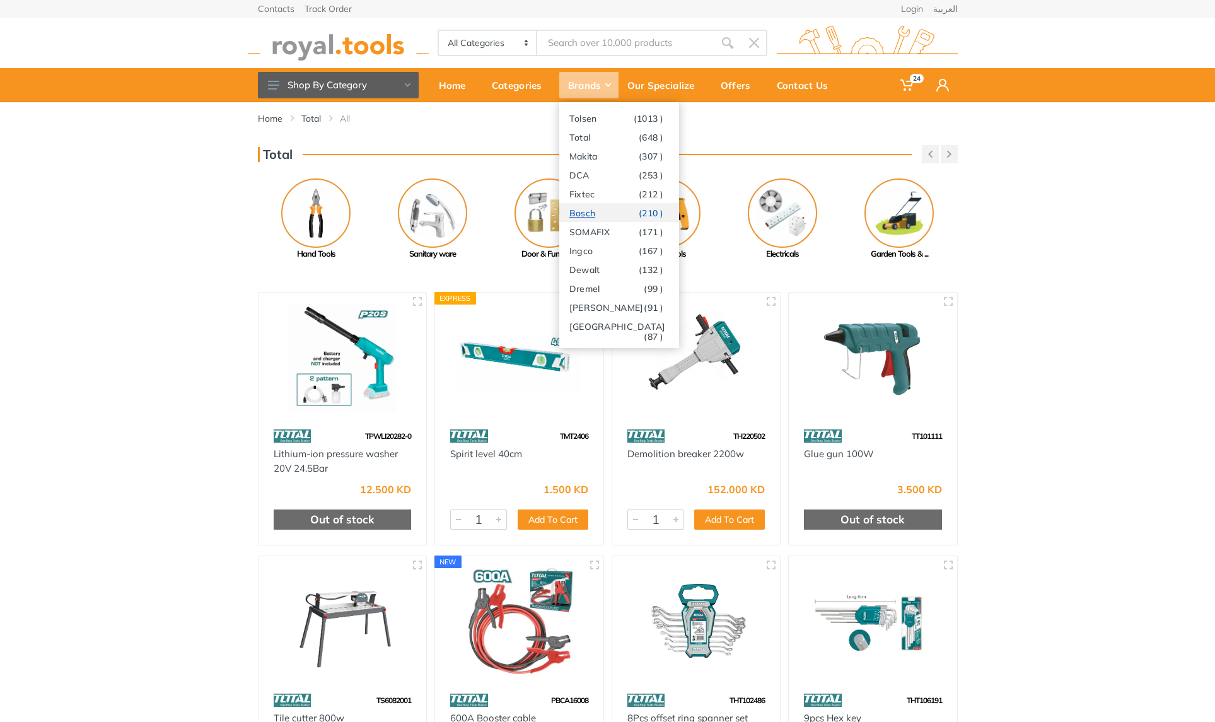
click at [597, 212] on link "Bosch (210 )" at bounding box center [619, 212] width 120 height 19
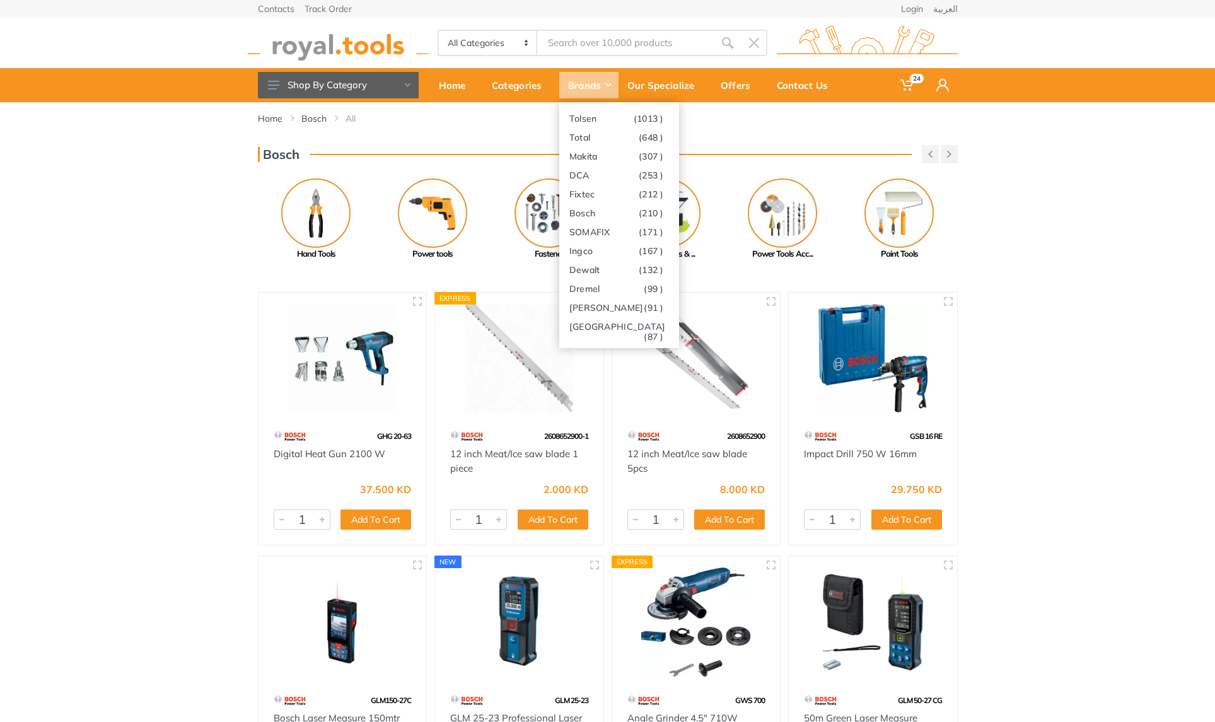
click at [598, 88] on div "Brands" at bounding box center [588, 85] width 59 height 26
click at [596, 138] on link "Total (648 )" at bounding box center [619, 136] width 120 height 19
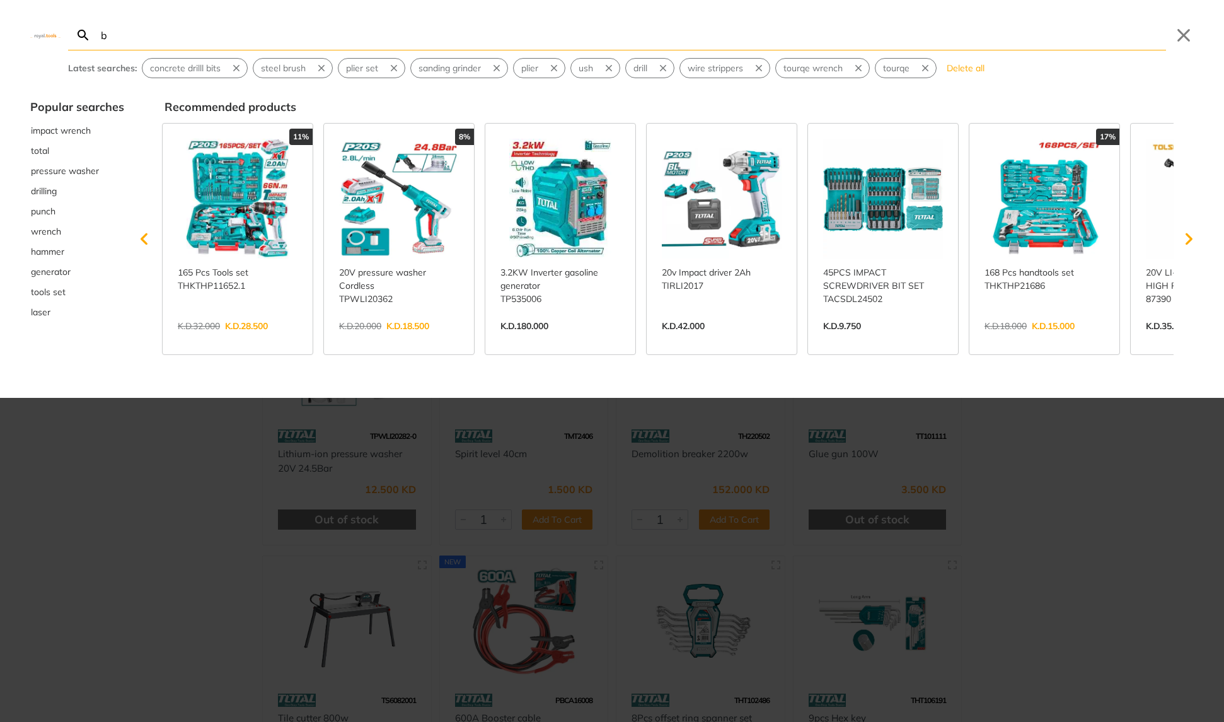
type input "ba"
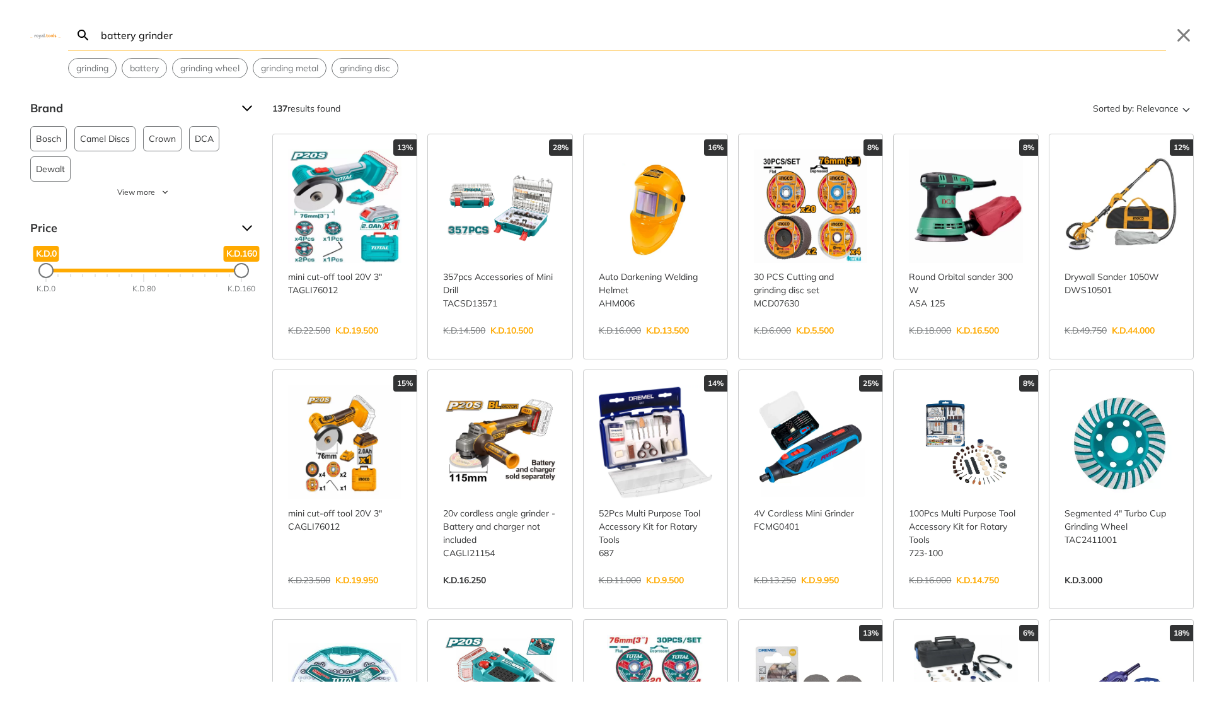
type input "battery grinder"
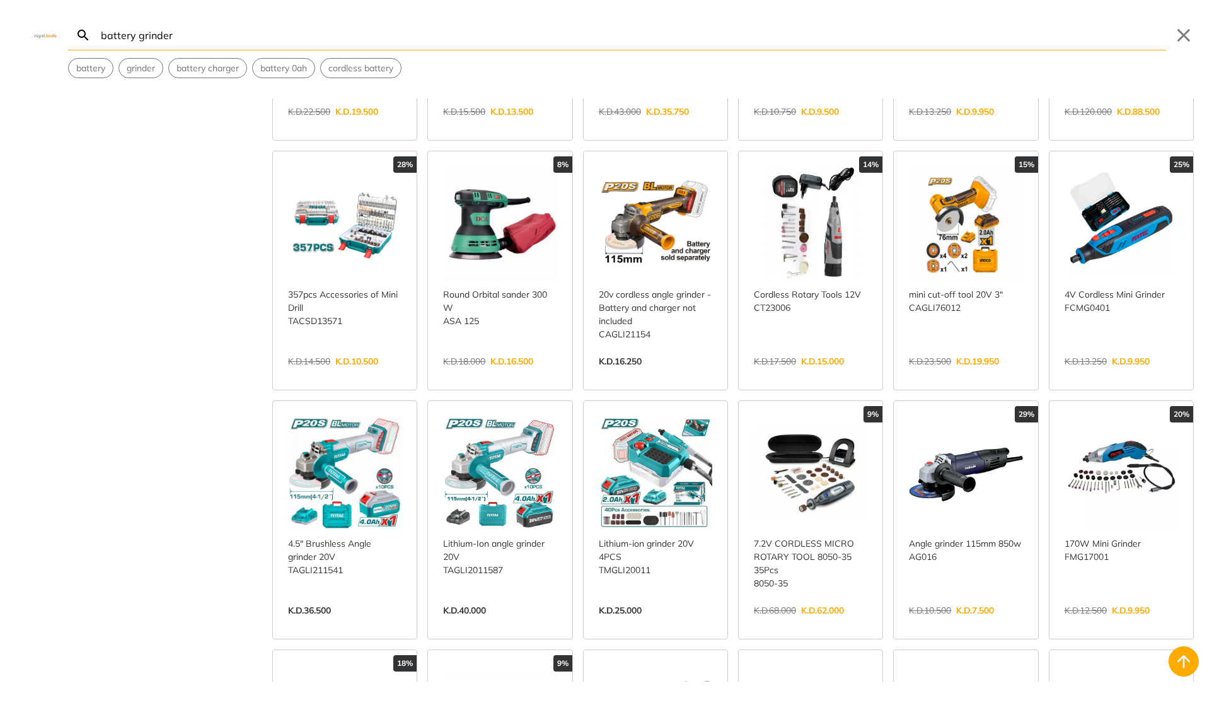
scroll to position [216, 0]
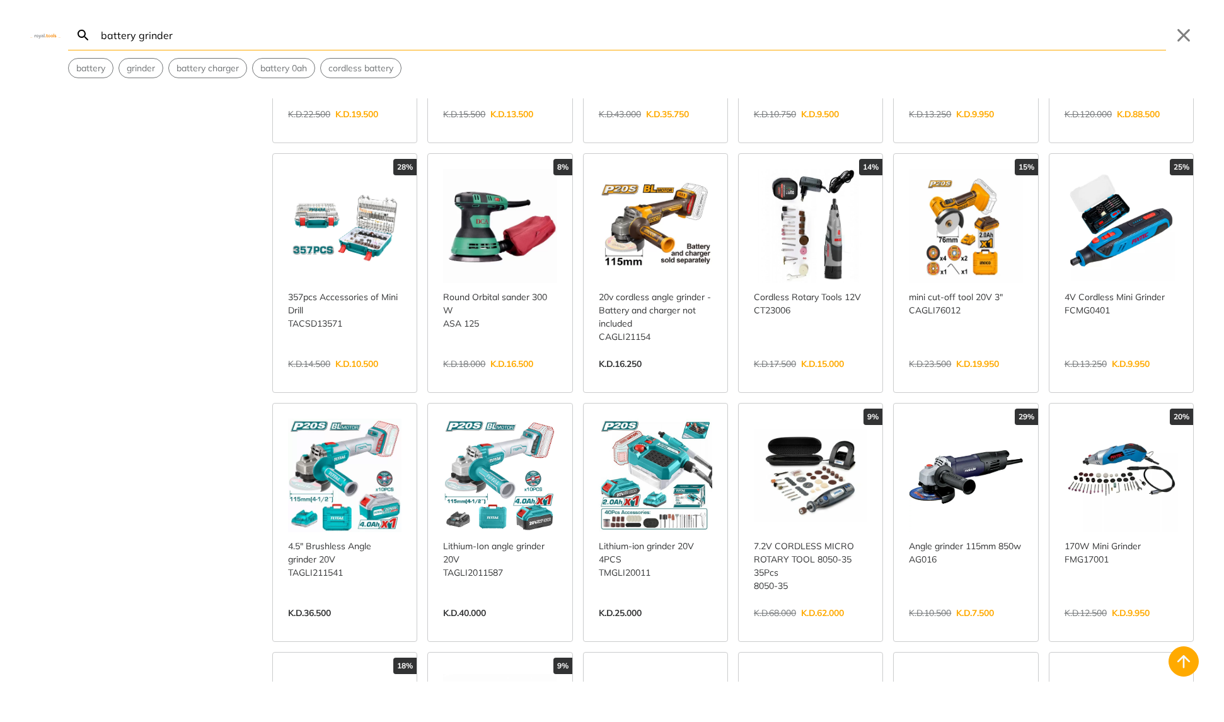
click at [505, 626] on link "View more →" at bounding box center [499, 626] width 113 height 0
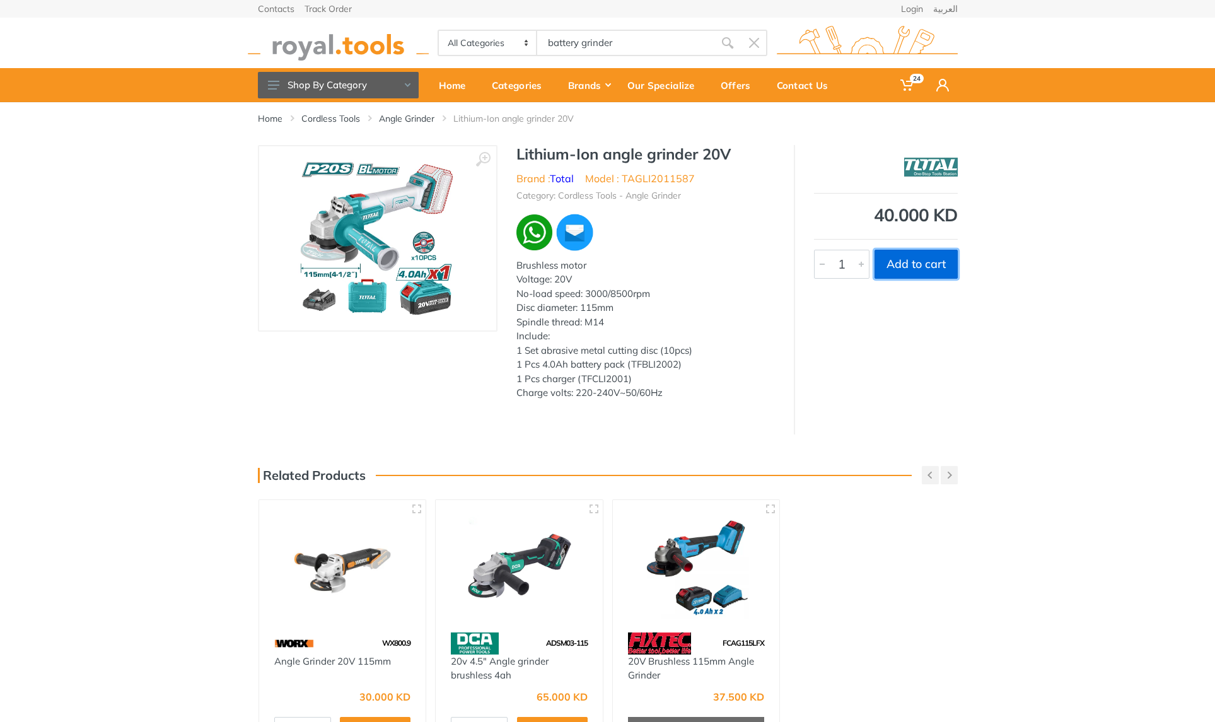
click at [934, 264] on button "Add to cart" at bounding box center [915, 264] width 83 height 29
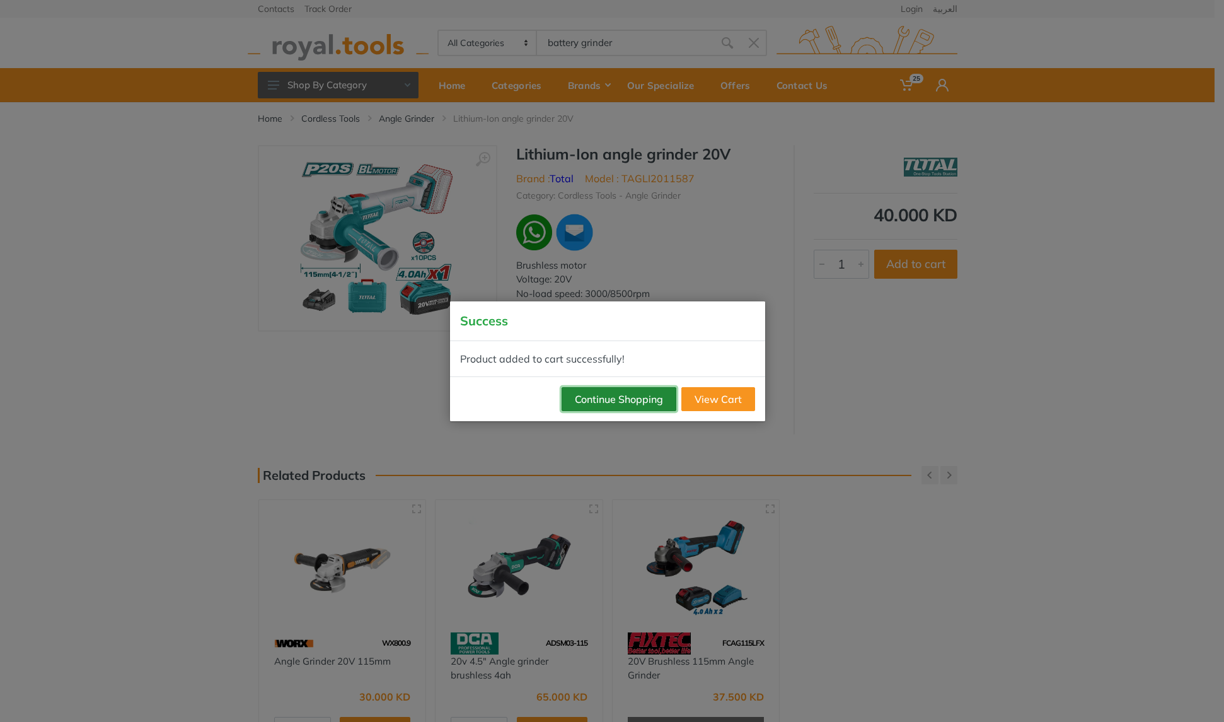
click at [608, 396] on button "Continue Shopping" at bounding box center [619, 399] width 115 height 24
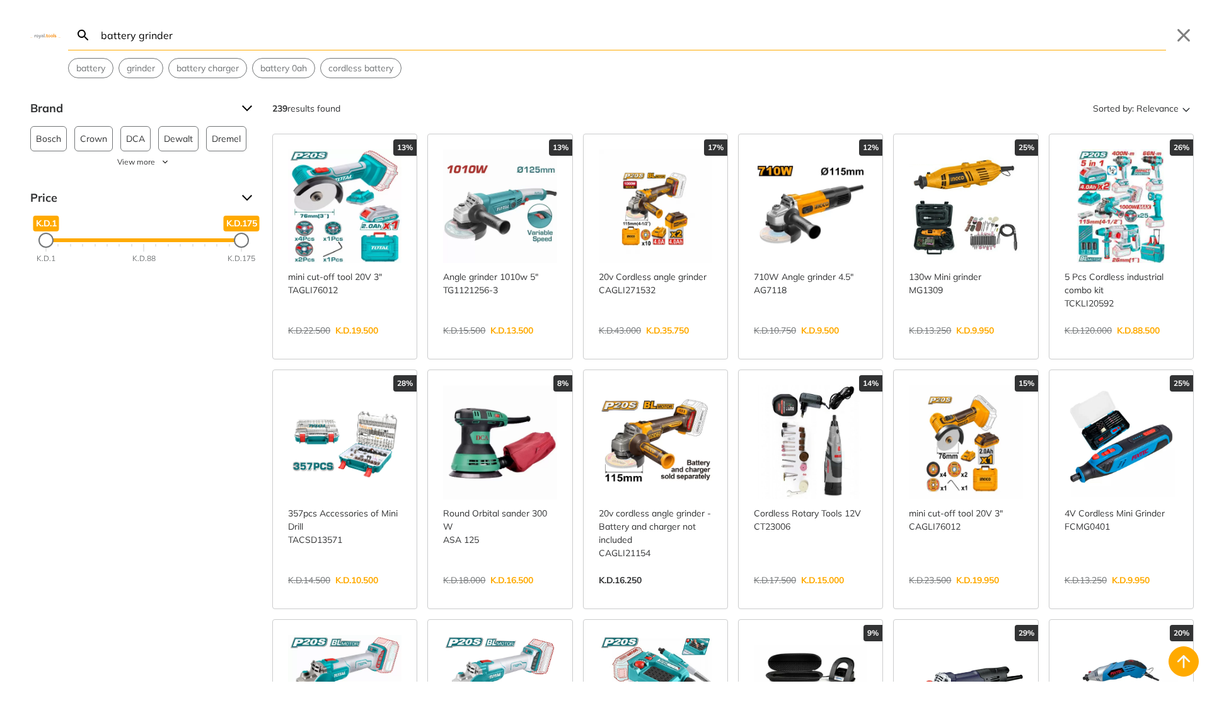
click at [640, 45] on body "25" at bounding box center [612, 361] width 1224 height 722
click at [1187, 34] on button "Close" at bounding box center [1184, 35] width 20 height 20
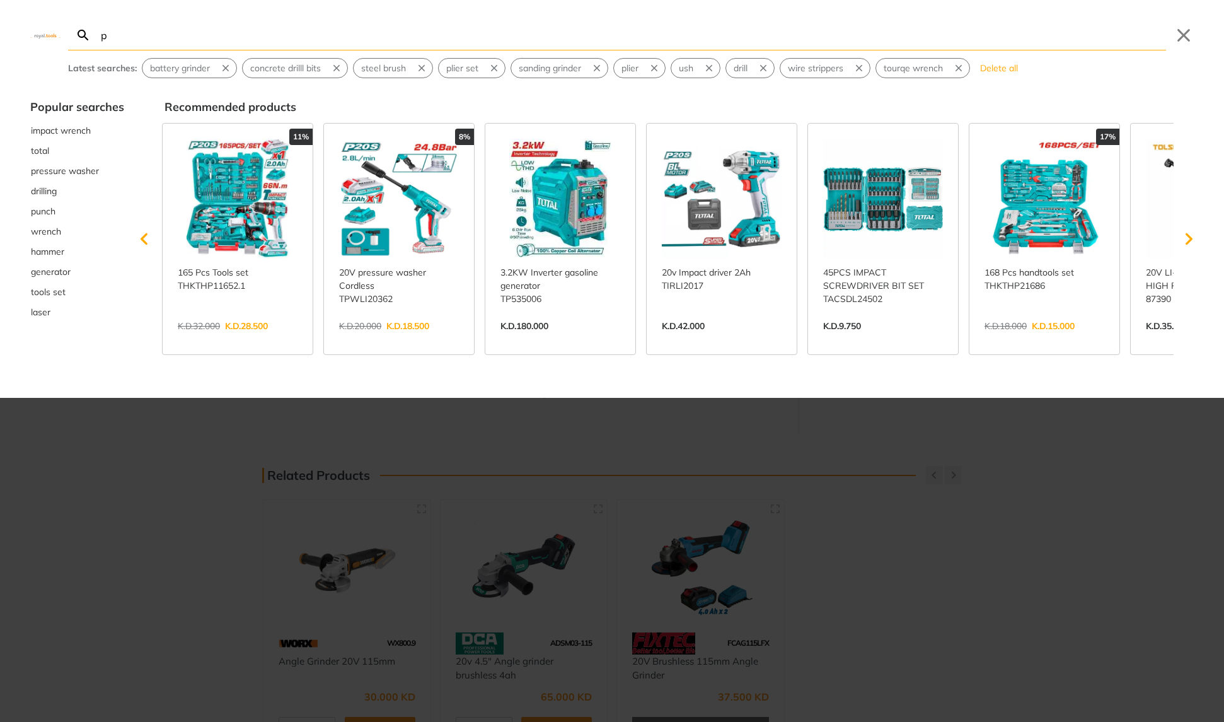
type input "pr"
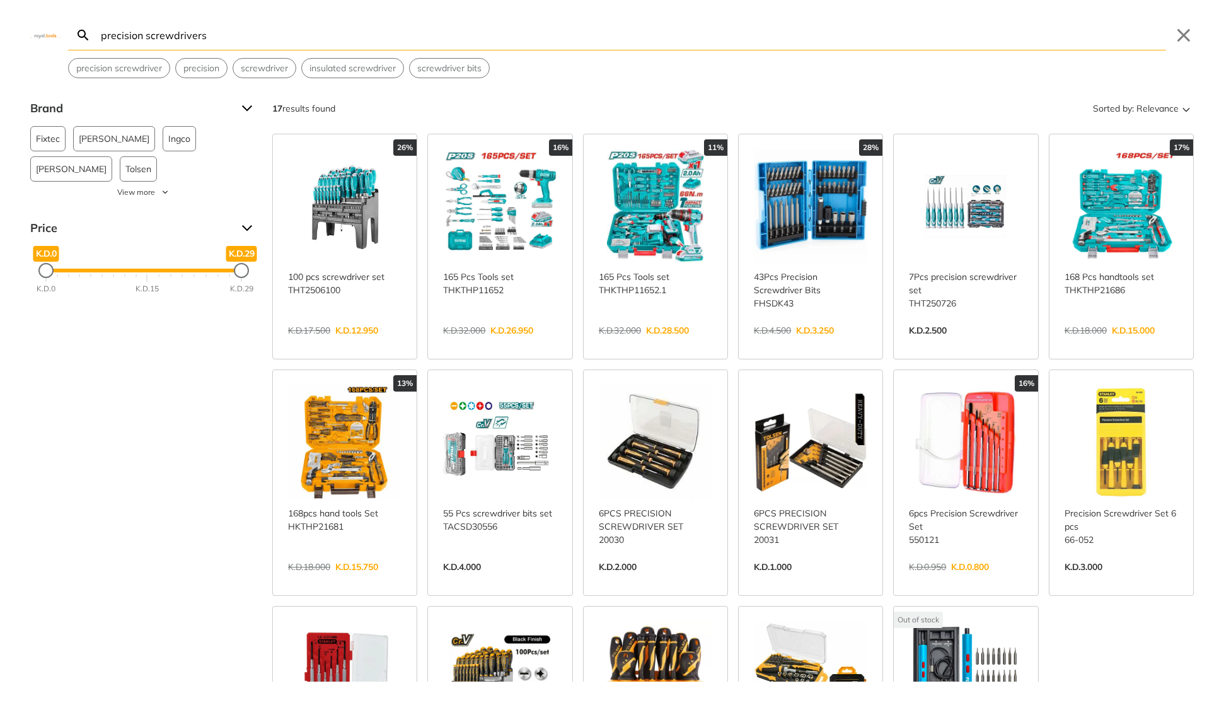
type input "precision screwdrivers"
click at [934, 344] on link "View more →" at bounding box center [965, 344] width 113 height 0
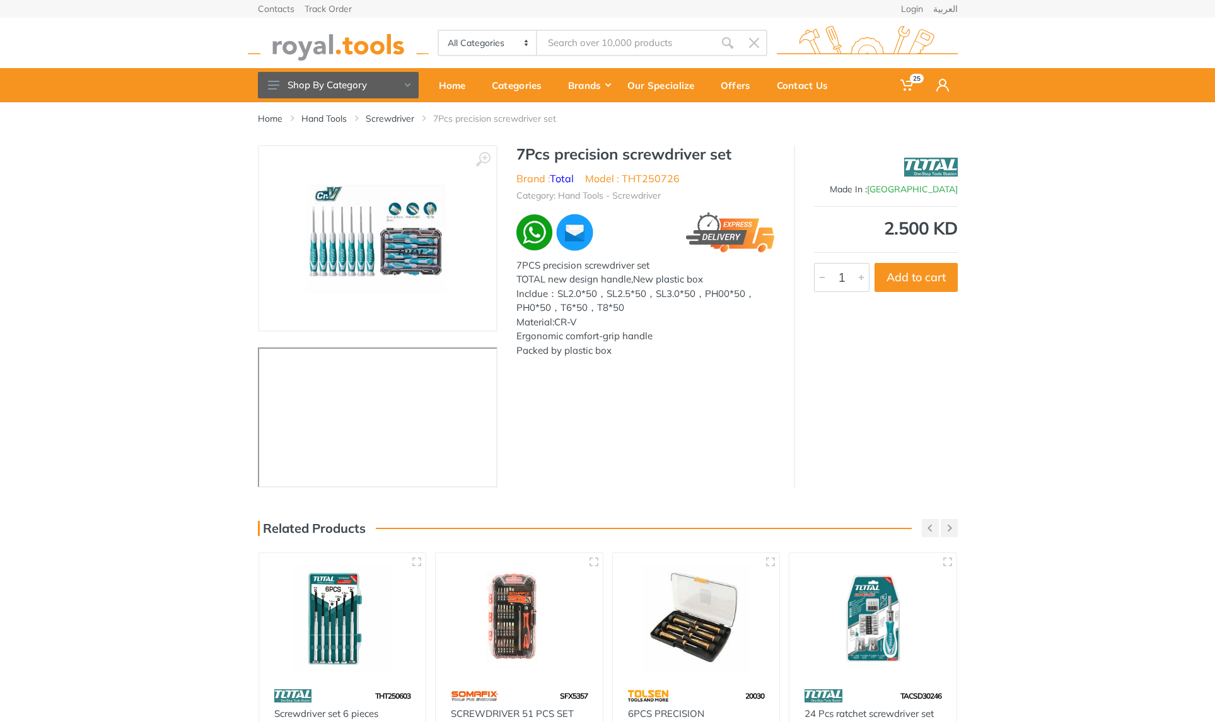
type input "precision screwdrivers"
click at [903, 272] on button "Add to cart" at bounding box center [915, 277] width 83 height 29
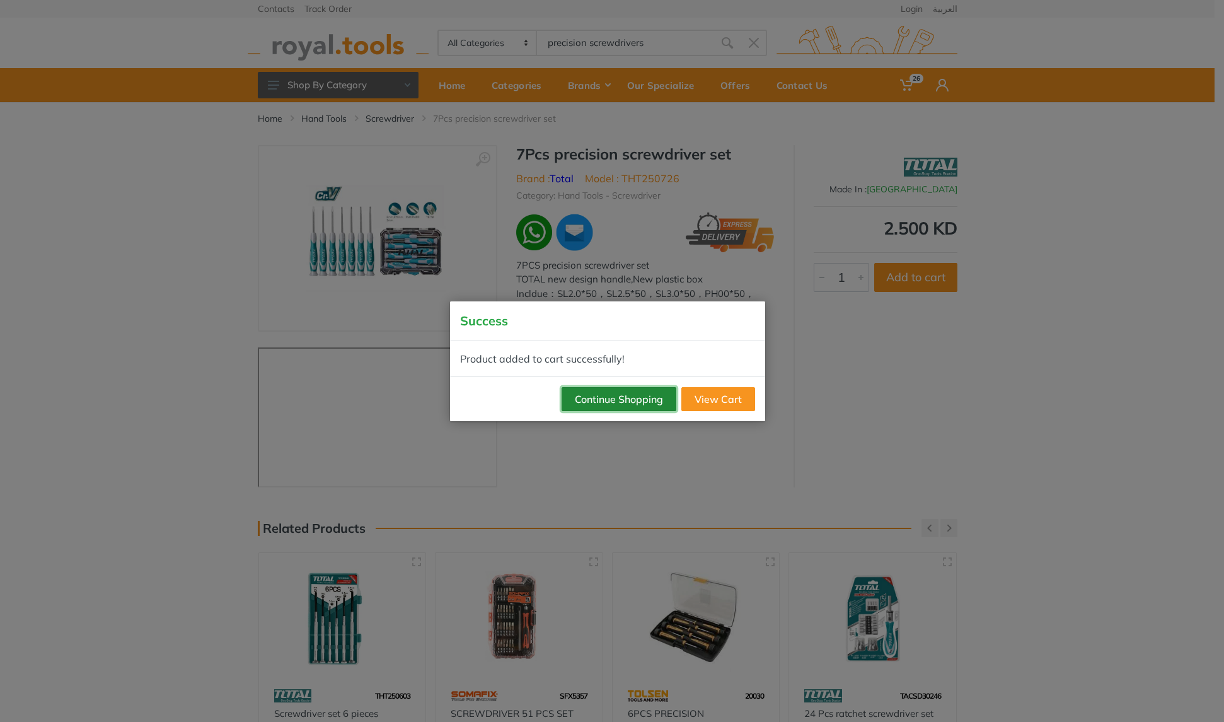
click at [625, 400] on button "Continue Shopping" at bounding box center [619, 399] width 115 height 24
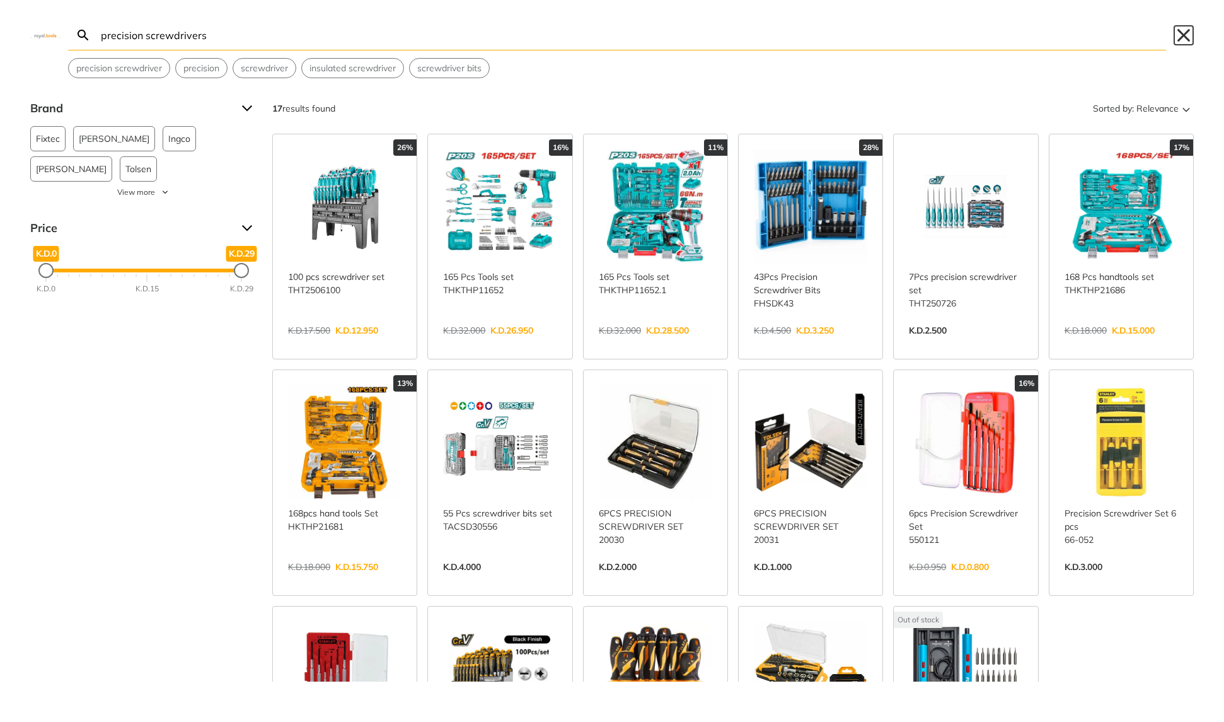
click at [1183, 38] on button "Close" at bounding box center [1184, 35] width 20 height 20
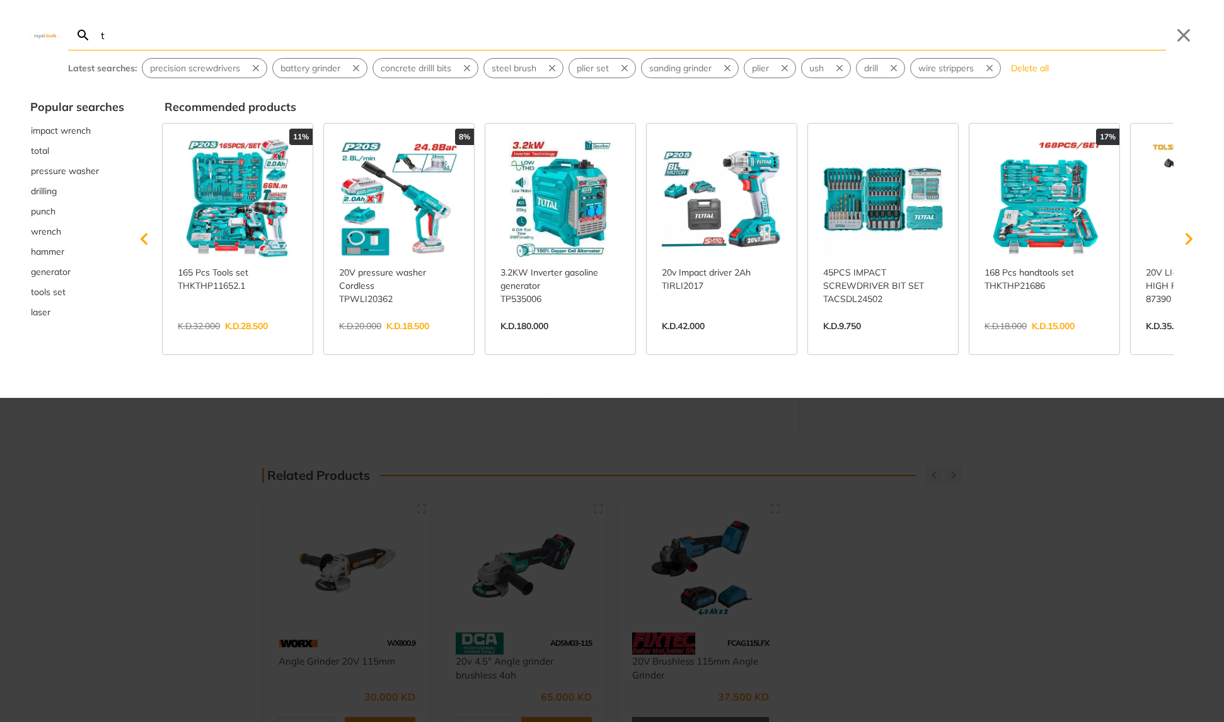
type input "to"
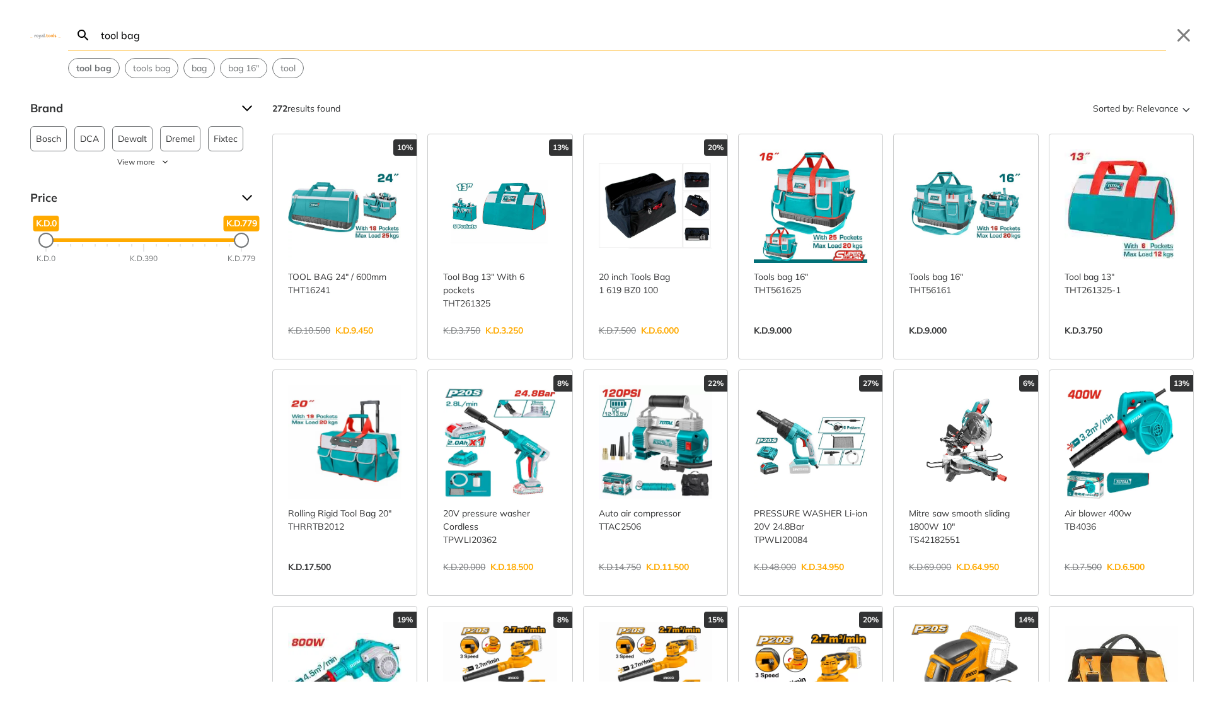
type input "tool bag"
click at [792, 344] on link "View more →" at bounding box center [810, 344] width 113 height 0
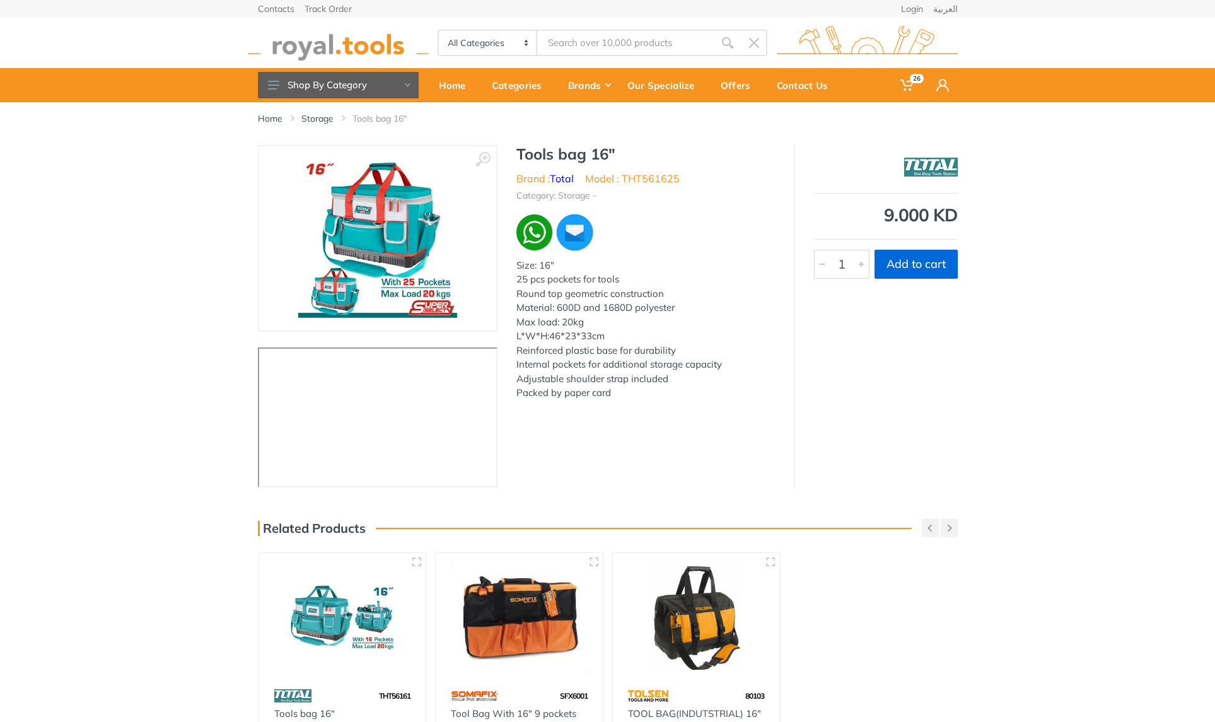
type input "tool bag"
click at [907, 265] on button "Add to cart" at bounding box center [915, 264] width 83 height 29
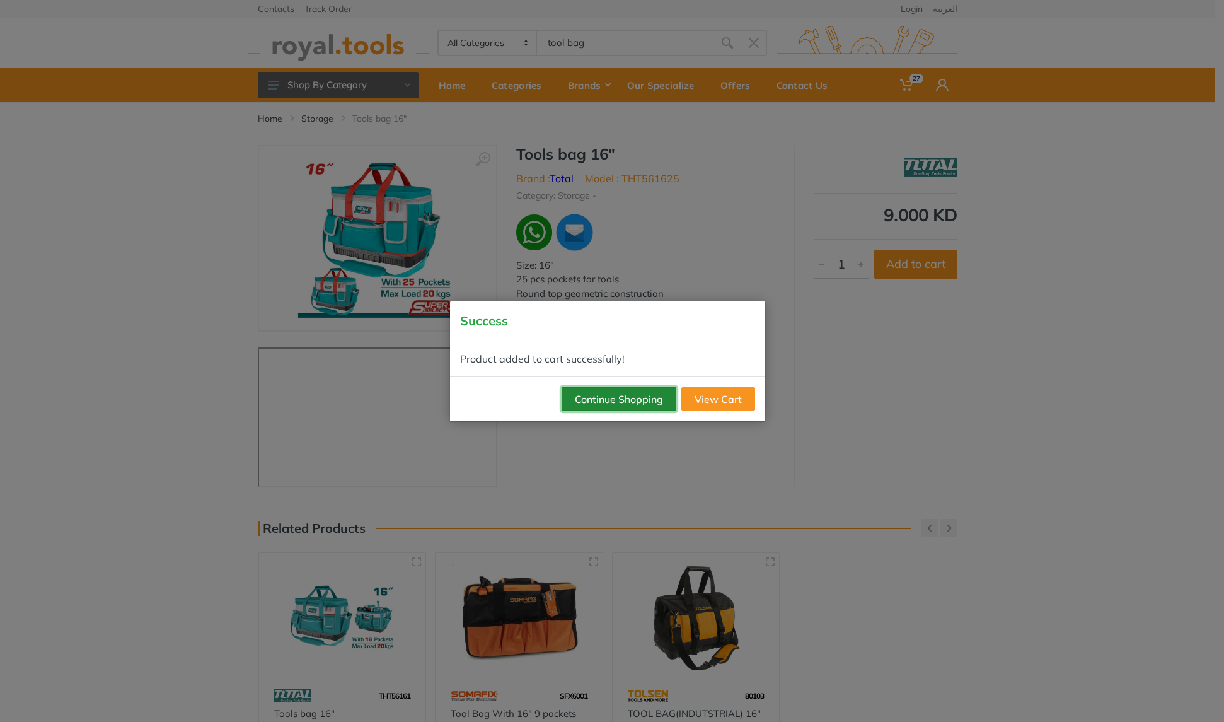
click at [616, 399] on button "Continue Shopping" at bounding box center [619, 399] width 115 height 24
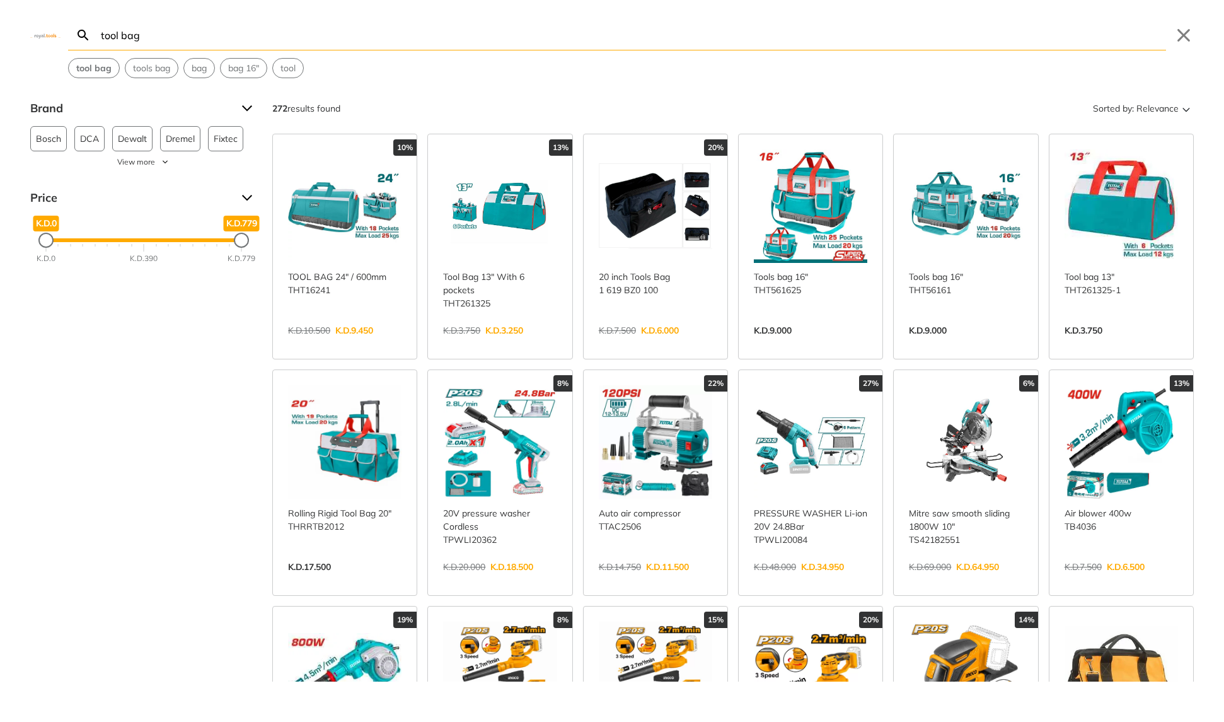
click at [1114, 344] on link "View more →" at bounding box center [1121, 344] width 113 height 0
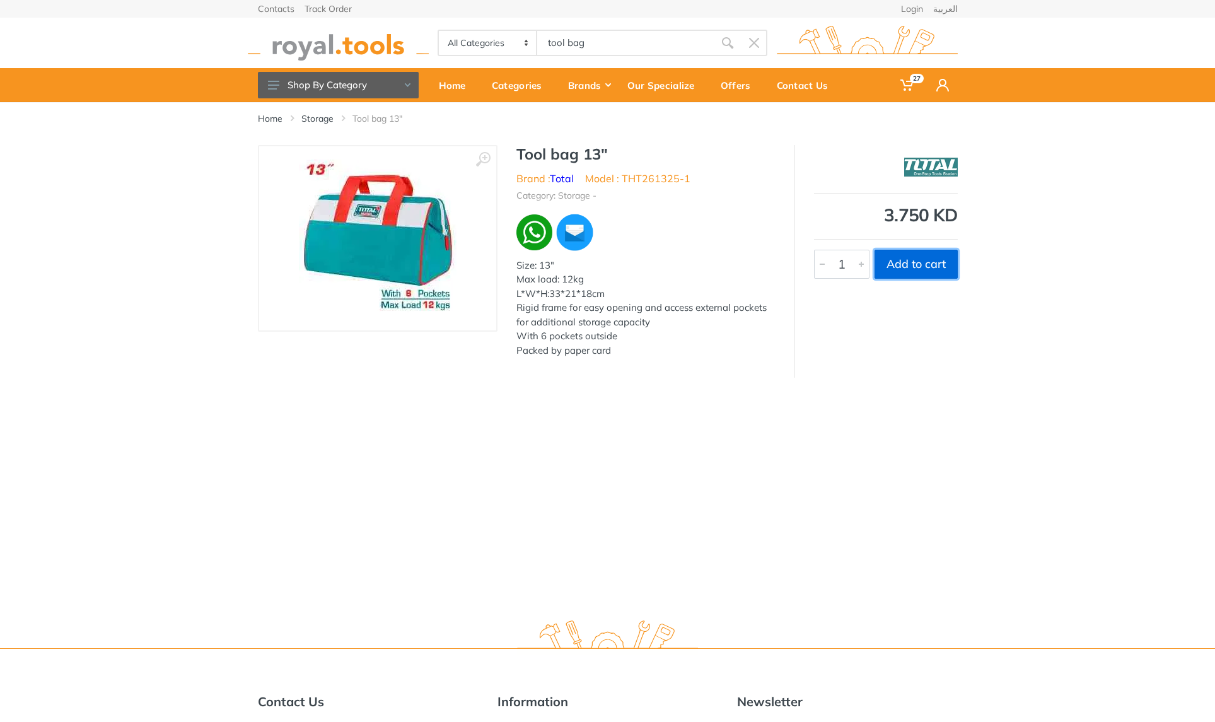
click at [919, 263] on button "Add to cart" at bounding box center [915, 264] width 83 height 29
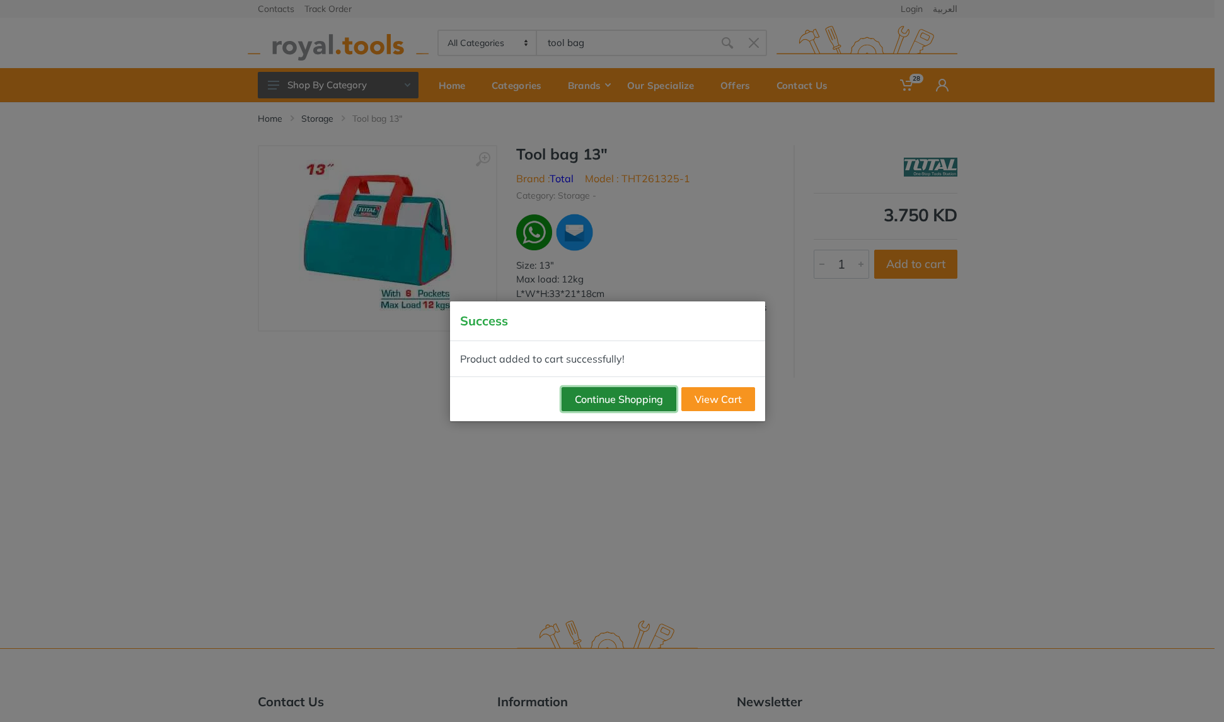
click at [607, 400] on button "Continue Shopping" at bounding box center [619, 399] width 115 height 24
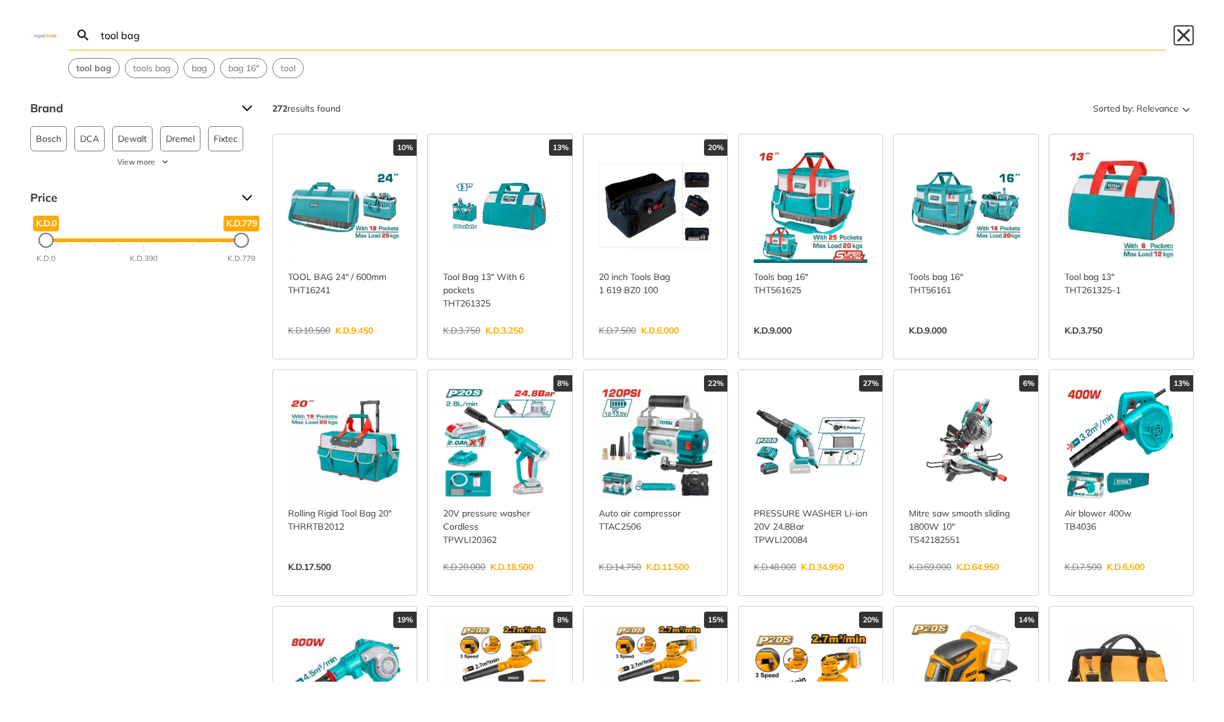
click at [1179, 34] on button "Close" at bounding box center [1184, 35] width 20 height 20
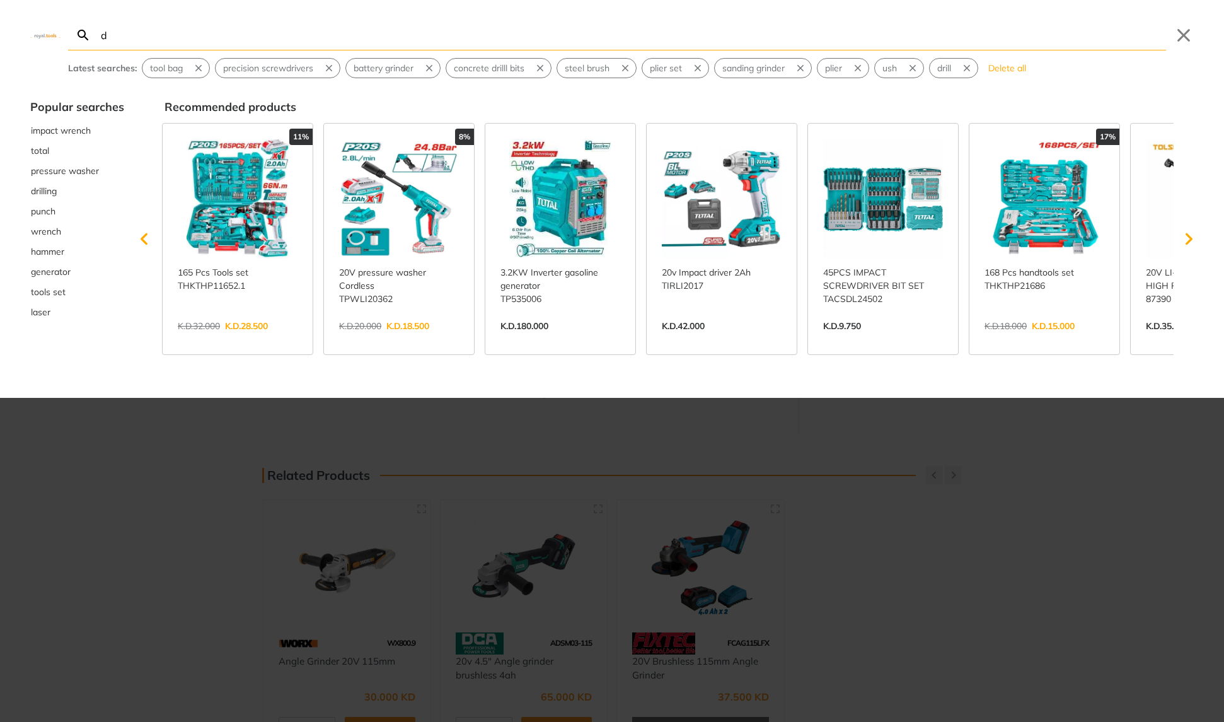
type input "d"
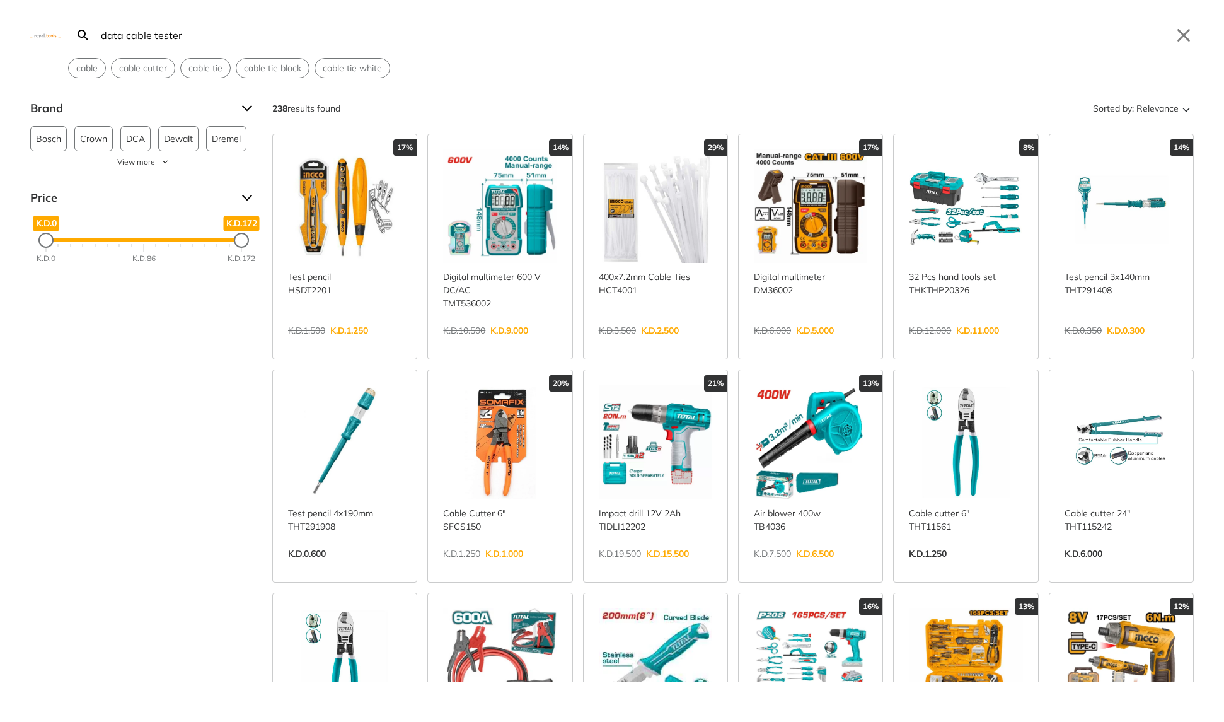
type input "data cable tester"
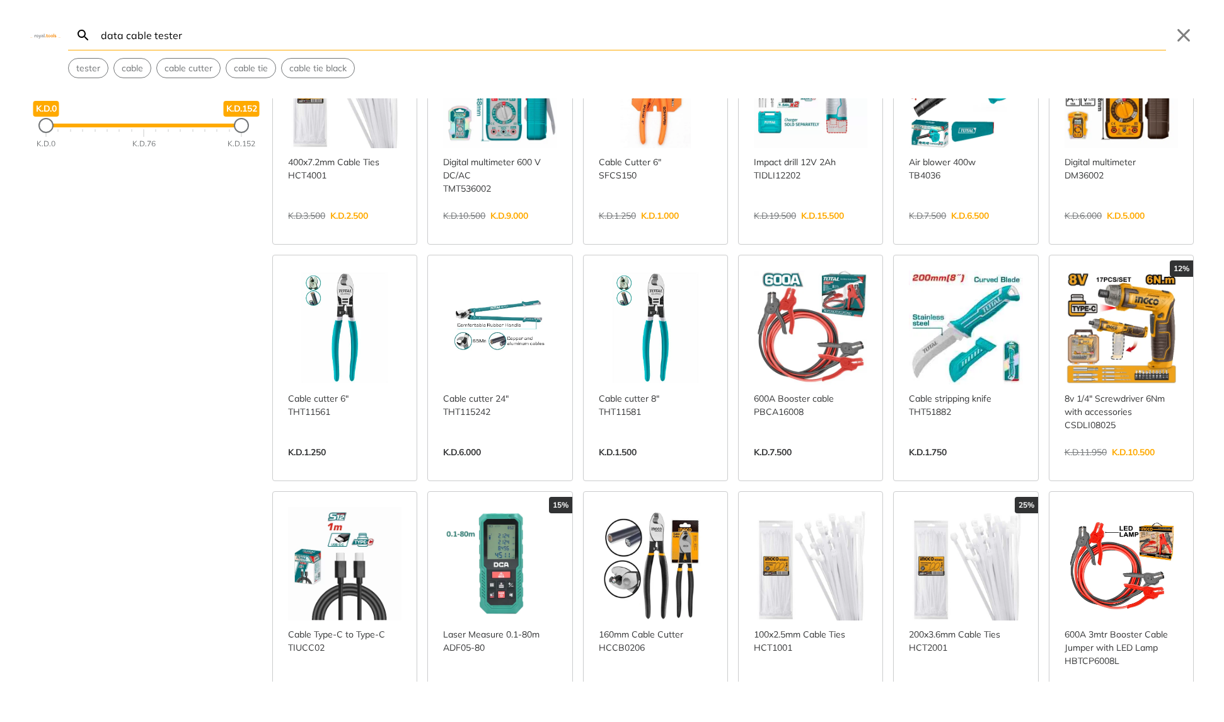
scroll to position [170, 0]
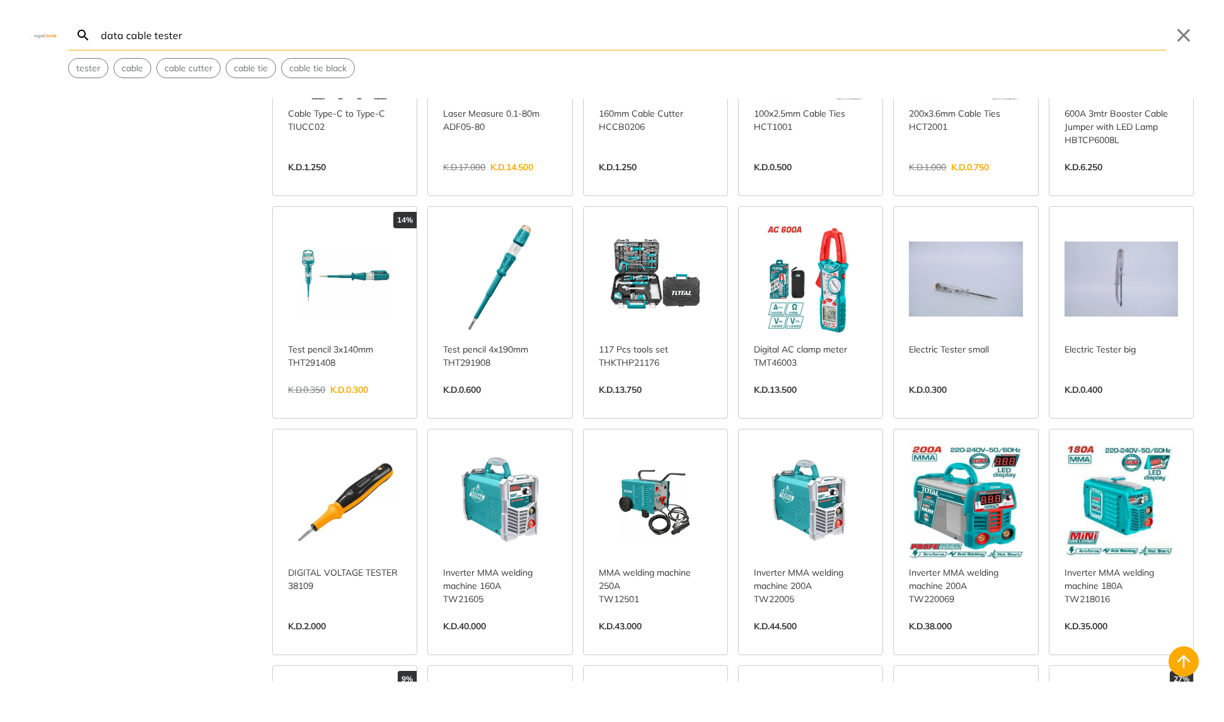
scroll to position [688, 0]
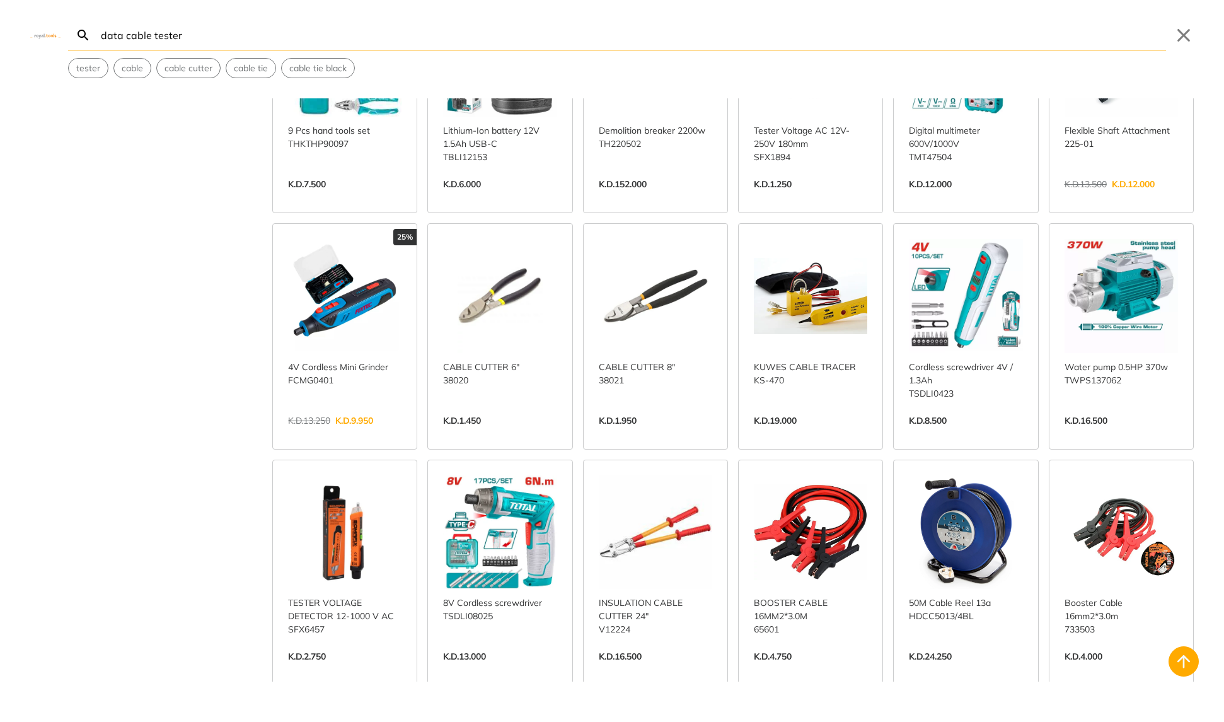
scroll to position [1617, 0]
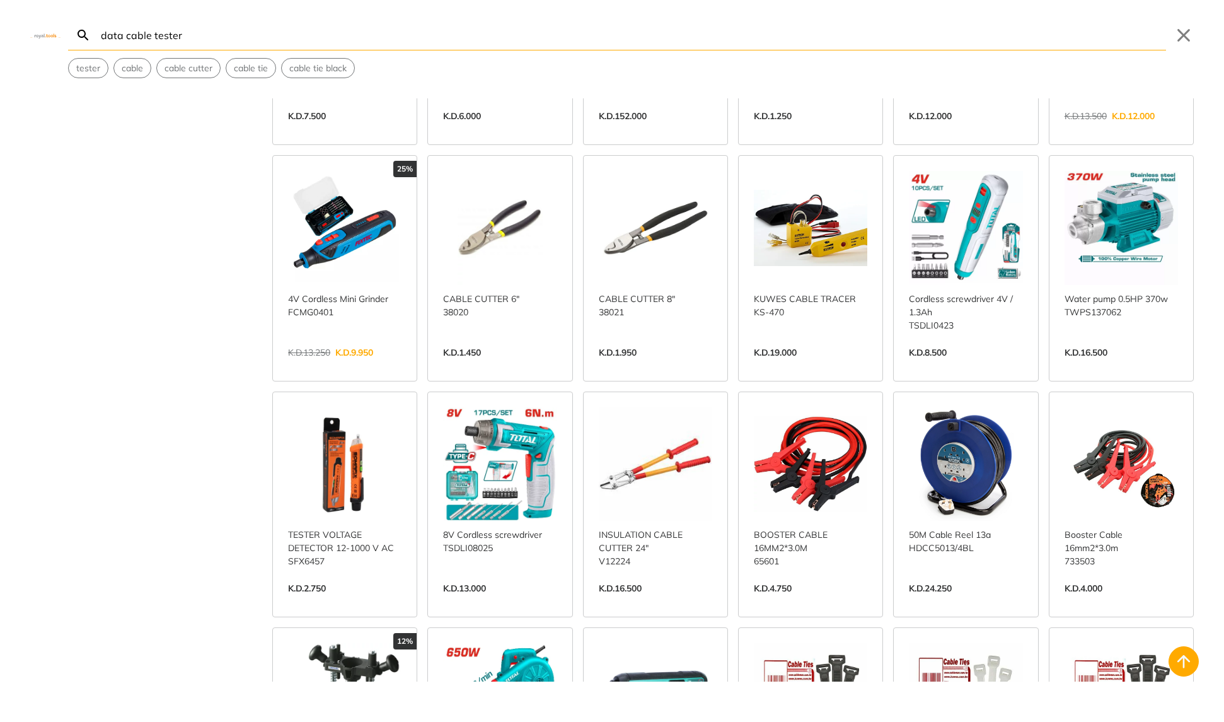
click at [963, 601] on link "View more →" at bounding box center [965, 601] width 113 height 0
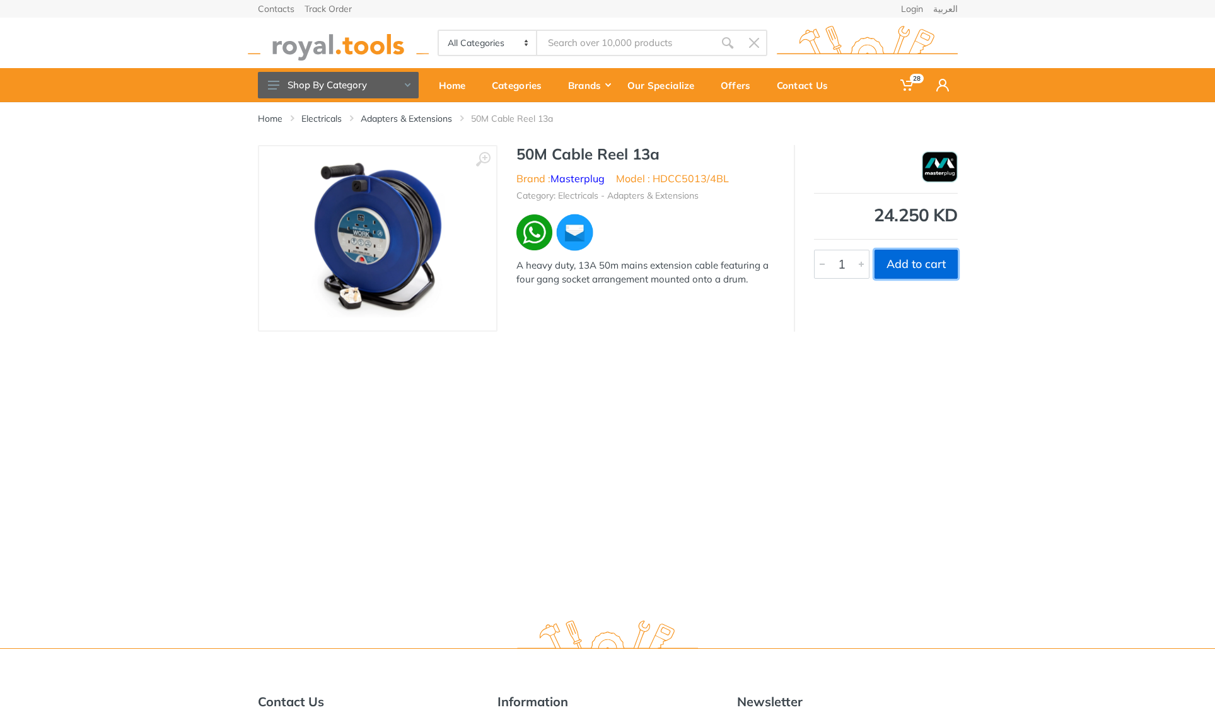
click at [914, 269] on button "Add to cart" at bounding box center [915, 264] width 83 height 29
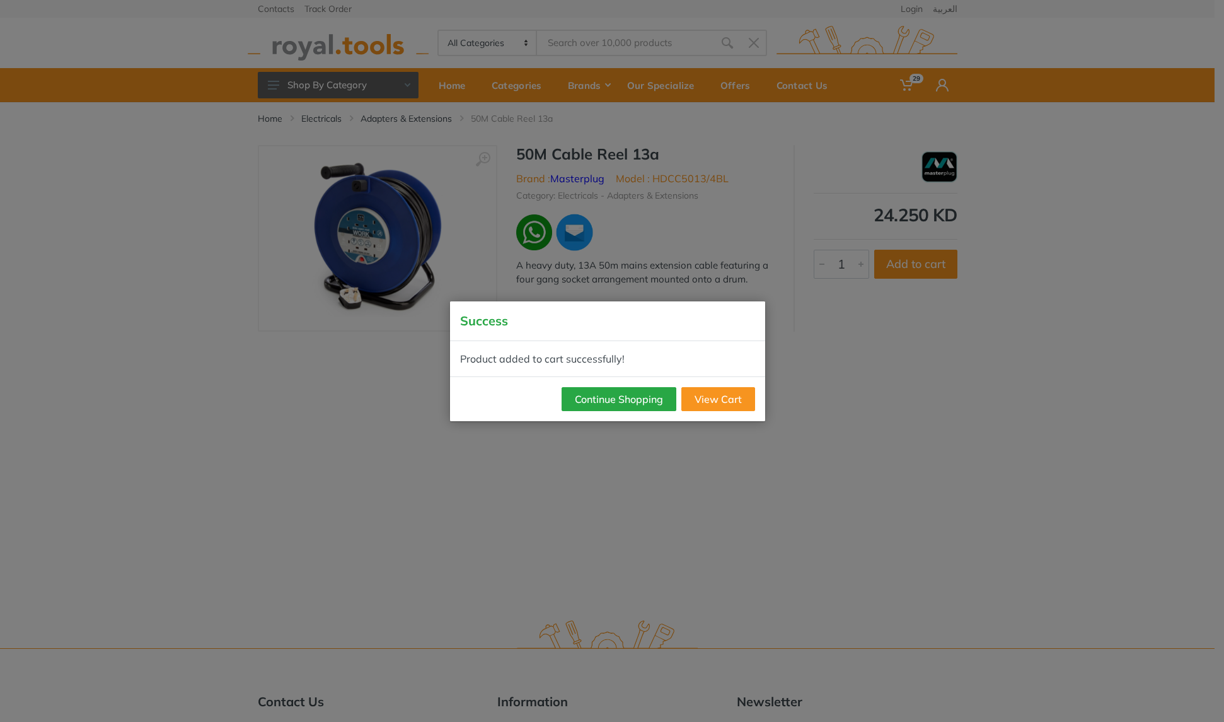
type input "data cable tester"
click at [645, 400] on button "Continue Shopping" at bounding box center [619, 399] width 115 height 24
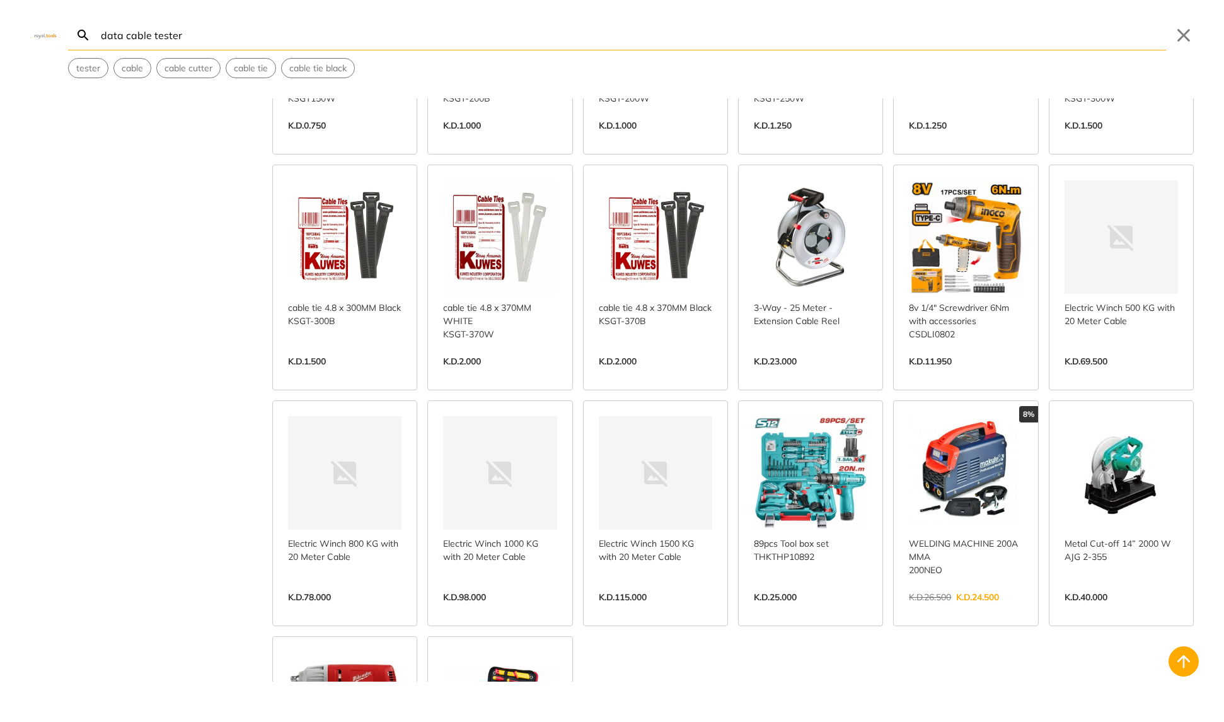
scroll to position [2729, 0]
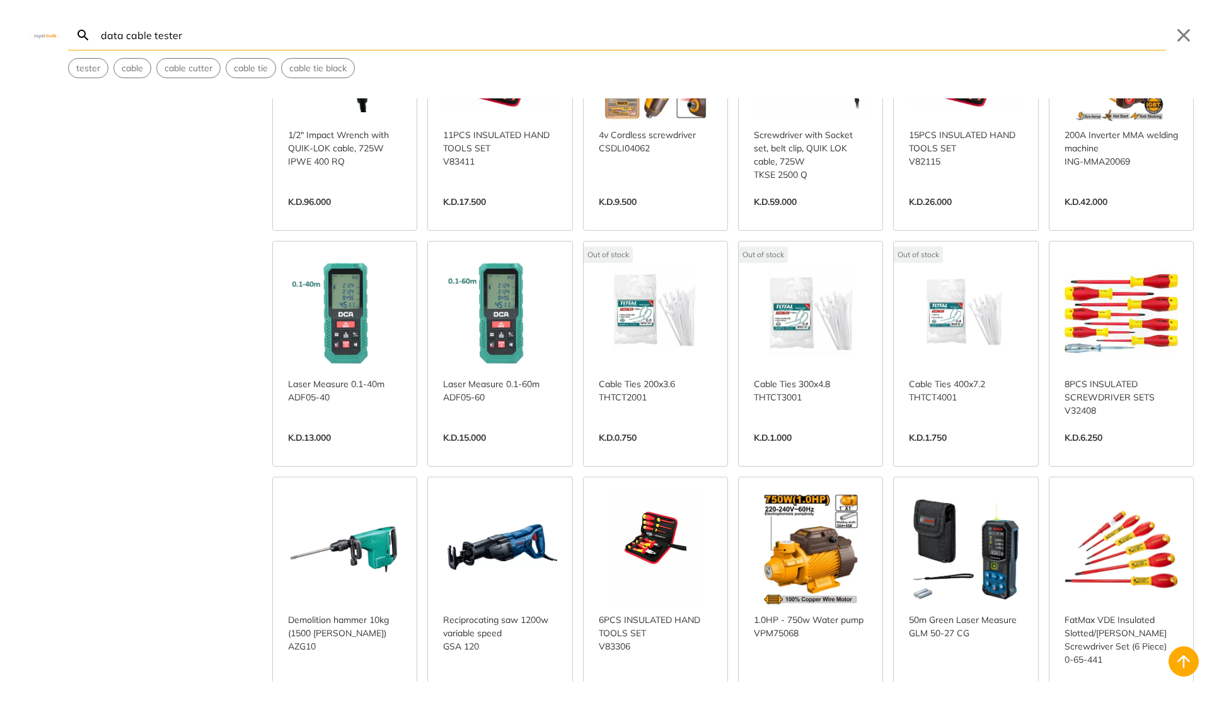
scroll to position [3205, 0]
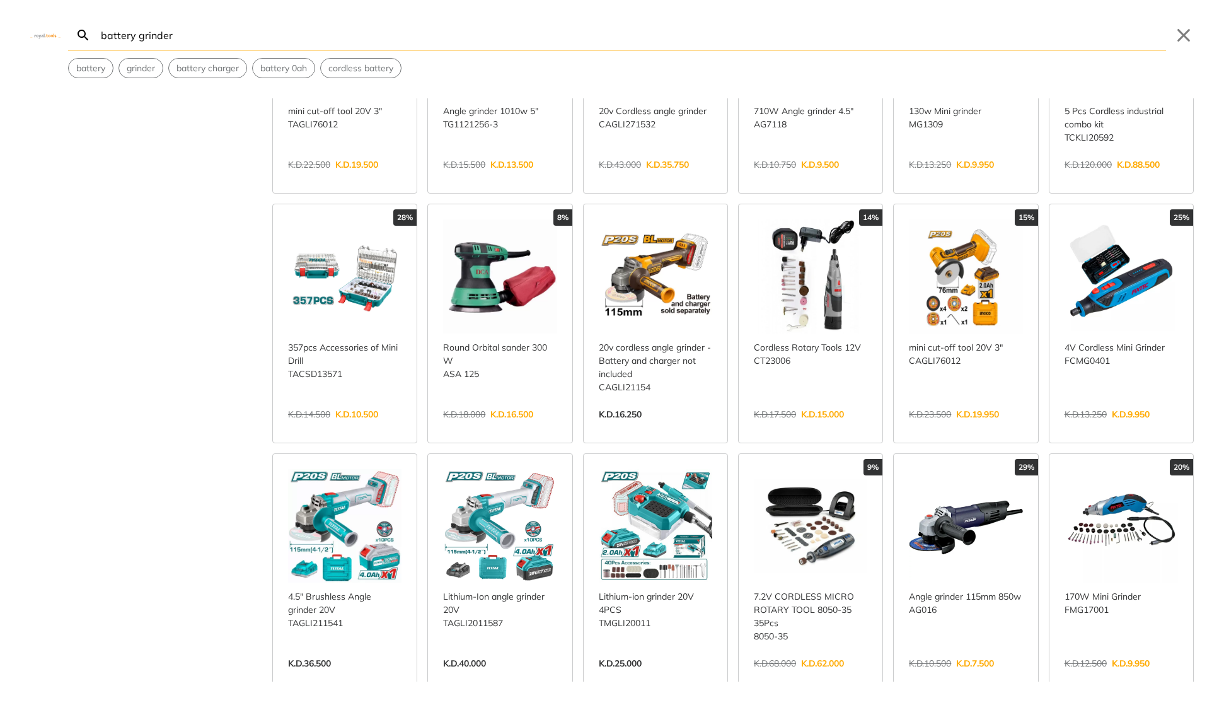
scroll to position [175, 0]
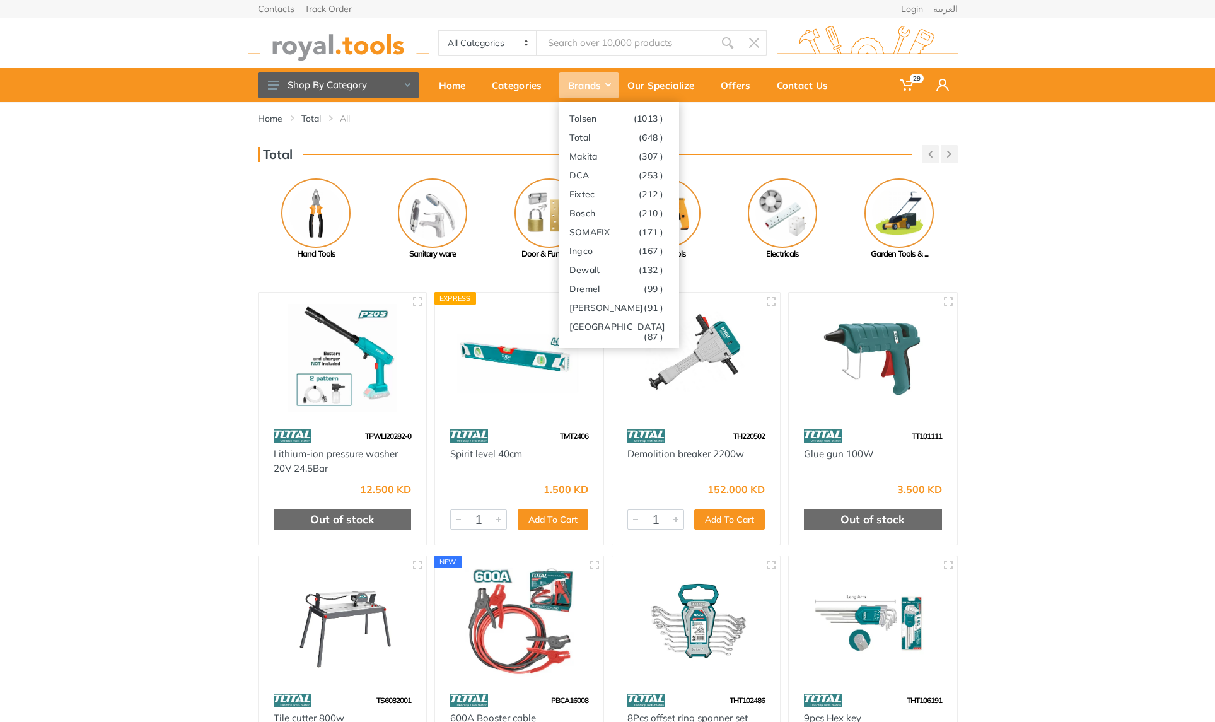
click at [595, 83] on div "Brands" at bounding box center [588, 85] width 59 height 26
click at [618, 327] on link "Milwaukee (87 )" at bounding box center [619, 325] width 120 height 19
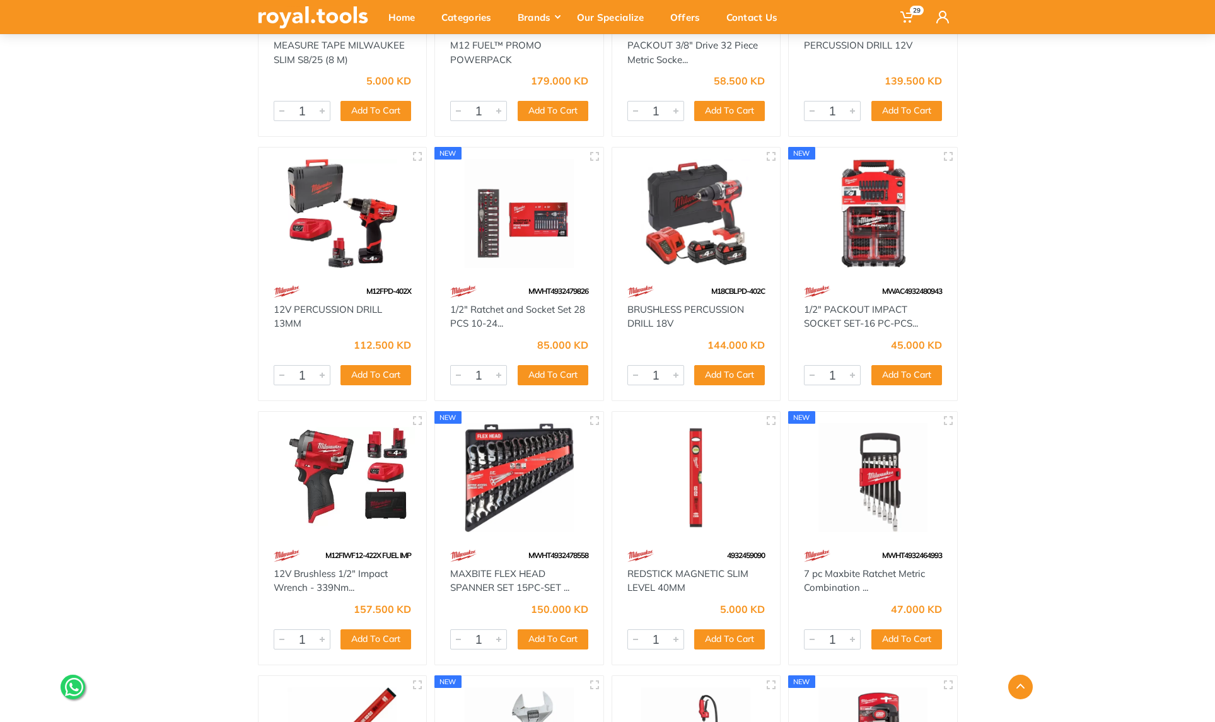
scroll to position [1173, 0]
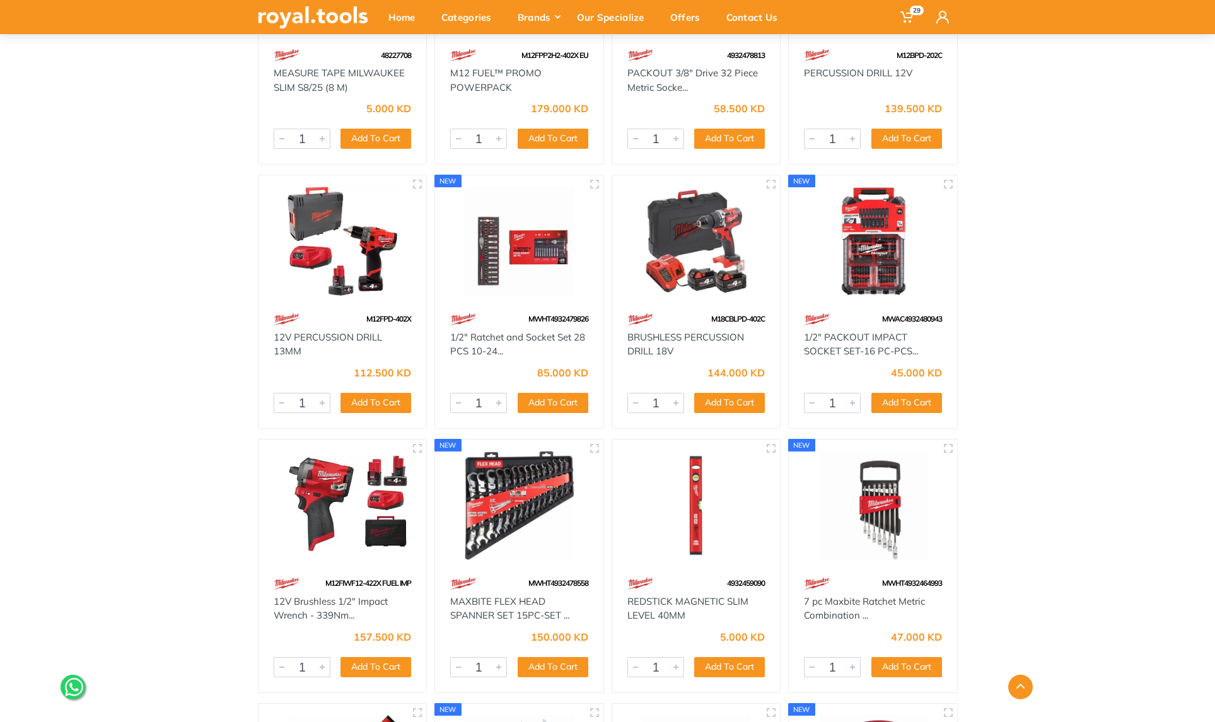
click at [689, 274] on img at bounding box center [696, 241] width 146 height 109
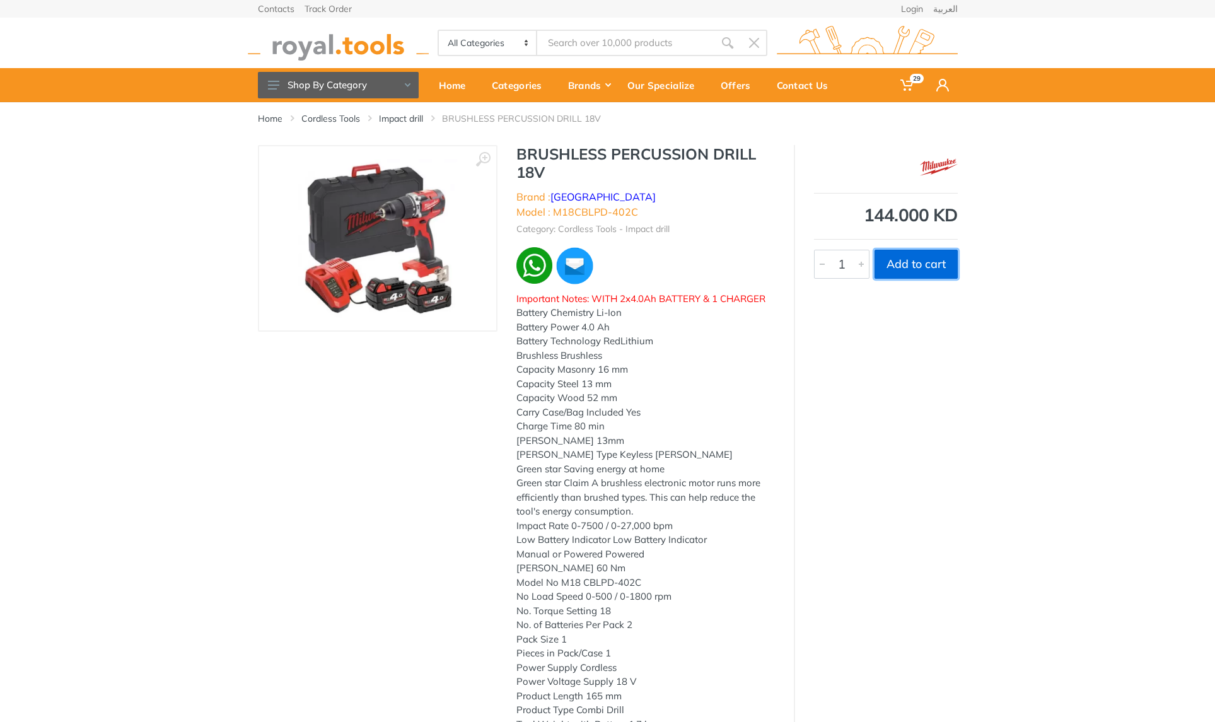
click at [911, 264] on button "Add to cart" at bounding box center [915, 264] width 83 height 29
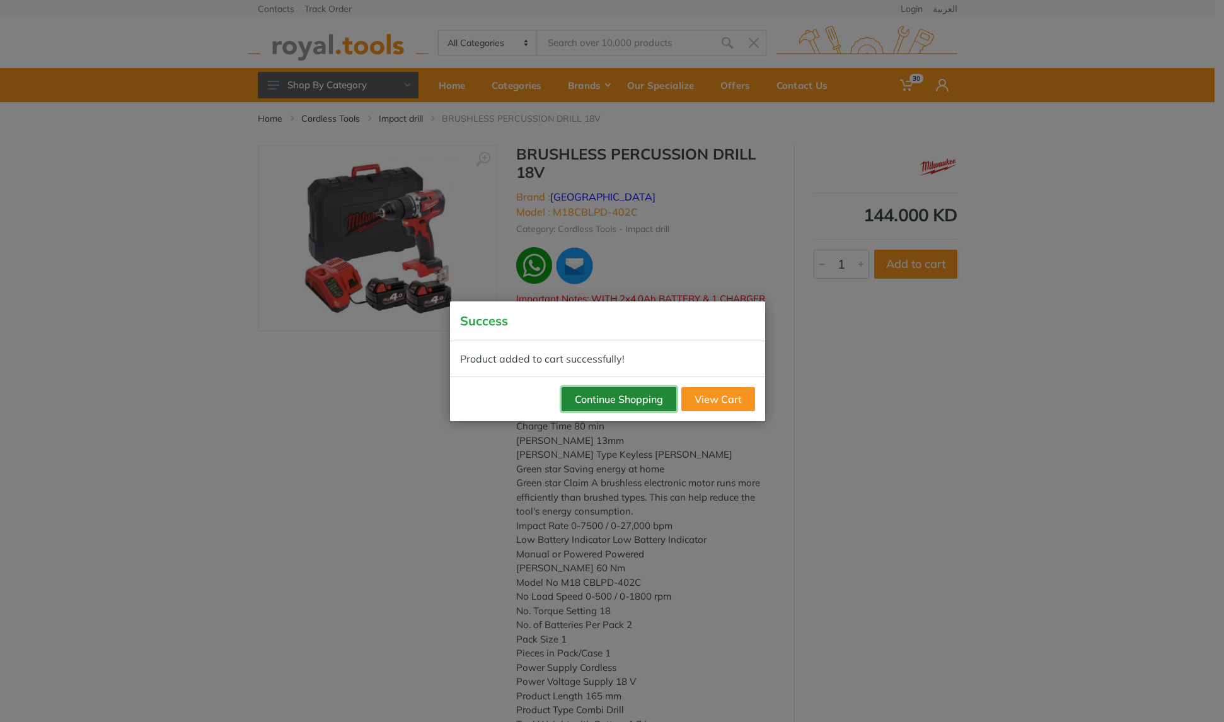
click at [603, 405] on button "Continue Shopping" at bounding box center [619, 399] width 115 height 24
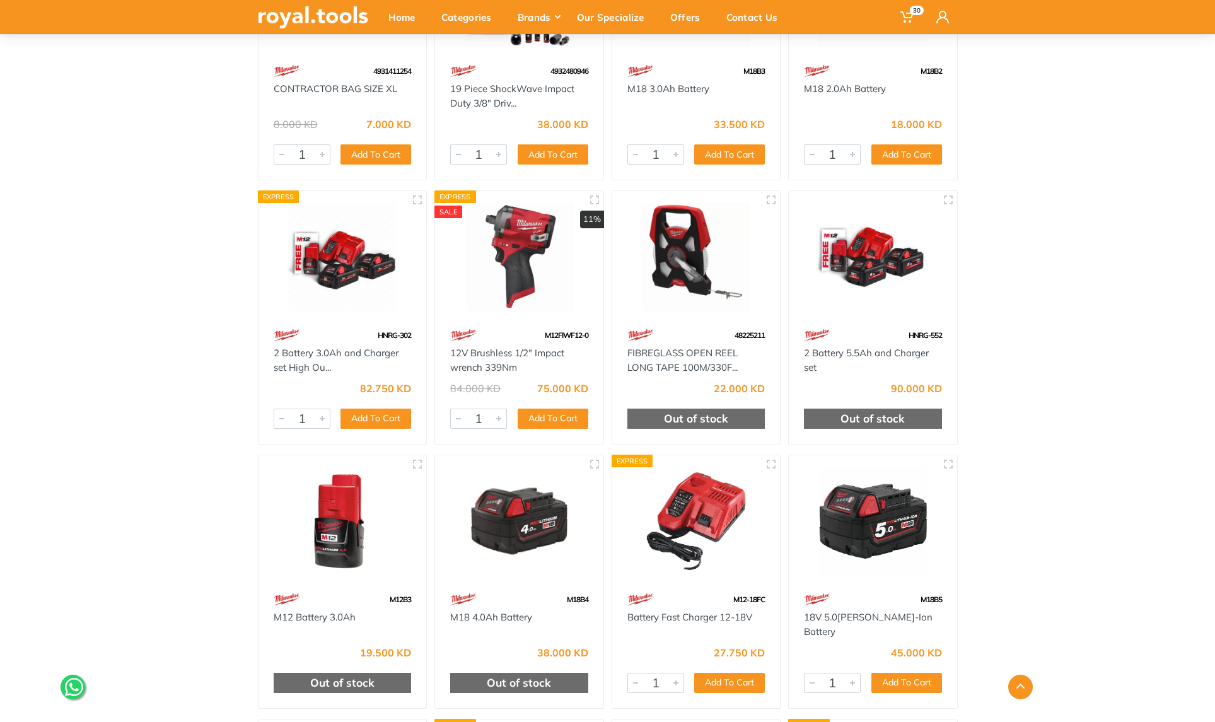
scroll to position [2798, 0]
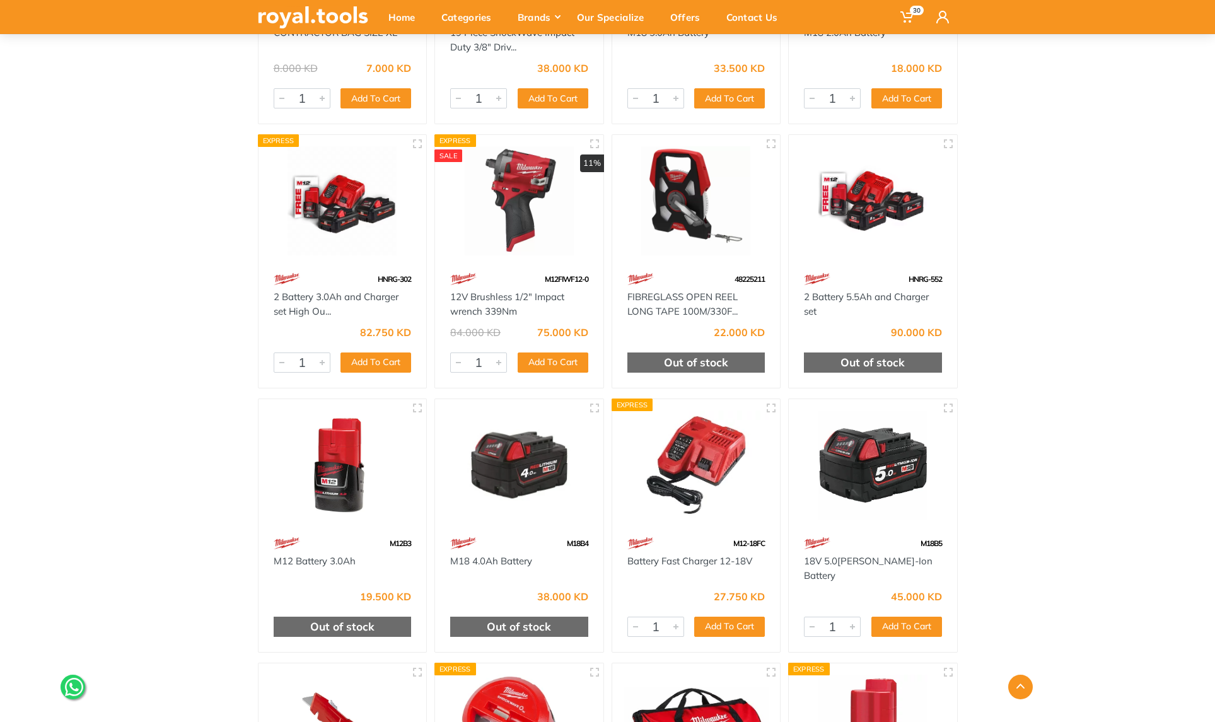
click at [861, 477] on img at bounding box center [873, 464] width 146 height 109
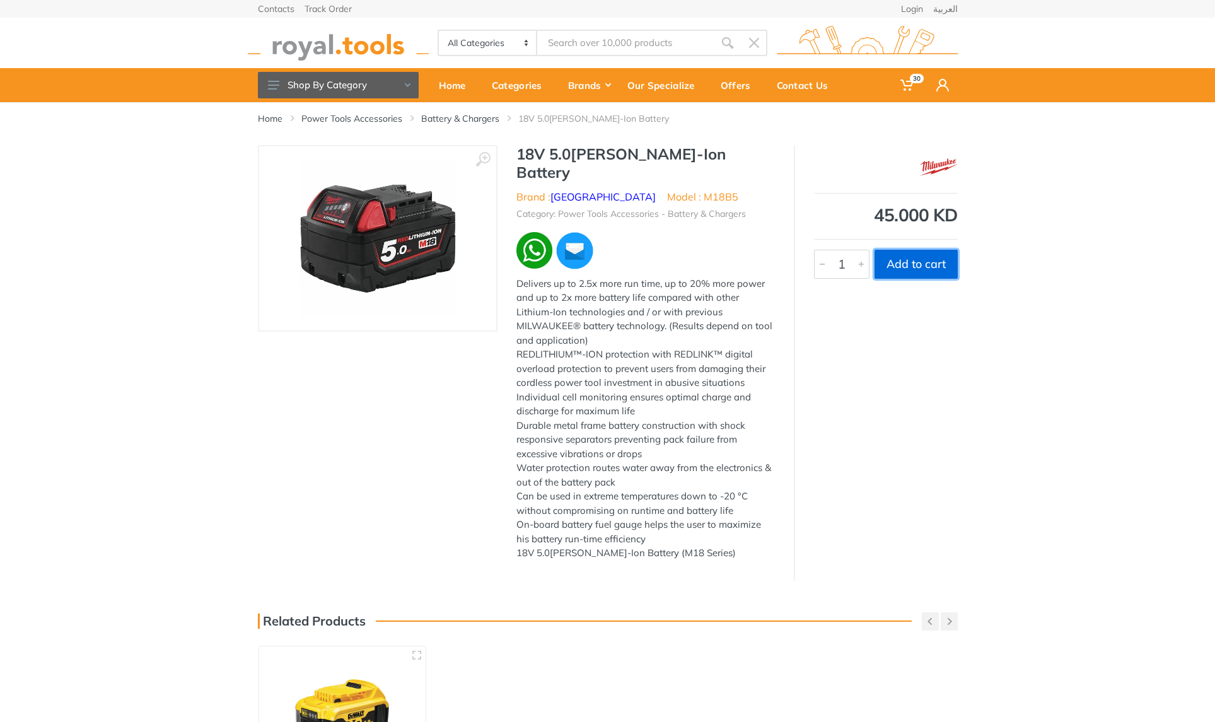
click at [920, 263] on button "Add to cart" at bounding box center [915, 264] width 83 height 29
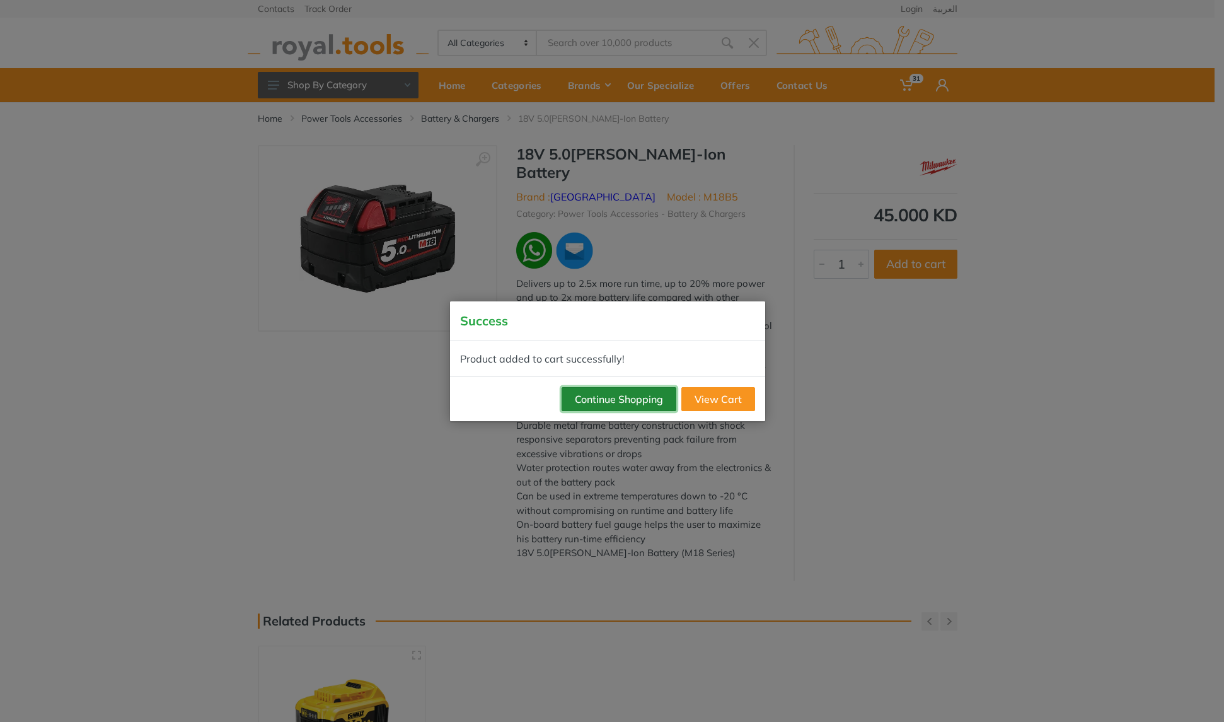
click at [617, 403] on button "Continue Shopping" at bounding box center [619, 399] width 115 height 24
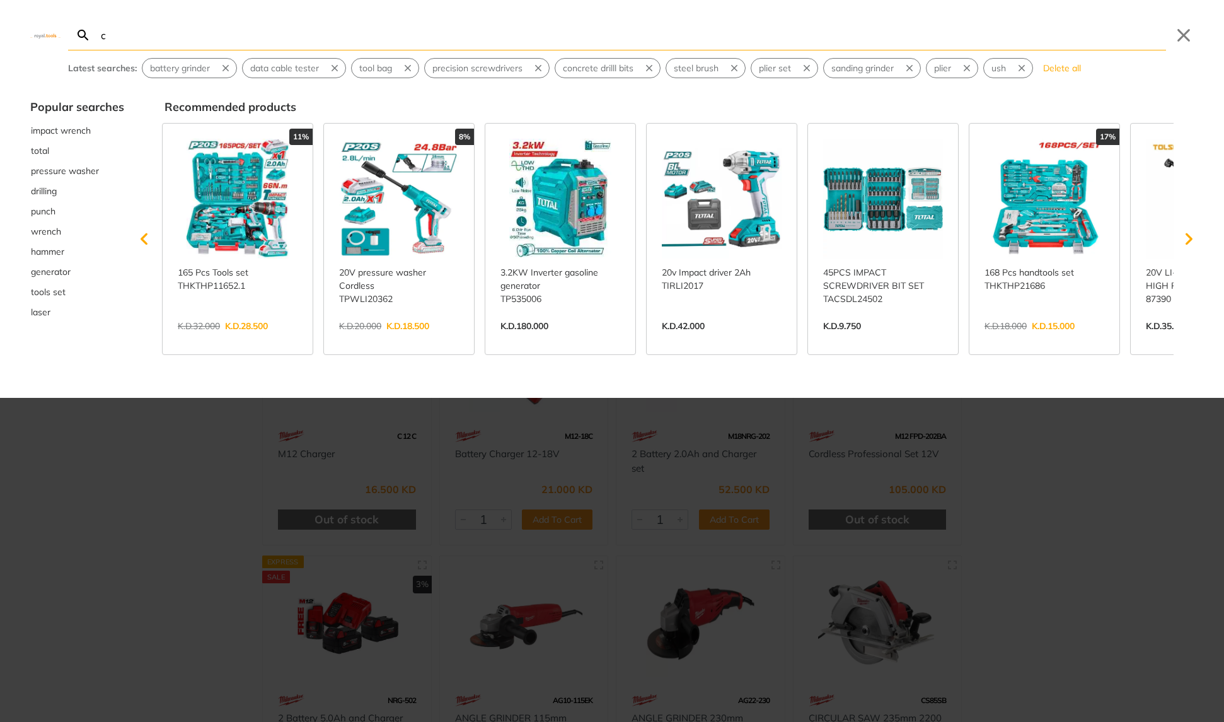
type input "c"
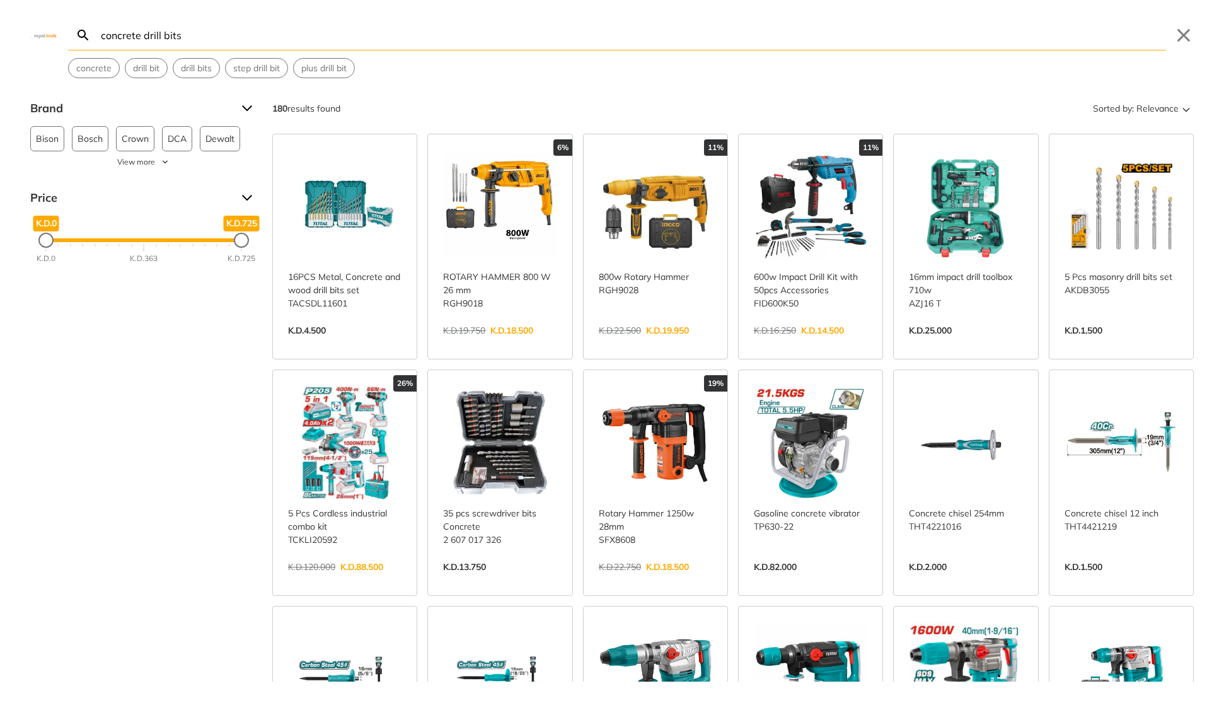
type input "concrete drill bits"
click at [217, 38] on input "concrete drill bits" at bounding box center [632, 35] width 1068 height 30
click at [200, 36] on input "concrete drill bits" at bounding box center [632, 35] width 1068 height 30
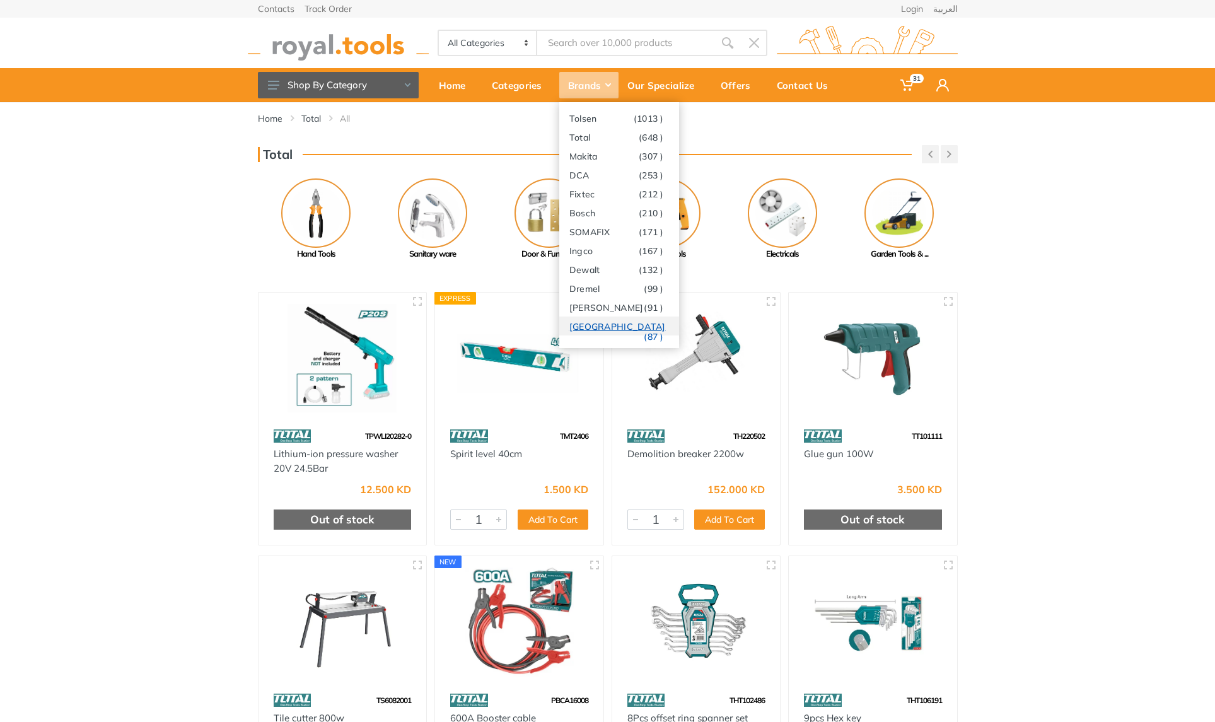
click at [603, 325] on link "Milwaukee (87 )" at bounding box center [619, 325] width 120 height 19
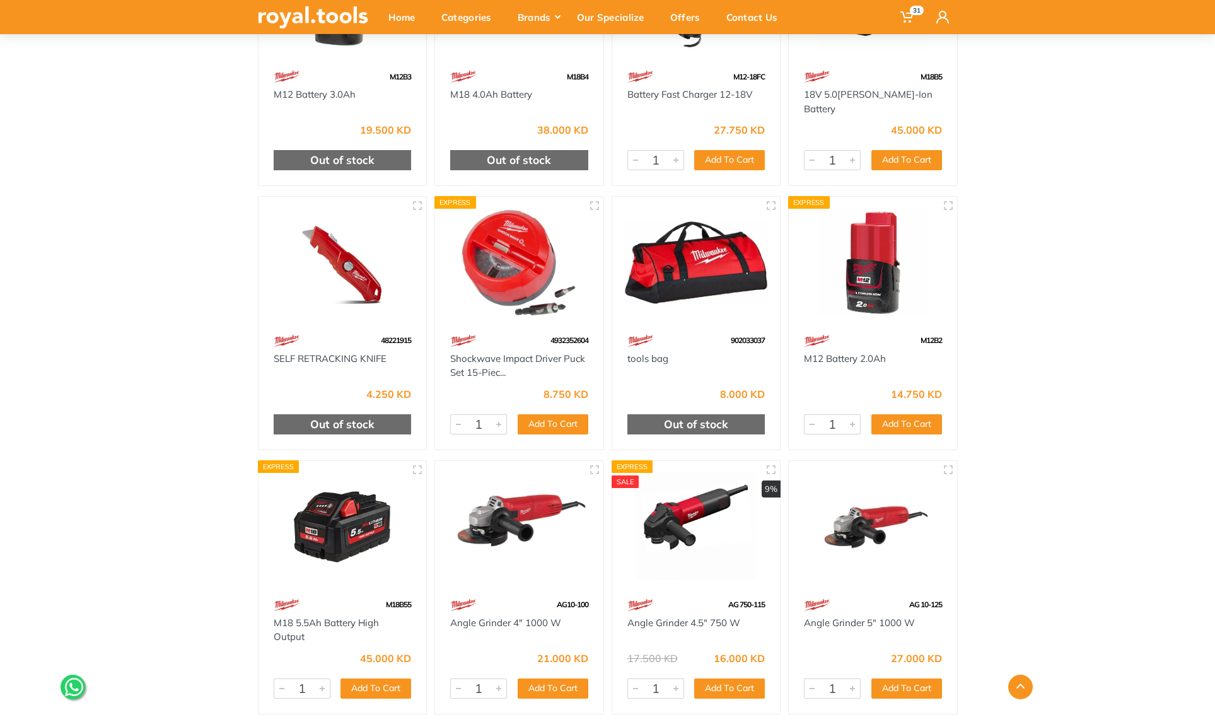
scroll to position [3267, 0]
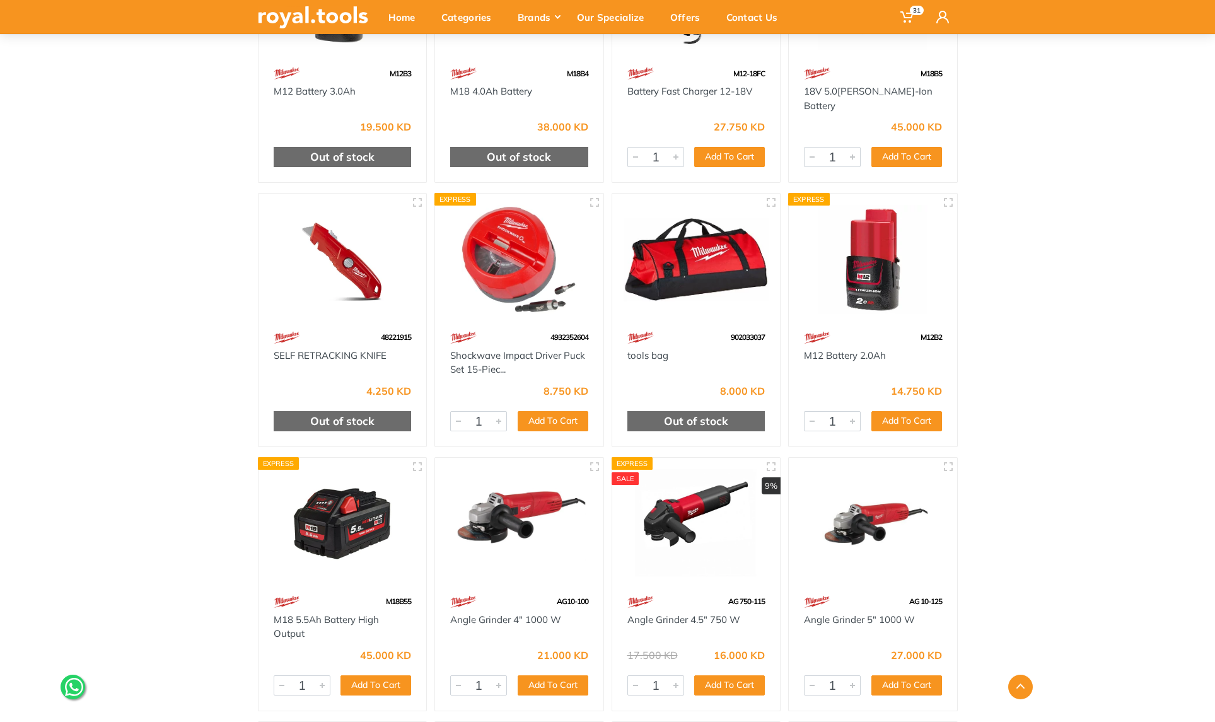
click at [673, 274] on img at bounding box center [696, 259] width 146 height 109
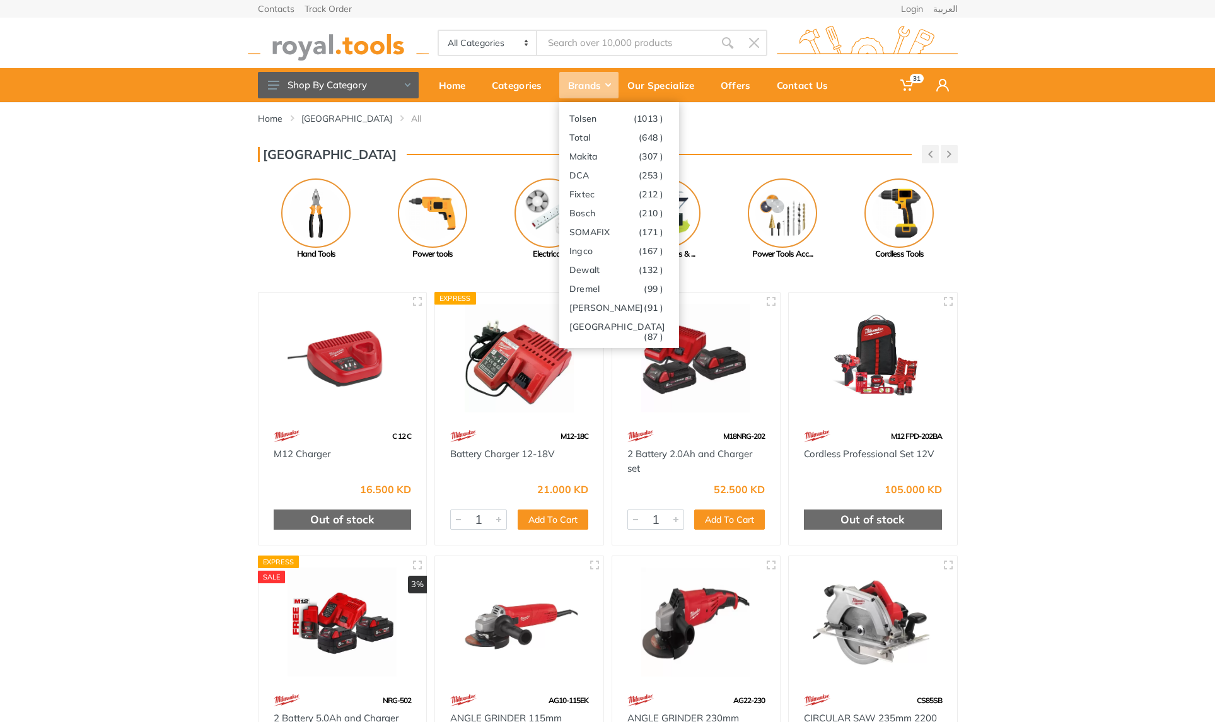
click at [596, 88] on div "Brands" at bounding box center [588, 85] width 59 height 26
click at [604, 139] on link "Total (648 )" at bounding box center [619, 136] width 120 height 19
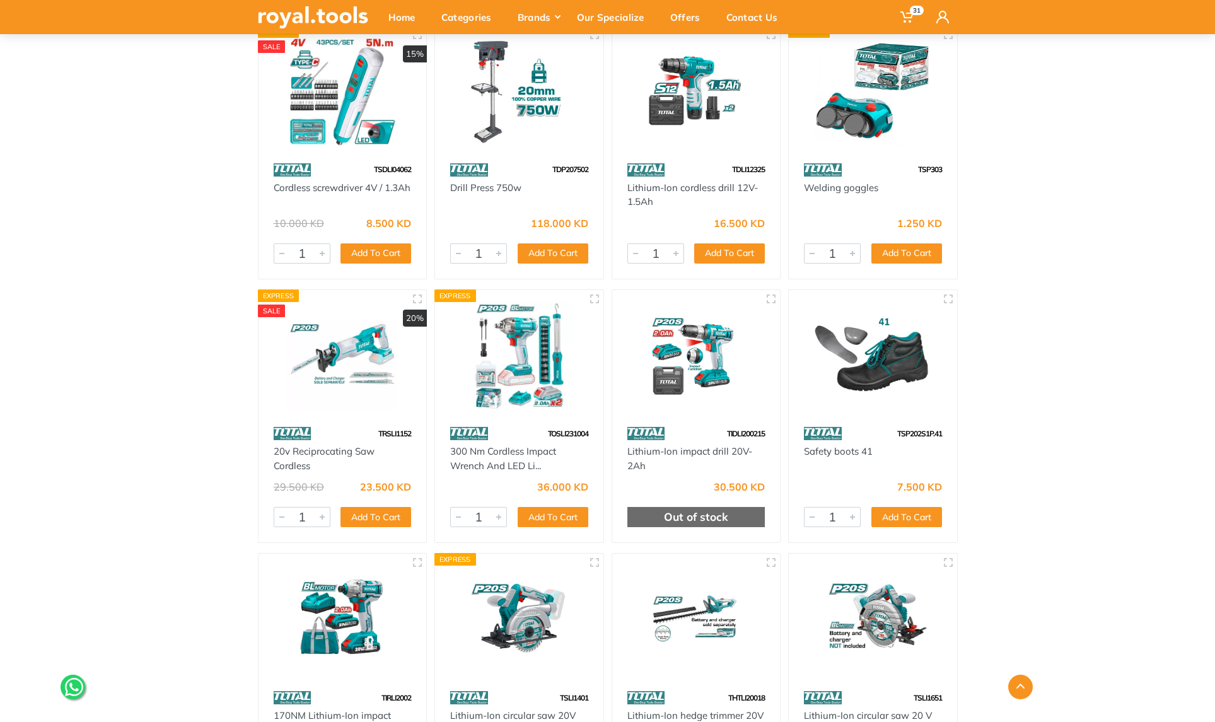
scroll to position [4239, 0]
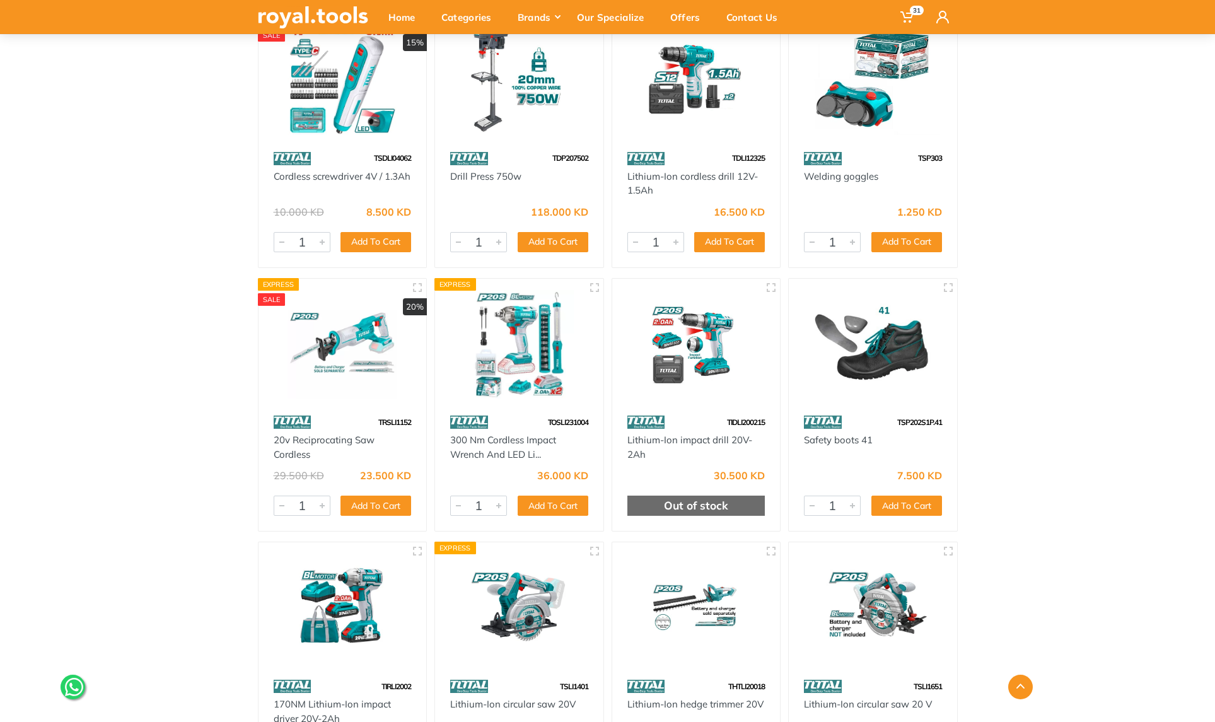
click at [721, 364] on img at bounding box center [696, 344] width 146 height 109
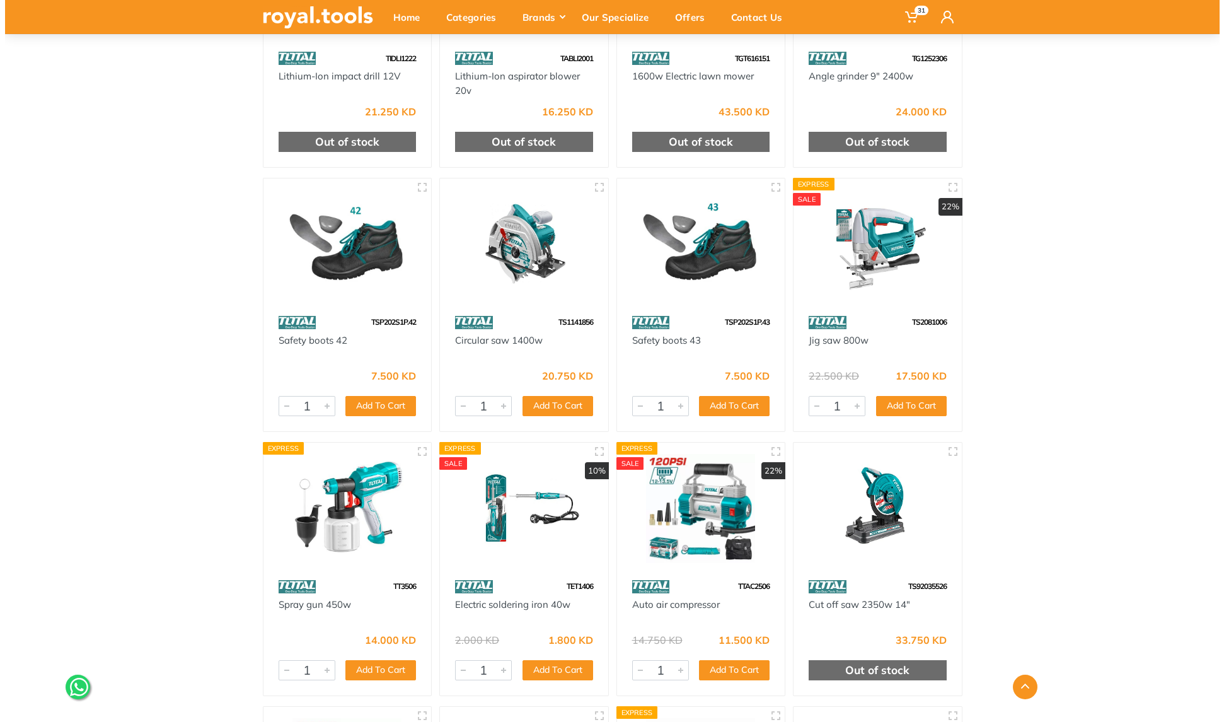
scroll to position [5137, 0]
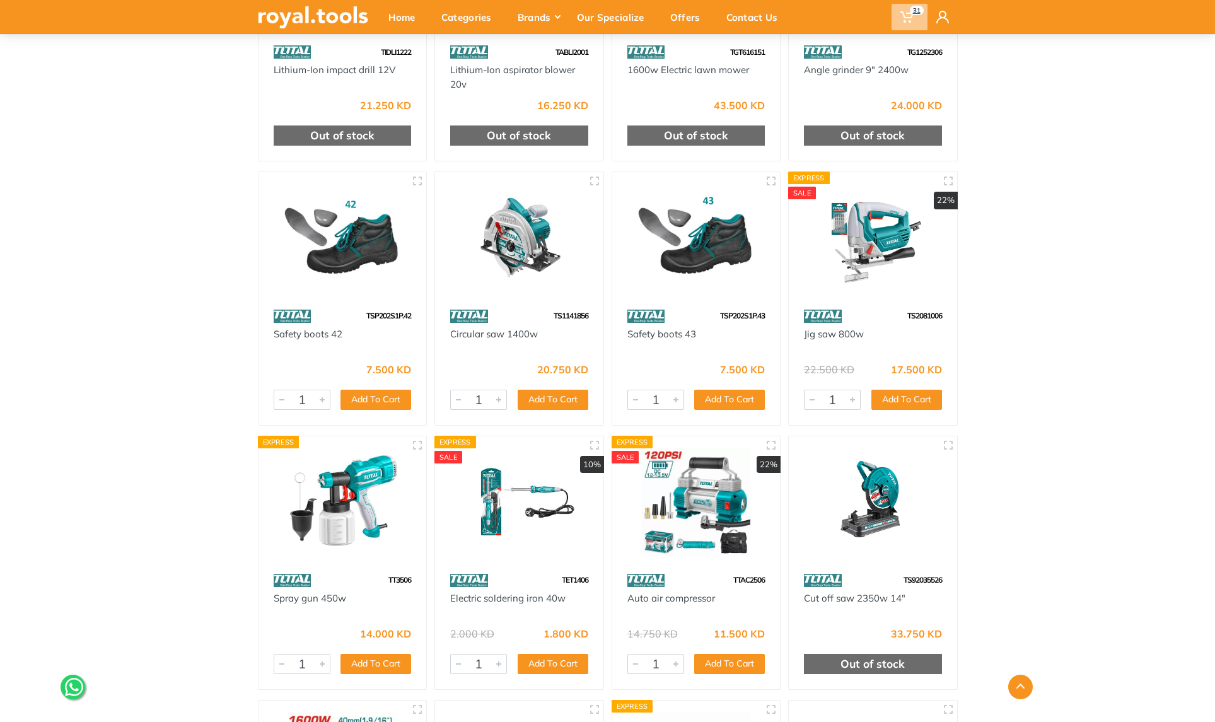
click at [908, 17] on use at bounding box center [906, 16] width 13 height 11
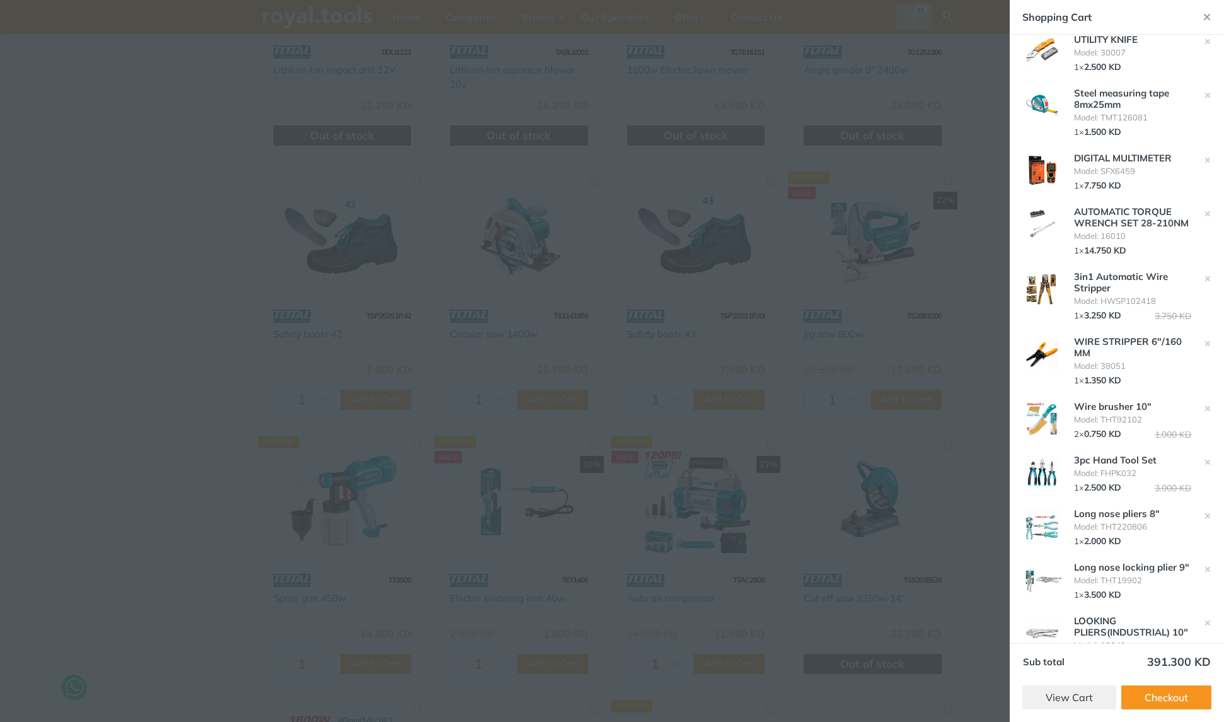
scroll to position [528, 0]
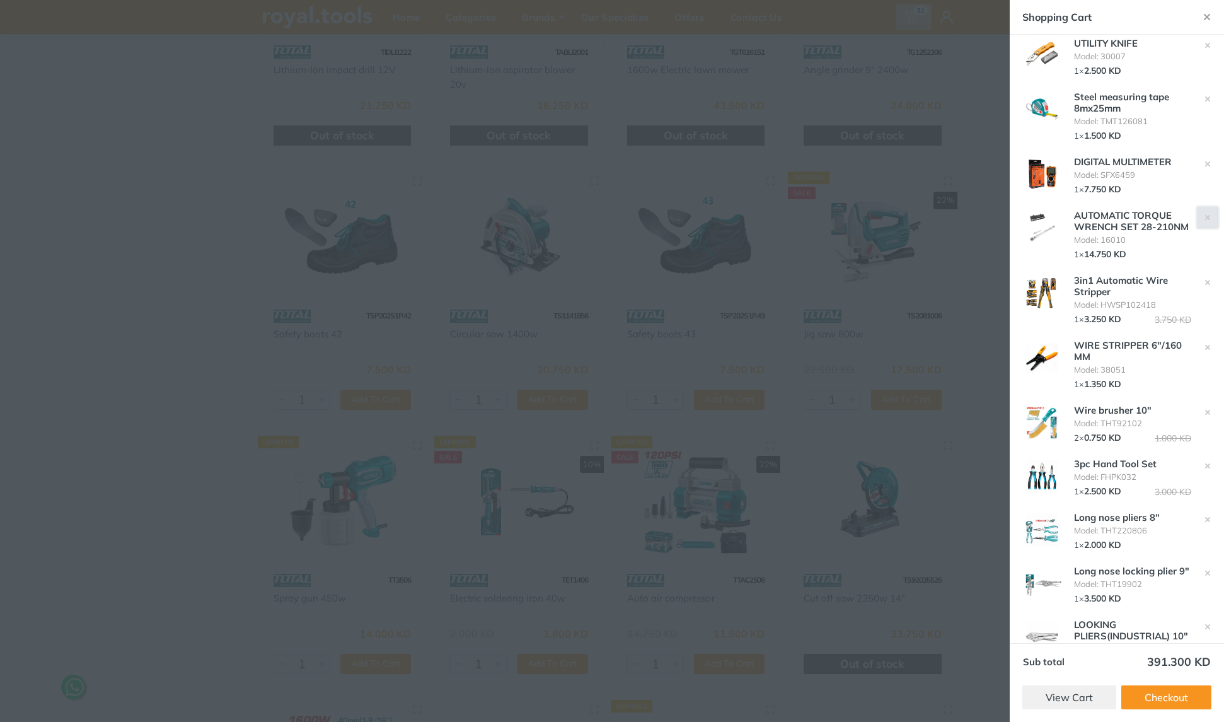
click at [1205, 217] on icon "button" at bounding box center [1208, 217] width 6 height 6
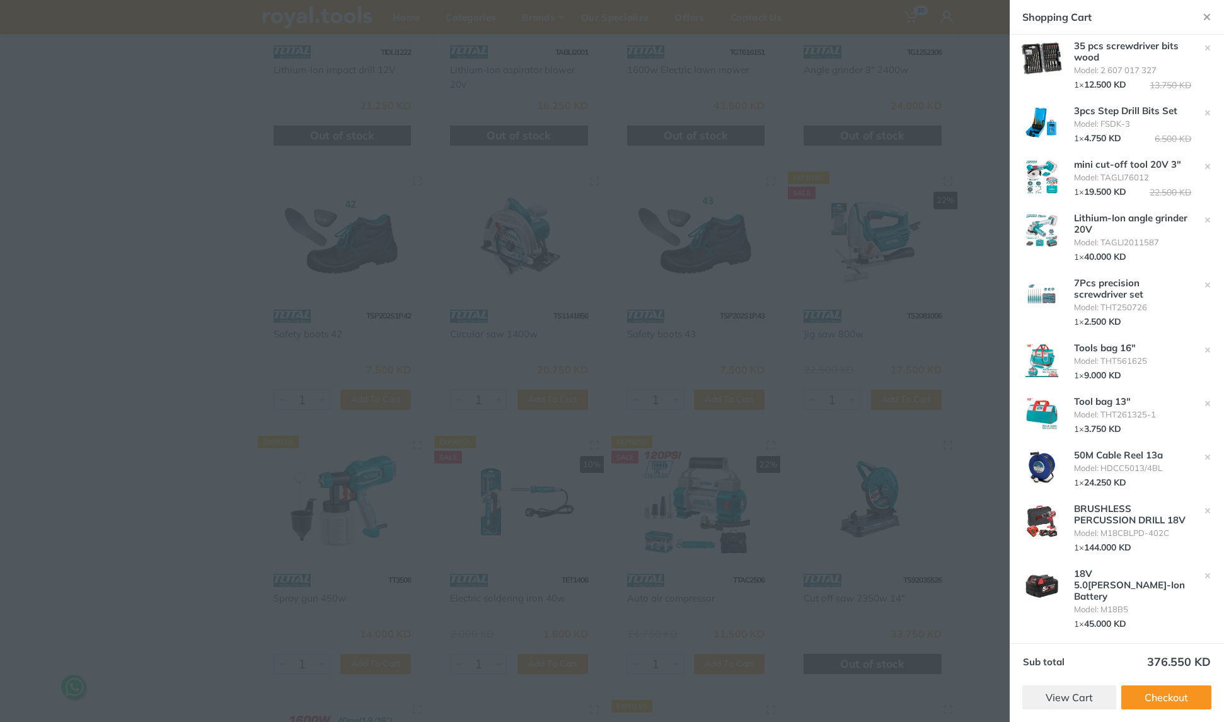
scroll to position [1259, 0]
click at [1171, 696] on link "Checkout" at bounding box center [1166, 697] width 90 height 24
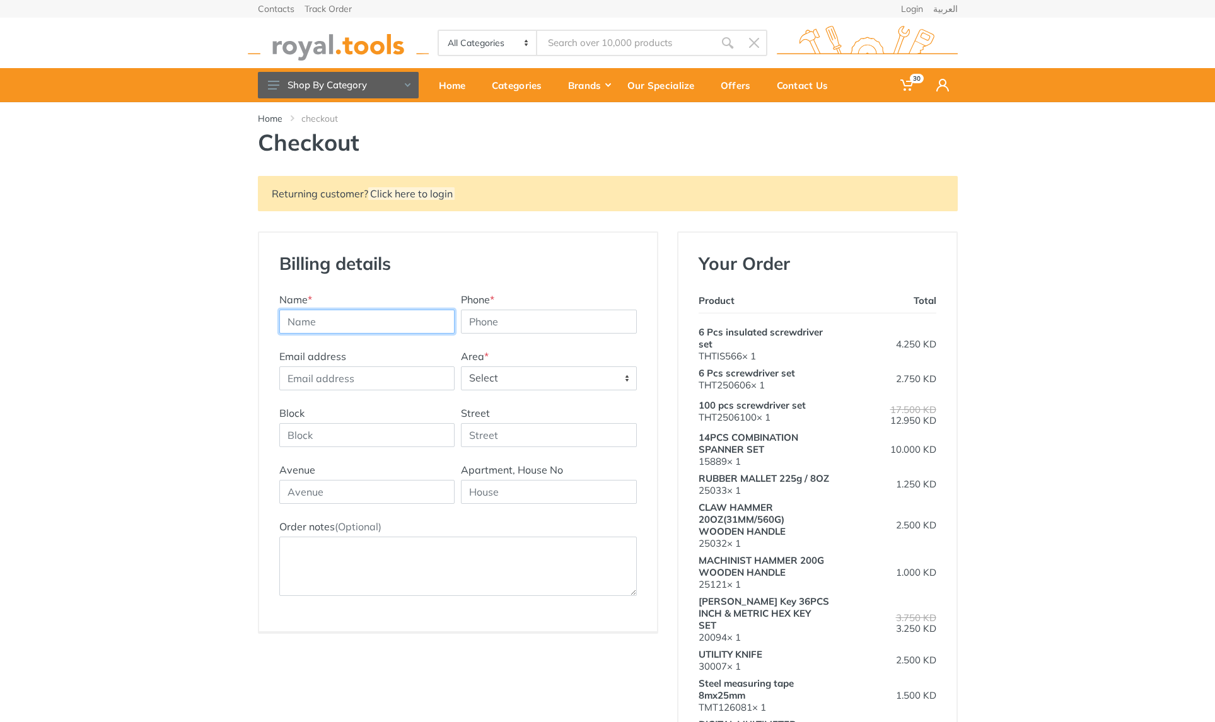
click at [347, 322] on input "text" at bounding box center [367, 322] width 176 height 24
type input "david w cowie"
type input "97346789"
type input "david.cowie@theissentraining.com"
type input "150 Wyatt Earp Loop"
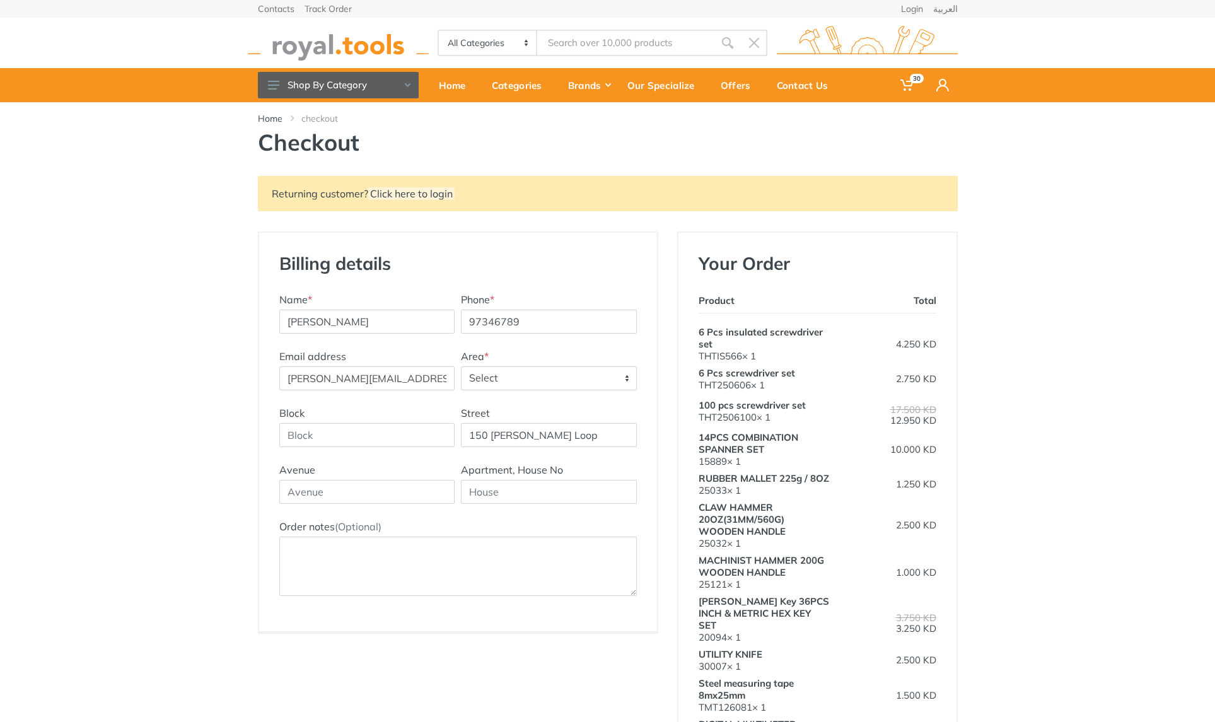
click at [623, 382] on span "Select" at bounding box center [548, 378] width 175 height 23
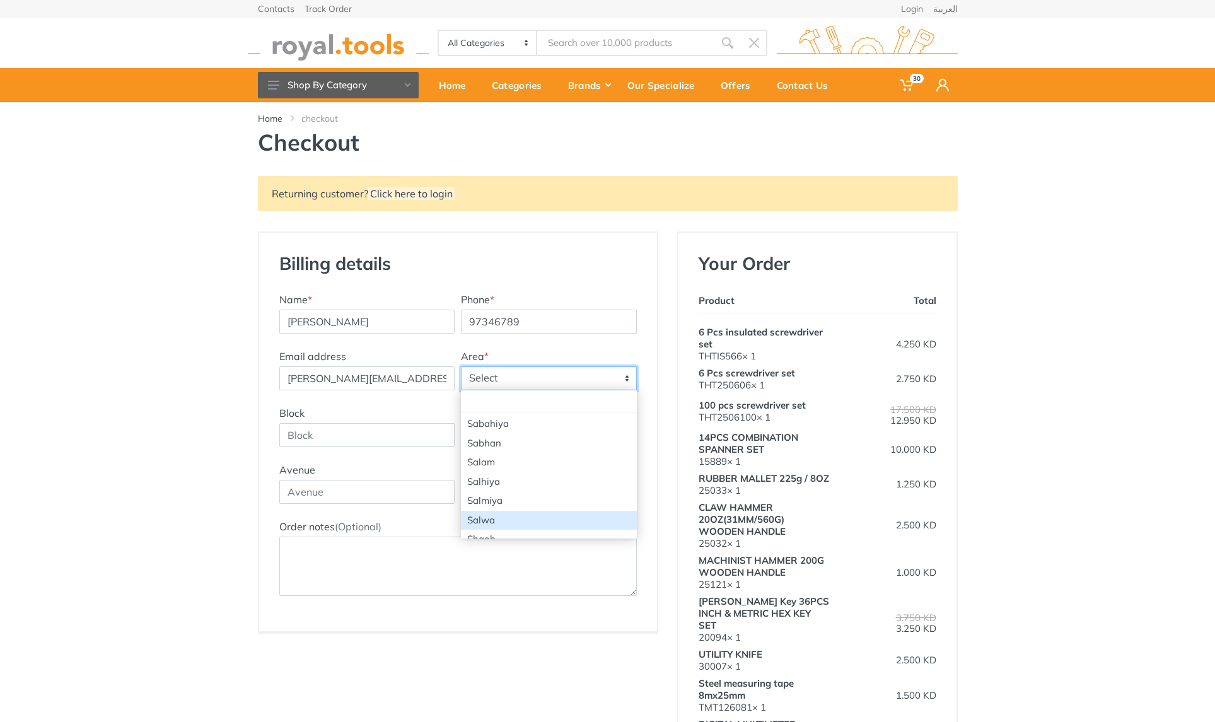
select select "8"
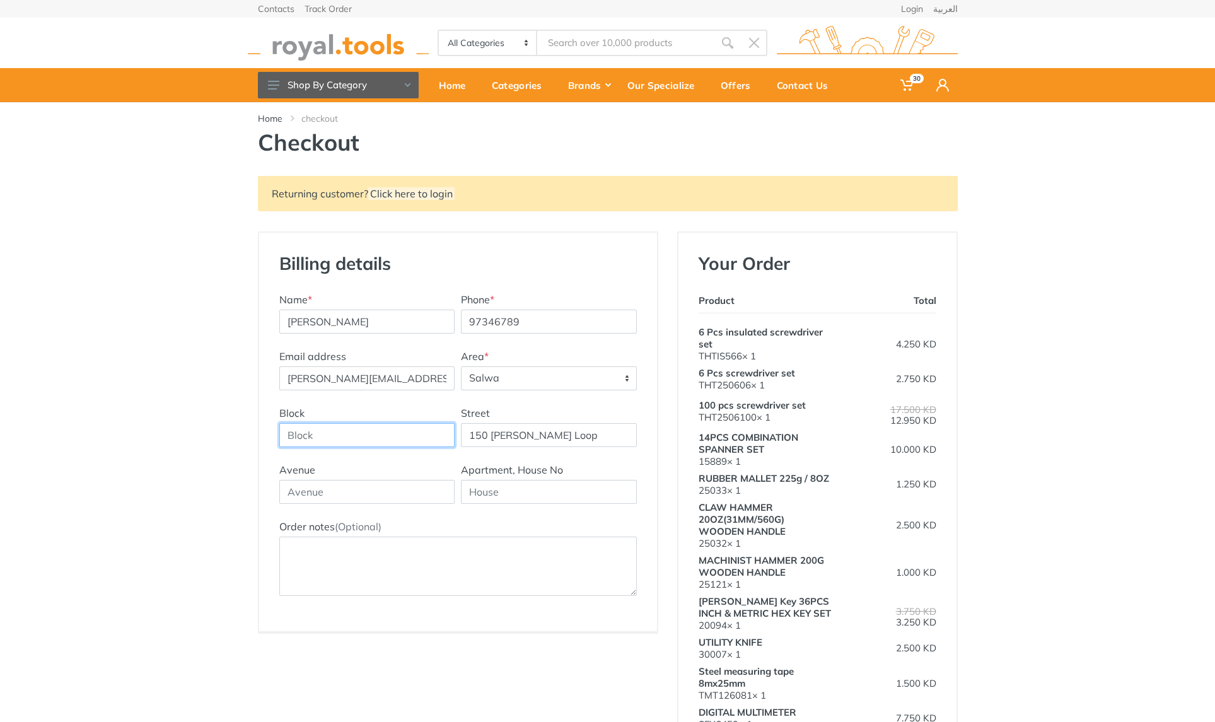
click at [376, 441] on input "Block" at bounding box center [367, 435] width 176 height 24
type input "9"
click at [606, 437] on input "150 Wyatt Earp Loop" at bounding box center [549, 435] width 176 height 24
type input "1"
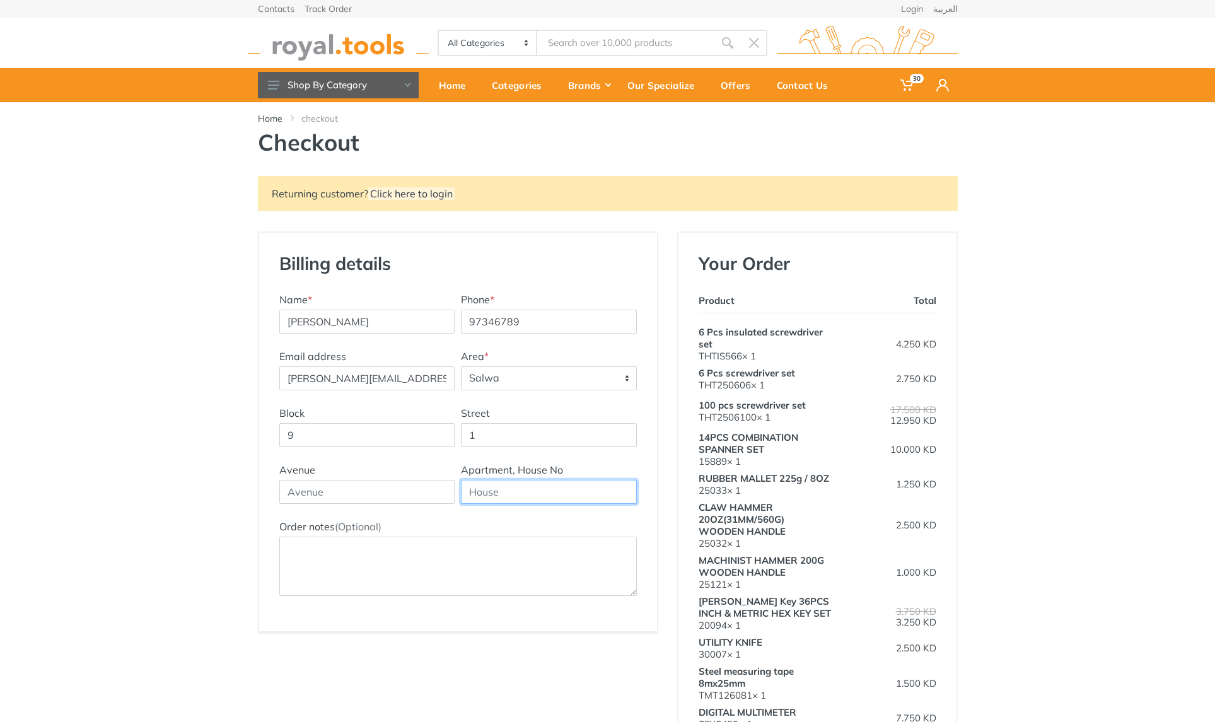
click at [525, 495] on input "text" at bounding box center [549, 492] width 176 height 24
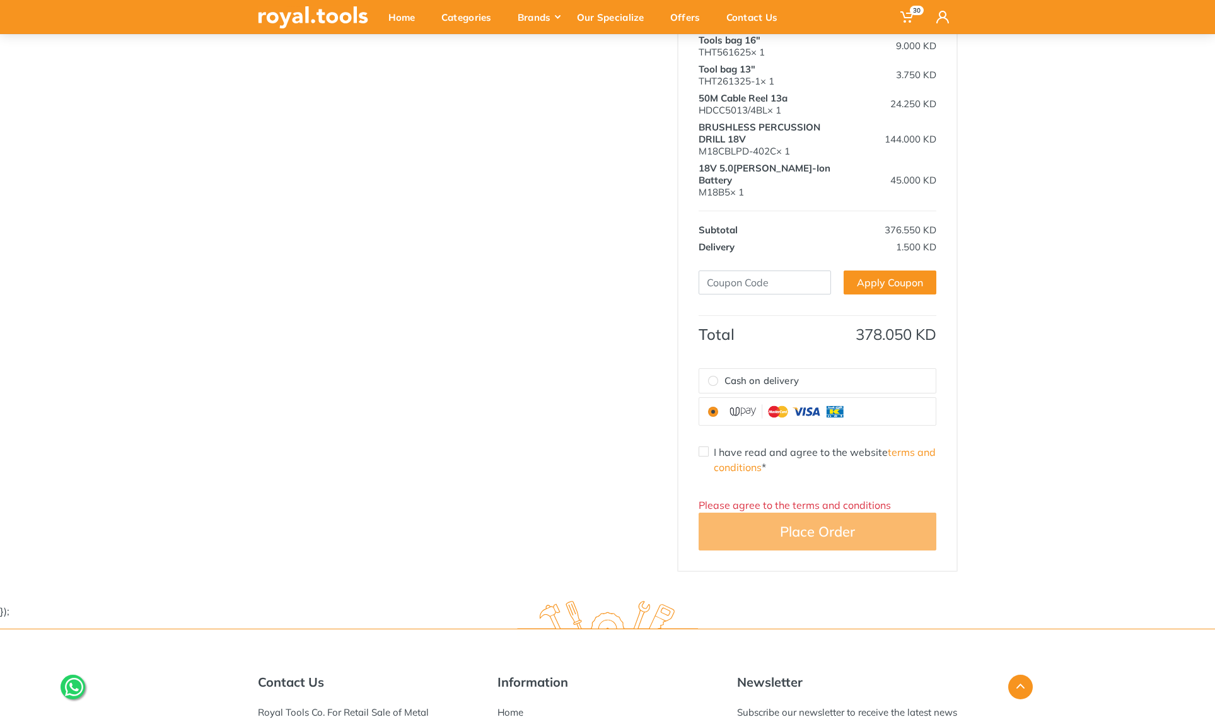
scroll to position [1195, 0]
type input "villa 81a"
click at [714, 374] on input "Cash on delivery" at bounding box center [713, 379] width 10 height 10
radio input "true"
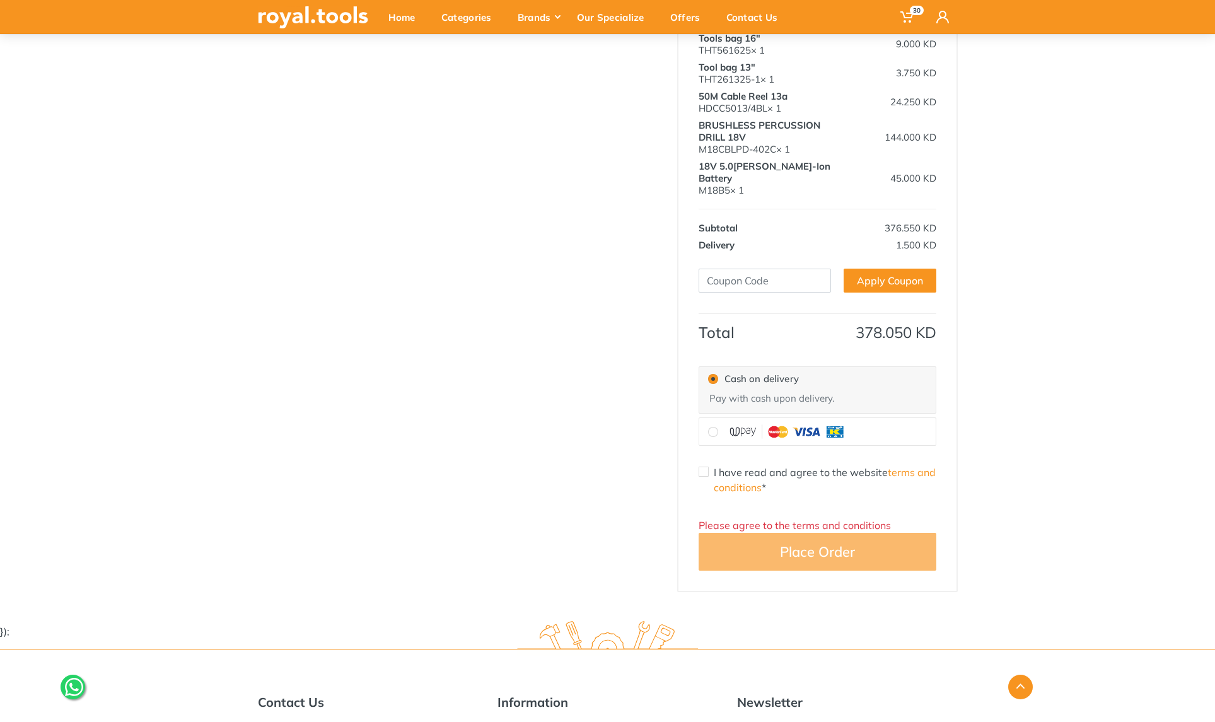
click at [706, 466] on input "I have read and agree to the website terms and conditions *" at bounding box center [703, 471] width 10 height 10
checkbox input "true"
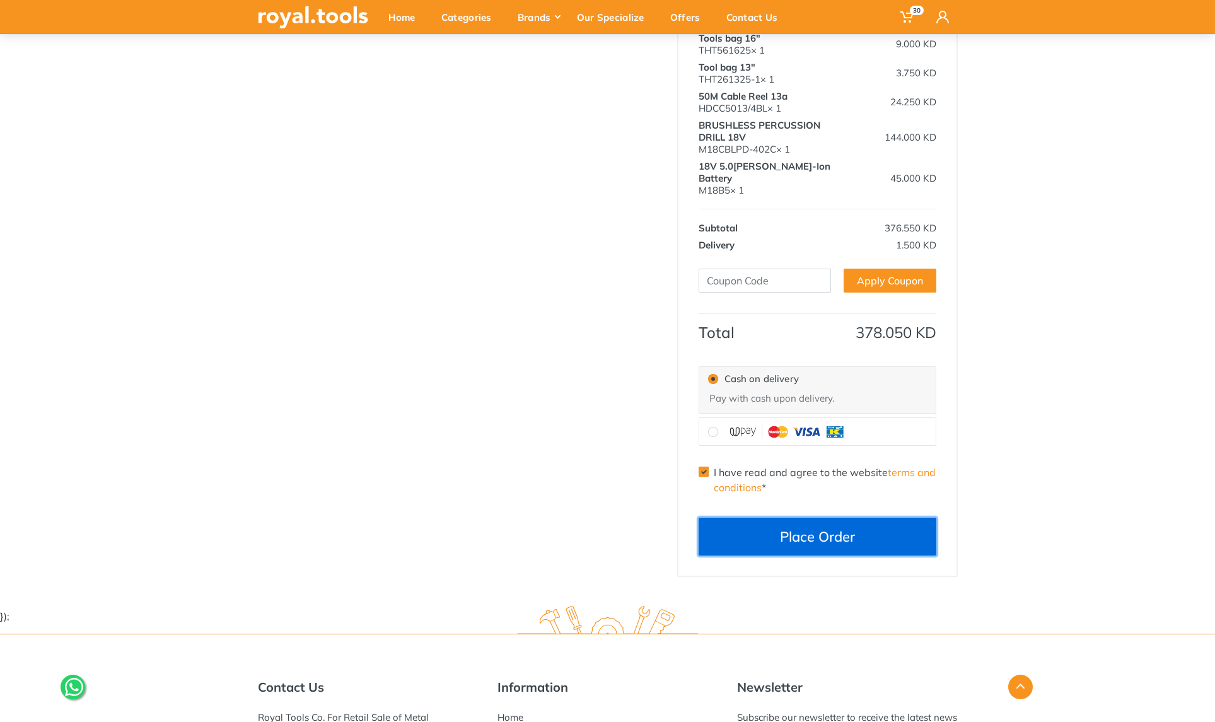
click at [751, 536] on button "Place Order" at bounding box center [817, 537] width 238 height 38
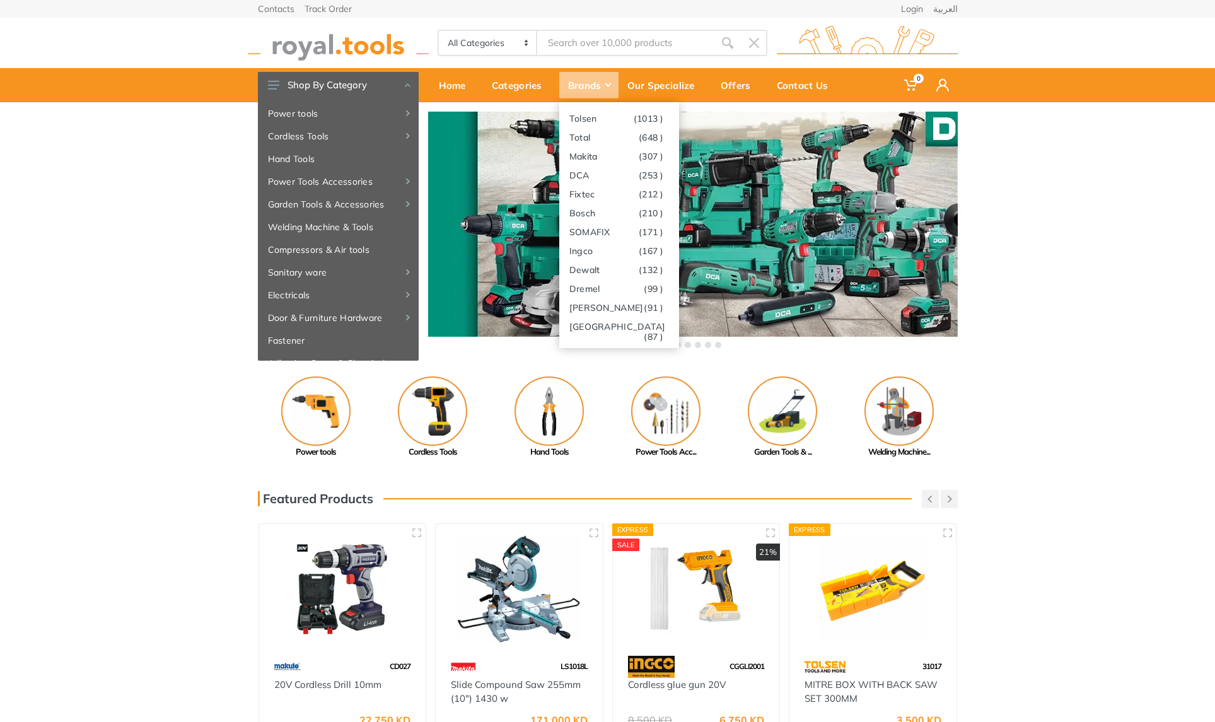
click at [610, 86] on icon at bounding box center [608, 85] width 6 height 4
click at [594, 156] on link "Makita (307 )" at bounding box center [619, 155] width 120 height 19
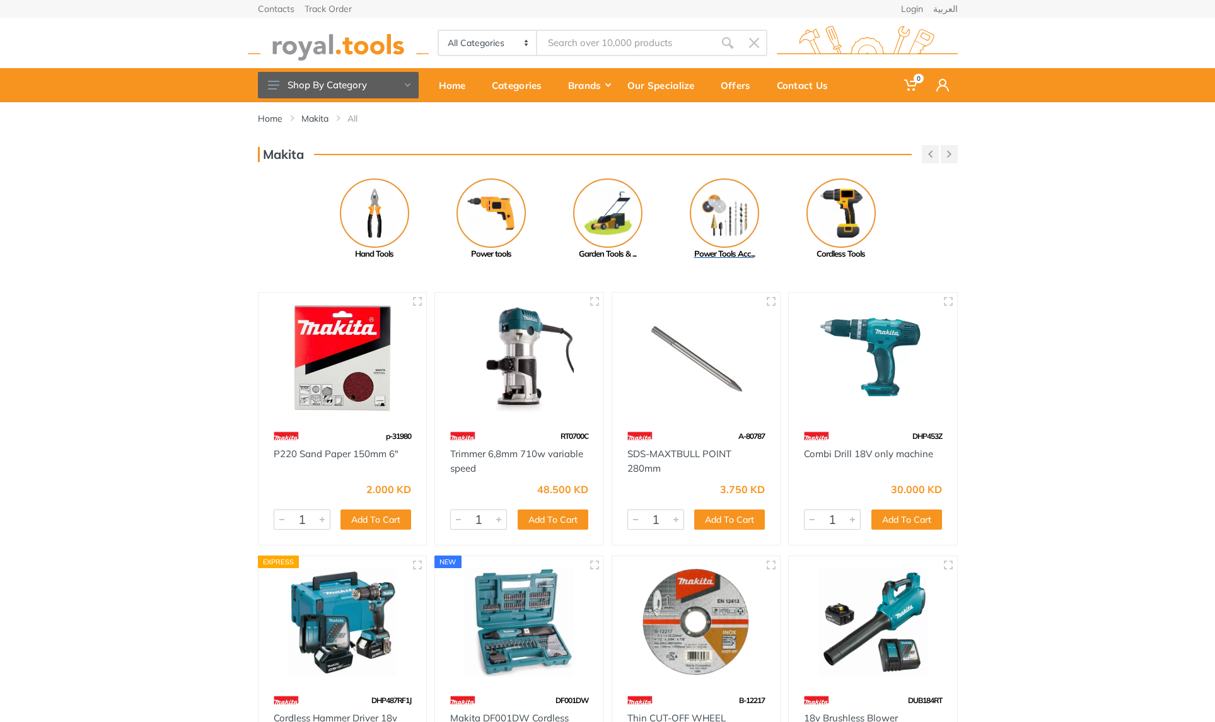
click at [733, 223] on img at bounding box center [724, 212] width 69 height 69
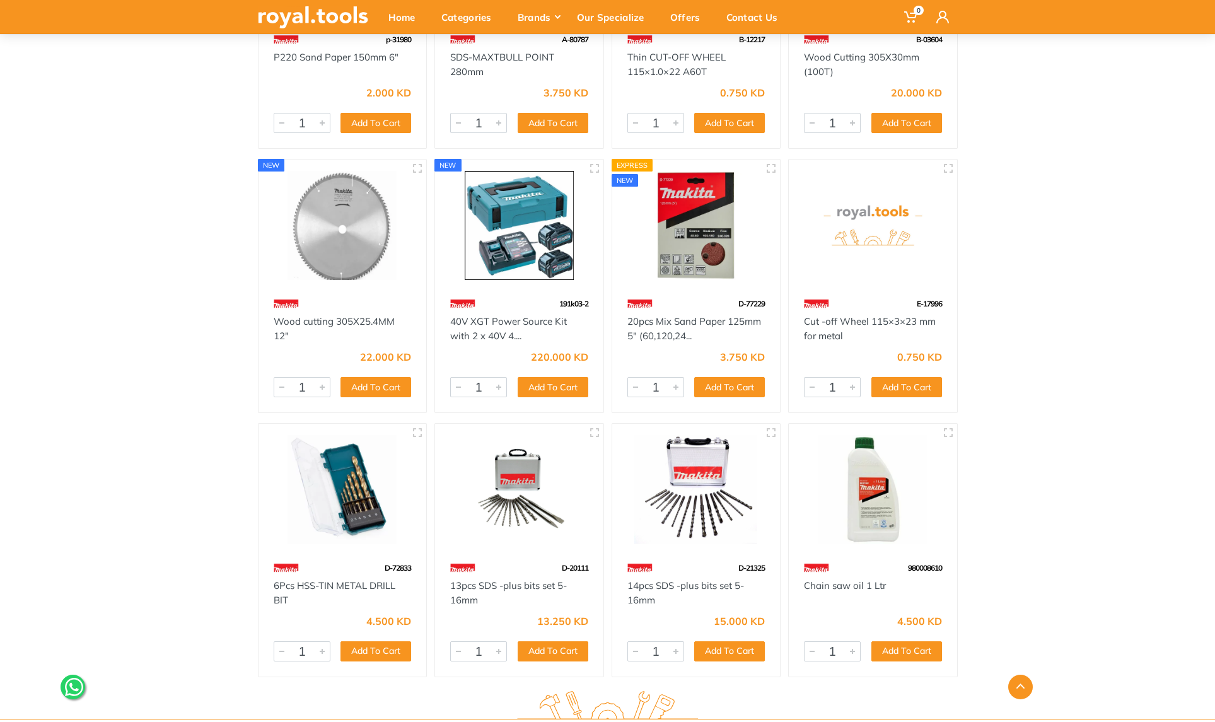
scroll to position [473, 0]
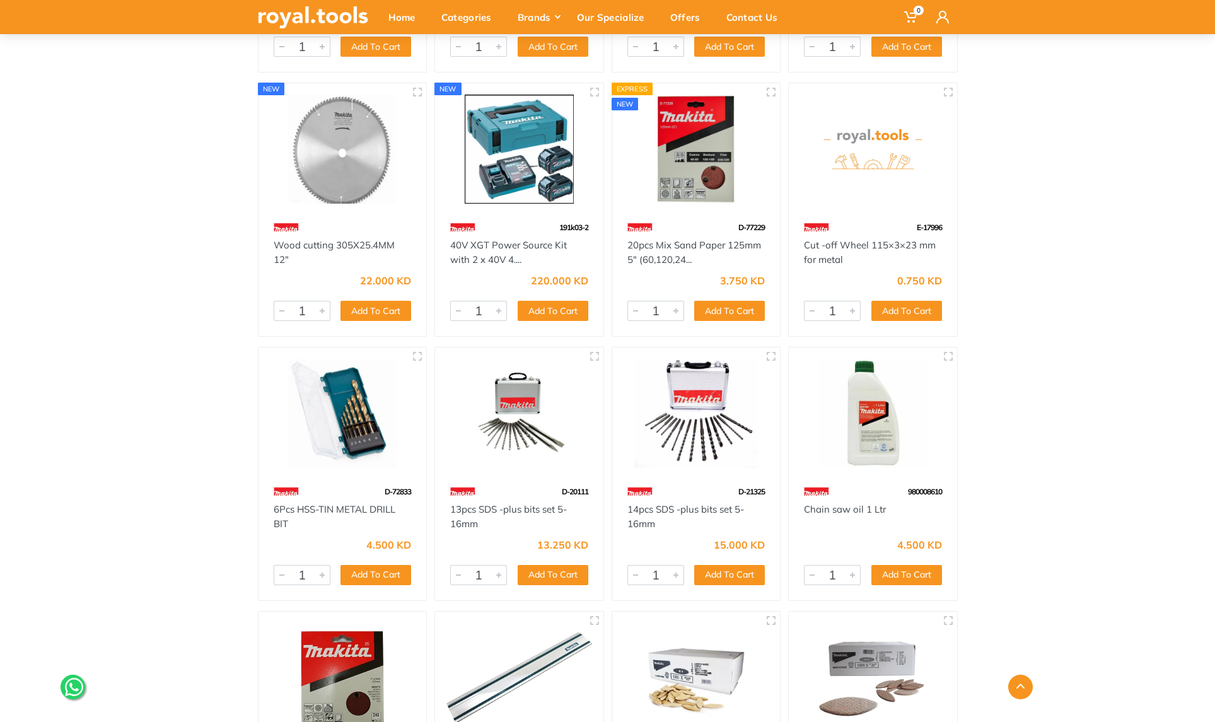
click at [686, 405] on img at bounding box center [696, 413] width 146 height 109
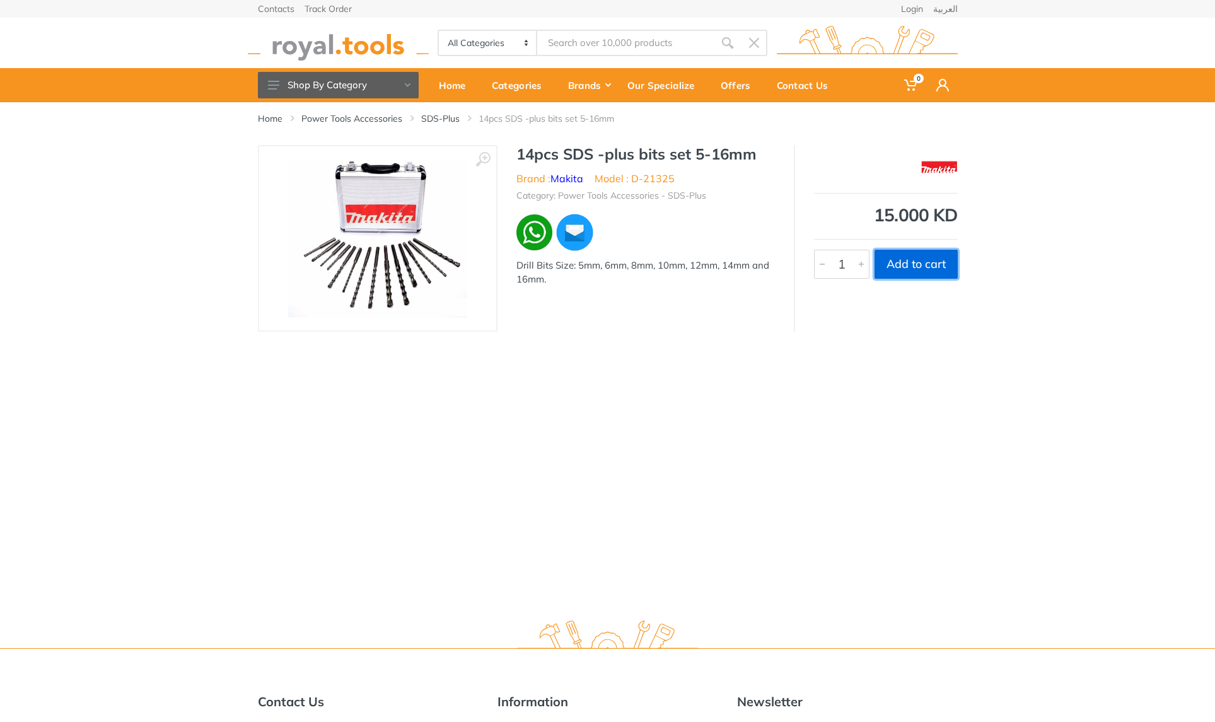
click at [910, 271] on button "Add to cart" at bounding box center [915, 264] width 83 height 29
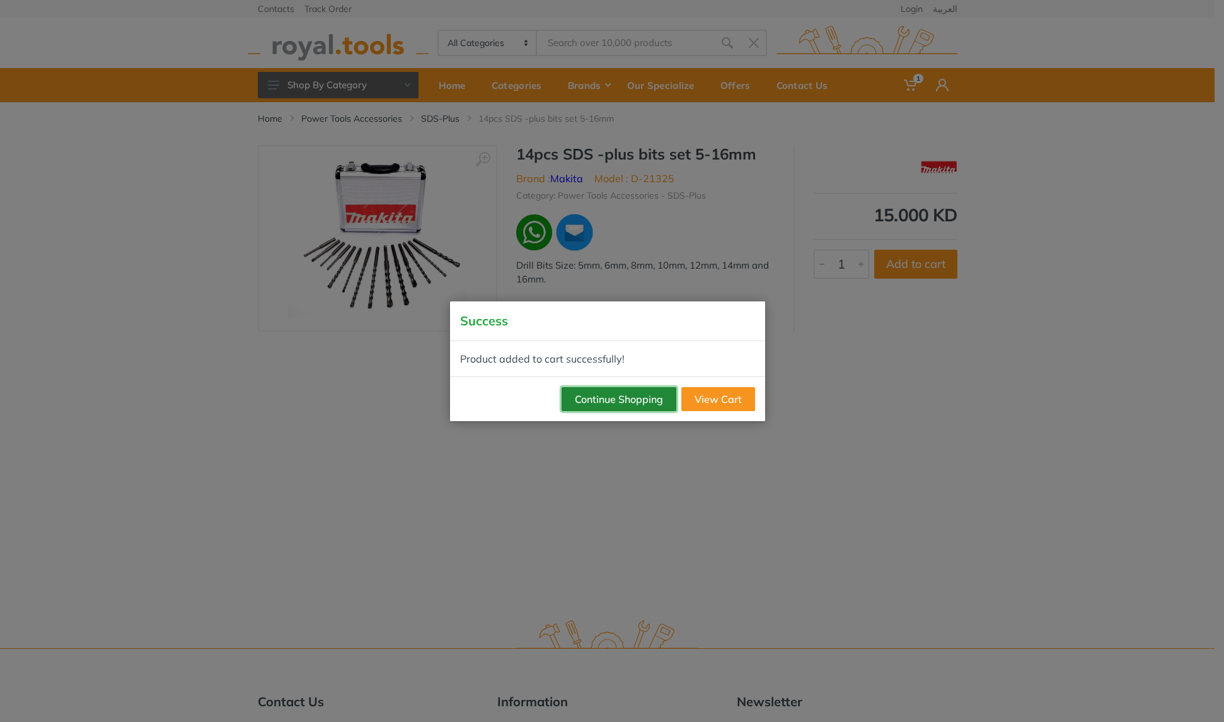
click at [601, 403] on button "Continue Shopping" at bounding box center [619, 399] width 115 height 24
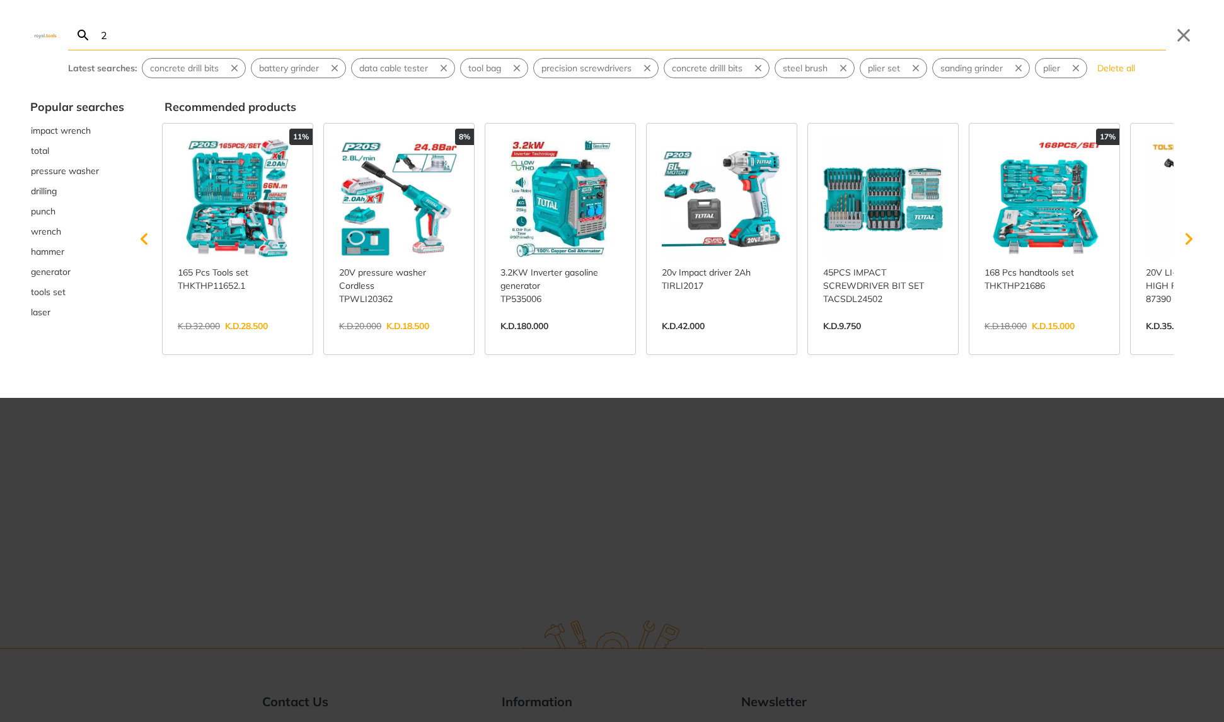
type input "20"
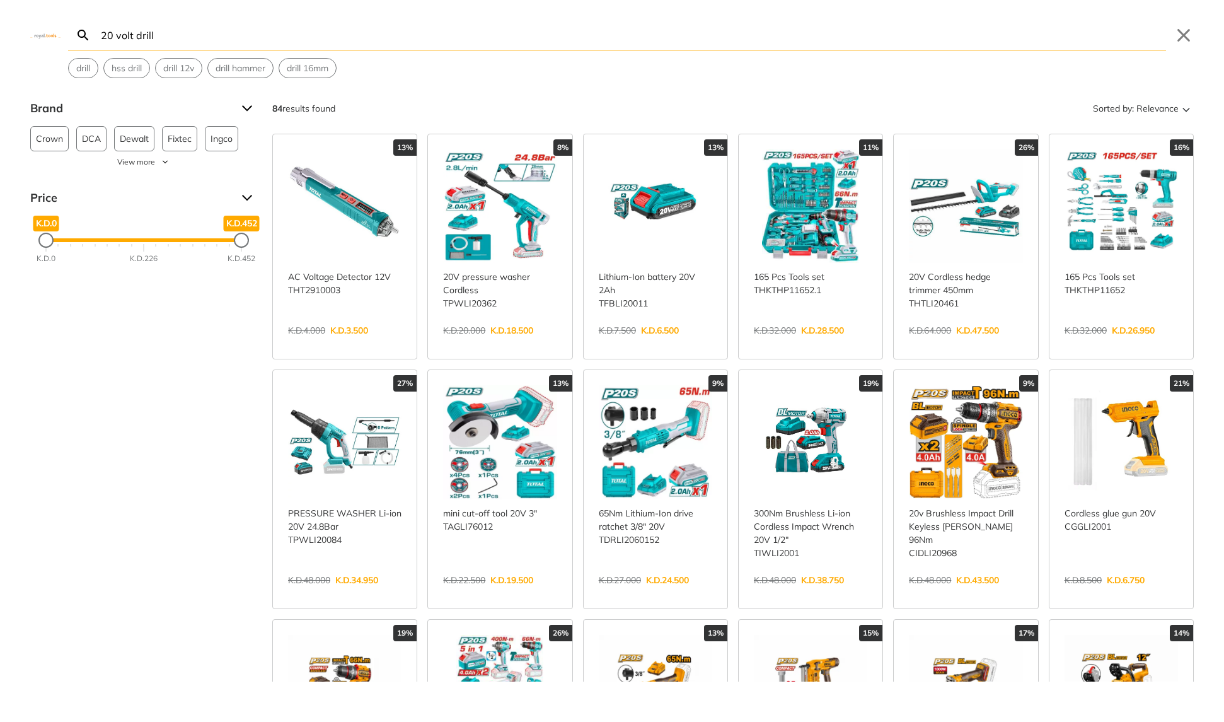
type input "20 volt drill"
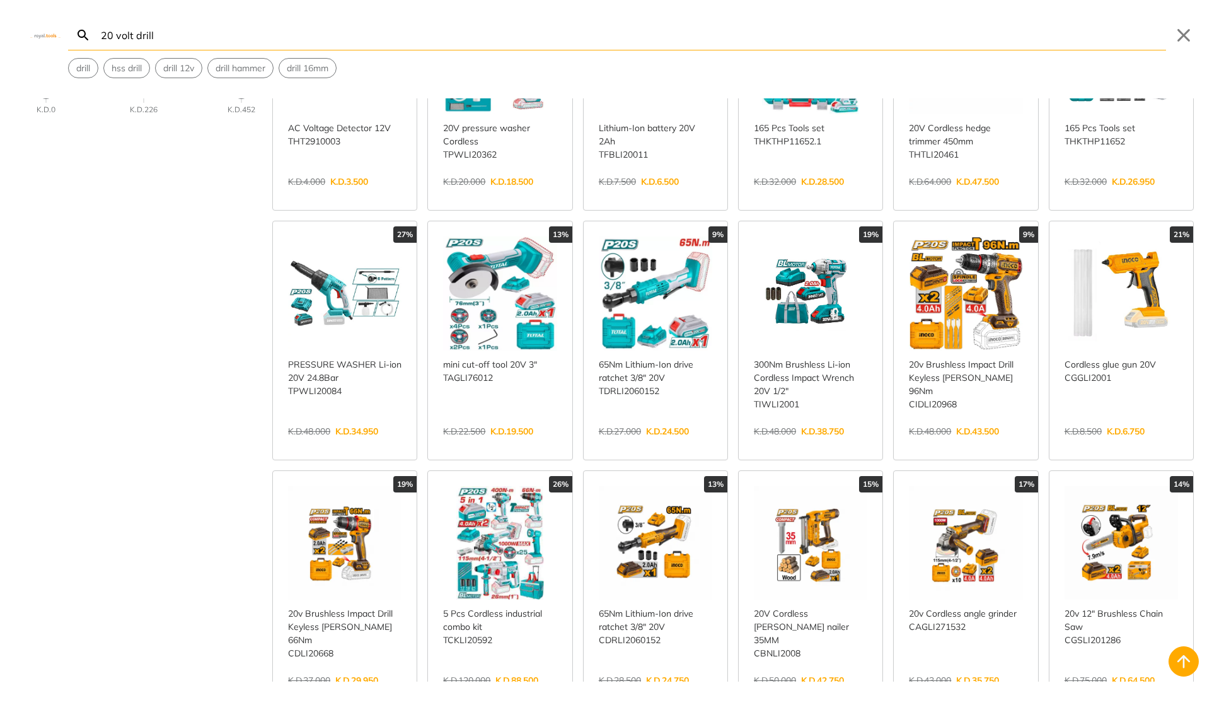
scroll to position [207, 0]
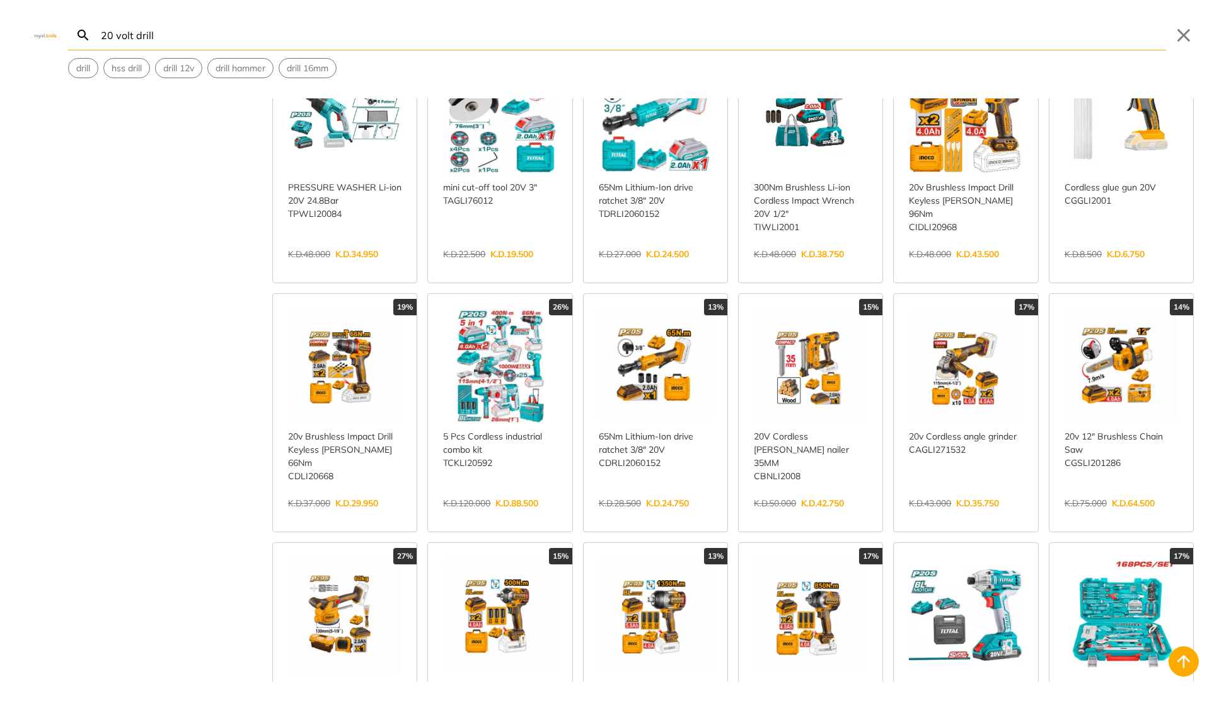
scroll to position [328, 0]
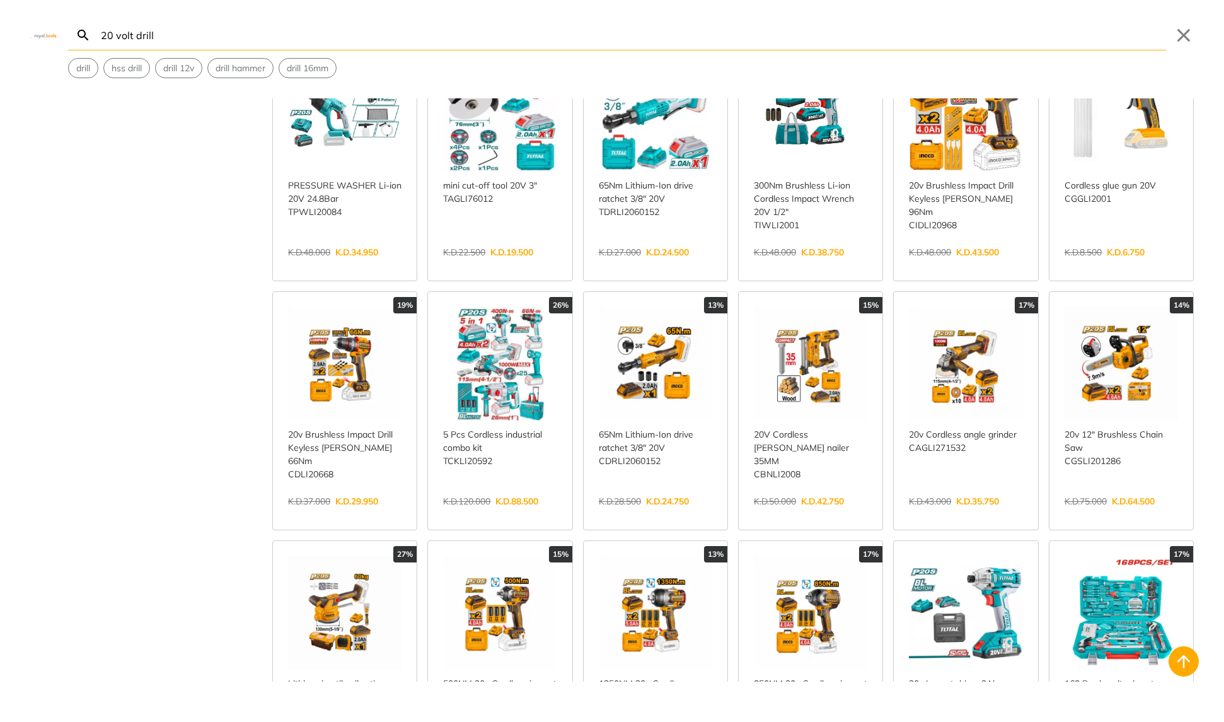
click at [492, 514] on link "View more →" at bounding box center [499, 514] width 113 height 0
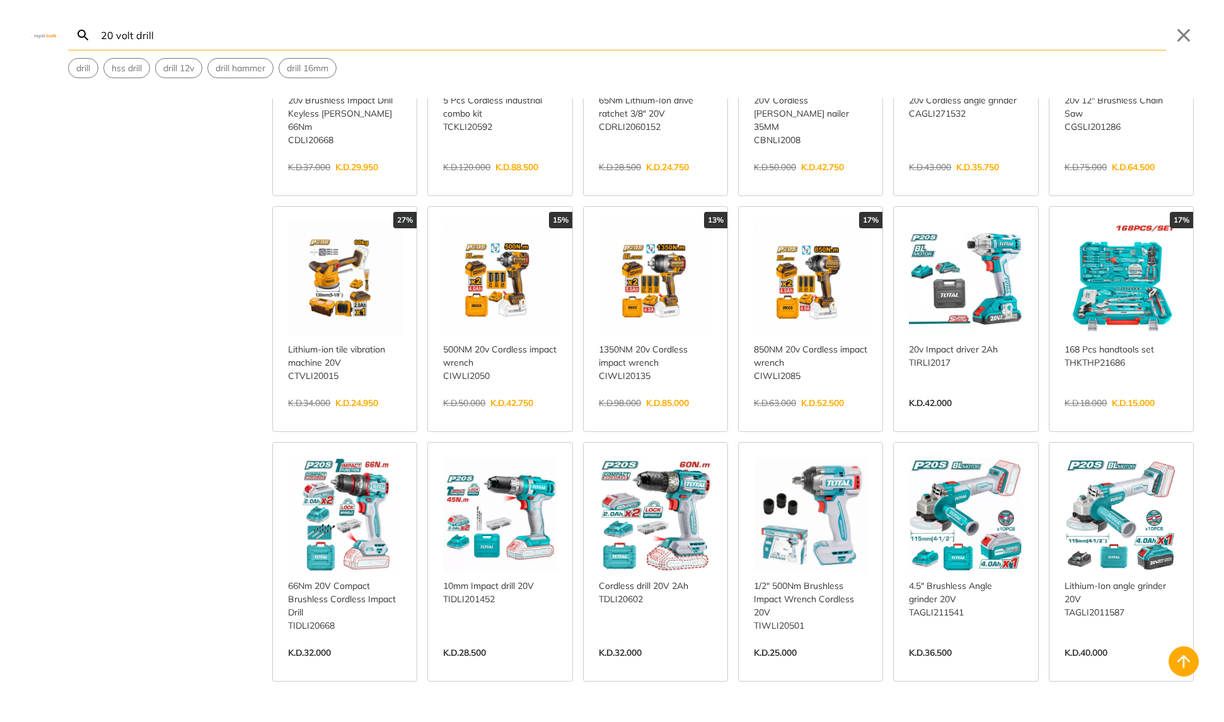
scroll to position [660, 0]
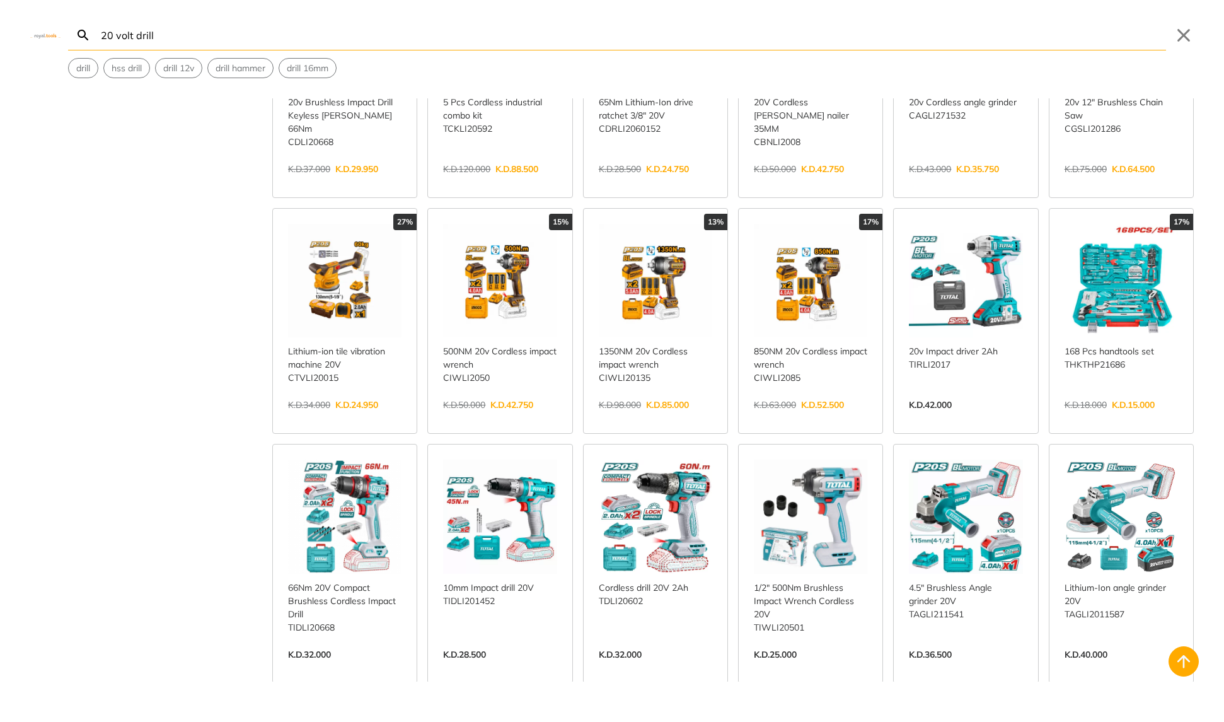
click at [359, 668] on link "View more →" at bounding box center [344, 668] width 113 height 0
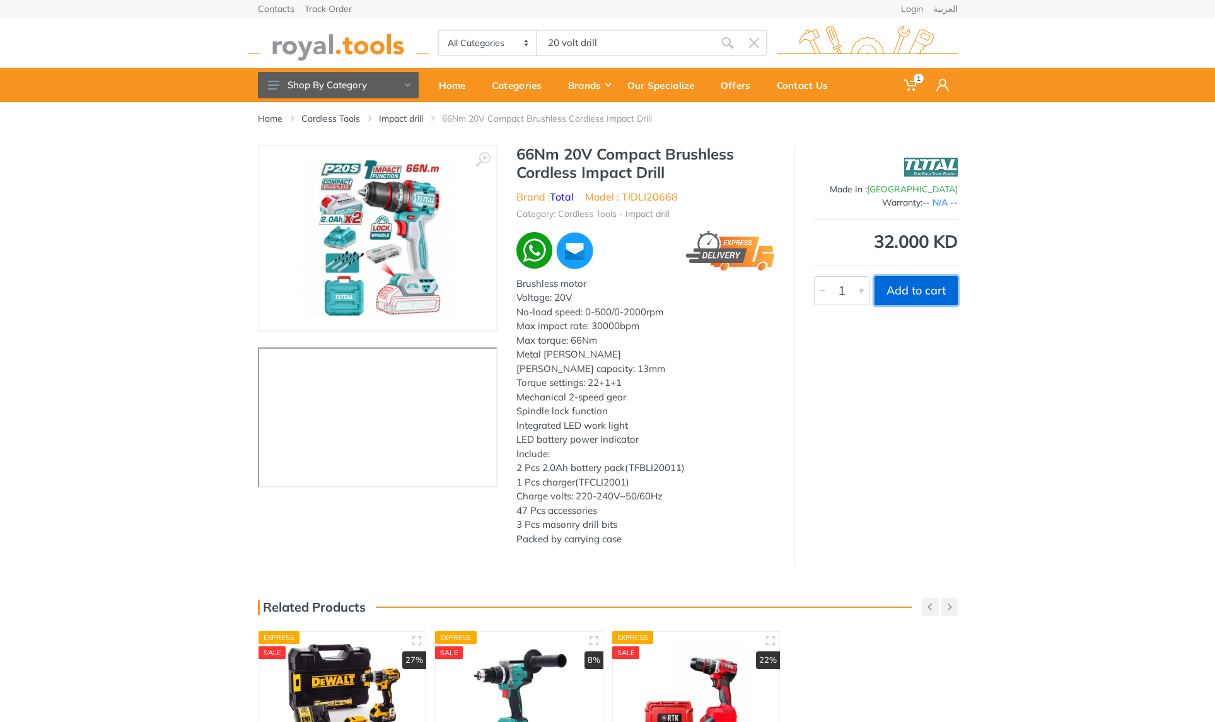
click at [905, 290] on button "Add to cart" at bounding box center [915, 290] width 83 height 29
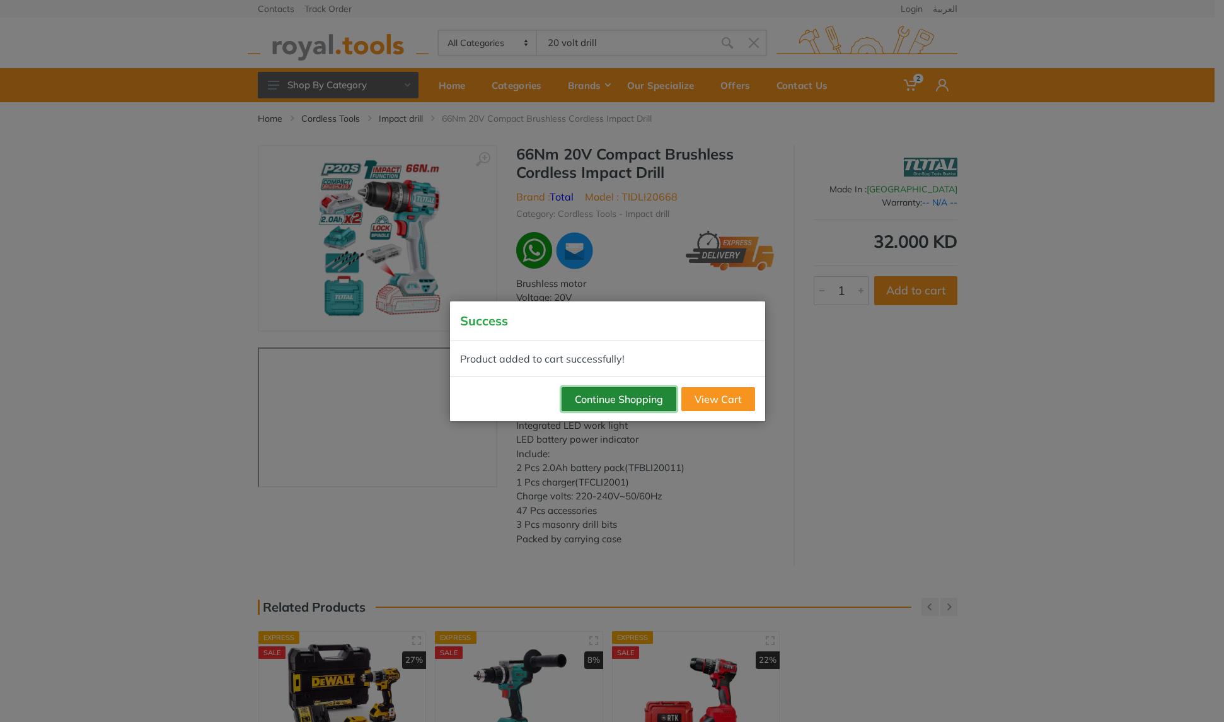
click at [630, 399] on button "Continue Shopping" at bounding box center [619, 399] width 115 height 24
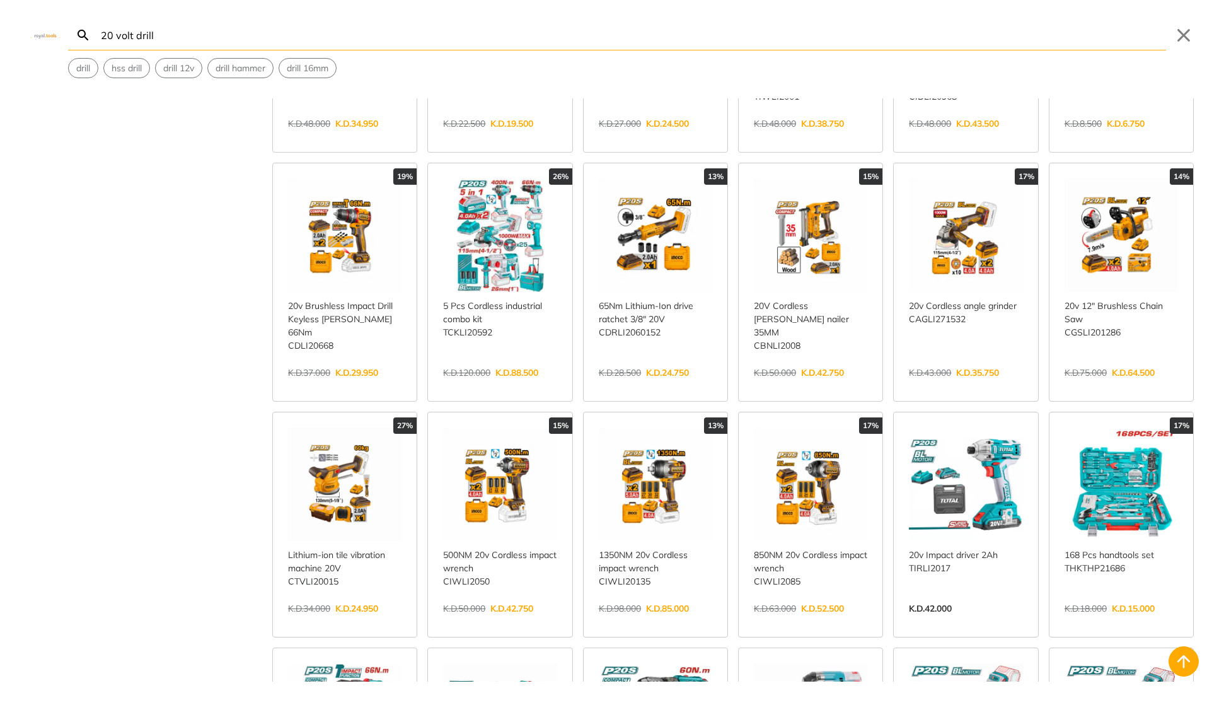
scroll to position [643, 0]
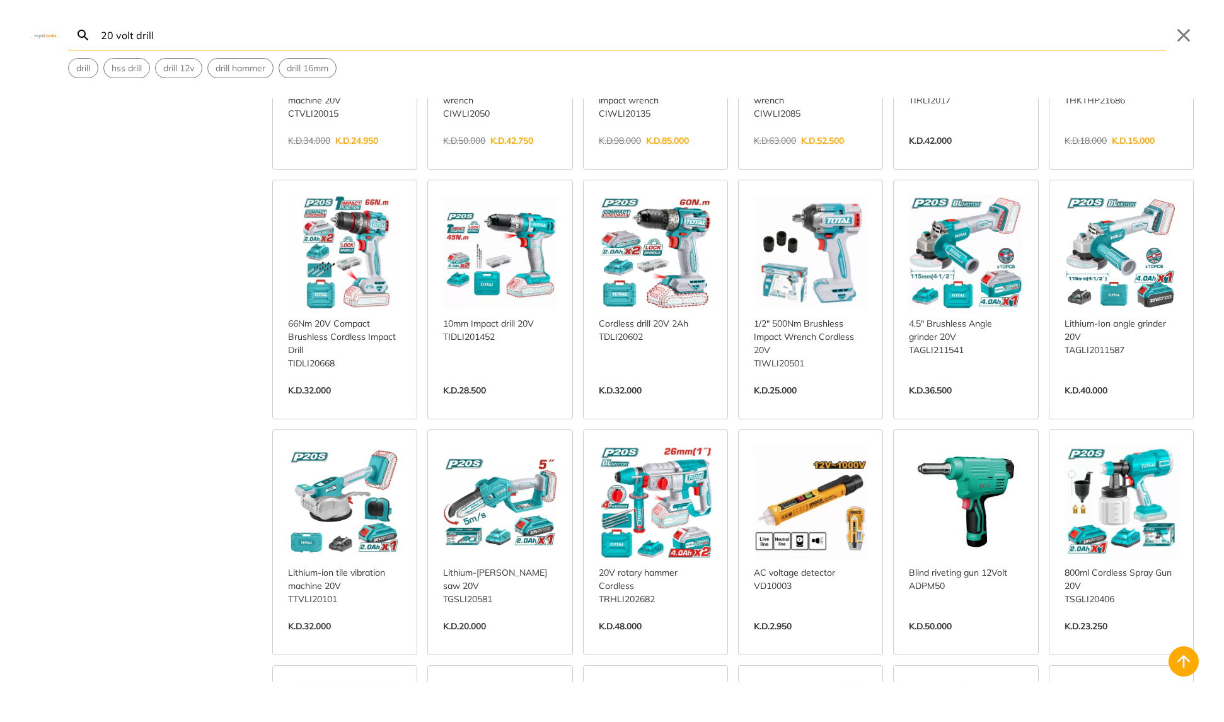
scroll to position [927, 0]
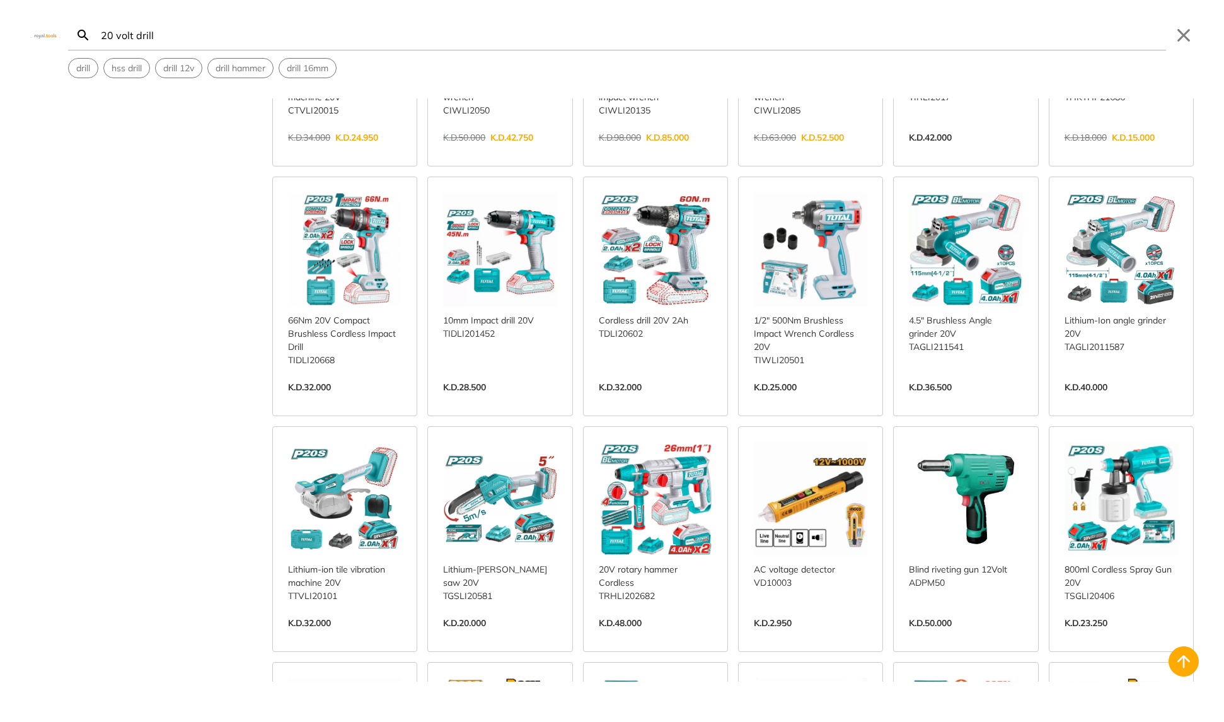
click at [639, 636] on link "View more →" at bounding box center [655, 636] width 113 height 0
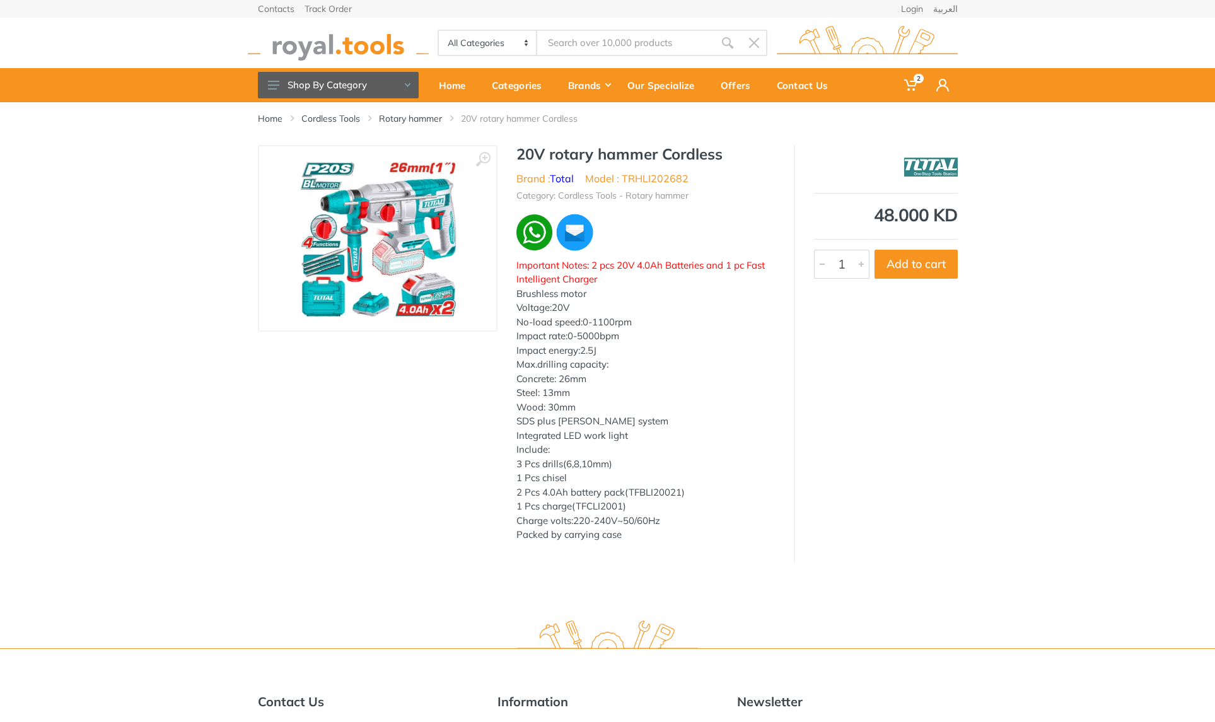
type input "20 volt drill"
click at [931, 270] on button "Add to cart" at bounding box center [915, 264] width 83 height 29
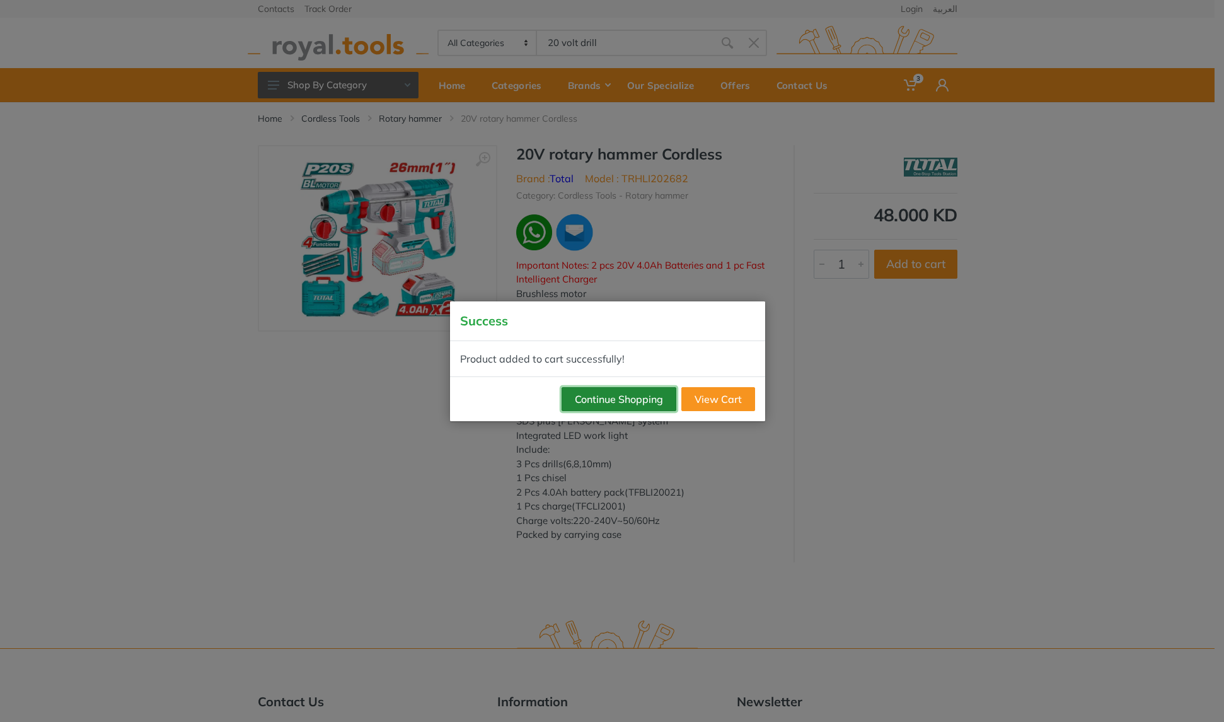
click at [627, 402] on button "Continue Shopping" at bounding box center [619, 399] width 115 height 24
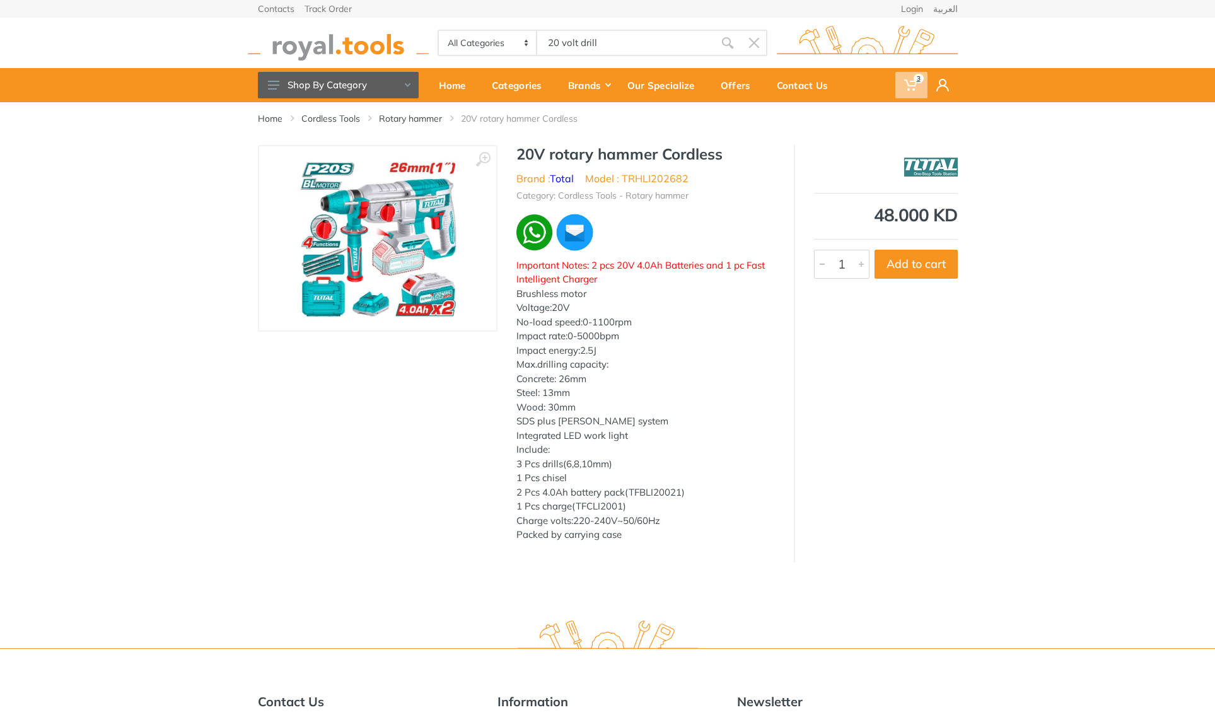
click at [913, 86] on use at bounding box center [910, 84] width 13 height 11
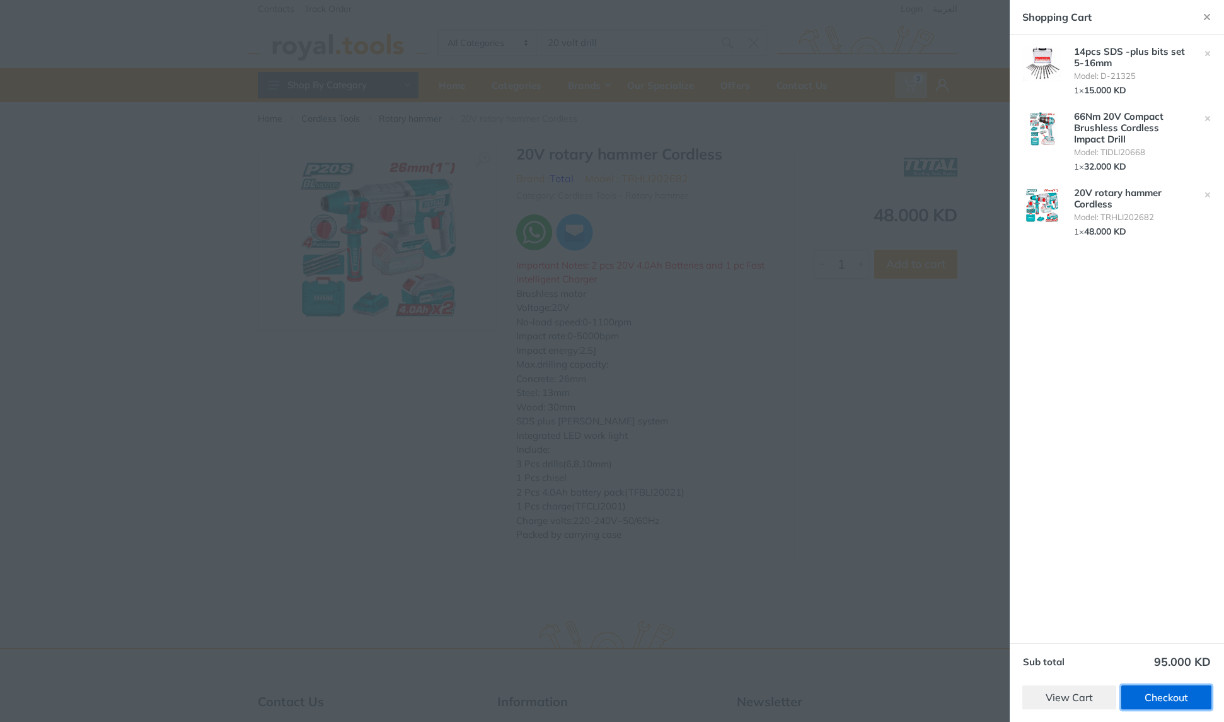
click at [1152, 702] on link "Checkout" at bounding box center [1166, 697] width 90 height 24
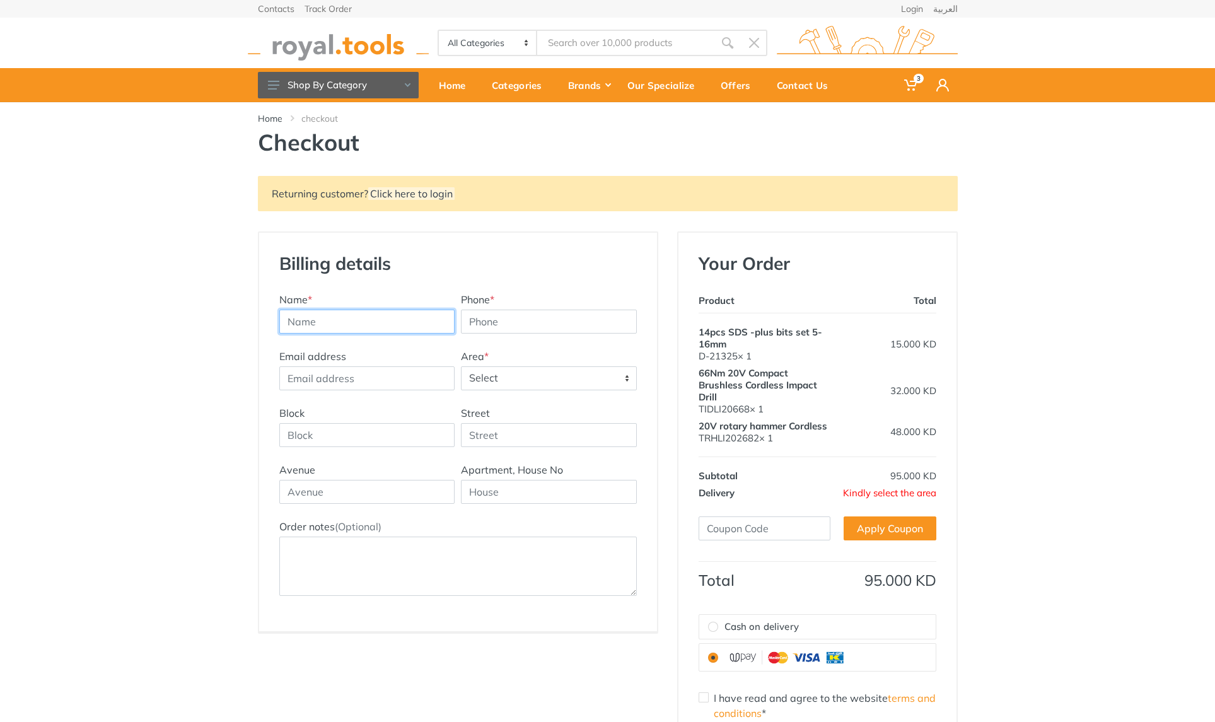
click at [356, 329] on input "text" at bounding box center [367, 322] width 176 height 24
type input "[PERSON_NAME]"
type input "97346789"
type input "david.cowie@theissentraining.com"
type input "9"
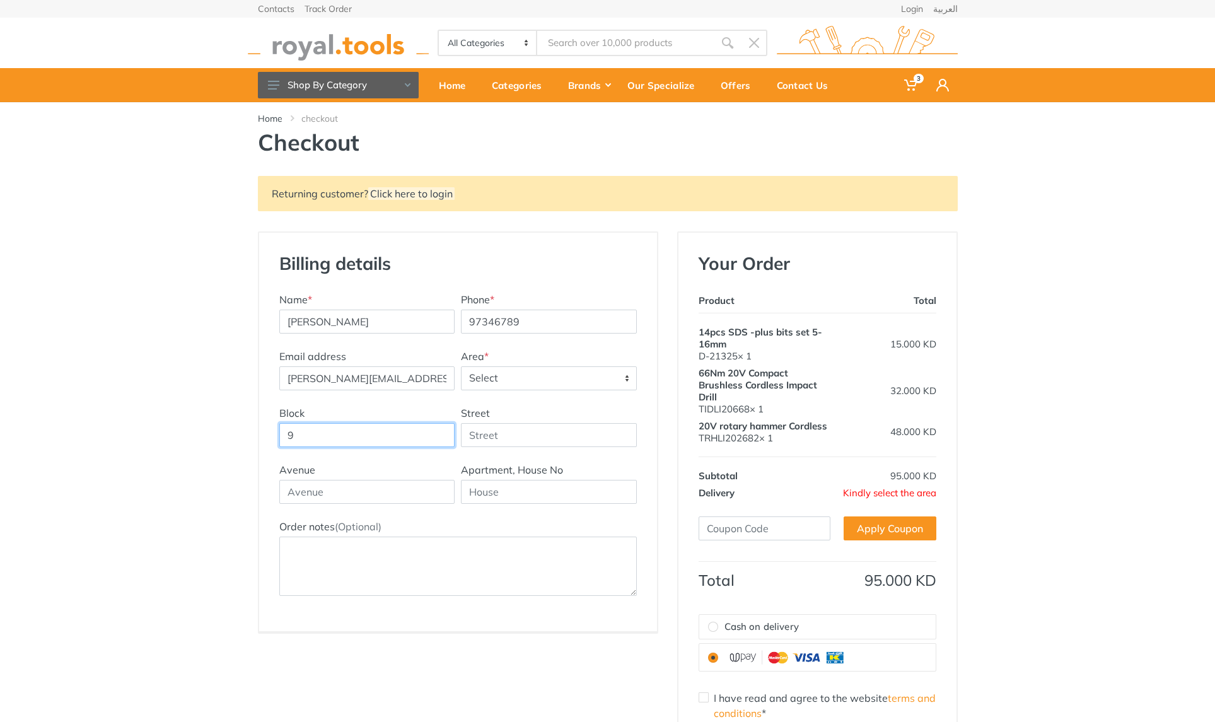
type input "1"
type input "villa 81a"
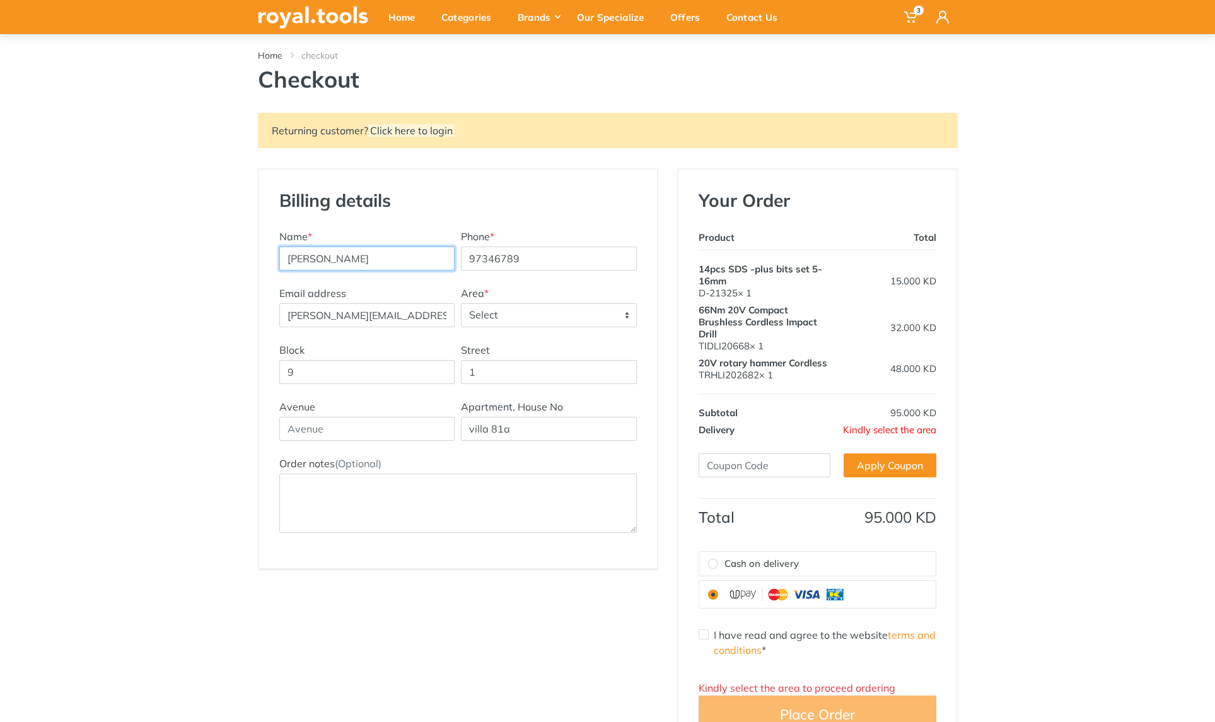
scroll to position [378, 0]
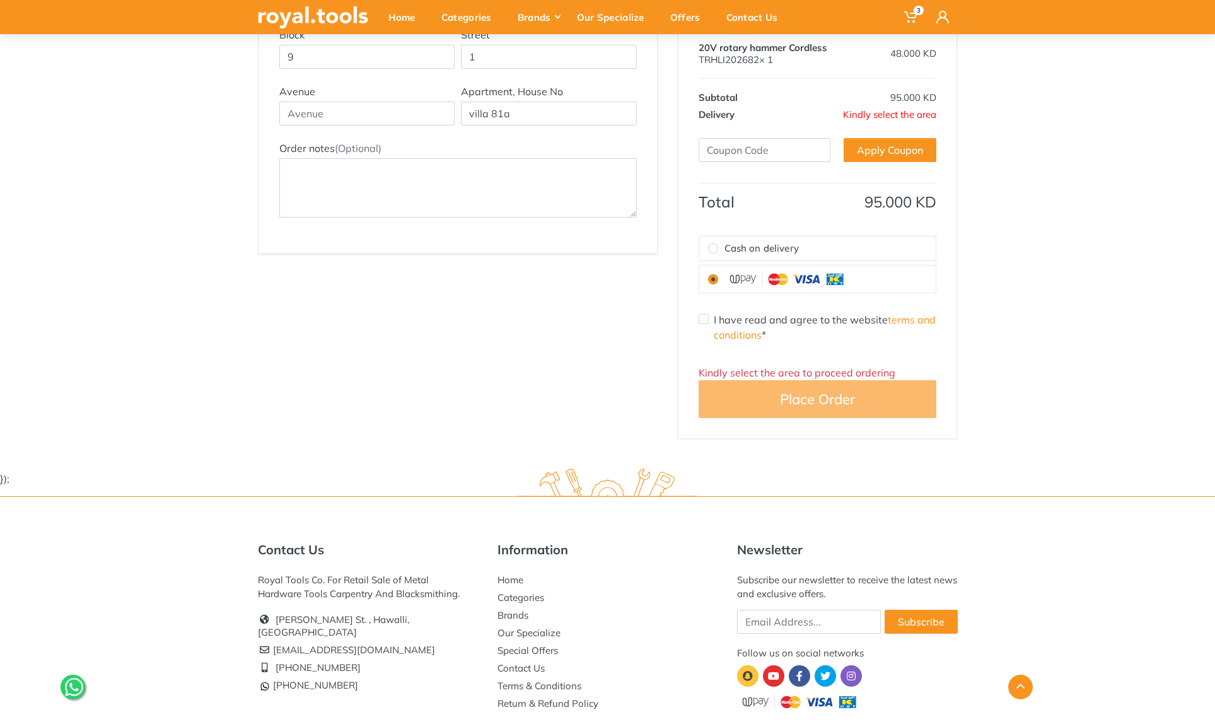
click at [713, 250] on input "Cash on delivery" at bounding box center [713, 248] width 10 height 10
radio input "true"
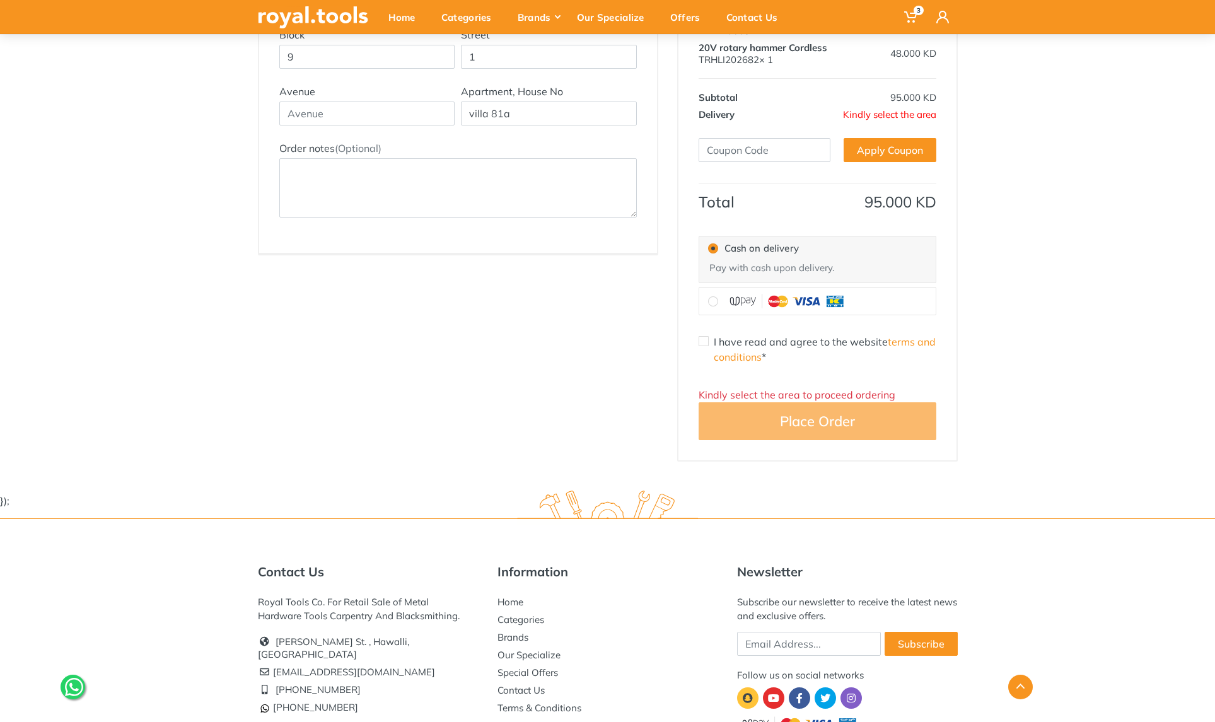
click at [699, 343] on input "I have read and agree to the website terms and conditions *" at bounding box center [703, 341] width 10 height 10
checkbox input "true"
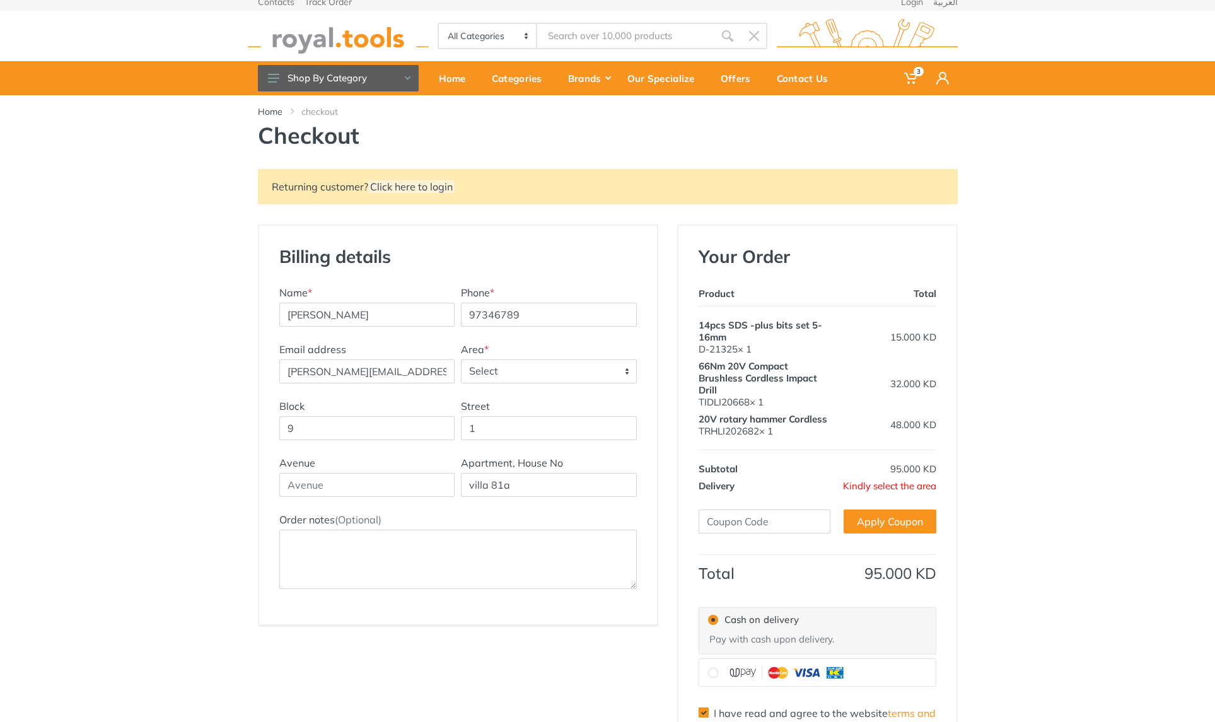
scroll to position [0, 0]
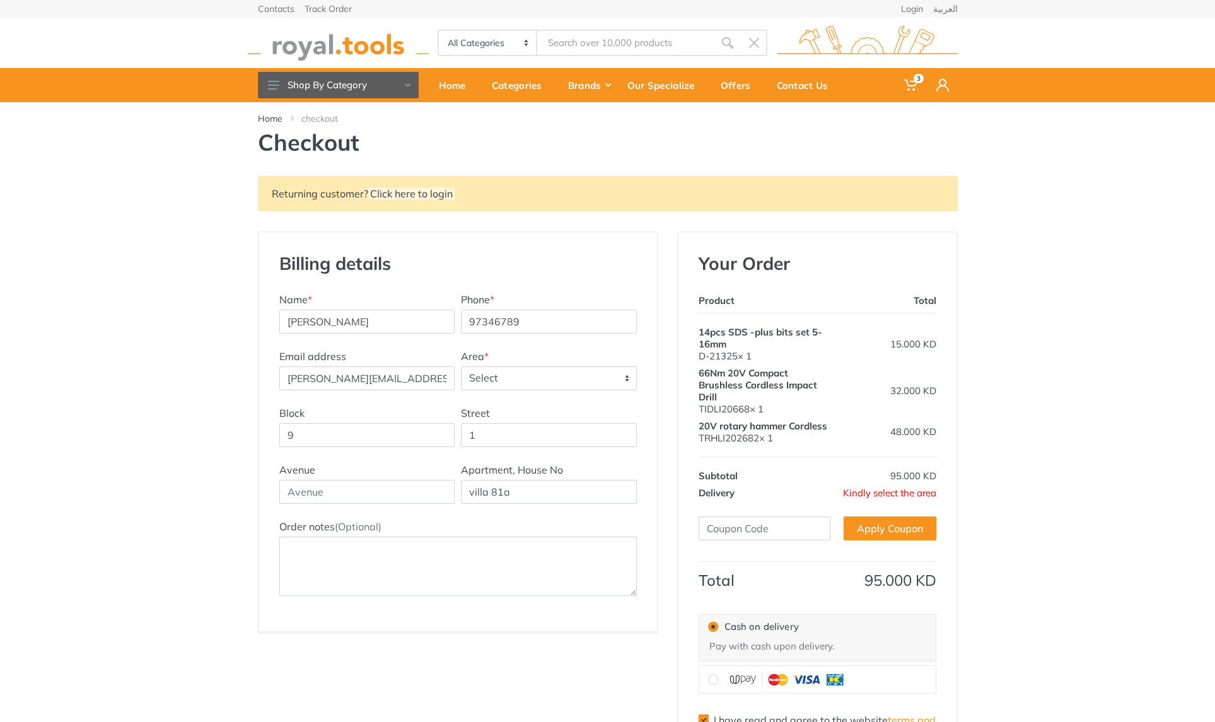
click at [625, 384] on span "Select" at bounding box center [548, 378] width 175 height 23
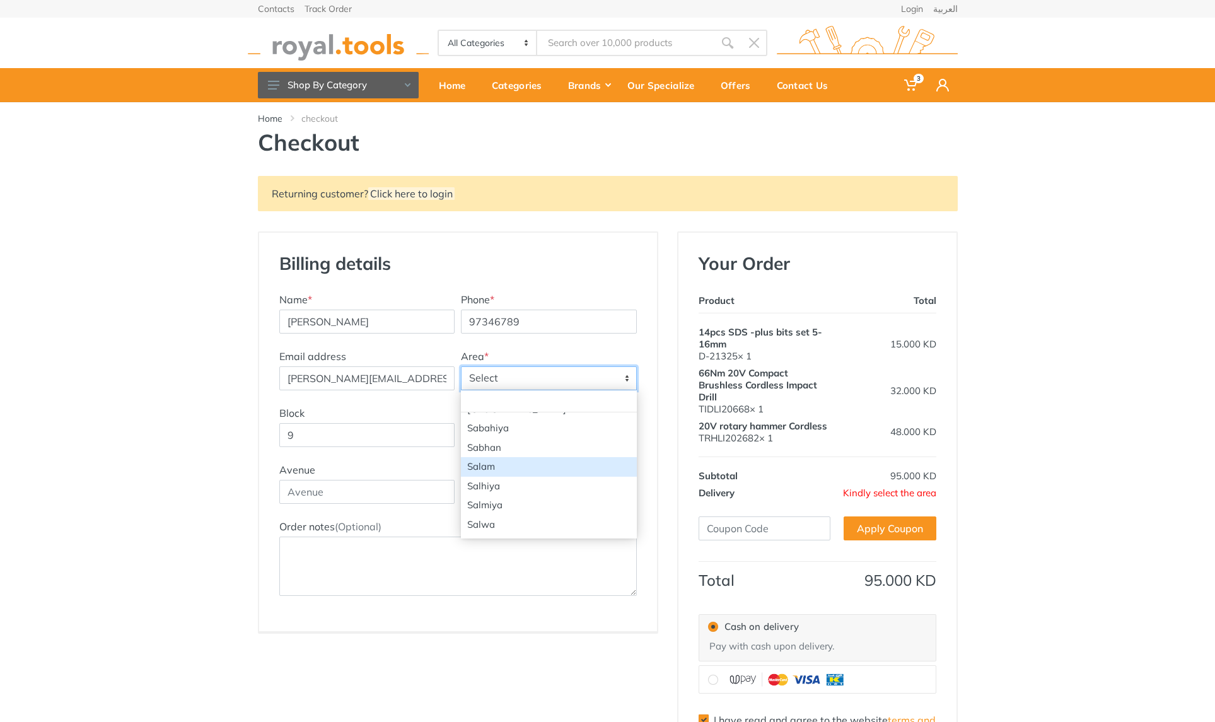
scroll to position [1865, 0]
select select "8"
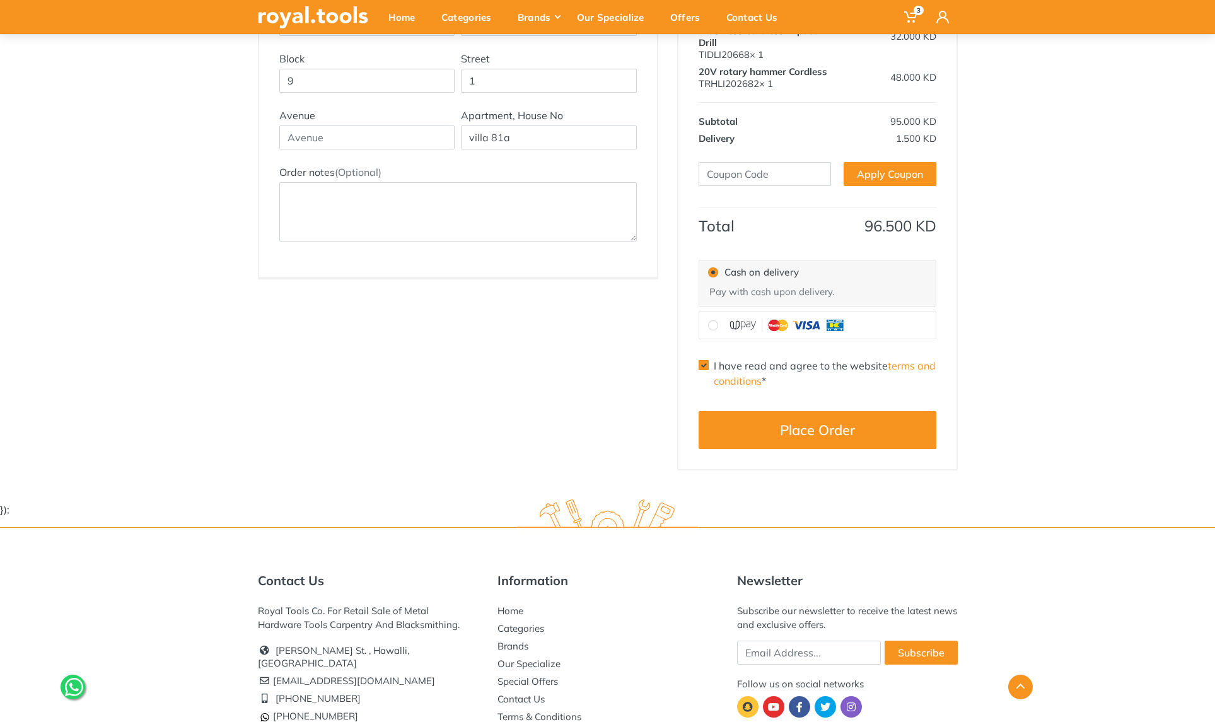
scroll to position [353, 0]
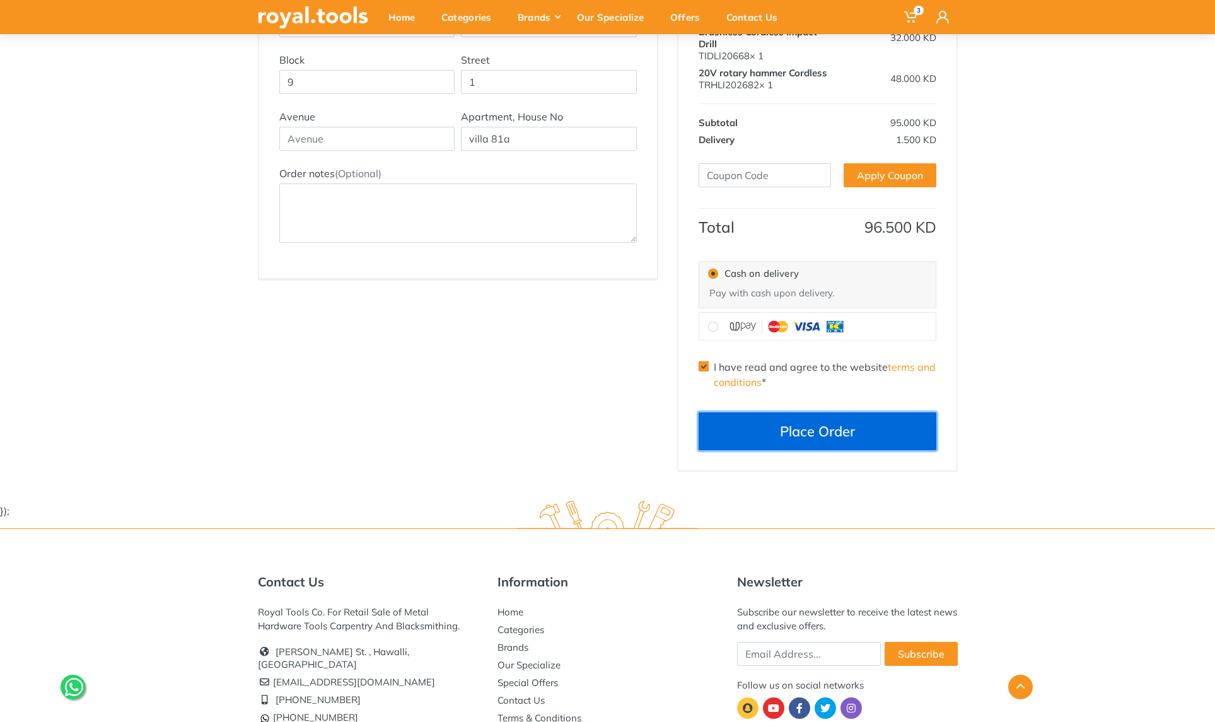
click at [794, 436] on button "Place Order" at bounding box center [817, 431] width 238 height 38
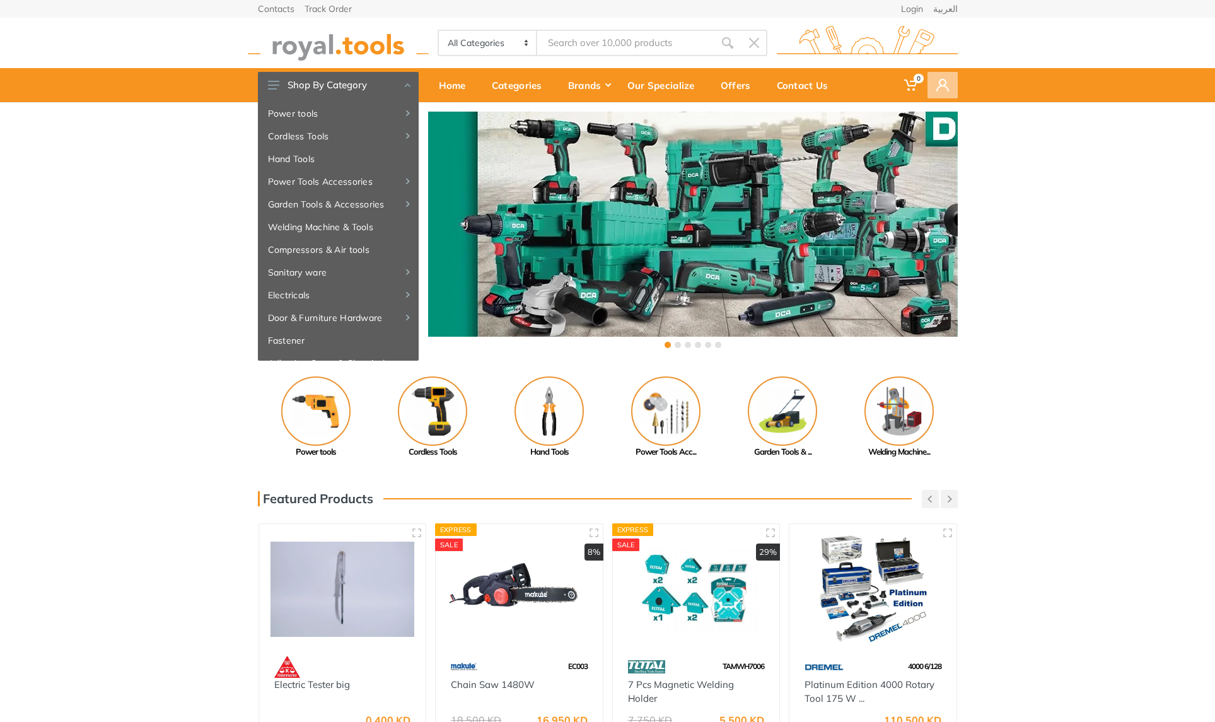
click at [946, 91] on span at bounding box center [942, 85] width 30 height 26
click at [1052, 295] on div "‹ ›" at bounding box center [607, 231] width 1215 height 258
